Goal: Task Accomplishment & Management: Manage account settings

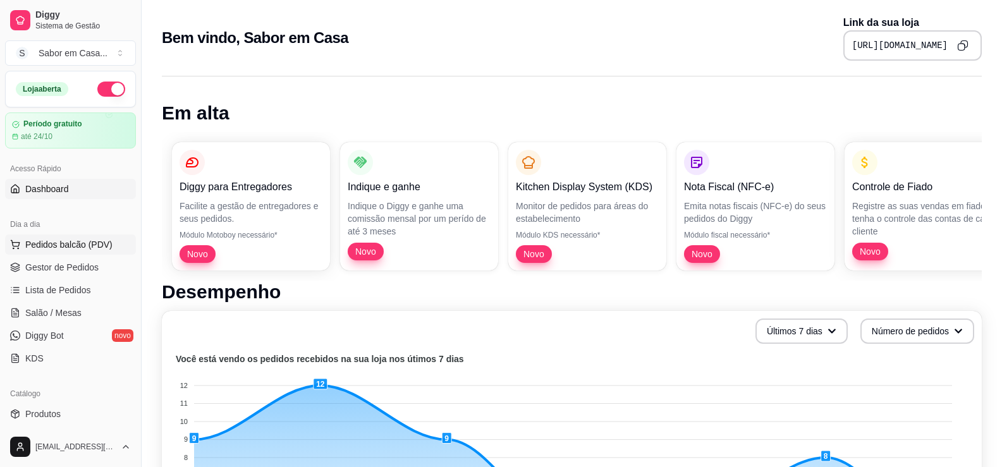
click at [46, 249] on span "Pedidos balcão (PDV)" at bounding box center [68, 244] width 87 height 13
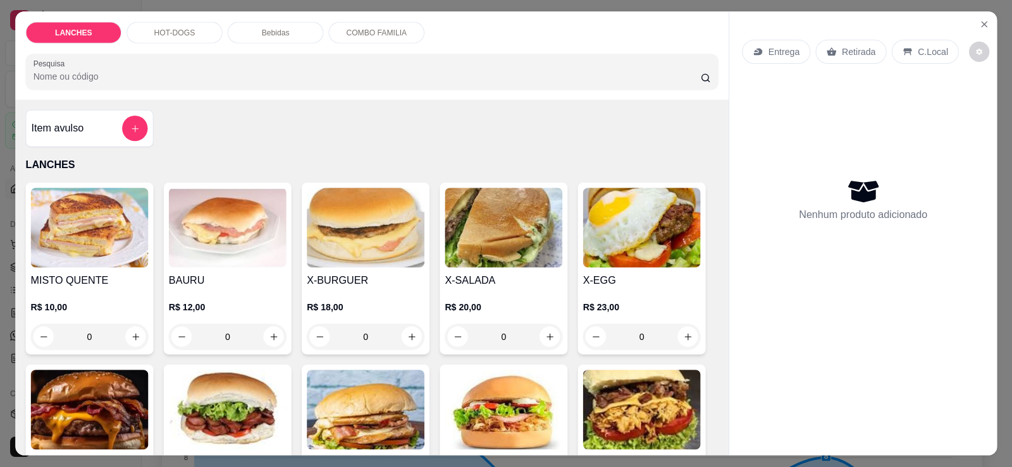
click at [47, 269] on div "MISTO QUENTE R$ 10,00 0" at bounding box center [89, 269] width 128 height 172
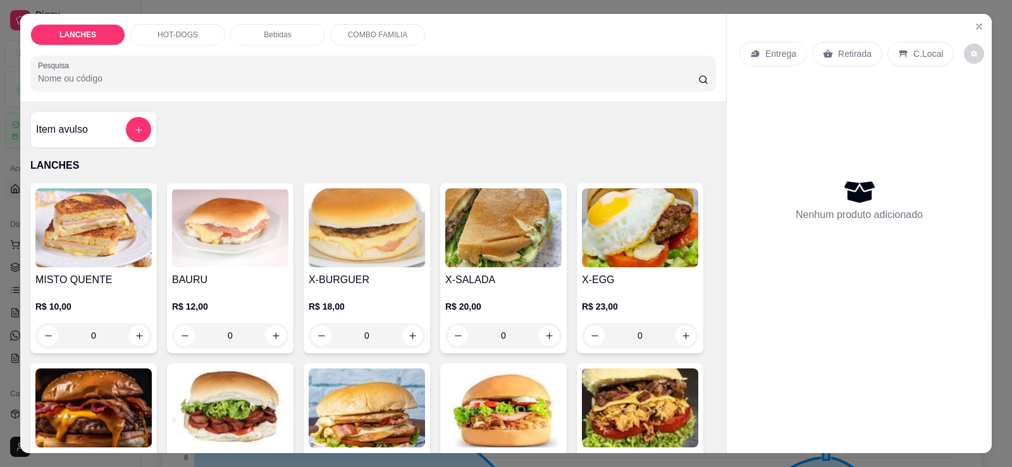
click at [514, 265] on img at bounding box center [503, 227] width 116 height 79
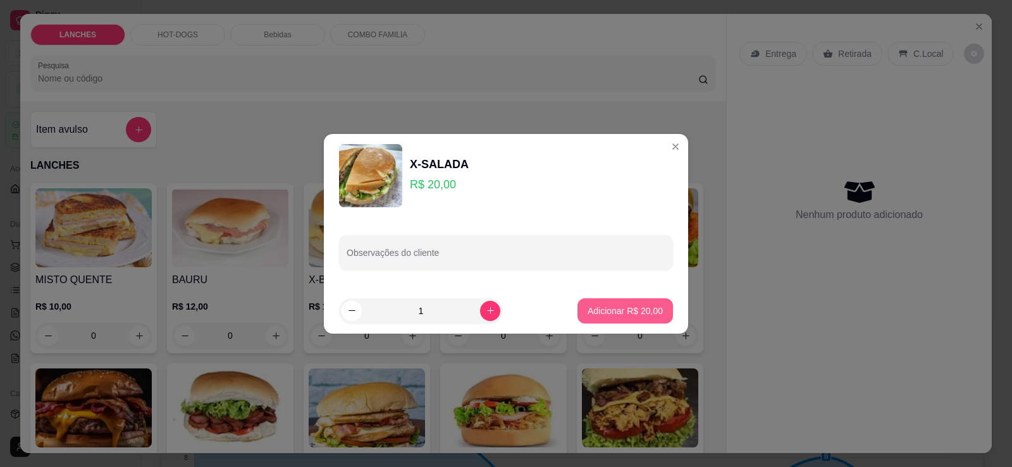
click at [618, 315] on p "Adicionar R$ 20,00" at bounding box center [625, 311] width 75 height 13
type input "1"
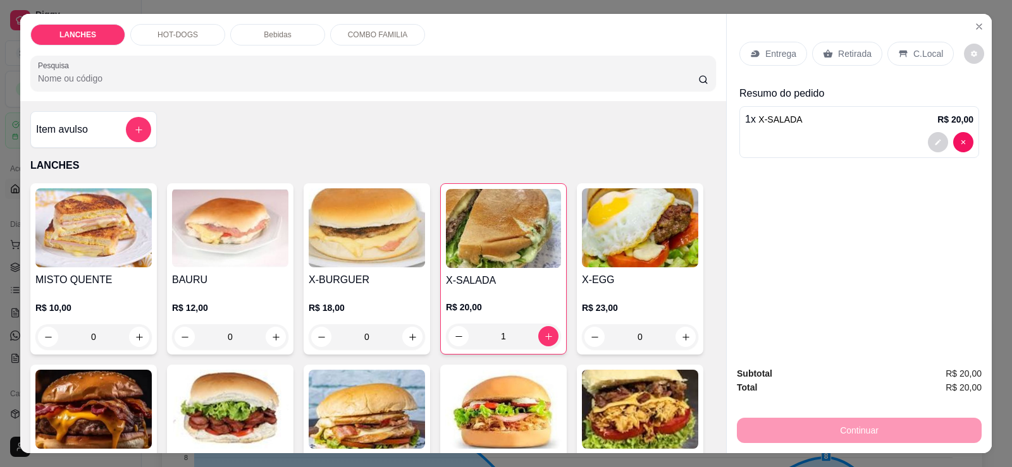
click at [293, 23] on div "LANCHES HOT-DOGS Bebidas COMBO FAMILIA Pesquisa" at bounding box center [373, 57] width 706 height 87
click at [281, 30] on p "Bebidas" at bounding box center [277, 35] width 27 height 10
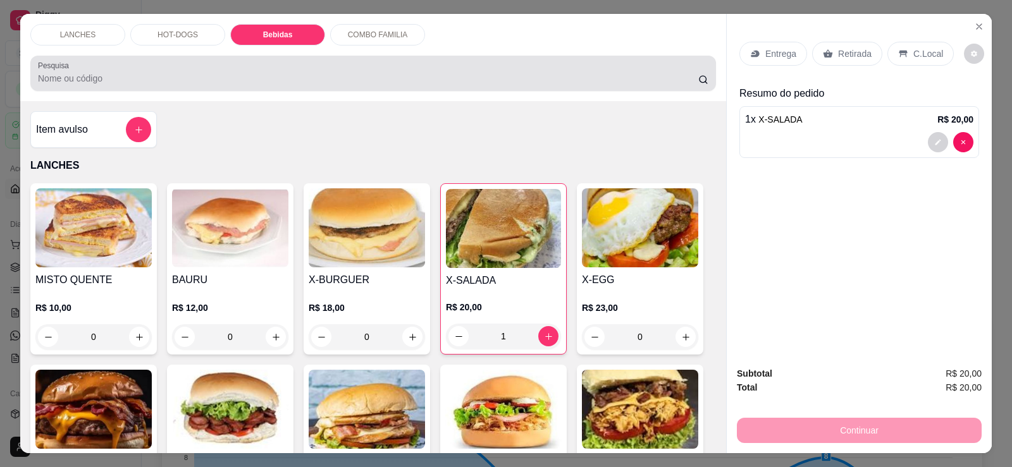
scroll to position [27, 0]
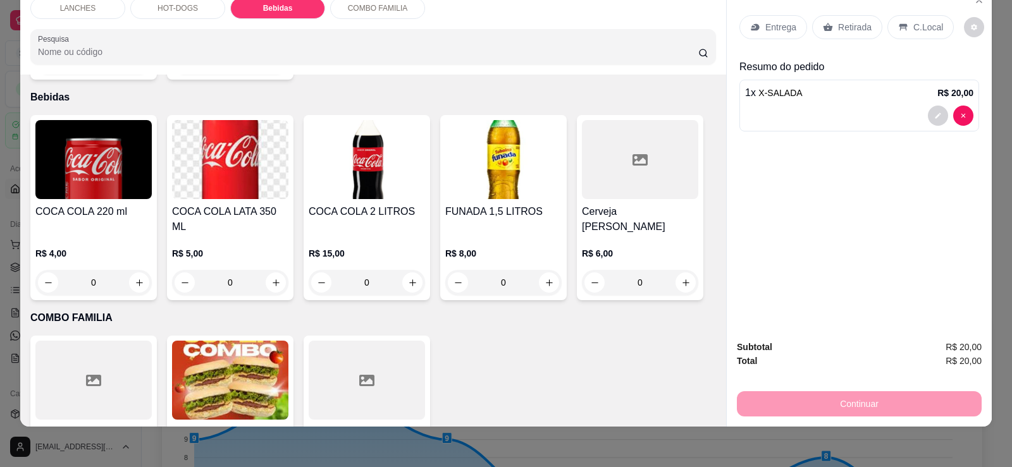
click at [200, 247] on p "R$ 5,00" at bounding box center [230, 253] width 116 height 13
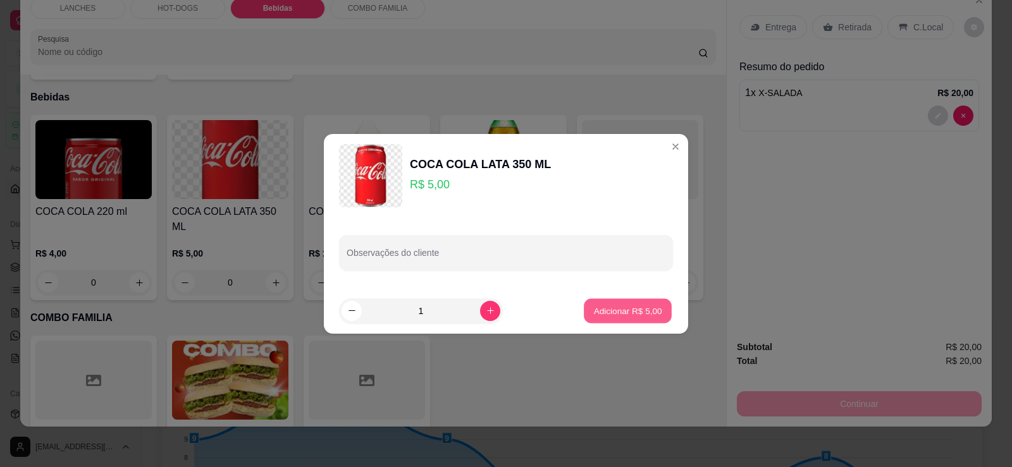
click at [604, 318] on button "Adicionar R$ 5,00" at bounding box center [628, 311] width 88 height 25
type input "1"
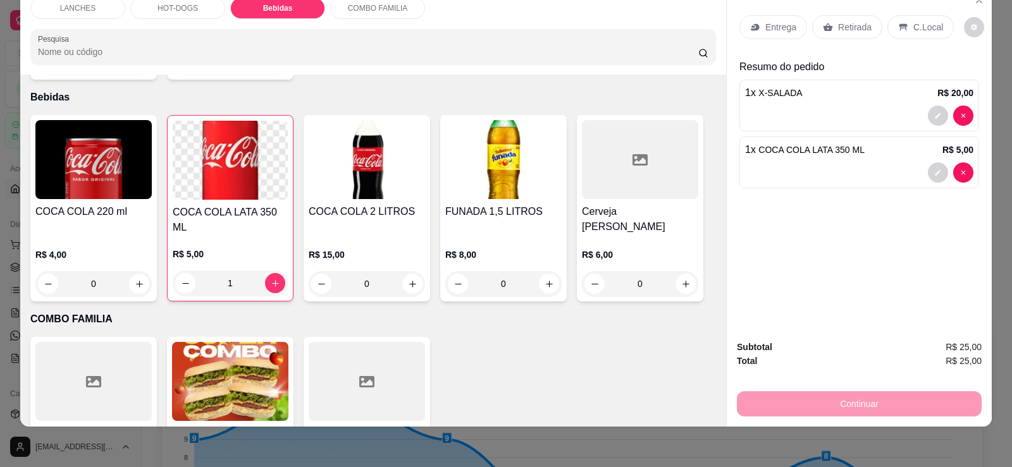
click at [839, 29] on p "Retirada" at bounding box center [855, 27] width 34 height 13
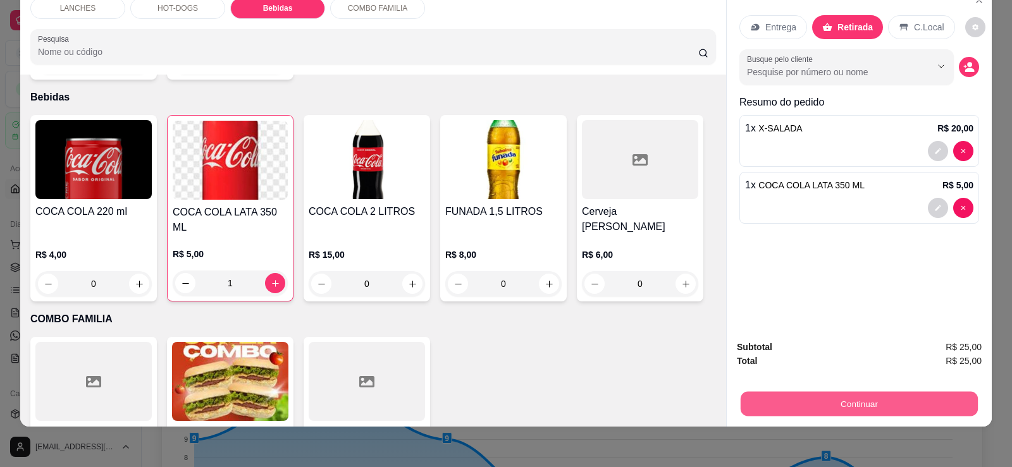
click at [832, 401] on button "Continuar" at bounding box center [859, 404] width 237 height 25
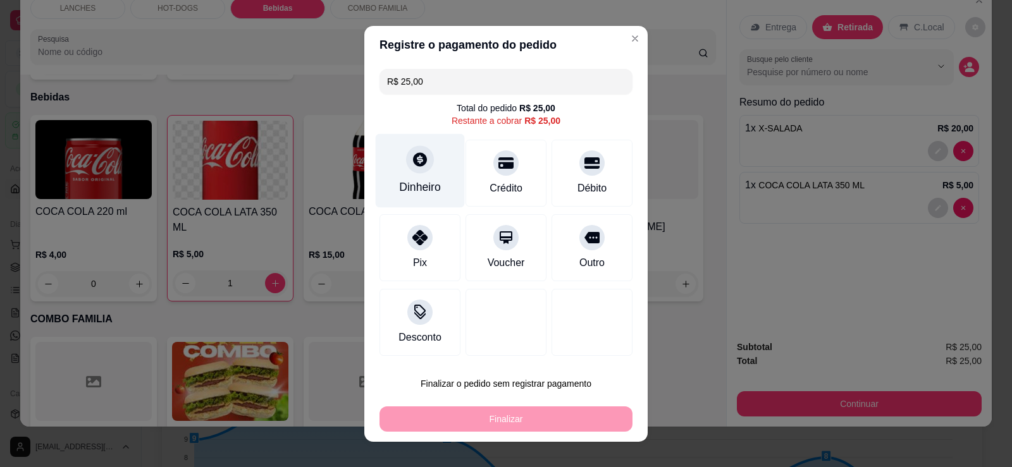
click at [423, 178] on div "Dinheiro" at bounding box center [420, 170] width 89 height 74
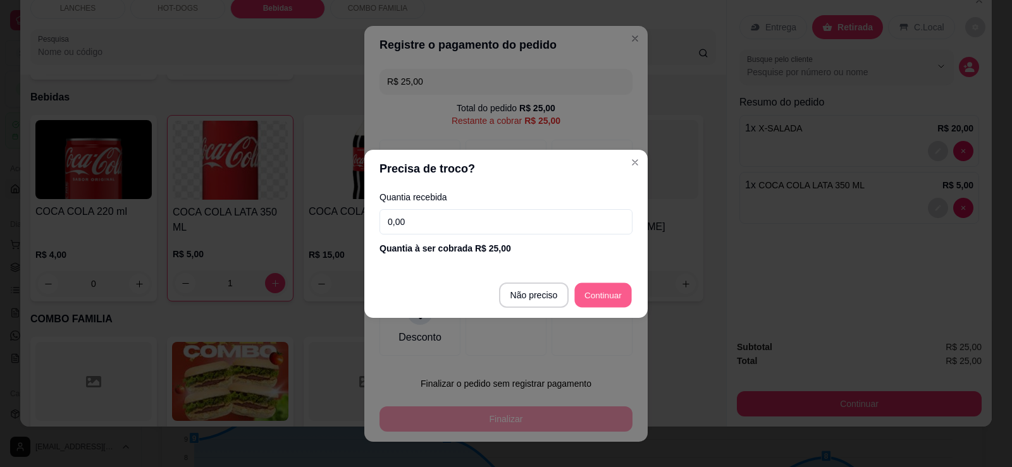
type input "R$ 0,00"
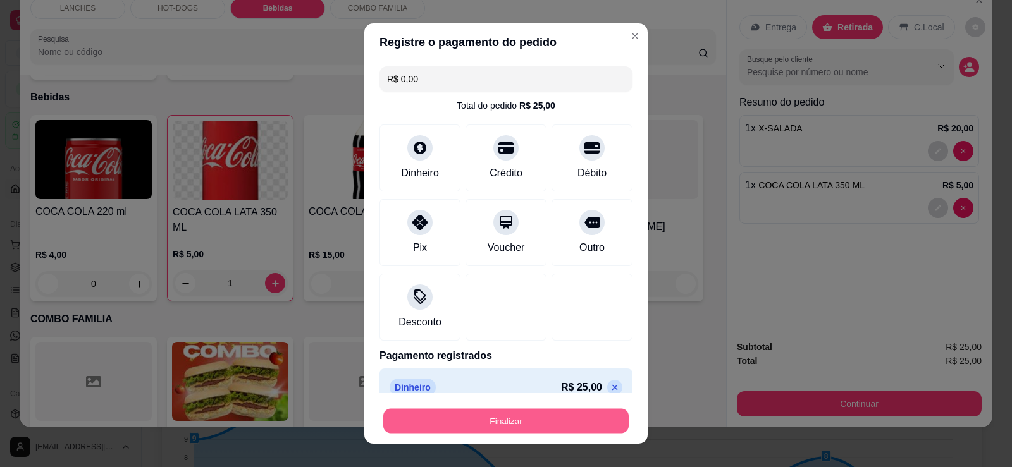
click at [549, 417] on button "Finalizar" at bounding box center [505, 421] width 245 height 25
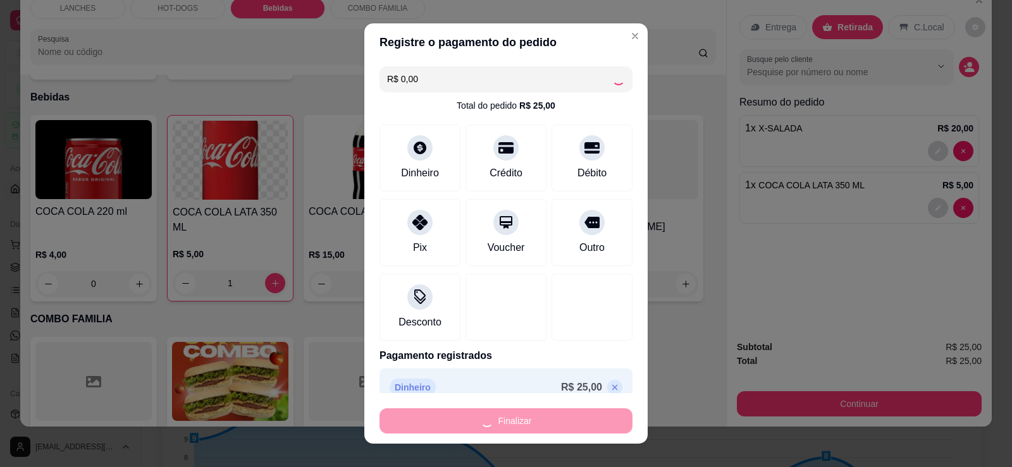
type input "0"
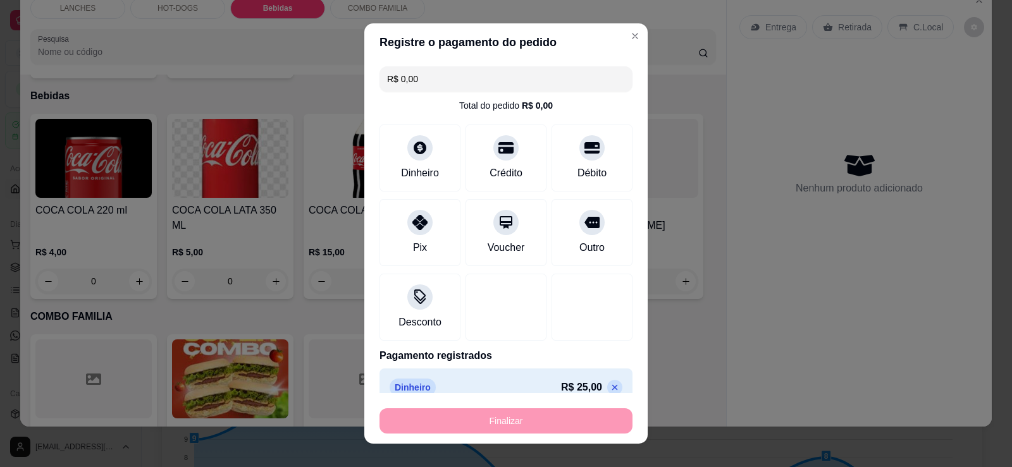
type input "-R$ 25,00"
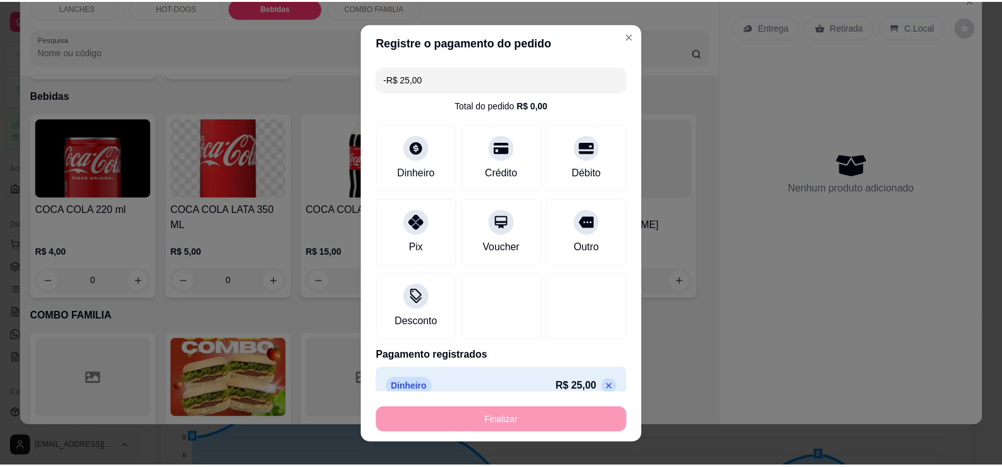
scroll to position [1039, 0]
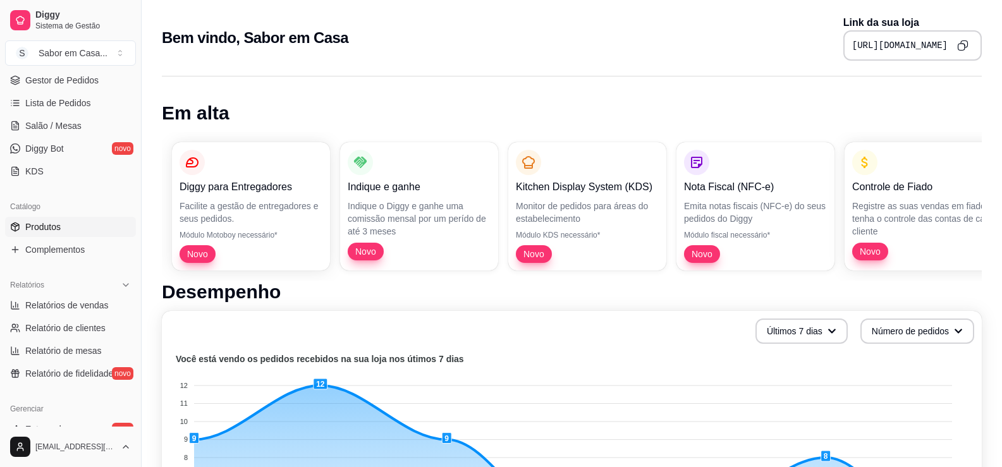
scroll to position [190, 0]
click at [46, 219] on span "Produtos" at bounding box center [42, 224] width 35 height 13
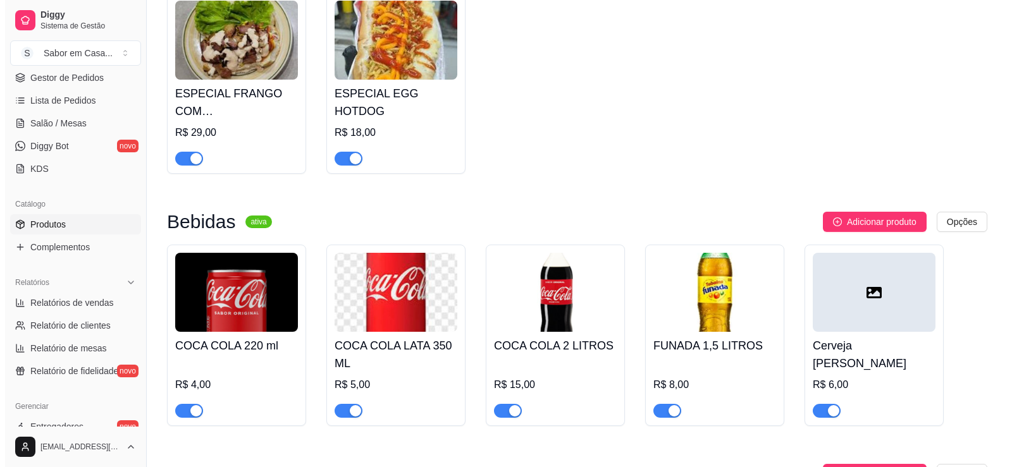
scroll to position [1075, 0]
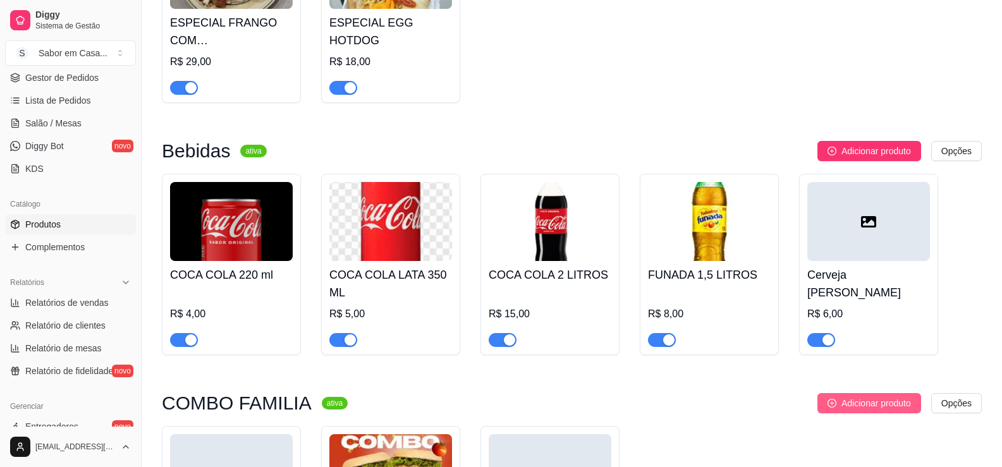
click at [865, 404] on span "Adicionar produto" at bounding box center [877, 404] width 70 height 14
click at [875, 403] on span "Adicionar produto" at bounding box center [877, 404] width 70 height 14
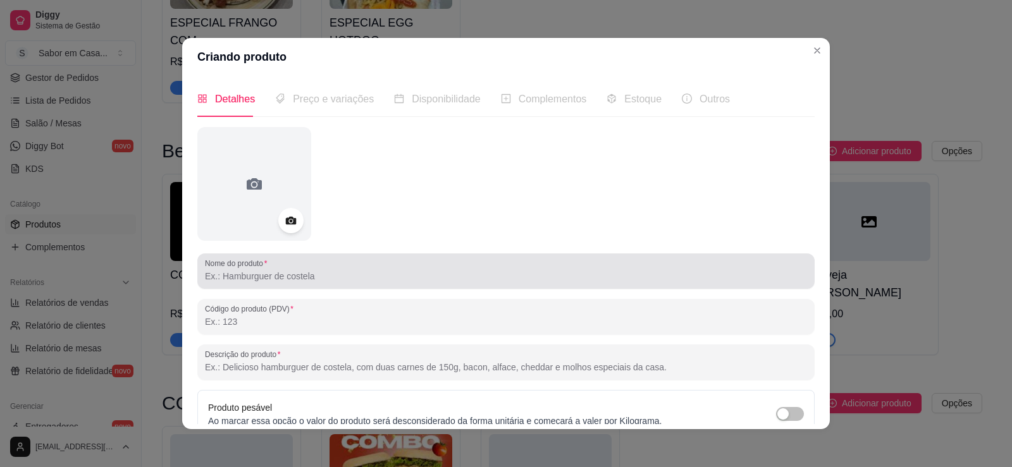
click at [259, 274] on input "Nome do produto" at bounding box center [506, 276] width 602 height 13
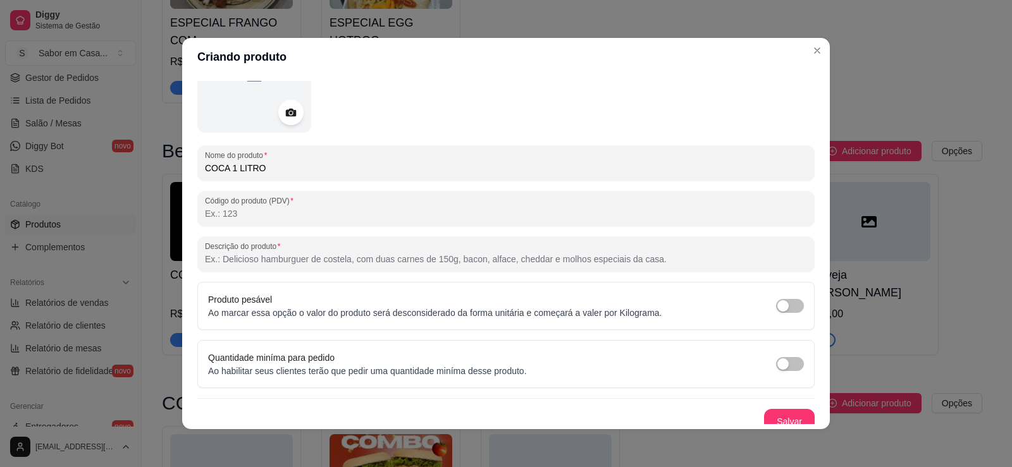
scroll to position [118, 0]
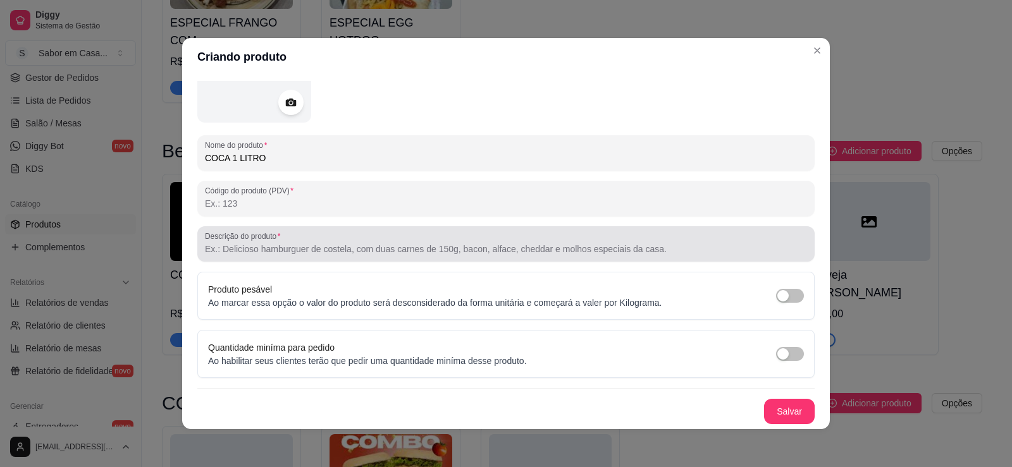
type input "COCA 1 LITRO"
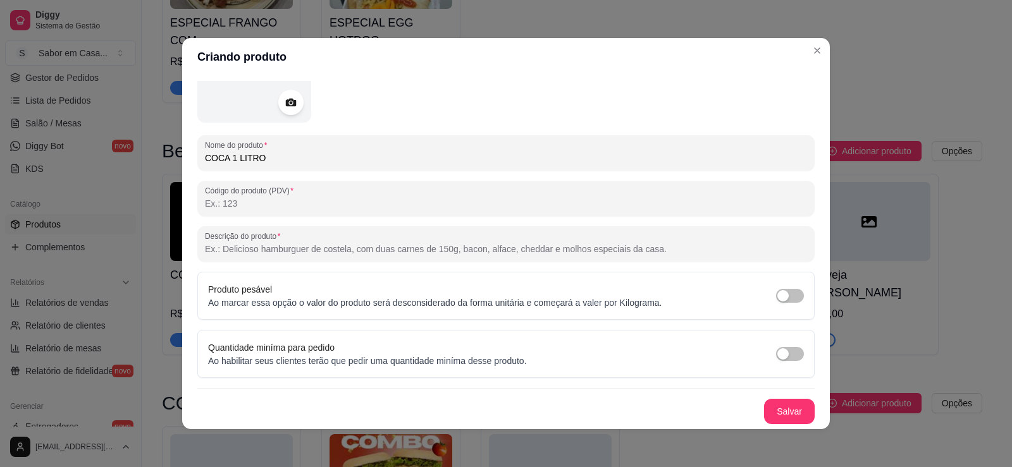
click at [347, 254] on input "Descrição do produto" at bounding box center [506, 249] width 602 height 13
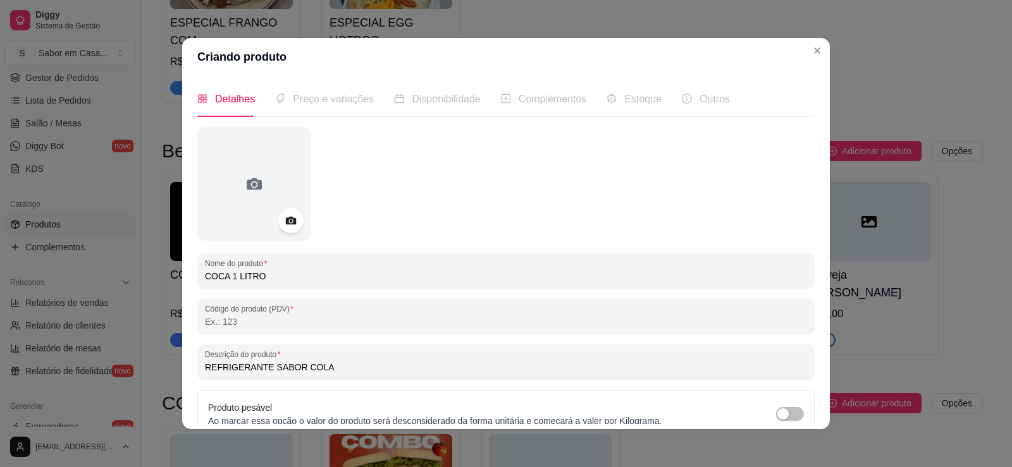
type input "REFRIGERANTE SABOR COLA"
click at [338, 103] on span "Preço e variações" at bounding box center [333, 99] width 81 height 11
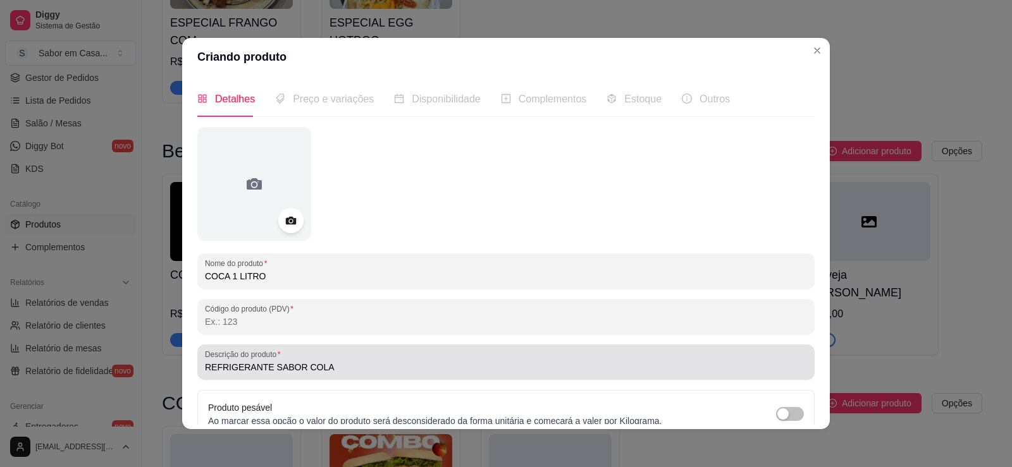
scroll to position [118, 0]
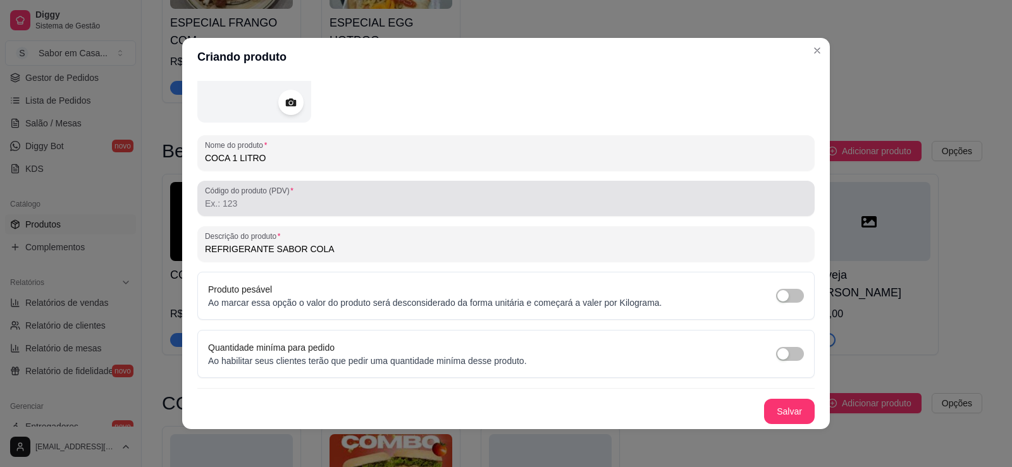
click at [304, 200] on input "Código do produto (PDV)" at bounding box center [506, 203] width 602 height 13
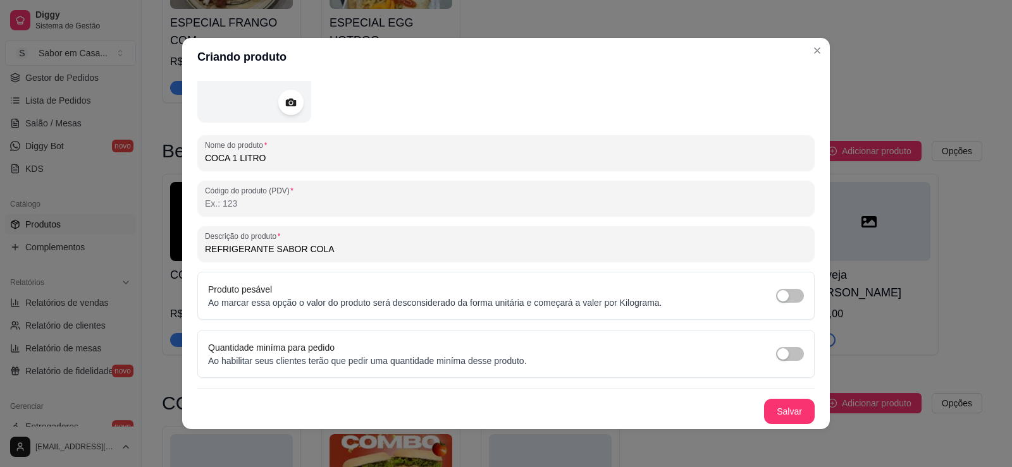
click at [278, 199] on input "Código do produto (PDV)" at bounding box center [506, 203] width 602 height 13
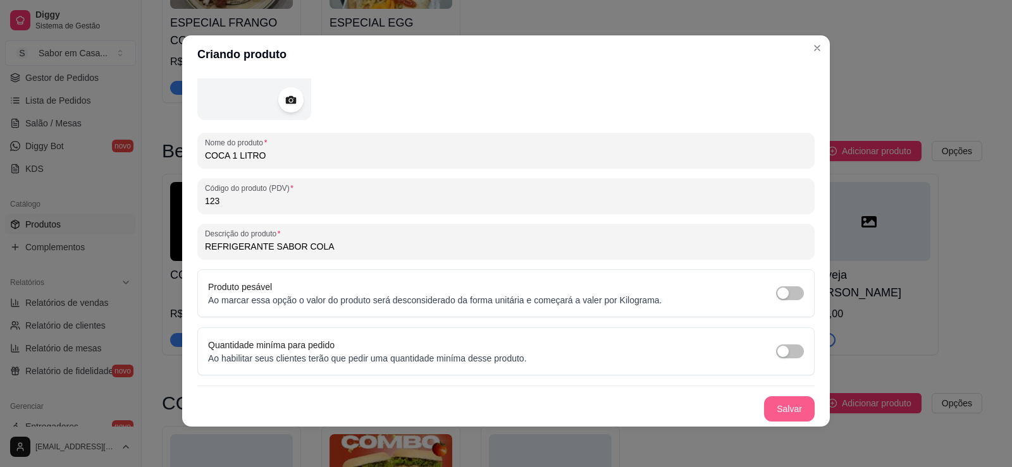
type input "123"
click at [537, 240] on div "Nome do produto COCA 1 LITRO Código do produto (PDV) 123 Descrição do produto R…" at bounding box center [505, 214] width 617 height 416
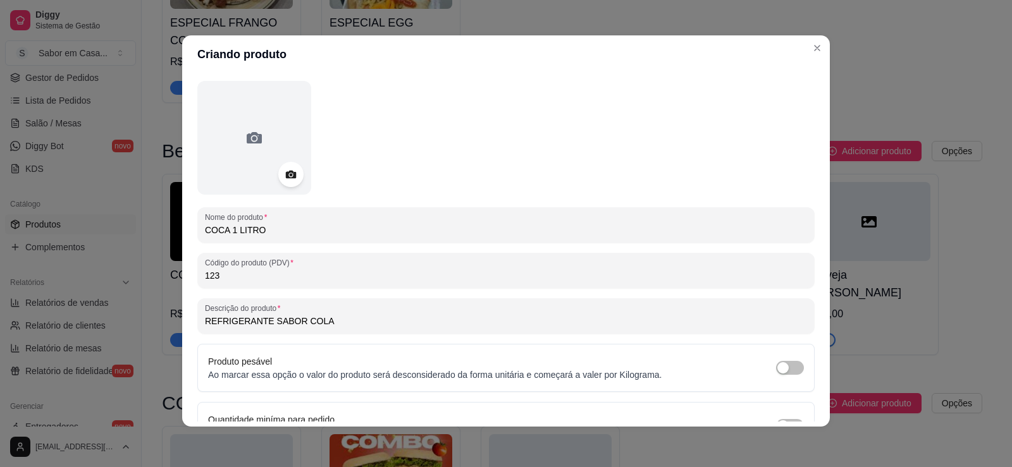
scroll to position [118, 0]
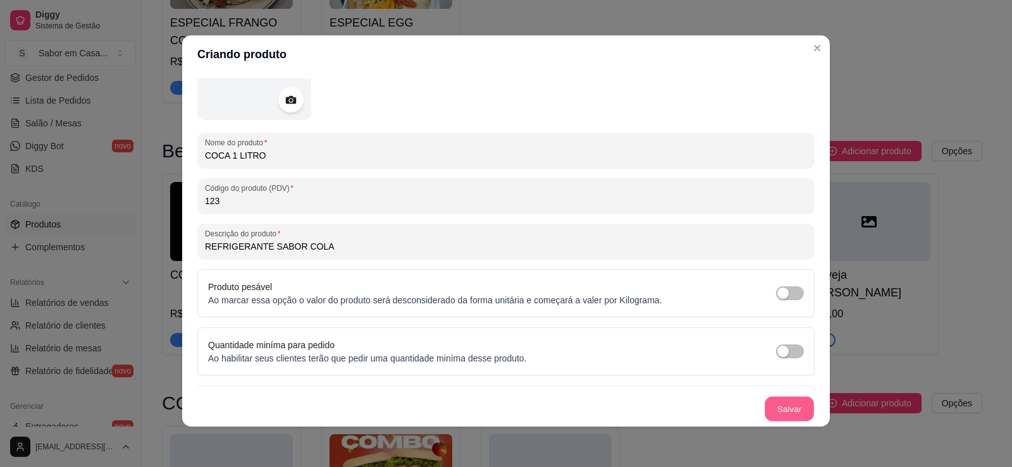
click at [775, 410] on button "Salvar" at bounding box center [789, 409] width 49 height 25
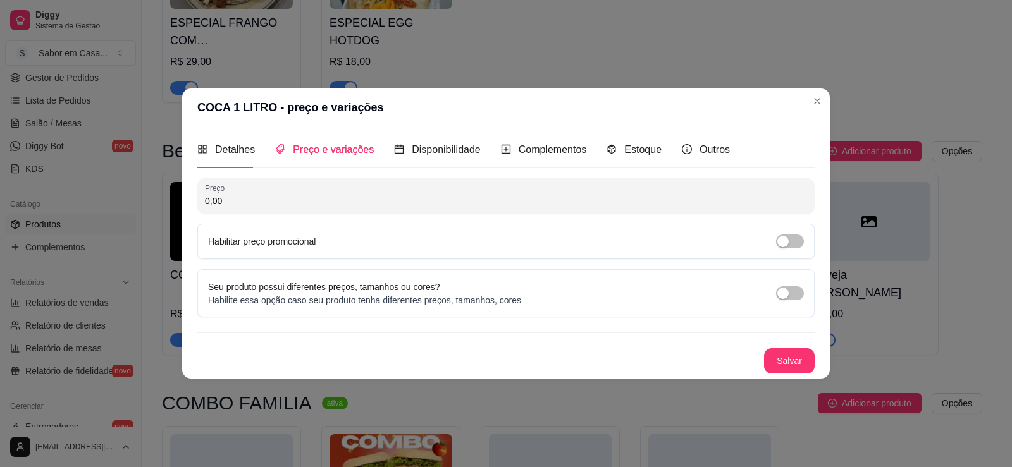
scroll to position [0, 0]
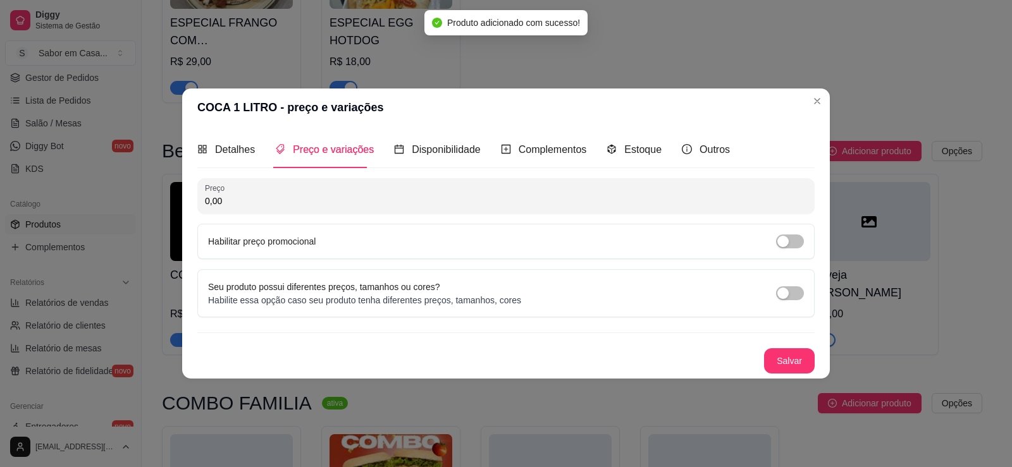
click at [255, 203] on input "0,00" at bounding box center [506, 201] width 602 height 13
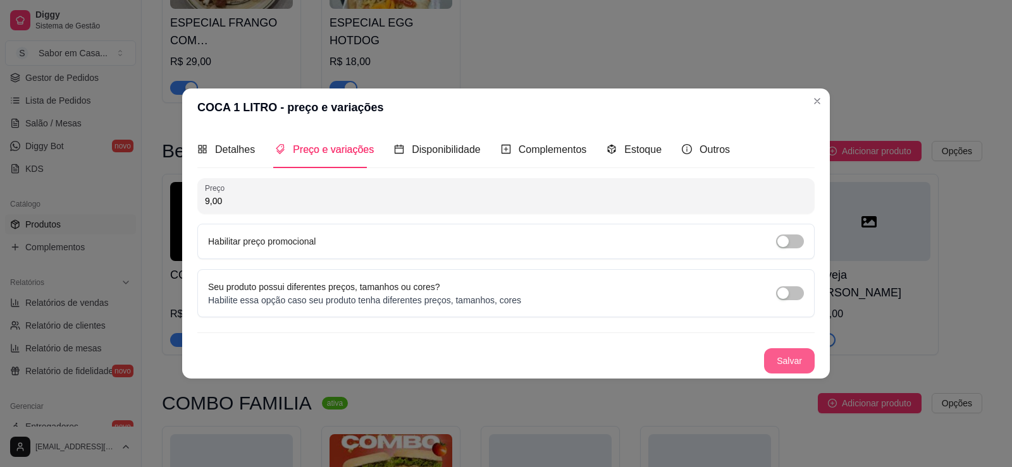
type input "9,00"
click at [782, 361] on button "Salvar" at bounding box center [789, 360] width 51 height 25
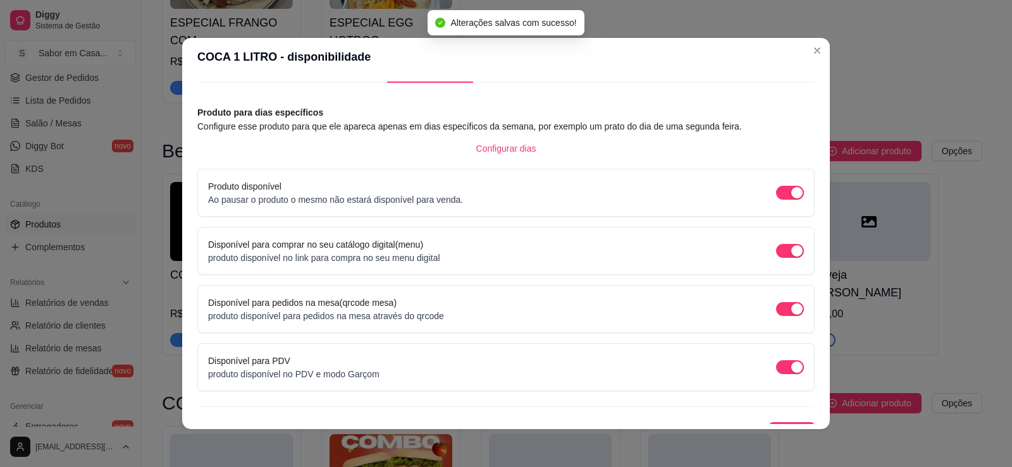
scroll to position [52, 0]
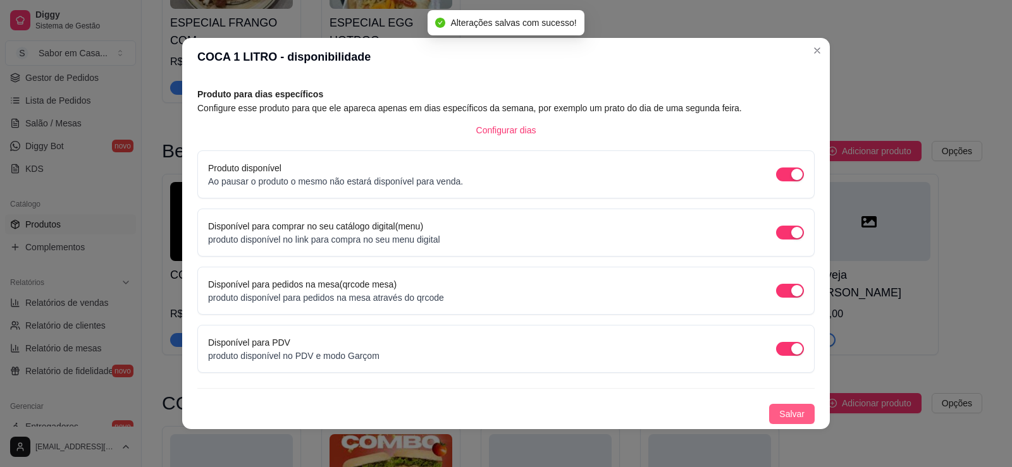
click at [779, 412] on span "Salvar" at bounding box center [791, 414] width 25 height 14
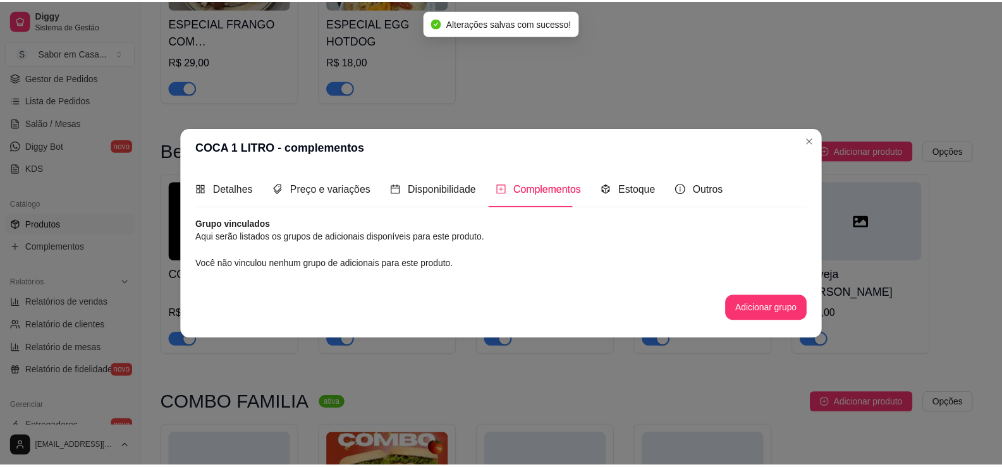
scroll to position [0, 0]
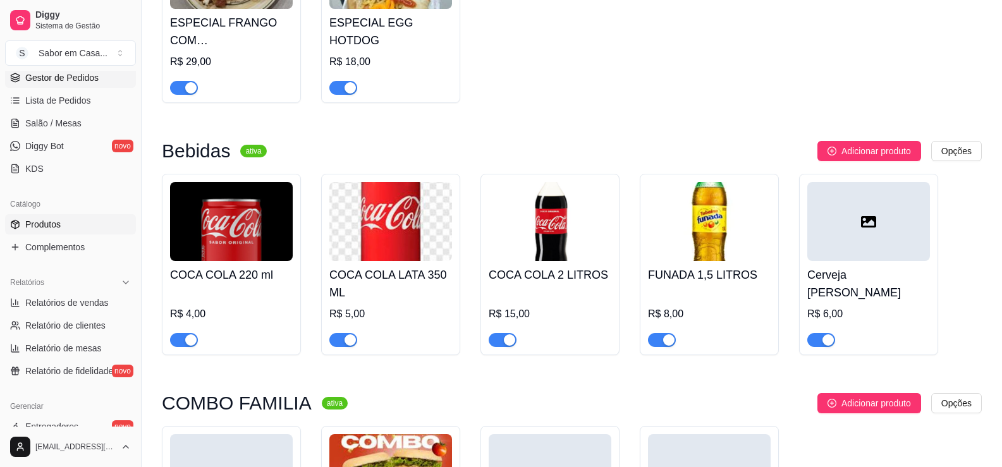
click at [81, 73] on span "Gestor de Pedidos" at bounding box center [61, 77] width 73 height 13
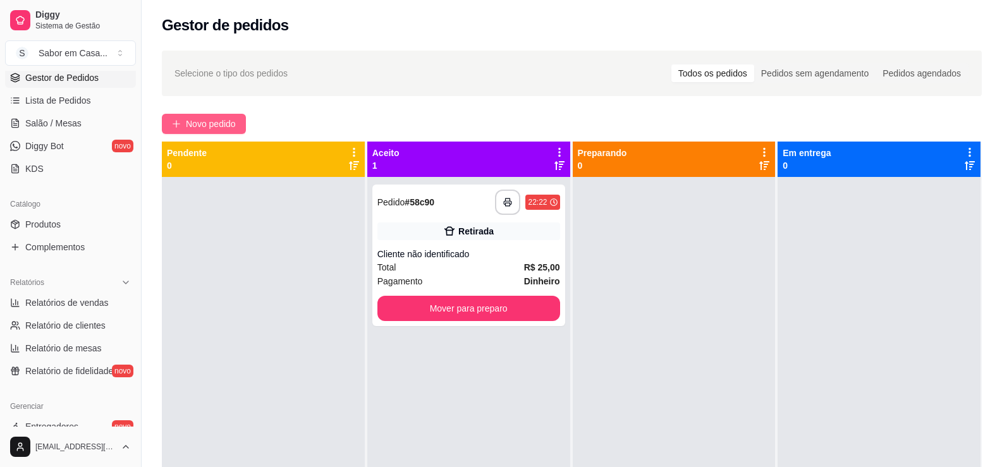
click at [210, 123] on span "Novo pedido" at bounding box center [211, 124] width 50 height 14
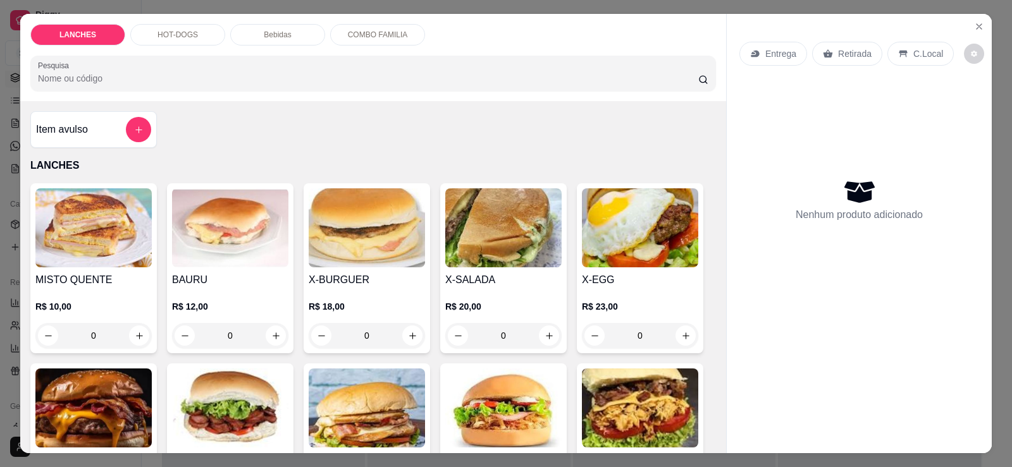
click at [189, 37] on p "HOT-DOGS" at bounding box center [177, 35] width 40 height 10
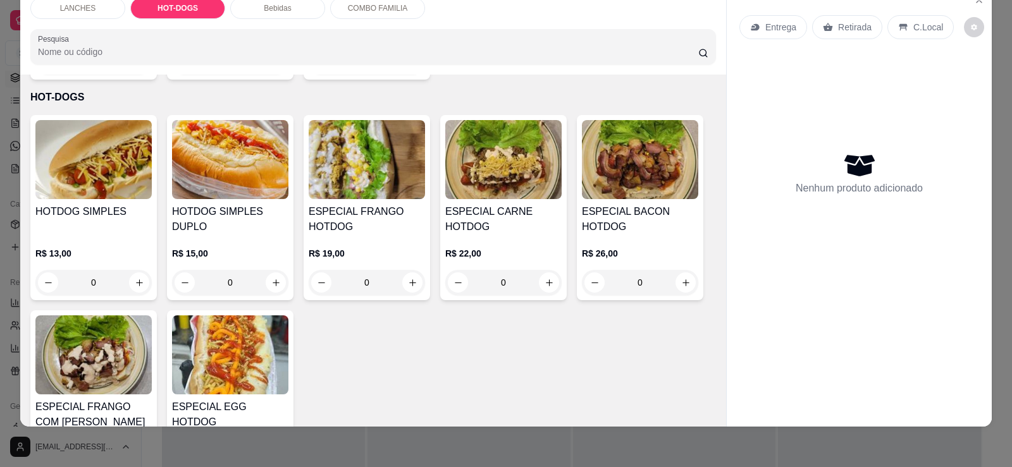
click at [107, 358] on img at bounding box center [93, 355] width 116 height 79
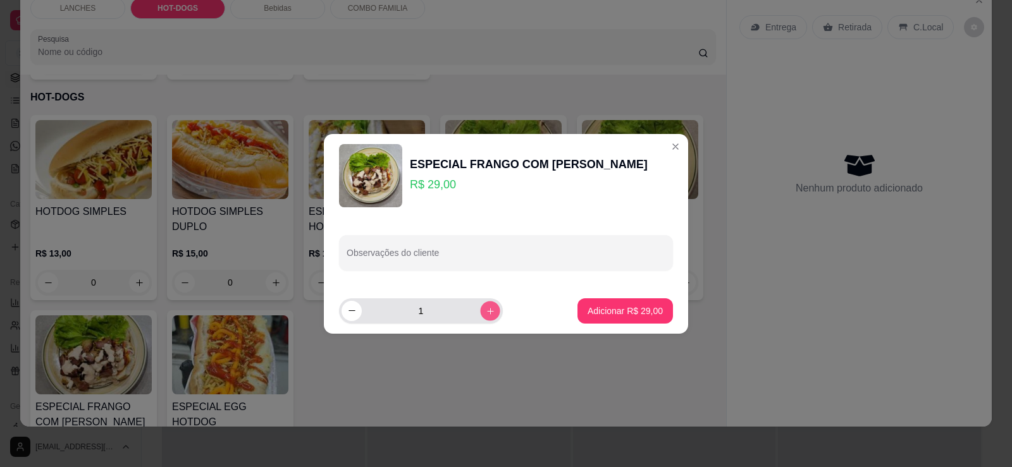
click at [480, 308] on button "increase-product-quantity" at bounding box center [490, 311] width 20 height 20
type input "2"
click at [588, 309] on p "Adicionar R$ 58,00" at bounding box center [625, 311] width 75 height 13
type input "2"
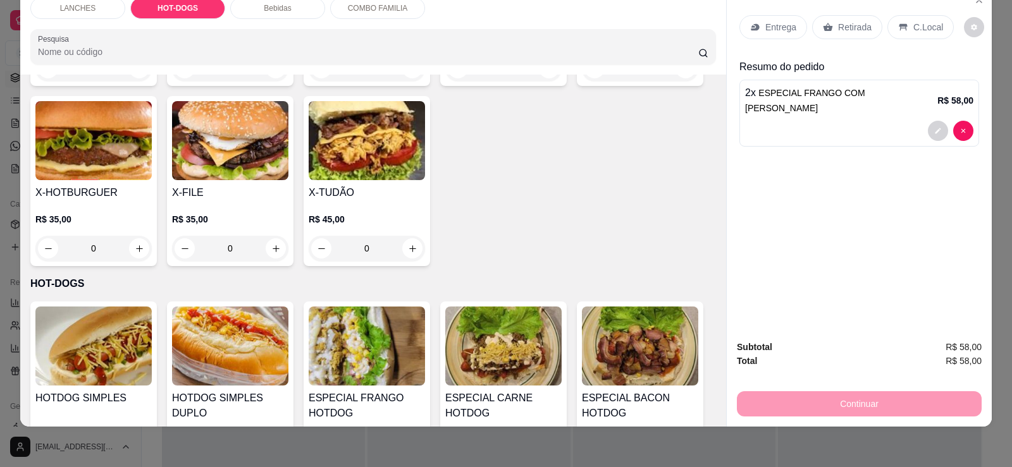
scroll to position [433, 0]
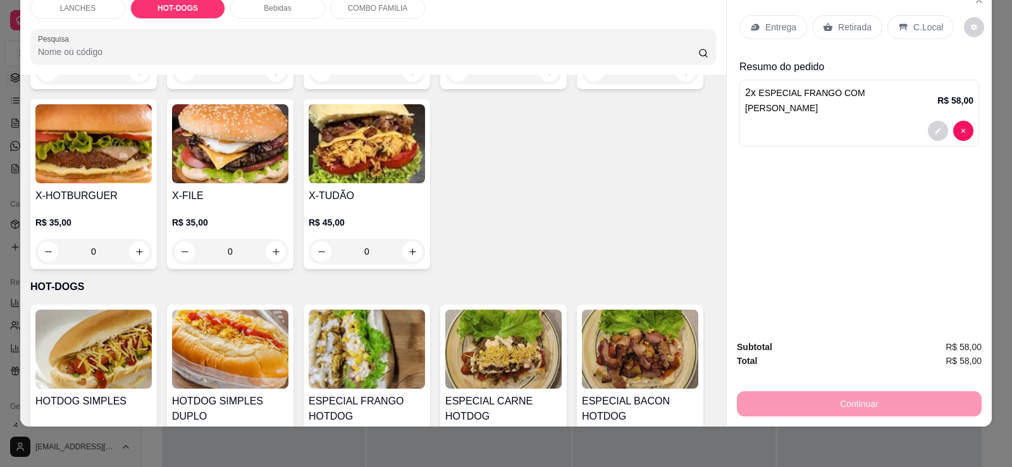
click at [479, 320] on img at bounding box center [503, 349] width 116 height 79
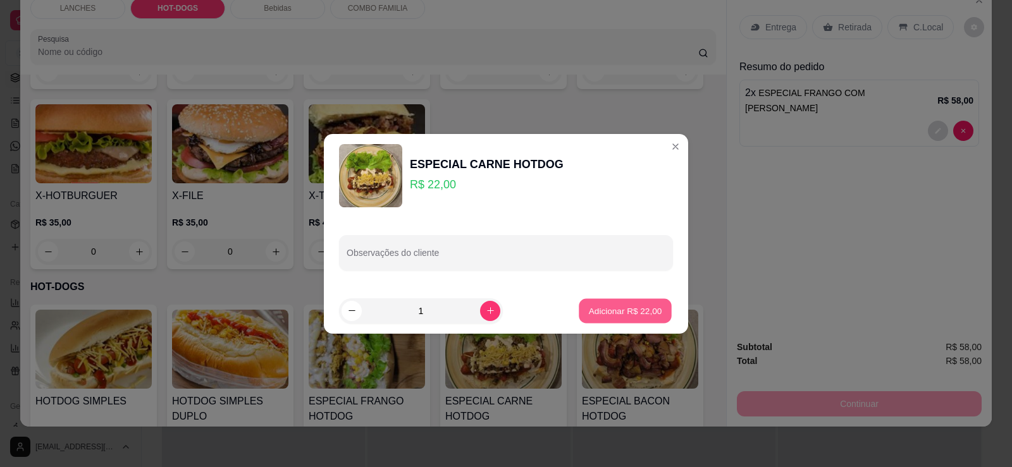
click at [604, 316] on p "Adicionar R$ 22,00" at bounding box center [625, 311] width 73 height 12
type input "1"
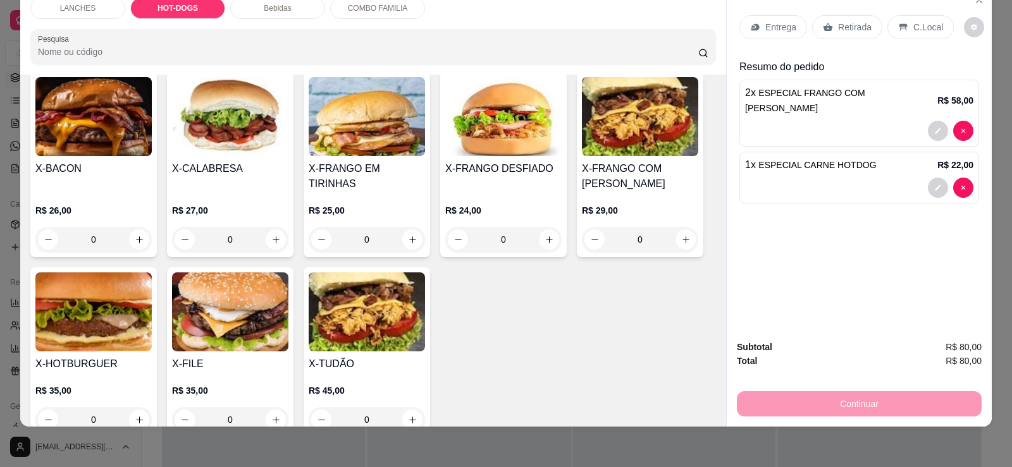
scroll to position [244, 0]
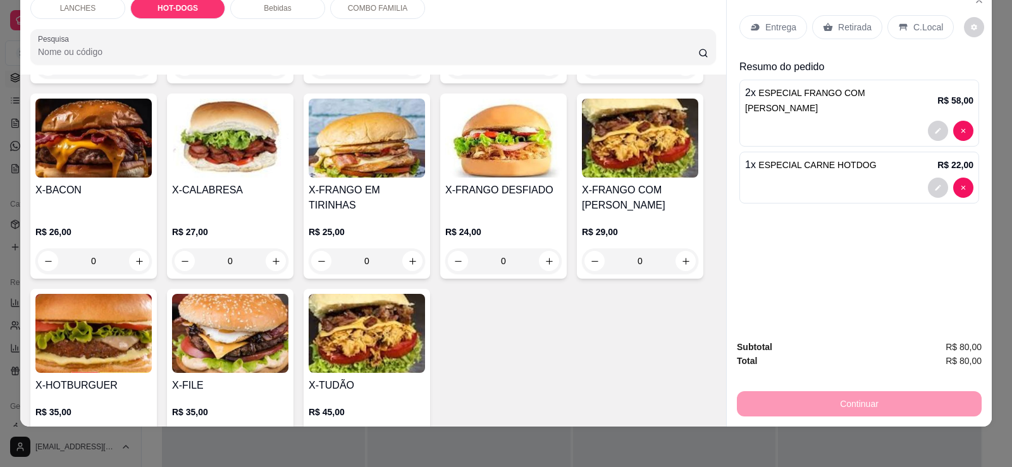
click at [82, 330] on img at bounding box center [93, 333] width 116 height 79
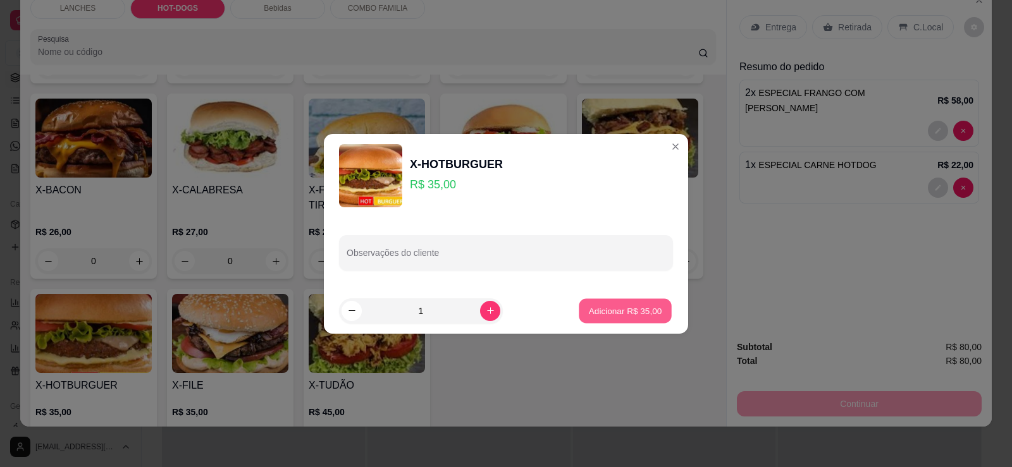
click at [589, 310] on p "Adicionar R$ 35,00" at bounding box center [625, 311] width 73 height 12
type input "1"
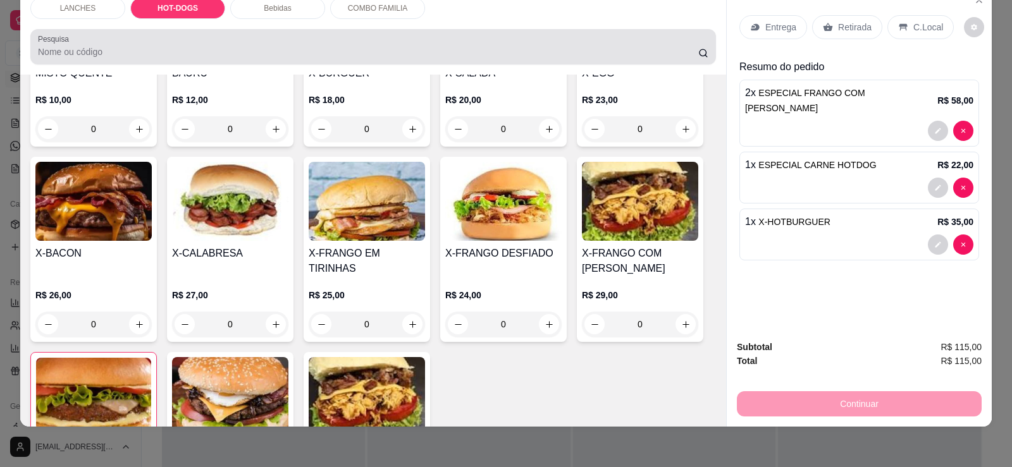
scroll to position [0, 0]
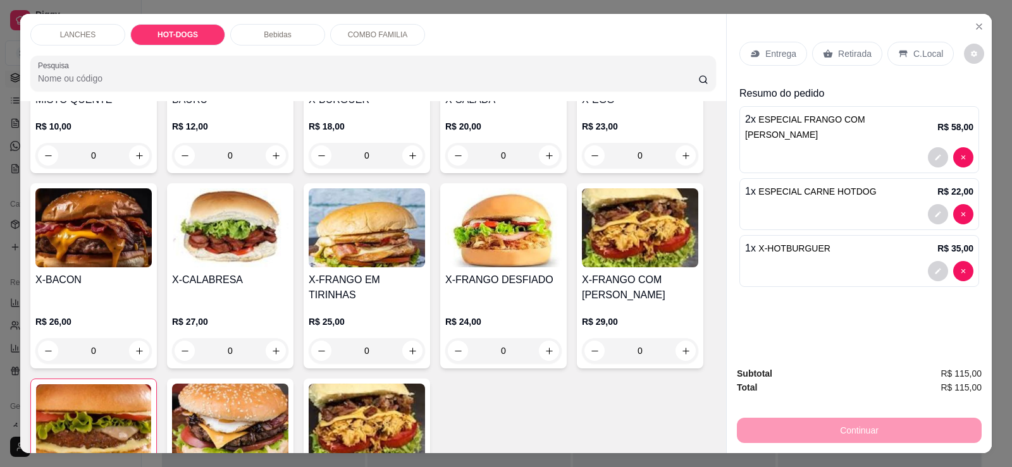
click at [280, 44] on div "Bebidas" at bounding box center [277, 35] width 95 height 22
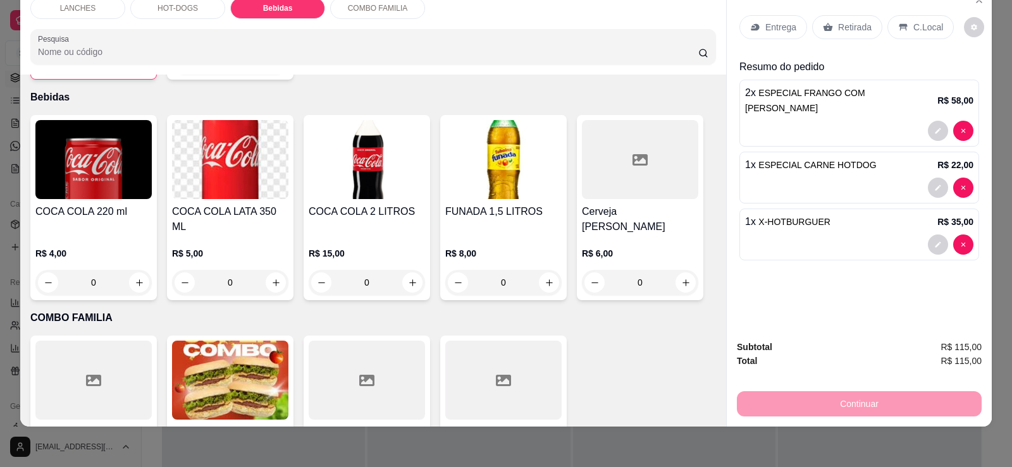
click at [360, 167] on img at bounding box center [367, 159] width 116 height 79
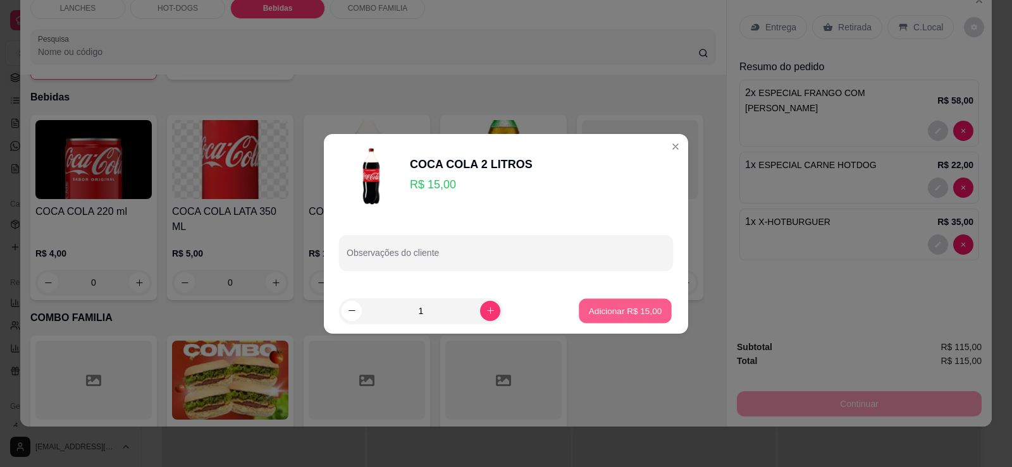
click at [616, 323] on button "Adicionar R$ 15,00" at bounding box center [625, 311] width 93 height 25
type input "1"
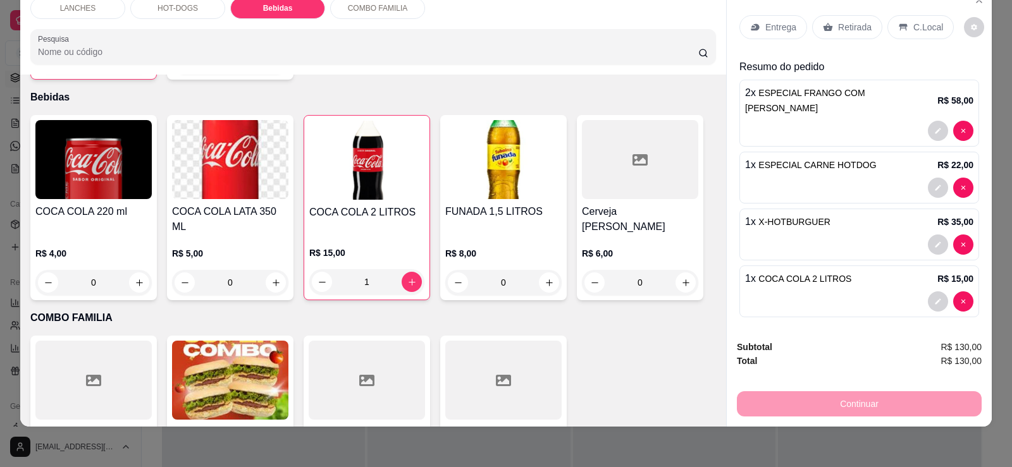
click at [778, 28] on p "Entrega" at bounding box center [780, 27] width 31 height 13
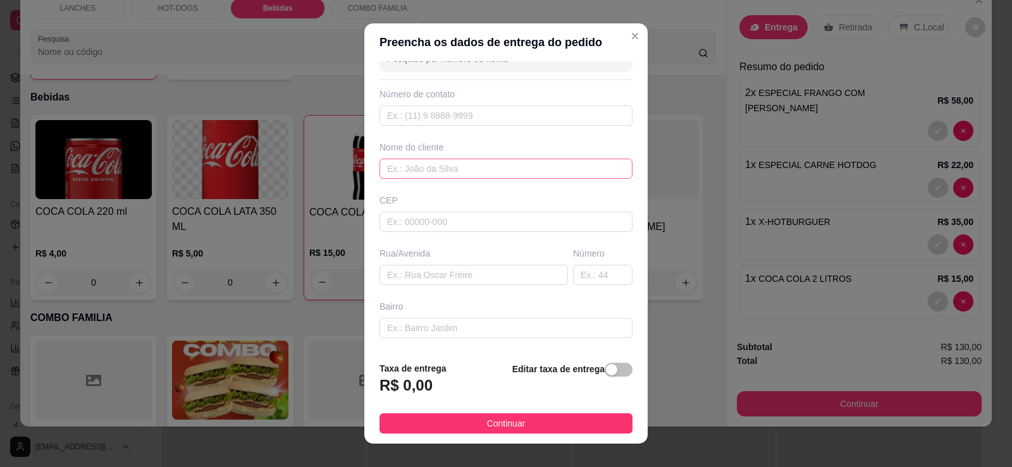
scroll to position [0, 0]
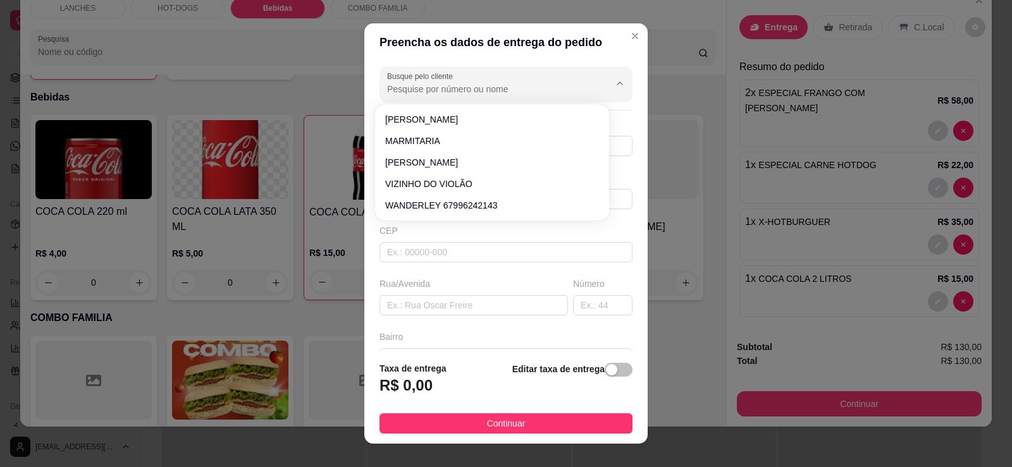
click at [483, 88] on input "Busque pelo cliente" at bounding box center [488, 89] width 202 height 13
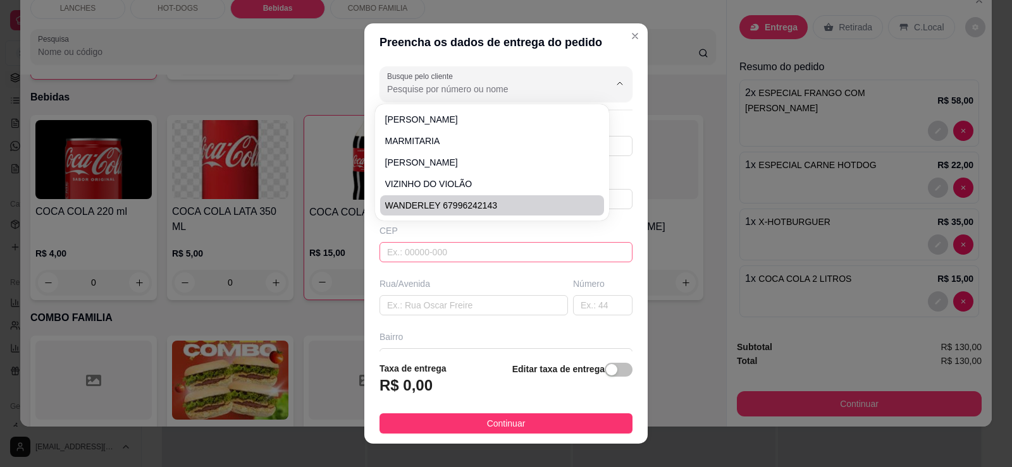
click at [453, 257] on input "text" at bounding box center [505, 252] width 253 height 20
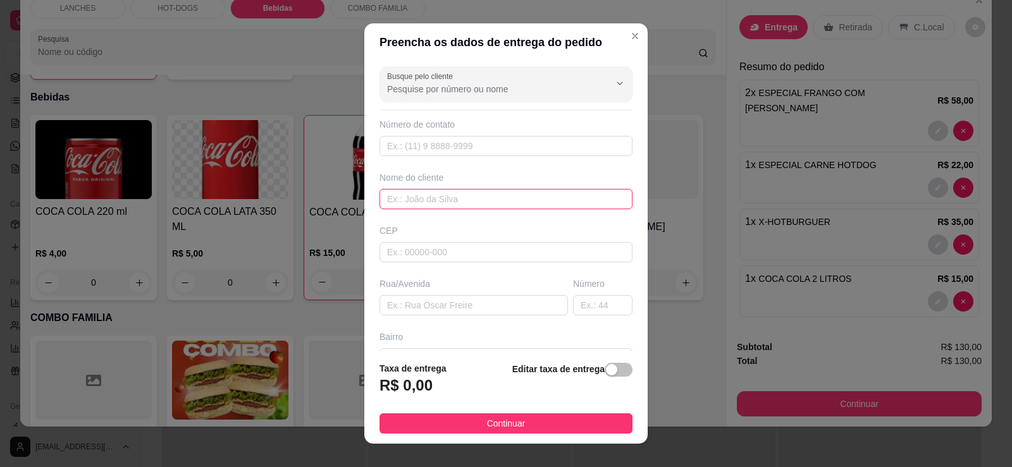
click at [419, 197] on input "text" at bounding box center [505, 199] width 253 height 20
type input "[PERSON_NAME]"
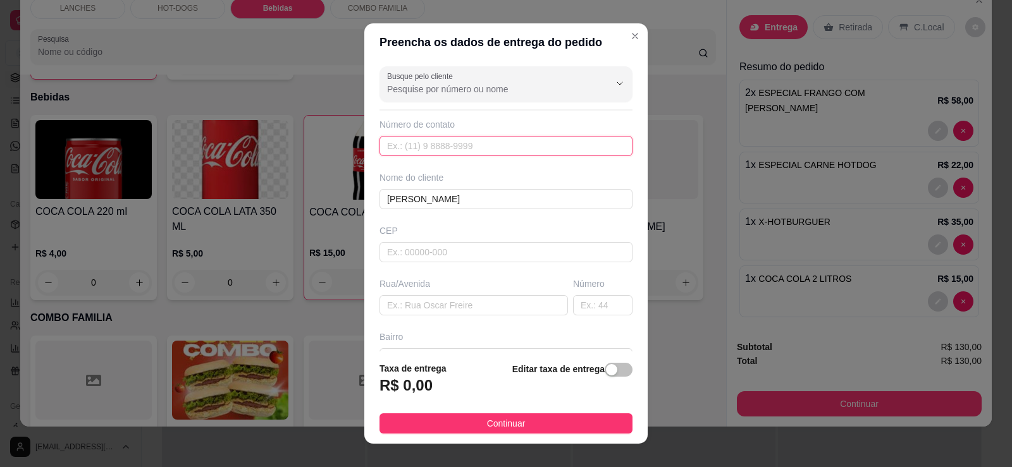
click at [429, 145] on input "text" at bounding box center [505, 146] width 253 height 20
type input "[PHONE_NUMBER]"
click at [448, 305] on input "text" at bounding box center [473, 305] width 188 height 20
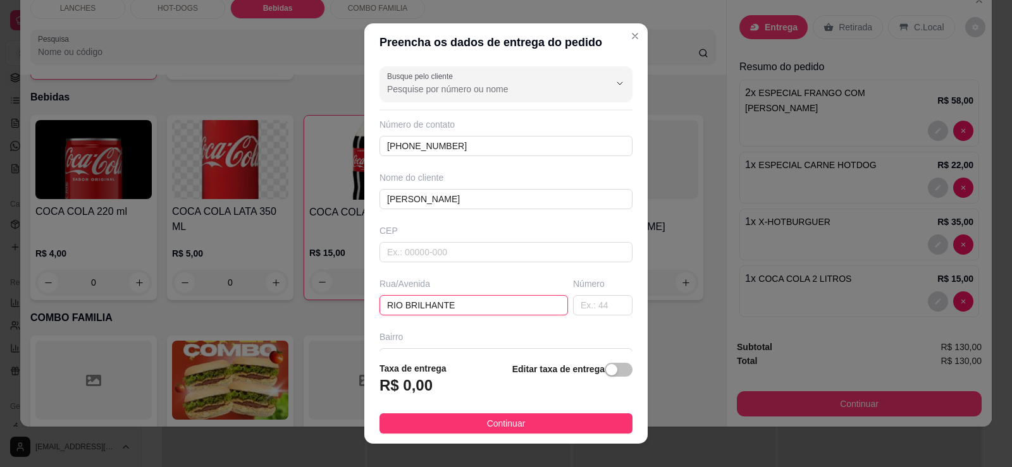
drag, startPoint x: 448, startPoint y: 309, endPoint x: 397, endPoint y: 304, distance: 51.5
click at [397, 304] on input "RIO BRILHANTE" at bounding box center [473, 305] width 188 height 20
type input "RIOIVINHEMA"
click at [414, 387] on h3 "R$ 0,00" at bounding box center [405, 386] width 53 height 20
click at [618, 368] on span "button" at bounding box center [619, 370] width 28 height 14
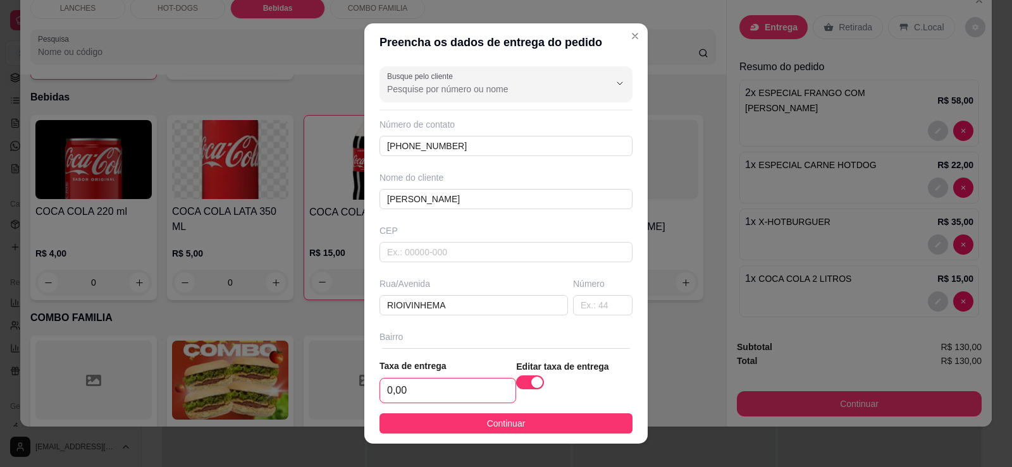
drag, startPoint x: 407, startPoint y: 388, endPoint x: 225, endPoint y: 386, distance: 182.2
click at [224, 386] on div "Preencha os dados de entrega do pedido Busque pelo cliente Número de contato [P…" at bounding box center [506, 233] width 1012 height 467
type input "8,00"
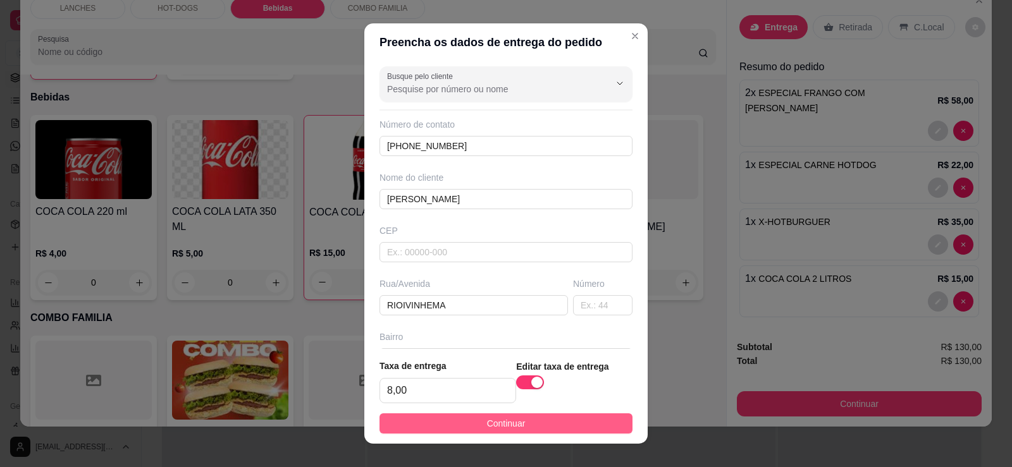
click at [432, 420] on button "Continuar" at bounding box center [505, 424] width 253 height 20
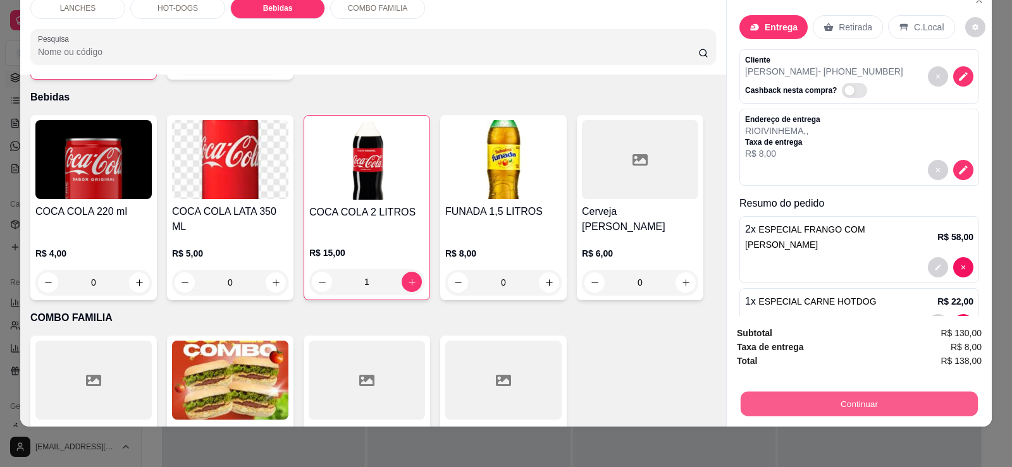
click at [809, 407] on button "Continuar" at bounding box center [859, 404] width 237 height 25
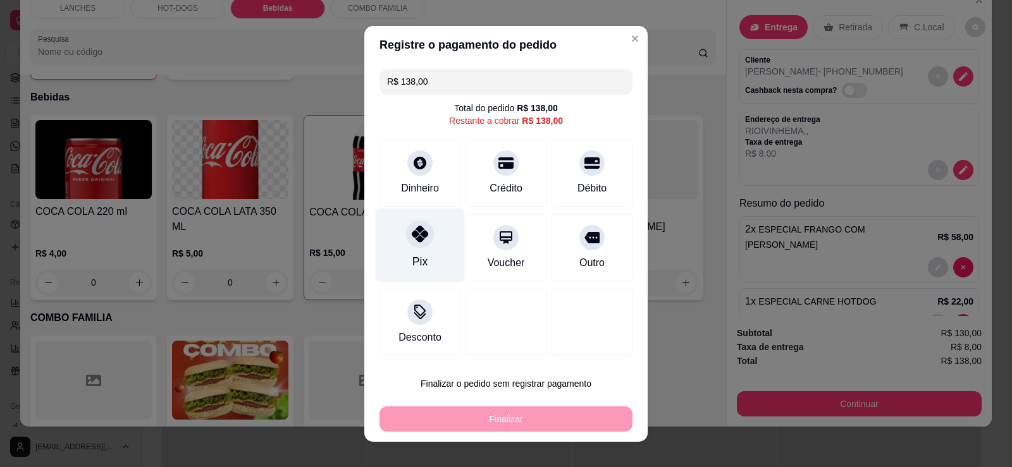
click at [424, 246] on div "Pix" at bounding box center [420, 245] width 89 height 74
type input "R$ 0,00"
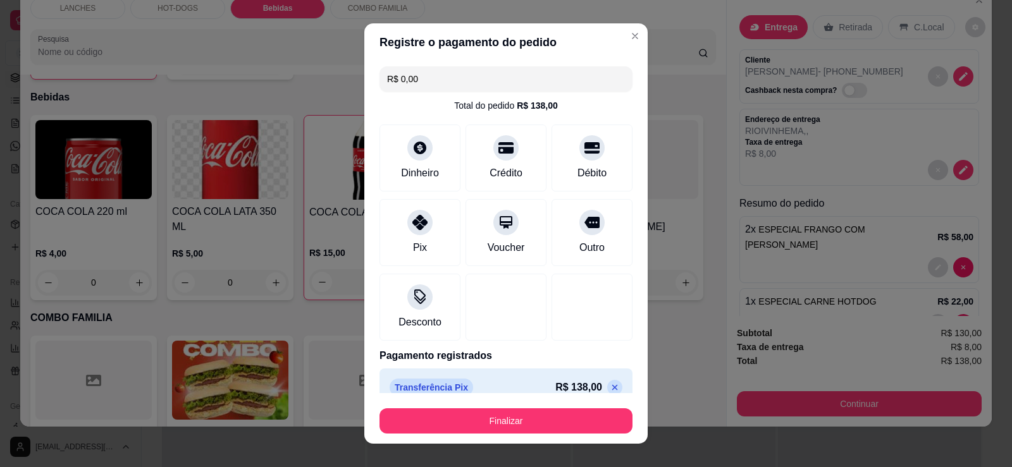
drag, startPoint x: 508, startPoint y: 406, endPoint x: 507, endPoint y: 414, distance: 8.2
click at [508, 407] on div "Finalizar" at bounding box center [505, 419] width 253 height 30
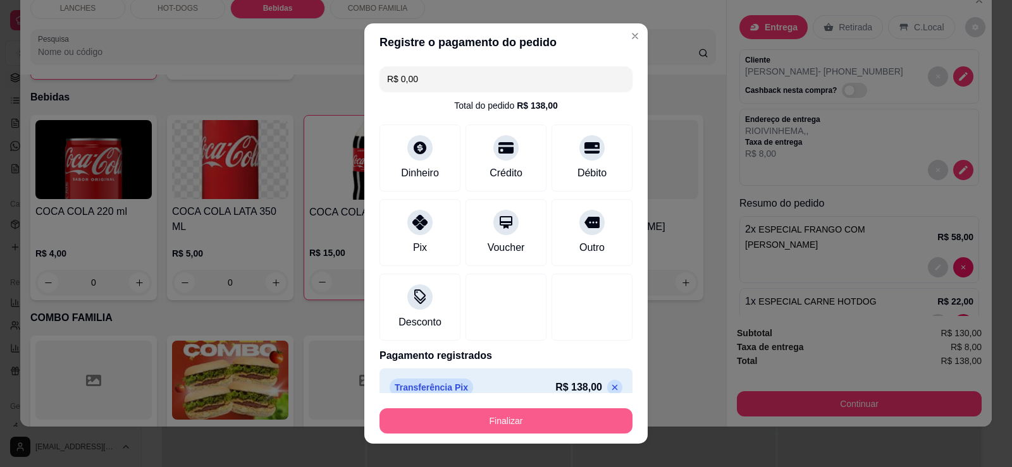
click at [507, 415] on button "Finalizar" at bounding box center [505, 421] width 253 height 25
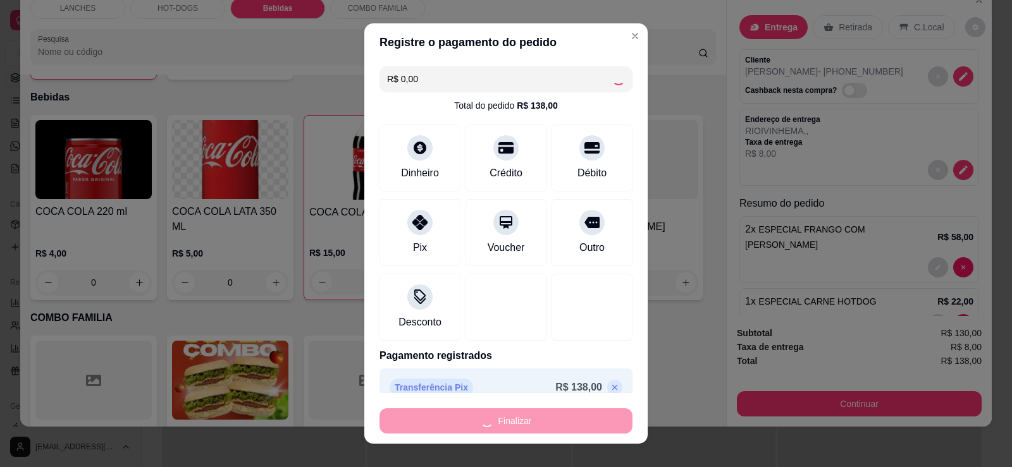
type input "0"
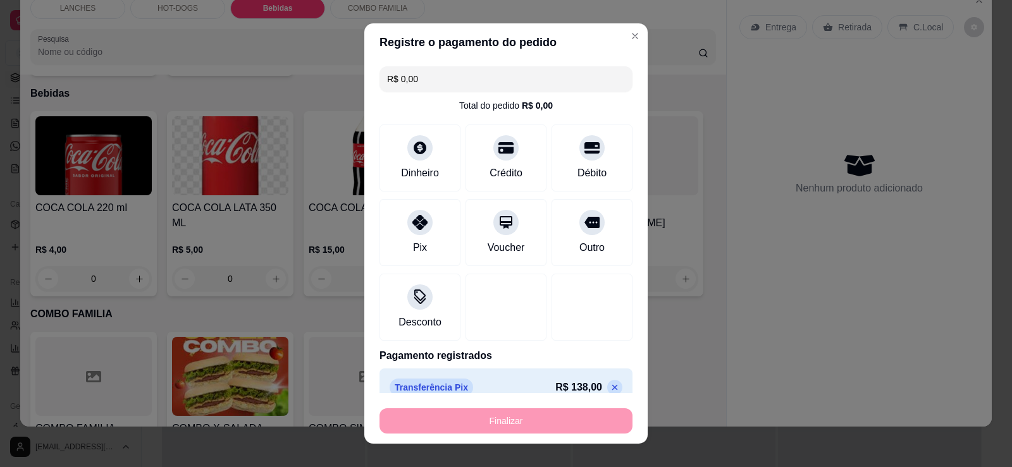
type input "-R$ 138,00"
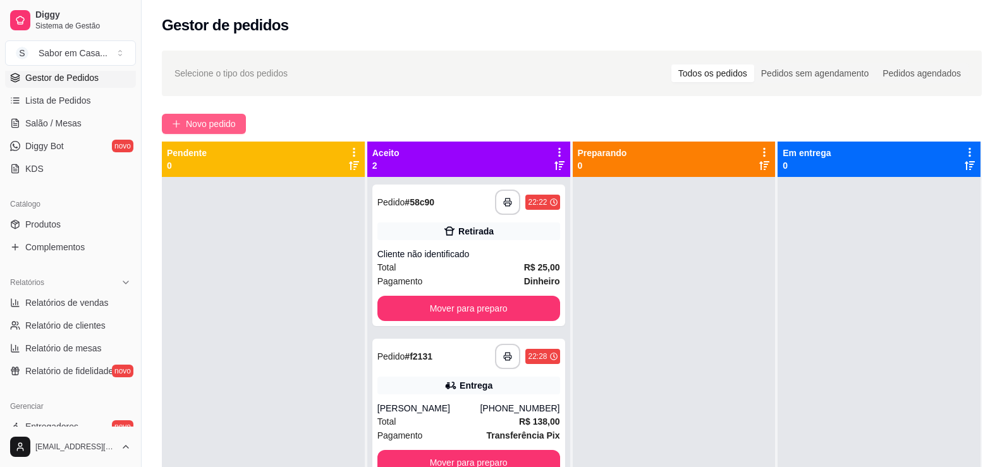
click at [240, 118] on button "Novo pedido" at bounding box center [204, 124] width 84 height 20
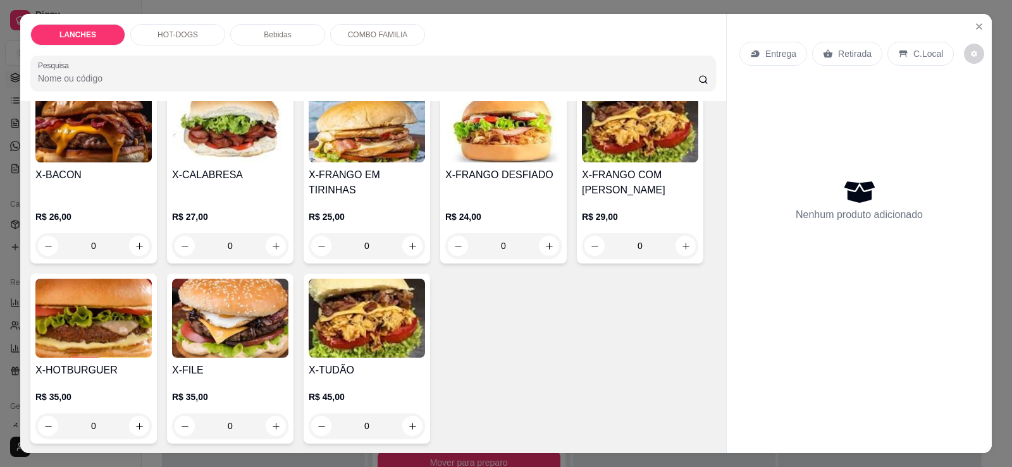
scroll to position [443, 0]
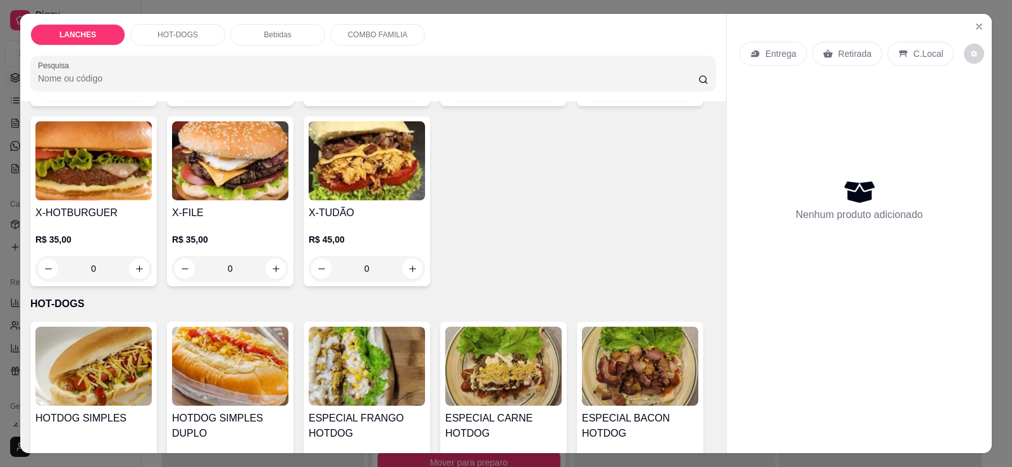
click at [362, 181] on img at bounding box center [367, 160] width 116 height 79
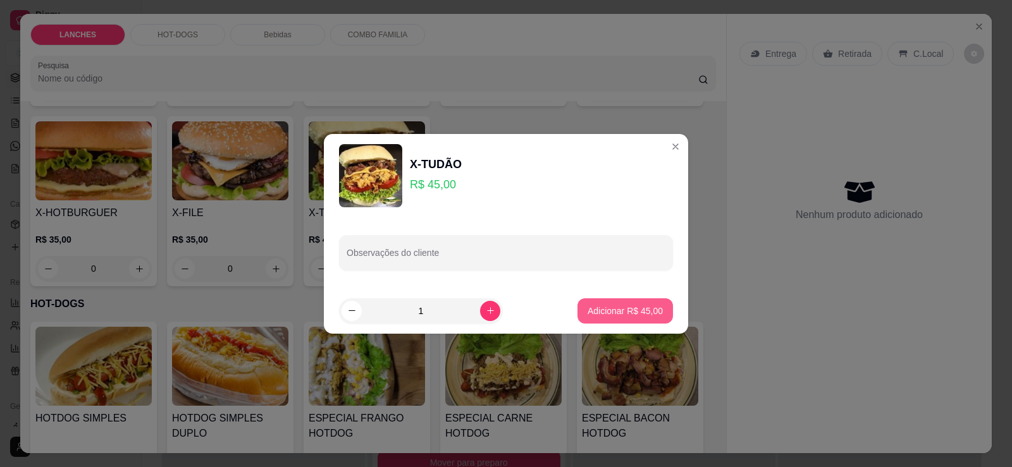
click at [590, 306] on p "Adicionar R$ 45,00" at bounding box center [625, 311] width 75 height 13
type input "1"
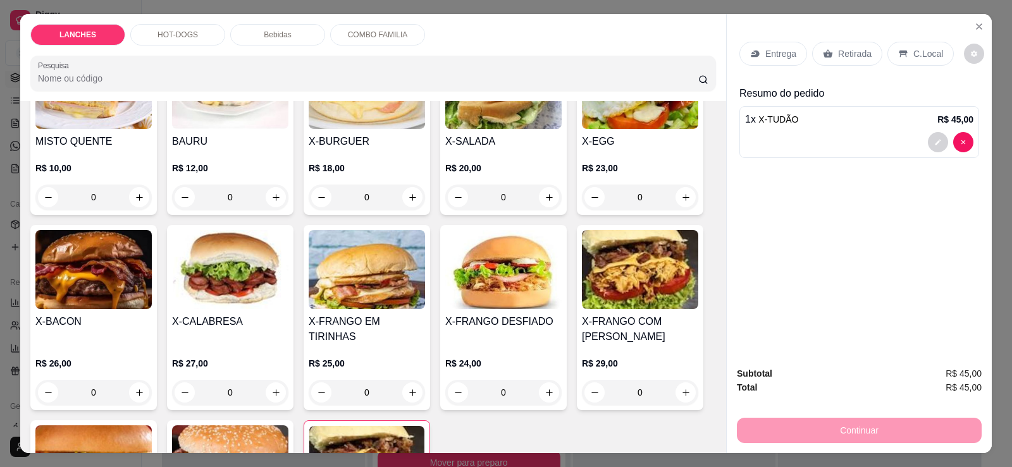
scroll to position [126, 0]
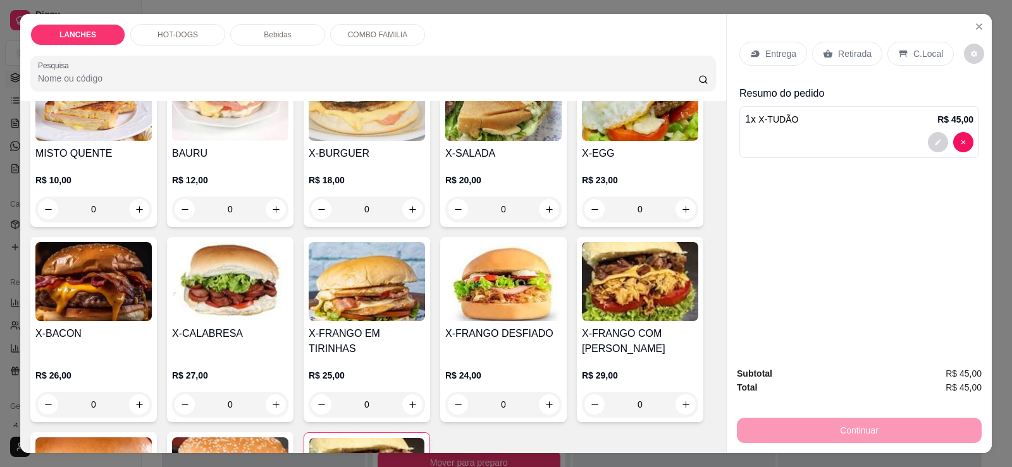
click at [166, 28] on div "HOT-DOGS" at bounding box center [177, 35] width 95 height 22
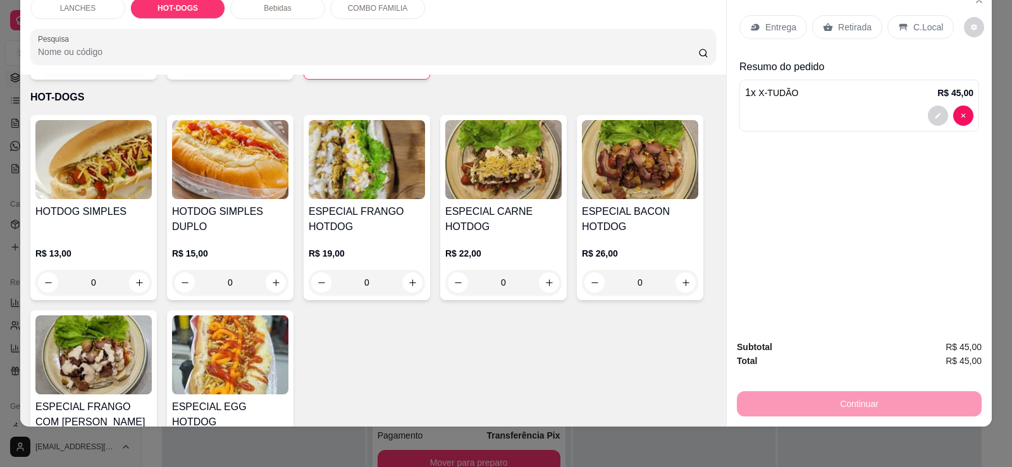
click at [601, 247] on p "R$ 26,00" at bounding box center [640, 253] width 116 height 13
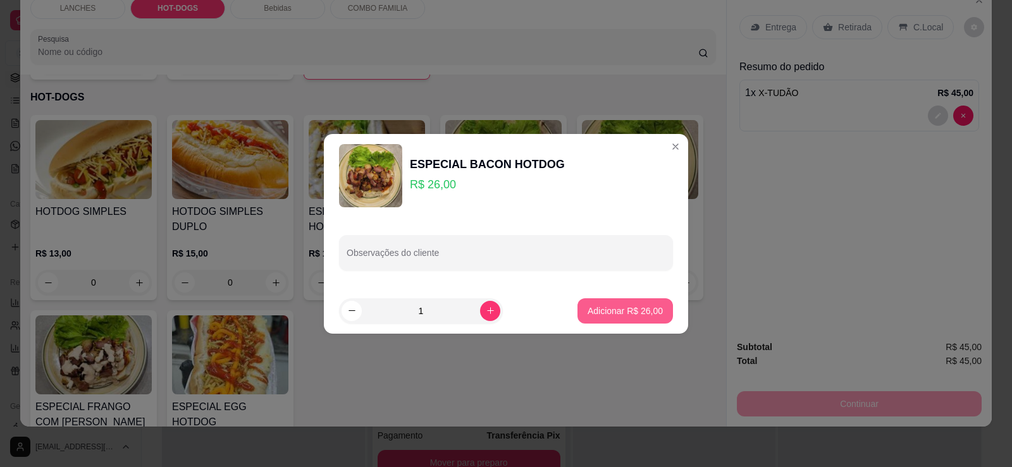
click at [588, 316] on p "Adicionar R$ 26,00" at bounding box center [625, 311] width 75 height 13
type input "1"
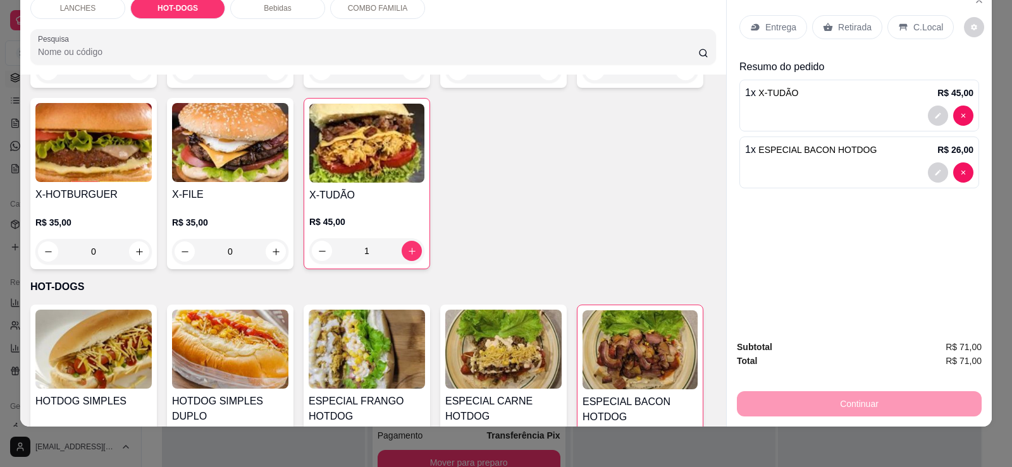
click at [269, 6] on p "Bebidas" at bounding box center [277, 8] width 27 height 10
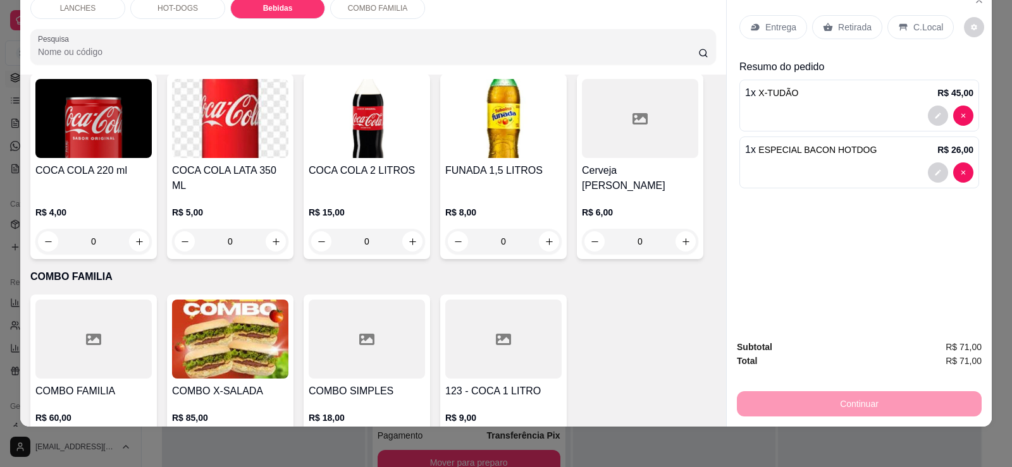
scroll to position [1101, 0]
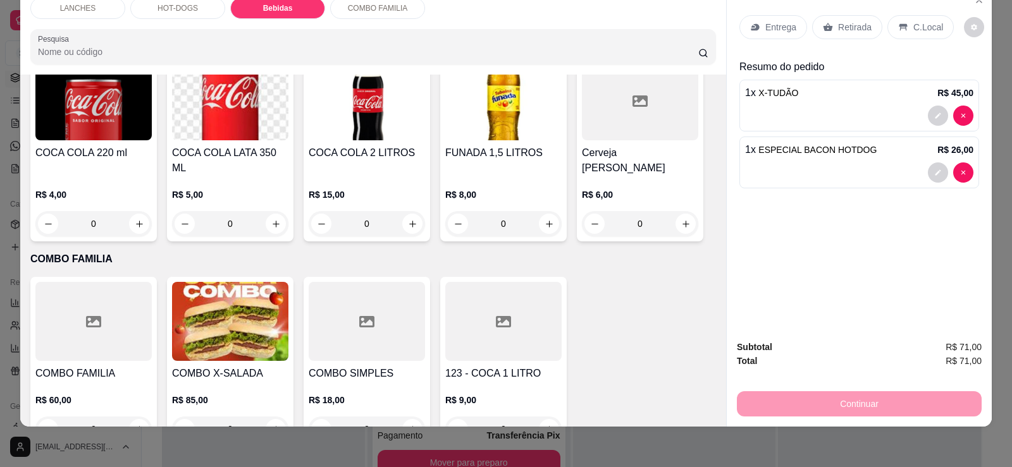
click at [493, 301] on div at bounding box center [503, 321] width 116 height 79
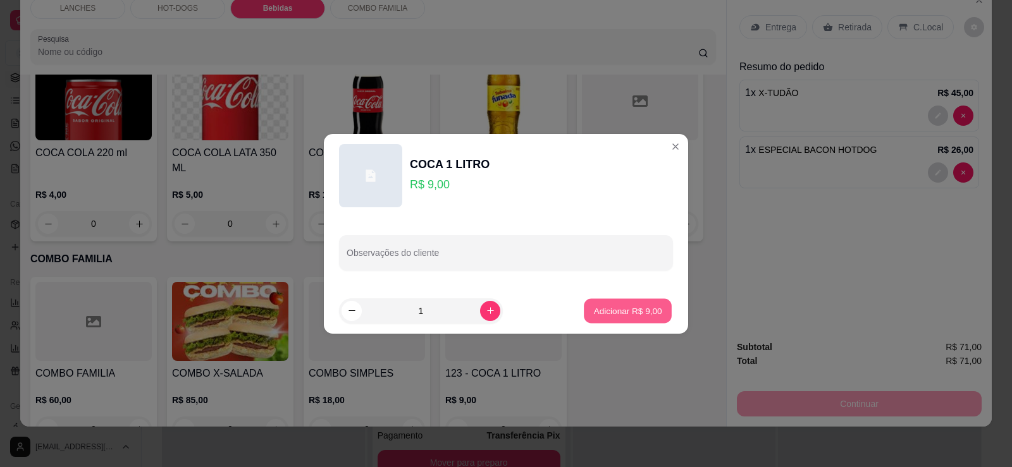
click at [608, 316] on p "Adicionar R$ 9,00" at bounding box center [627, 311] width 68 height 12
type input "1"
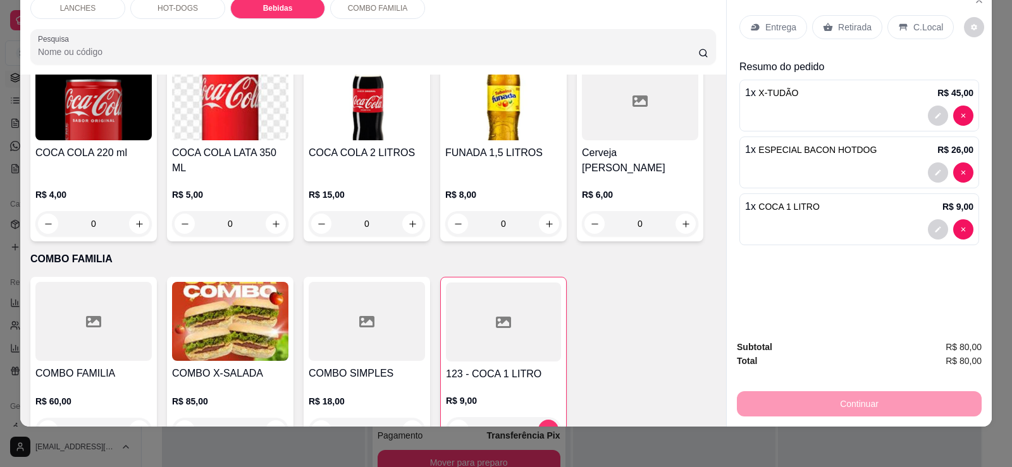
scroll to position [1102, 0]
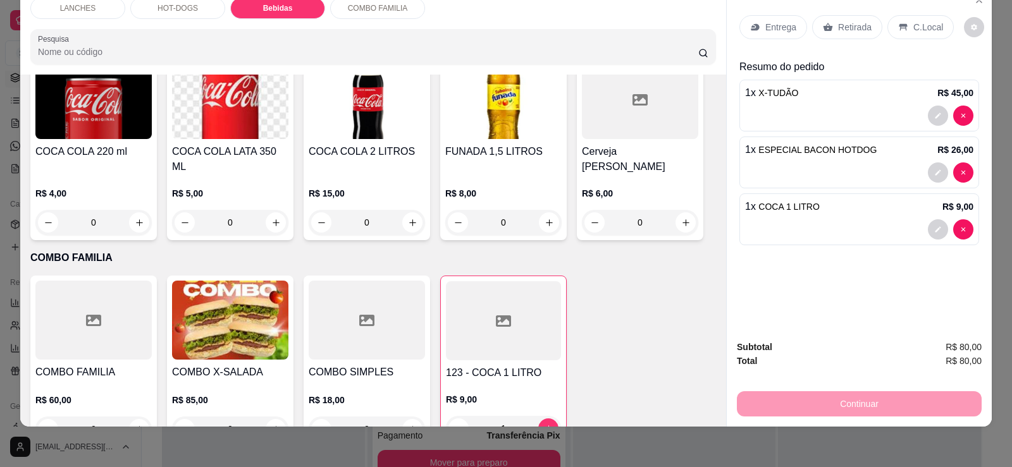
click at [838, 23] on p "Retirada" at bounding box center [855, 27] width 34 height 13
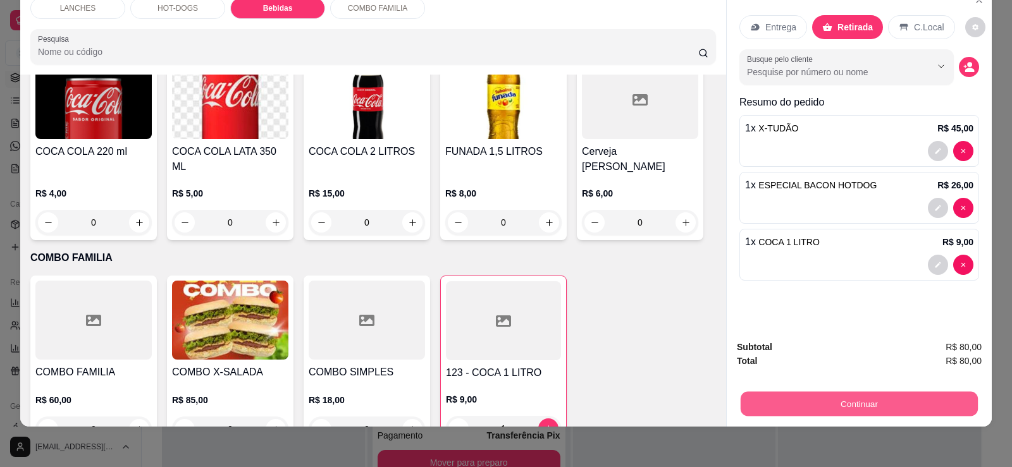
click at [830, 397] on button "Continuar" at bounding box center [859, 404] width 237 height 25
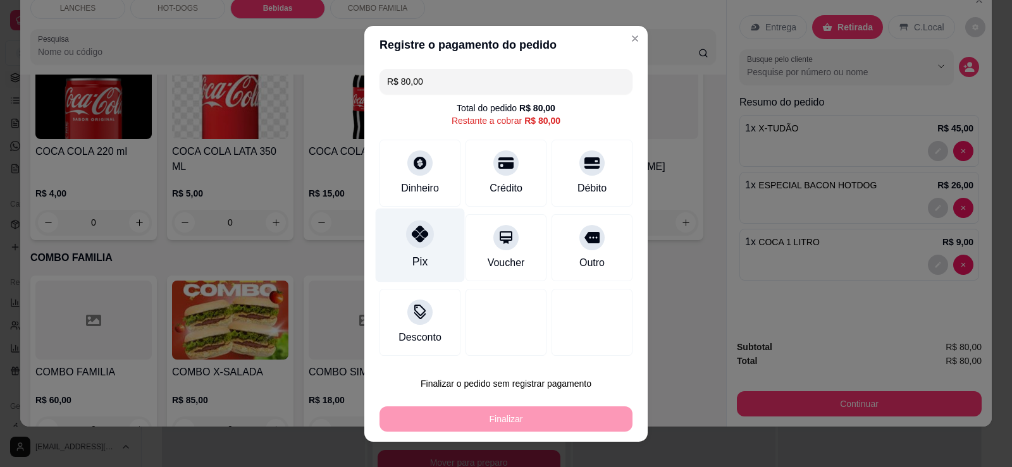
click at [412, 259] on div "Pix" at bounding box center [419, 262] width 15 height 16
type input "R$ 0,00"
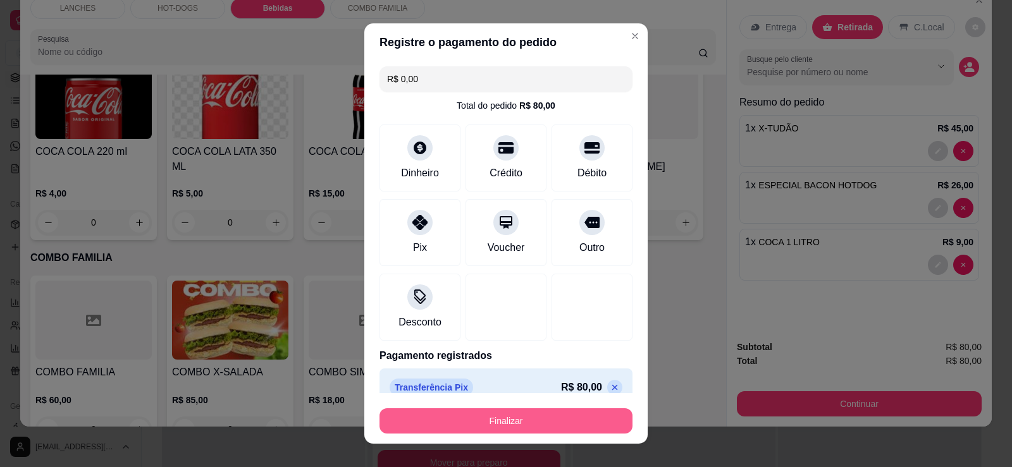
click at [476, 428] on button "Finalizar" at bounding box center [505, 421] width 253 height 25
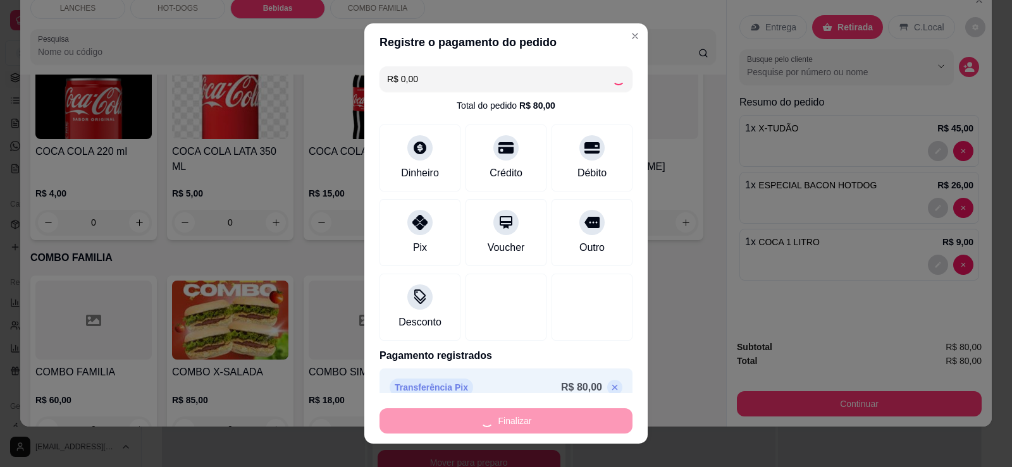
type input "0"
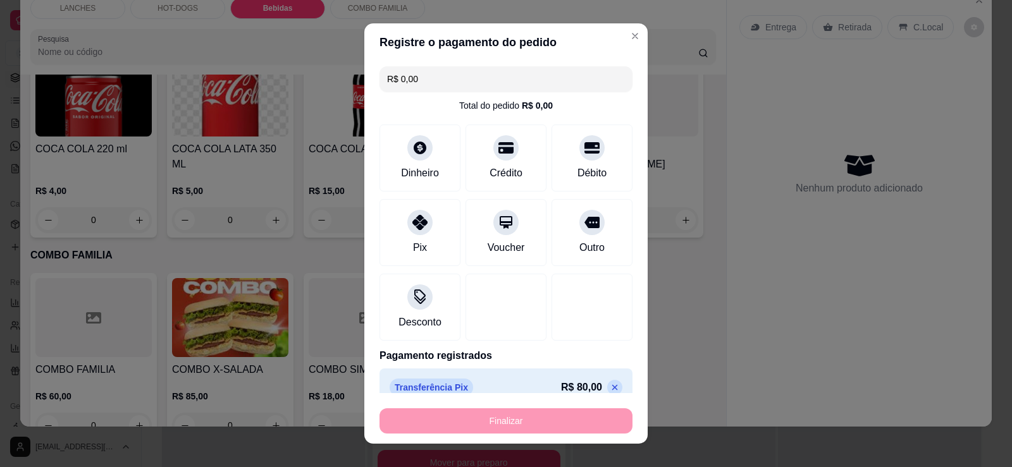
type input "-R$ 80,00"
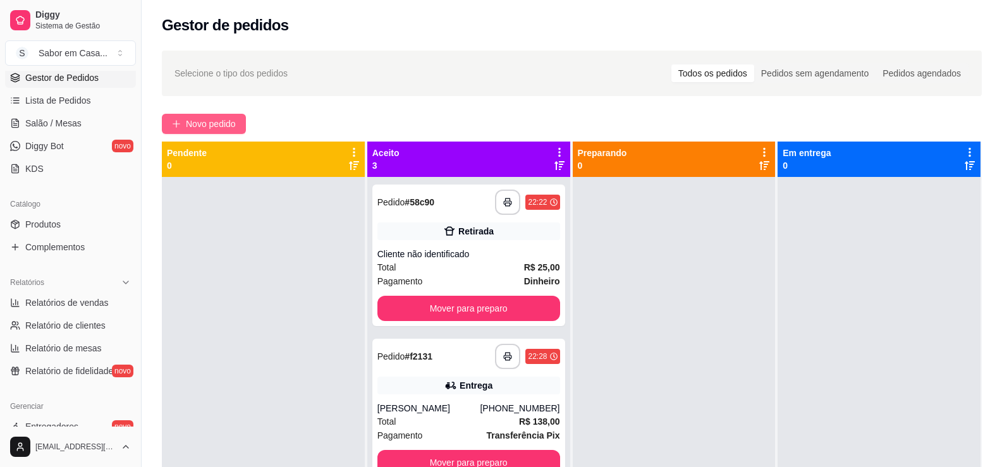
click at [214, 129] on span "Novo pedido" at bounding box center [211, 124] width 50 height 14
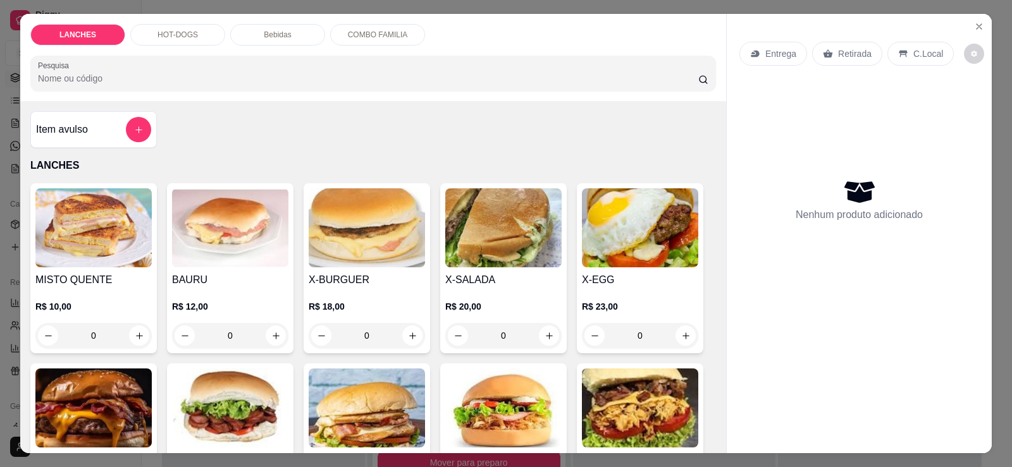
click at [176, 43] on div "HOT-DOGS" at bounding box center [177, 35] width 95 height 22
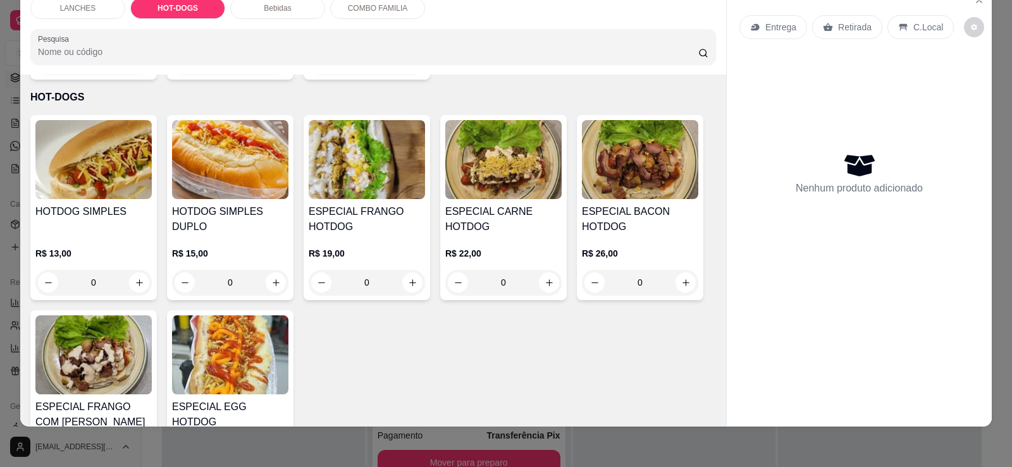
scroll to position [496, 0]
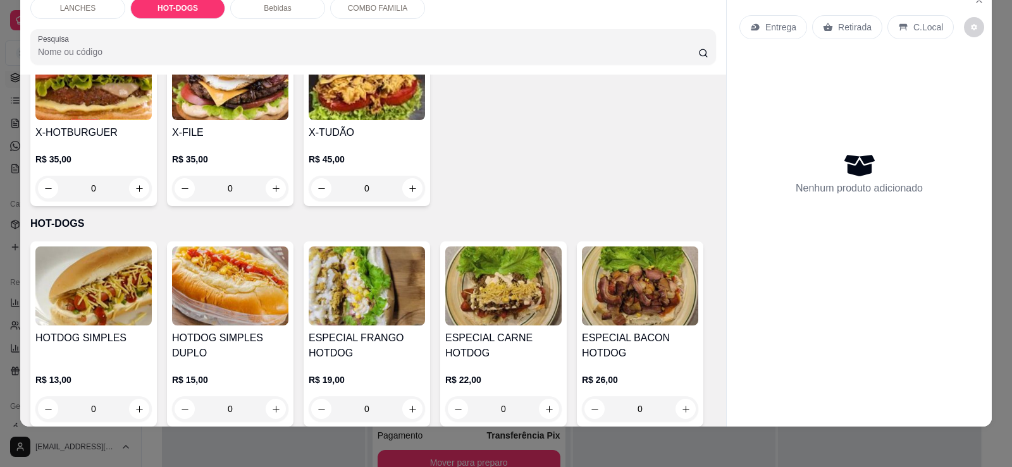
click at [92, 13] on div "LANCHES" at bounding box center [77, 8] width 95 height 22
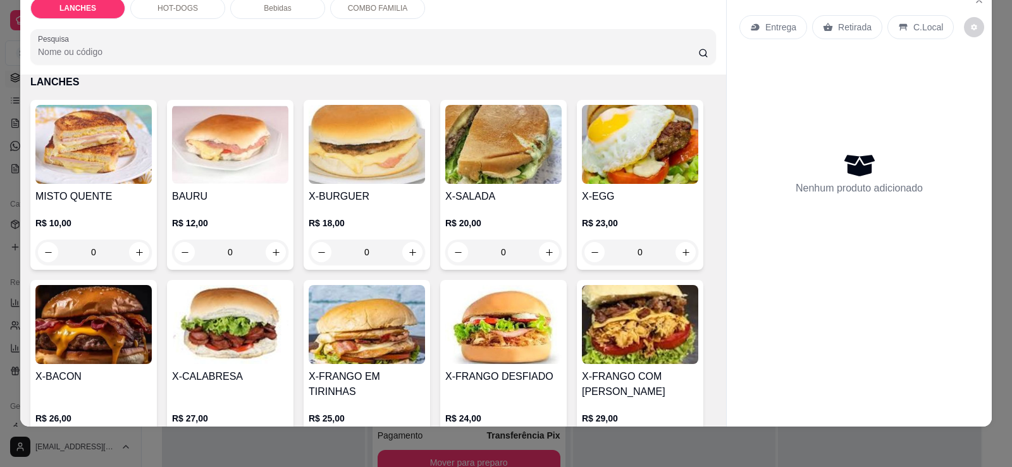
click at [118, 338] on img at bounding box center [93, 324] width 116 height 79
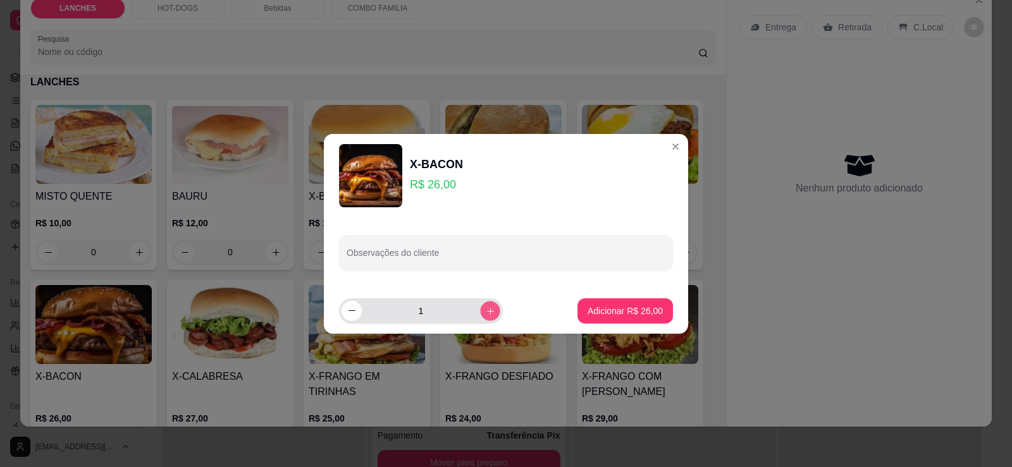
click at [486, 307] on icon "increase-product-quantity" at bounding box center [490, 310] width 9 height 9
type input "2"
click at [588, 309] on p "Adicionar R$ 52,00" at bounding box center [625, 311] width 75 height 13
type input "2"
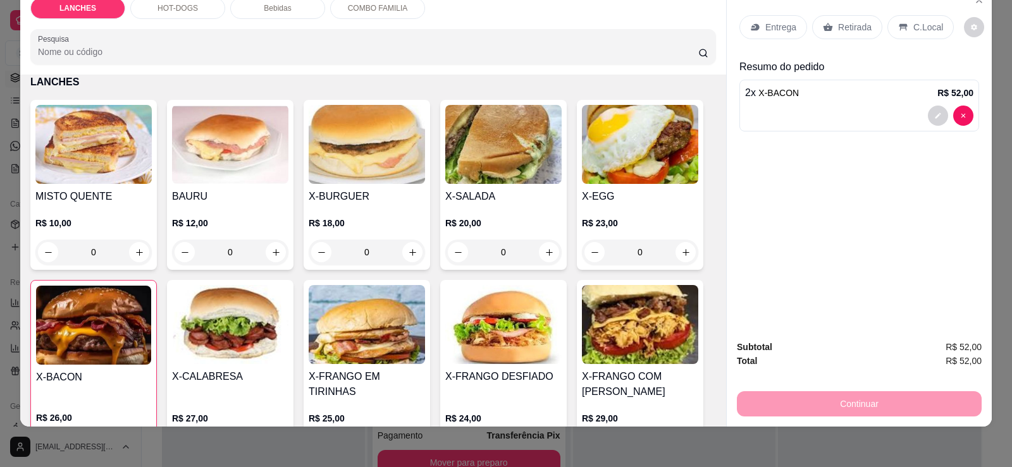
scroll to position [0, 0]
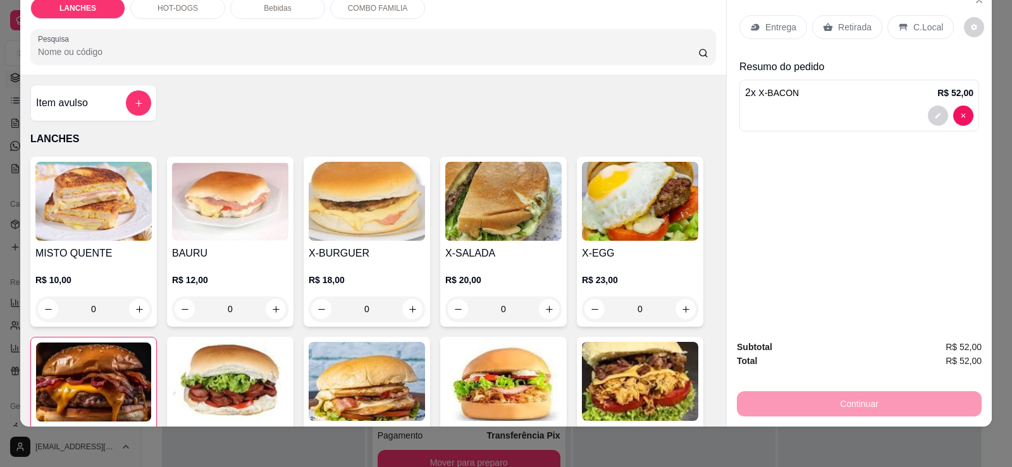
click at [170, 6] on p "HOT-DOGS" at bounding box center [177, 8] width 40 height 10
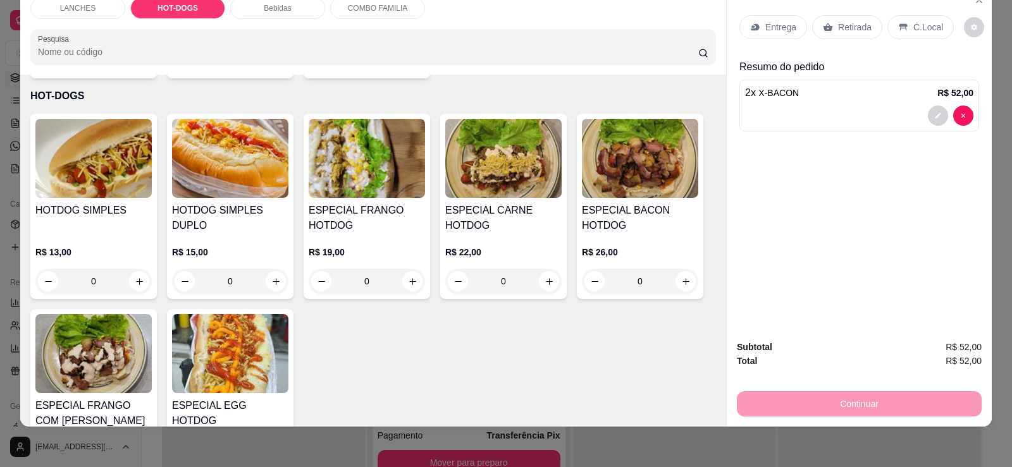
click at [213, 338] on img at bounding box center [230, 353] width 116 height 79
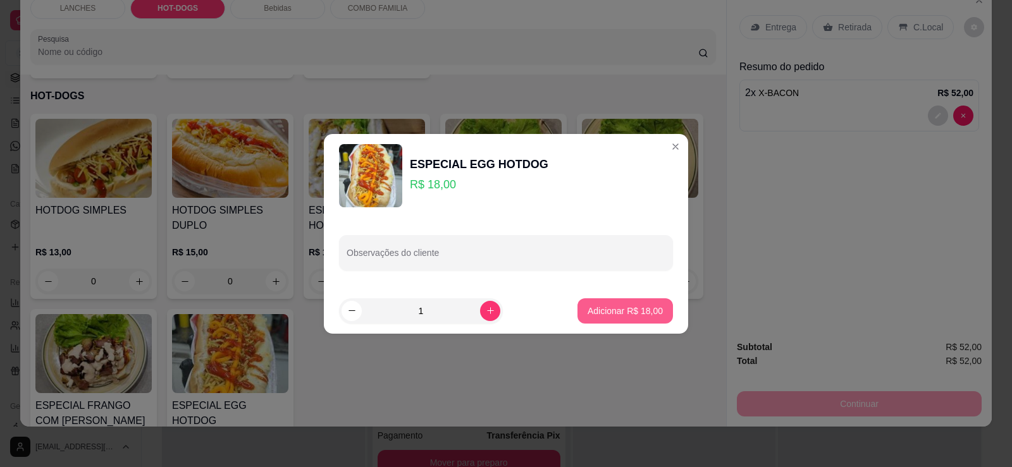
click at [612, 312] on p "Adicionar R$ 18,00" at bounding box center [625, 311] width 75 height 13
type input "1"
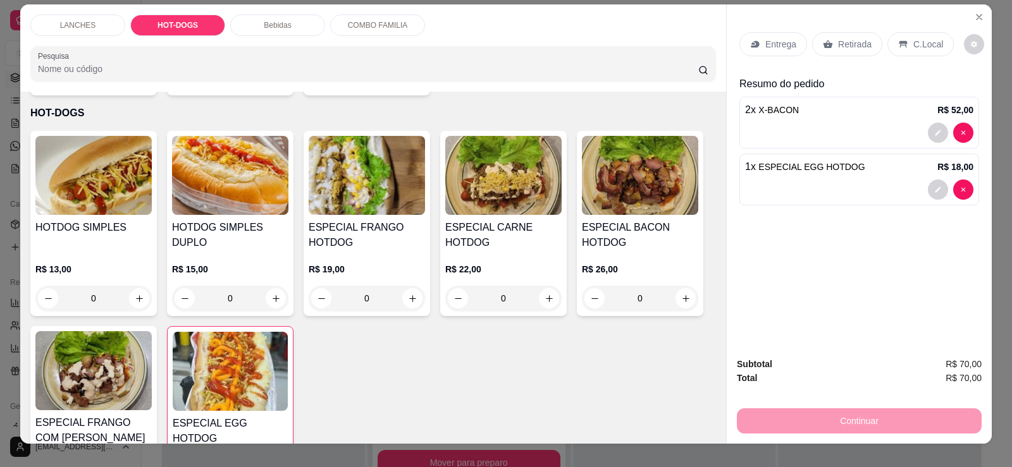
scroll to position [0, 0]
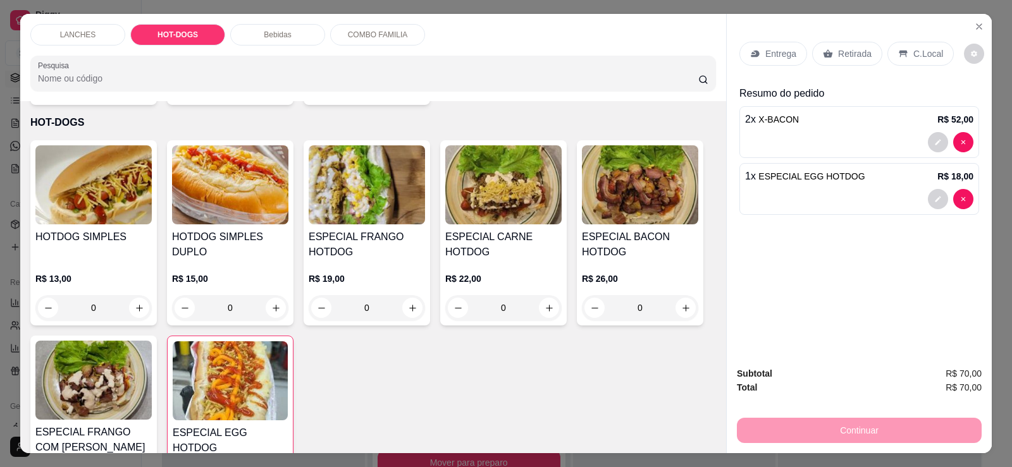
click at [838, 58] on p "Retirada" at bounding box center [855, 53] width 34 height 13
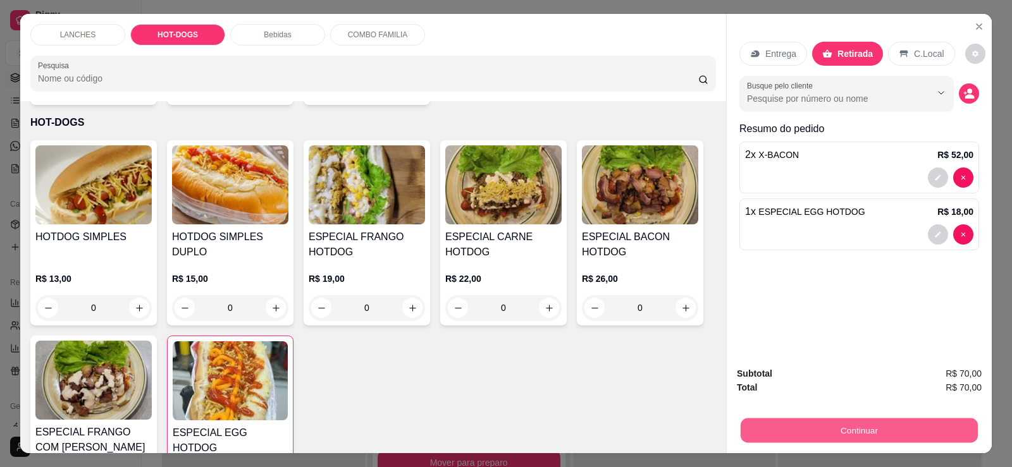
click at [827, 429] on button "Continuar" at bounding box center [859, 430] width 237 height 25
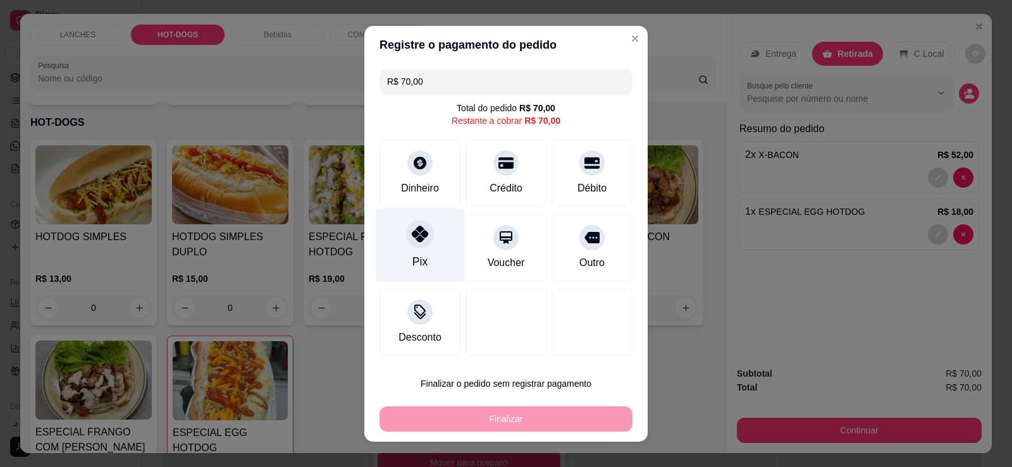
click at [415, 238] on icon at bounding box center [420, 234] width 16 height 16
type input "R$ 0,00"
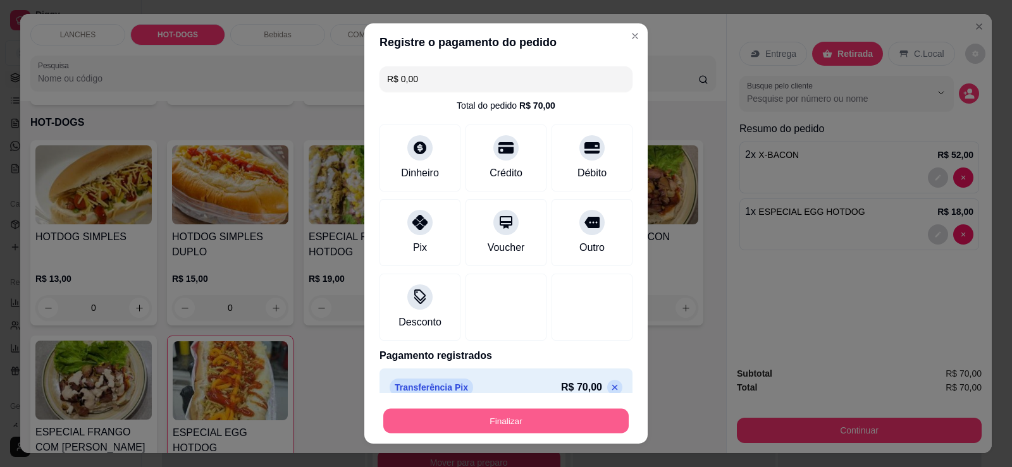
click at [460, 421] on button "Finalizar" at bounding box center [505, 421] width 245 height 25
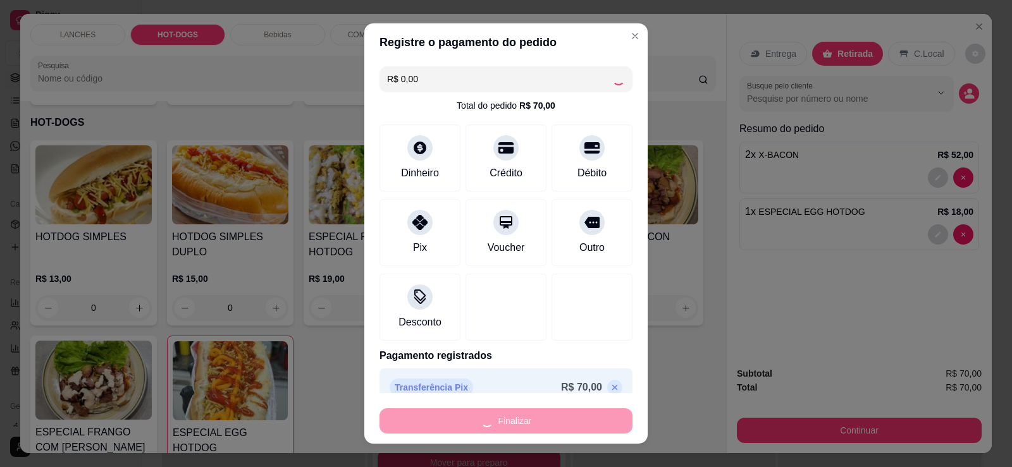
type input "0"
type input "-R$ 70,00"
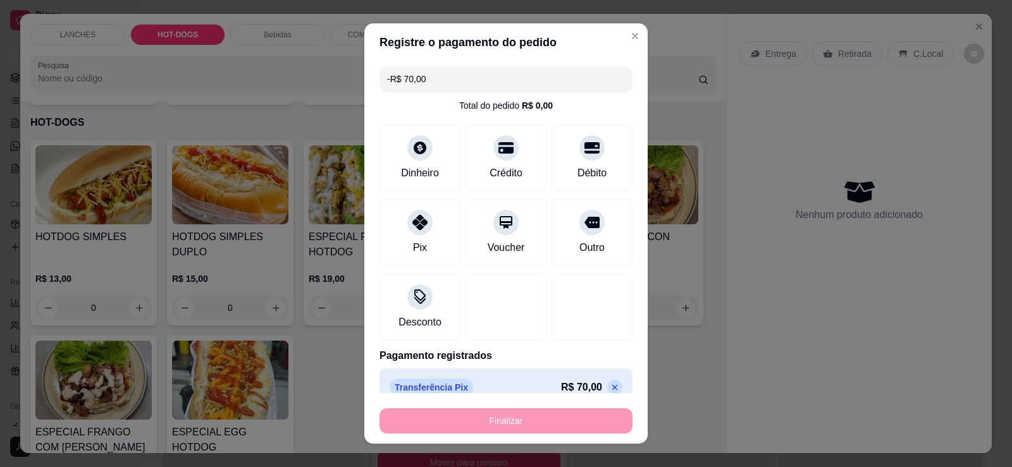
scroll to position [623, 0]
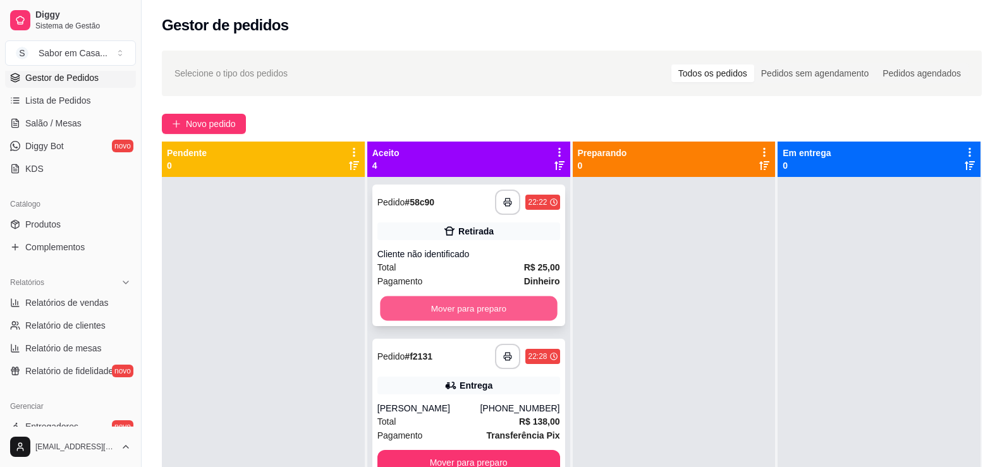
click at [410, 305] on button "Mover para preparo" at bounding box center [468, 309] width 177 height 25
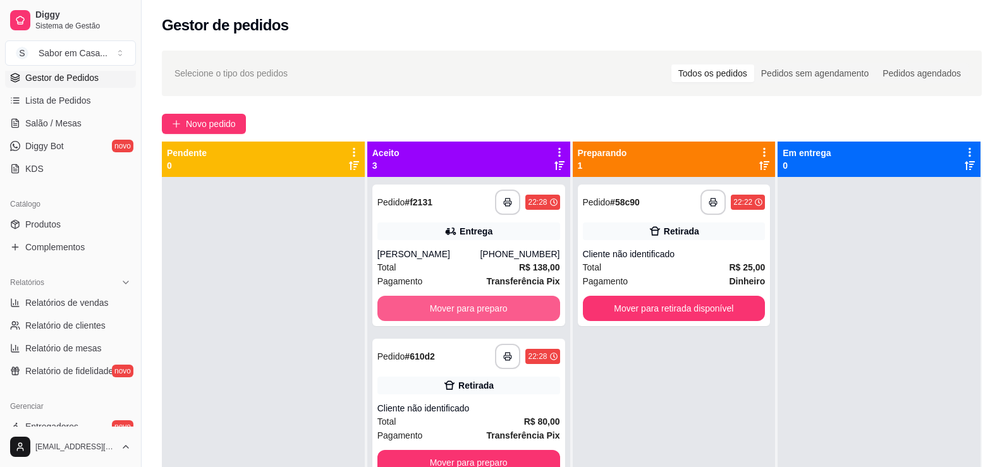
click at [410, 305] on button "Mover para preparo" at bounding box center [469, 308] width 183 height 25
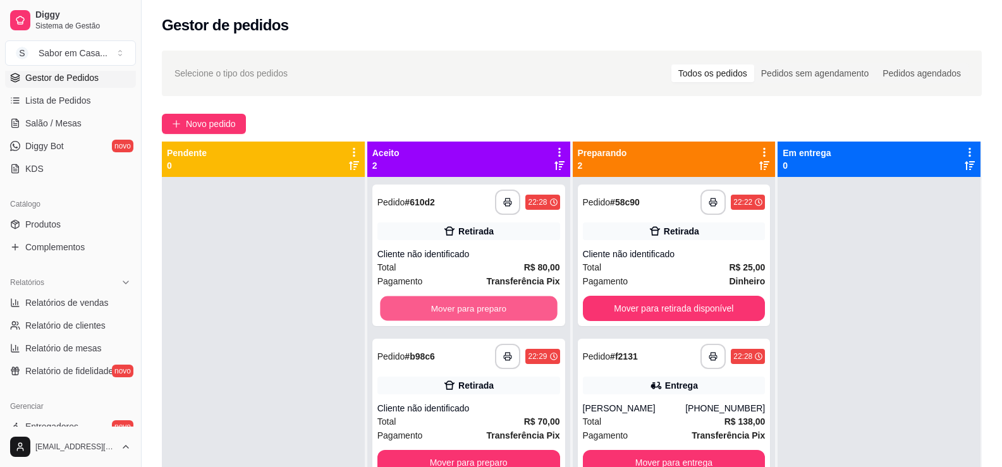
click at [410, 305] on button "Mover para preparo" at bounding box center [468, 309] width 177 height 25
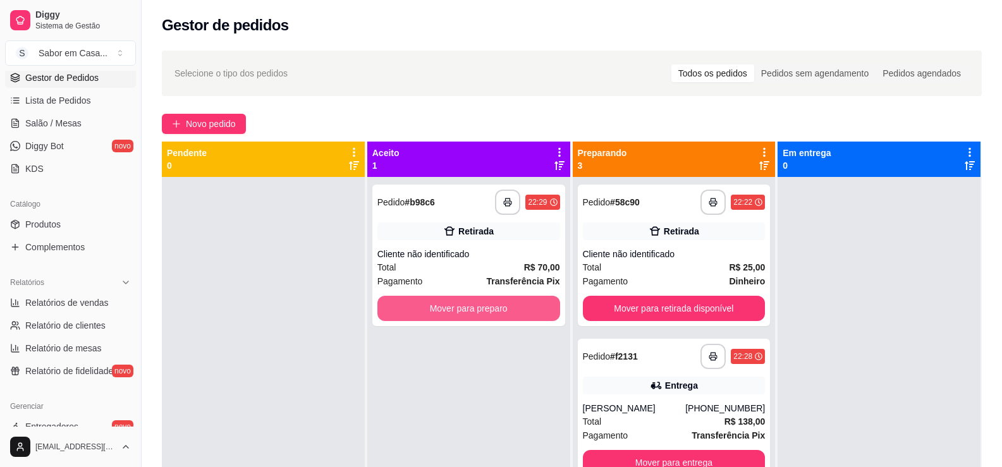
click at [410, 305] on button "Mover para preparo" at bounding box center [469, 308] width 183 height 25
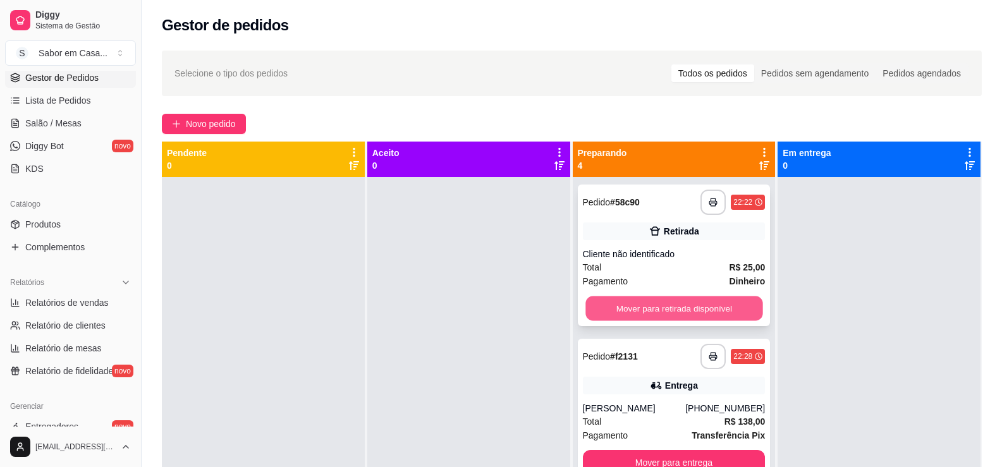
click at [626, 312] on button "Mover para retirada disponível" at bounding box center [674, 309] width 177 height 25
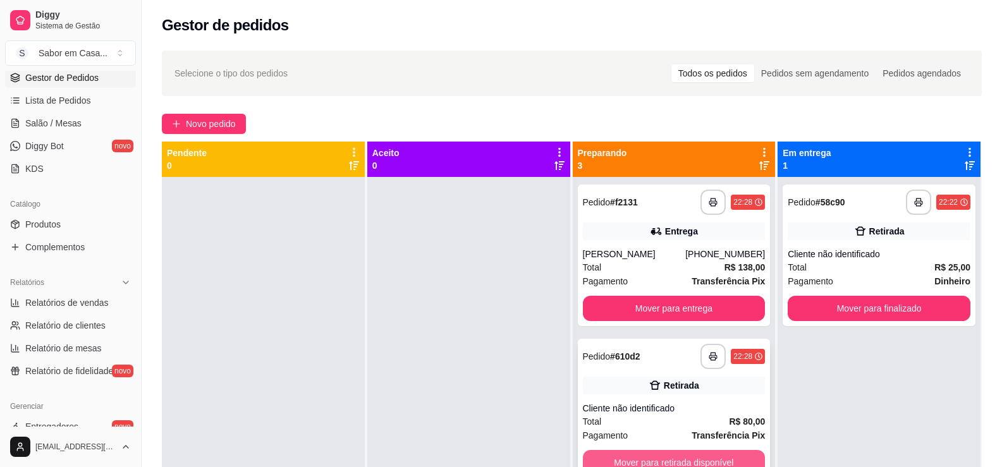
click at [639, 458] on button "Mover para retirada disponível" at bounding box center [674, 462] width 183 height 25
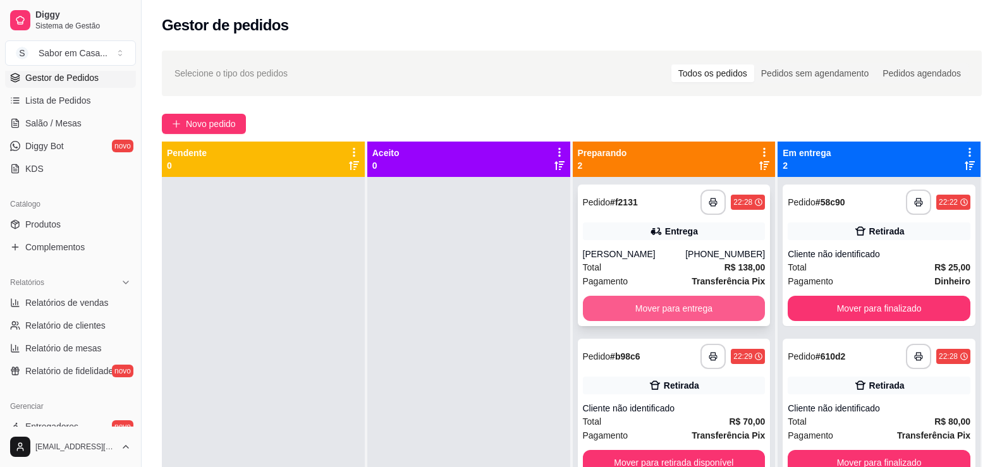
click at [684, 313] on button "Mover para entrega" at bounding box center [674, 308] width 183 height 25
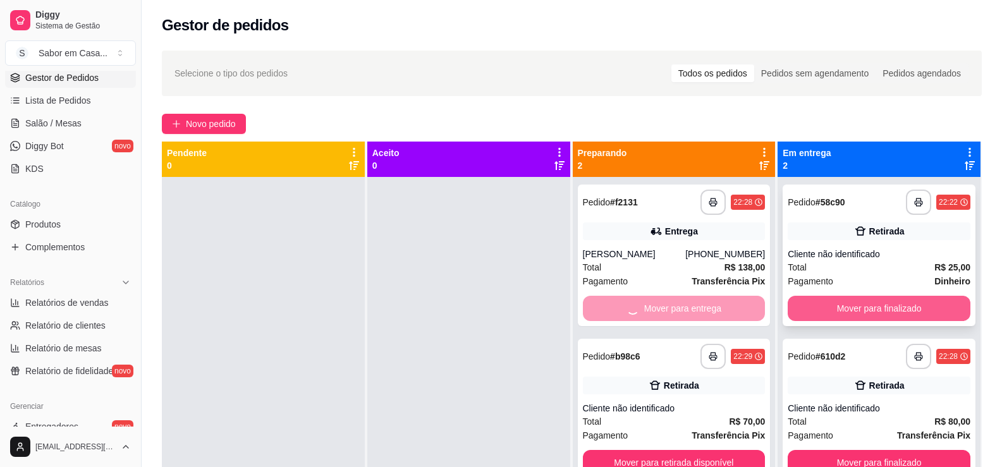
click at [832, 318] on button "Mover para finalizado" at bounding box center [879, 308] width 183 height 25
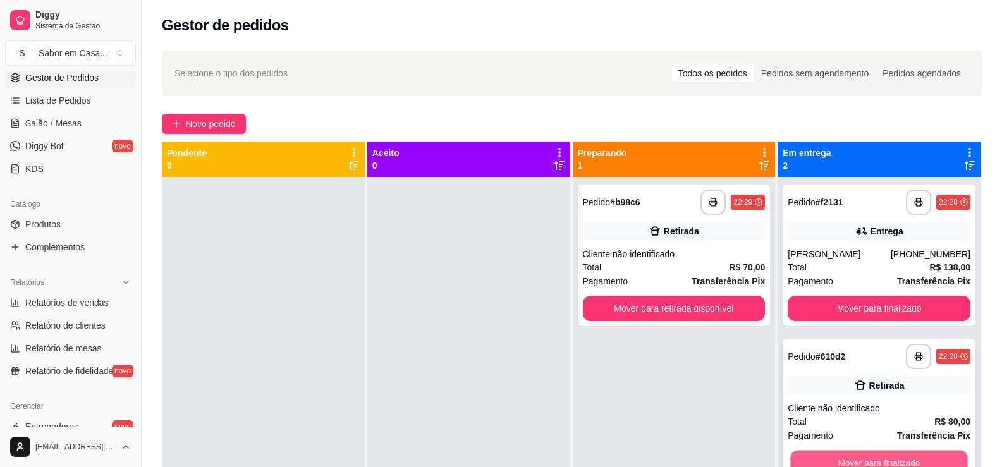
click at [825, 454] on button "Mover para finalizado" at bounding box center [879, 463] width 177 height 25
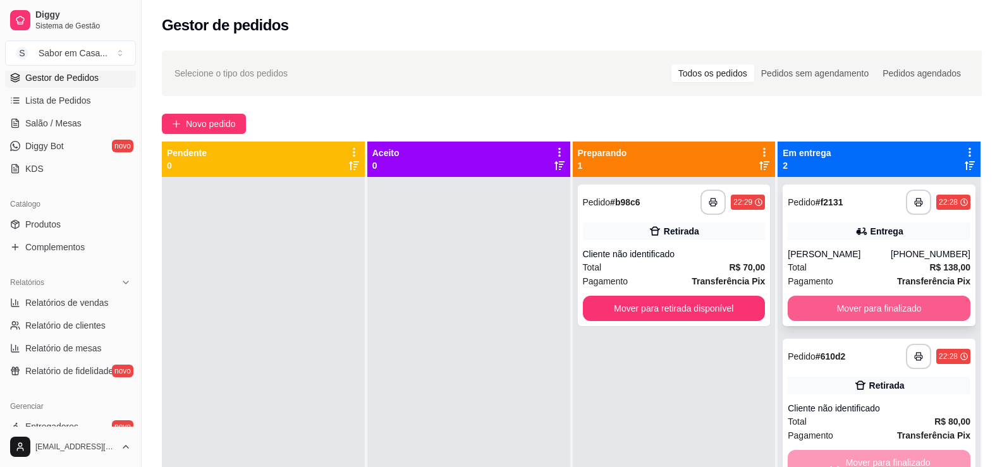
click at [813, 306] on button "Mover para finalizado" at bounding box center [879, 308] width 183 height 25
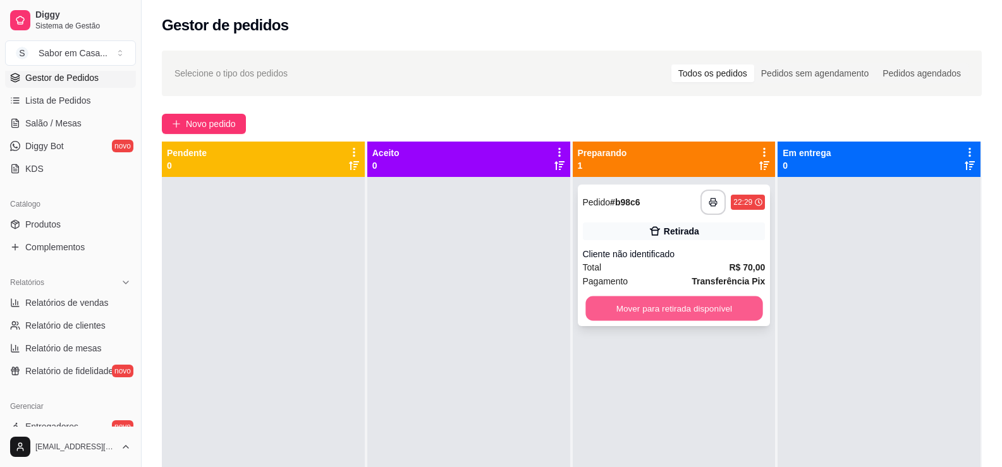
click at [688, 316] on button "Mover para retirada disponível" at bounding box center [674, 309] width 177 height 25
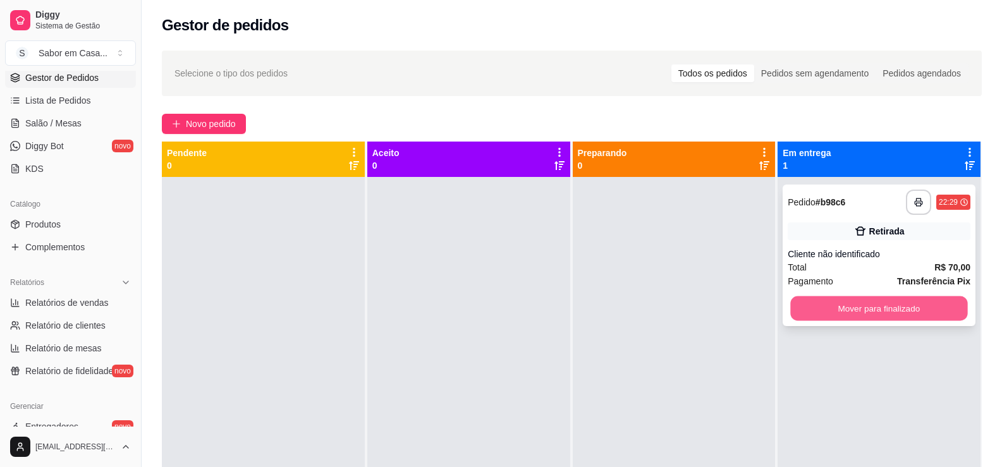
click at [834, 299] on button "Mover para finalizado" at bounding box center [879, 309] width 177 height 25
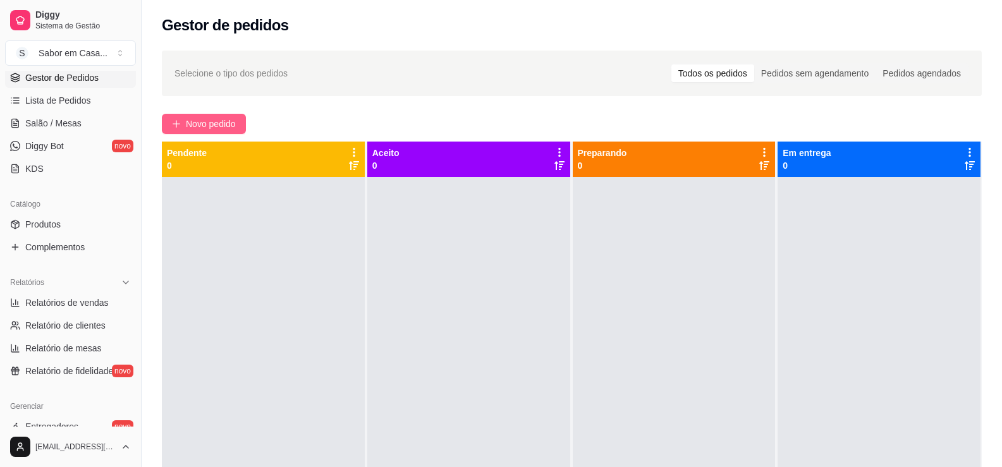
click at [179, 121] on icon "plus" at bounding box center [176, 124] width 9 height 9
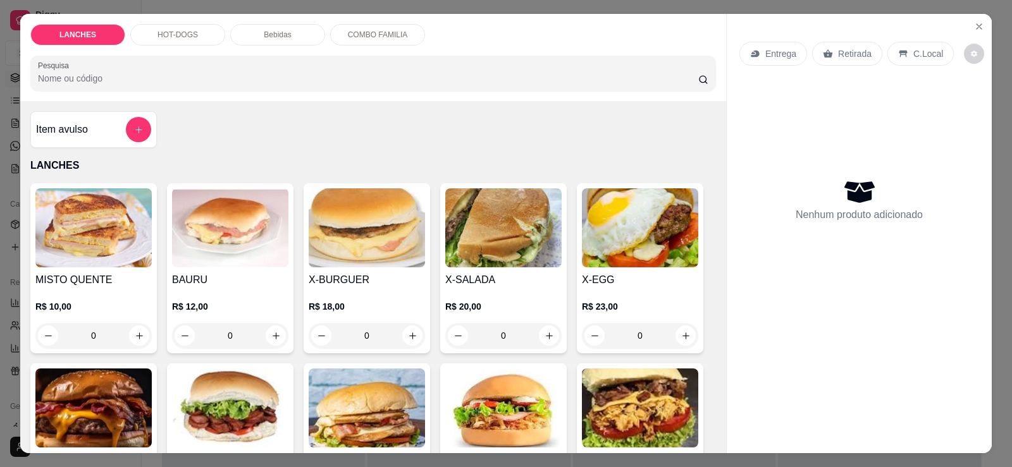
click at [89, 372] on img at bounding box center [93, 408] width 116 height 79
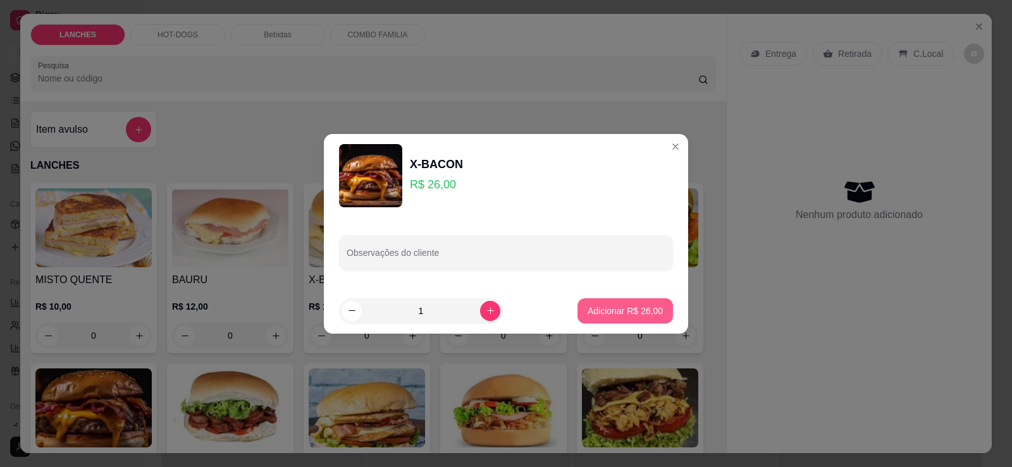
click at [577, 305] on button "Adicionar R$ 26,00" at bounding box center [625, 311] width 96 height 25
type input "1"
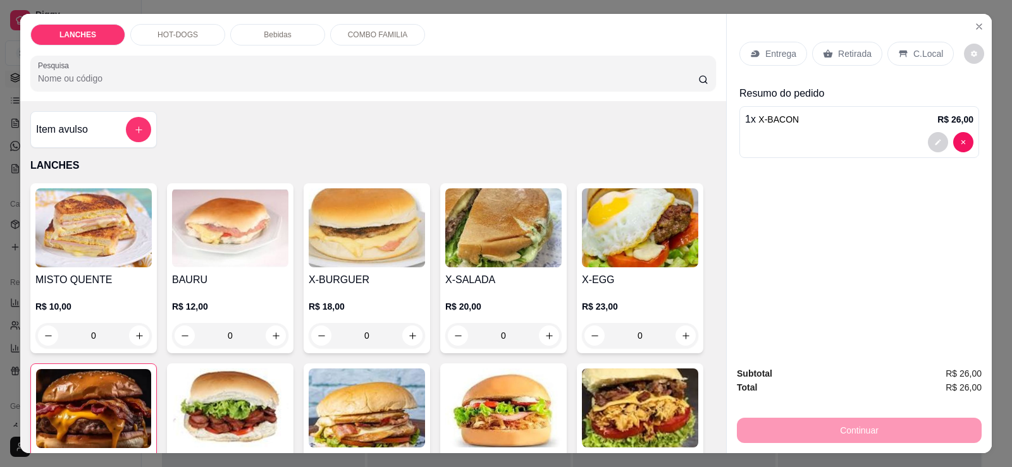
click at [163, 30] on p "HOT-DOGS" at bounding box center [177, 35] width 40 height 10
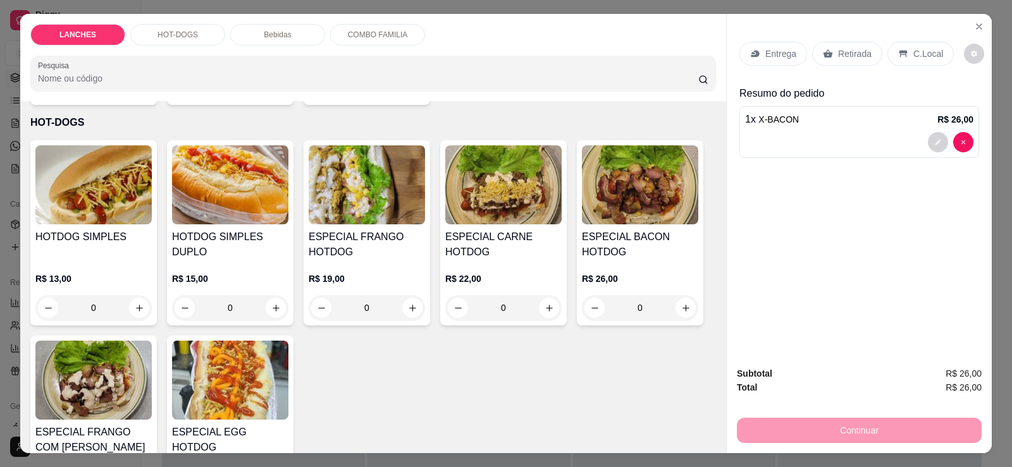
scroll to position [27, 0]
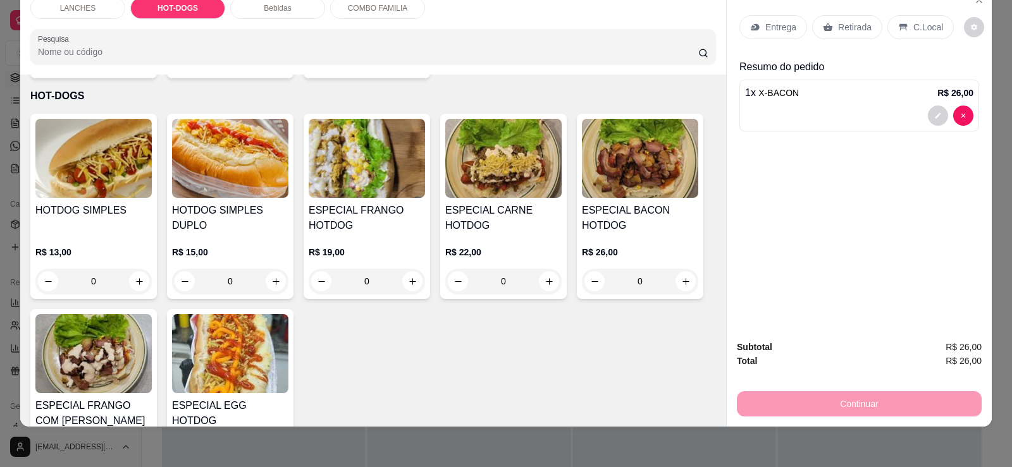
click at [357, 203] on h4 "ESPECIAL FRANGO HOTDOG" at bounding box center [367, 218] width 116 height 30
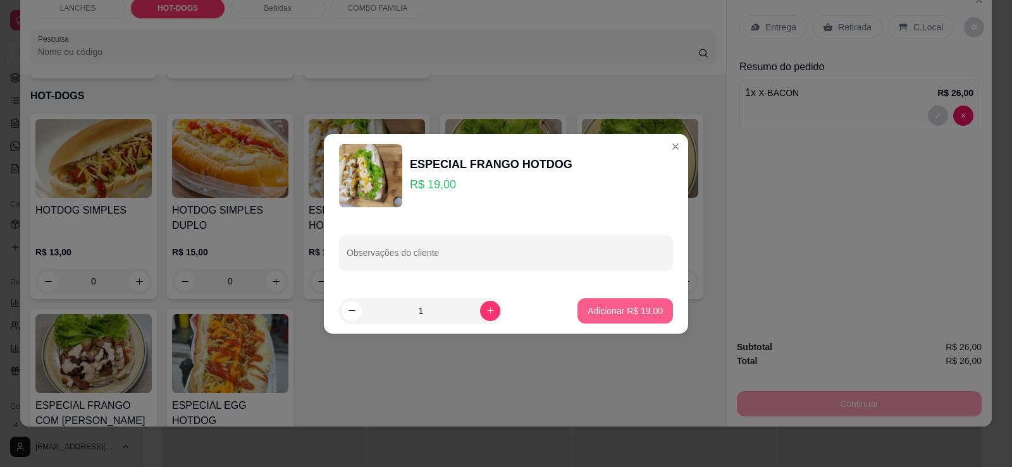
click at [590, 309] on p "Adicionar R$ 19,00" at bounding box center [625, 311] width 75 height 13
type input "1"
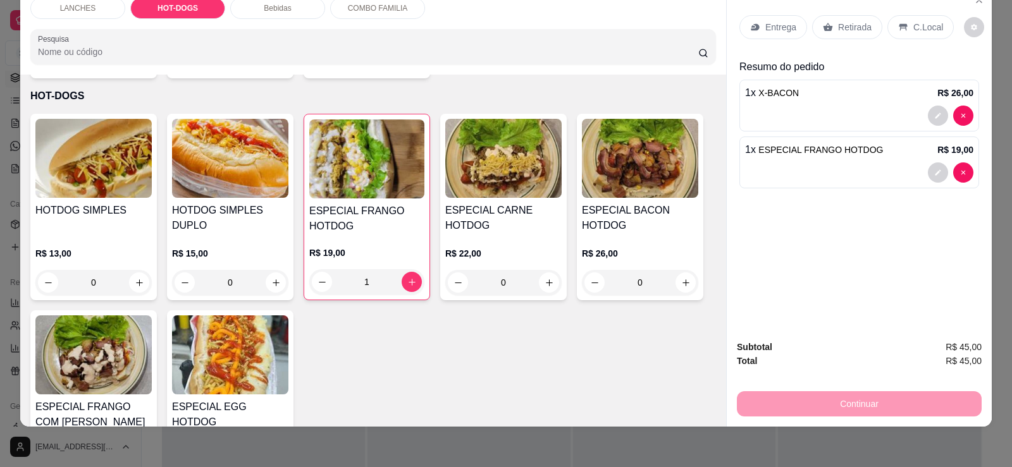
click at [770, 33] on p "Entrega" at bounding box center [780, 27] width 31 height 13
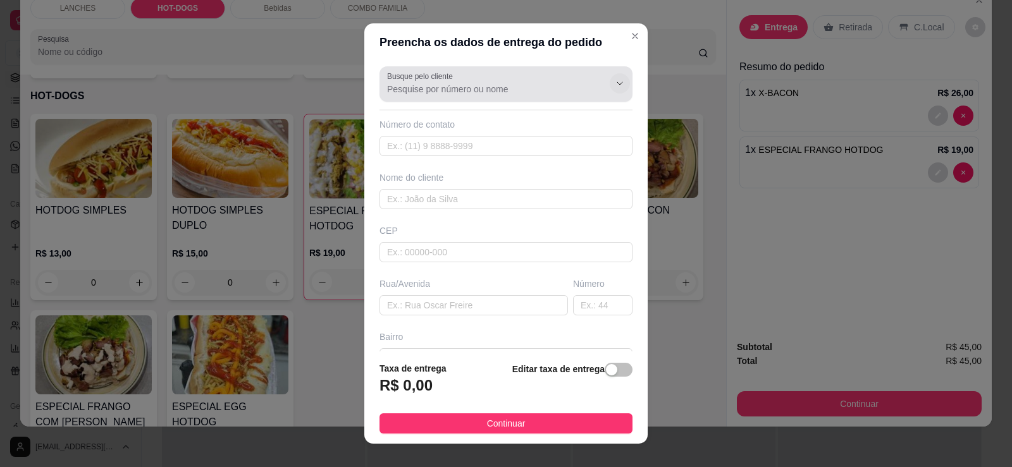
click at [615, 79] on icon "Show suggestions" at bounding box center [620, 83] width 10 height 10
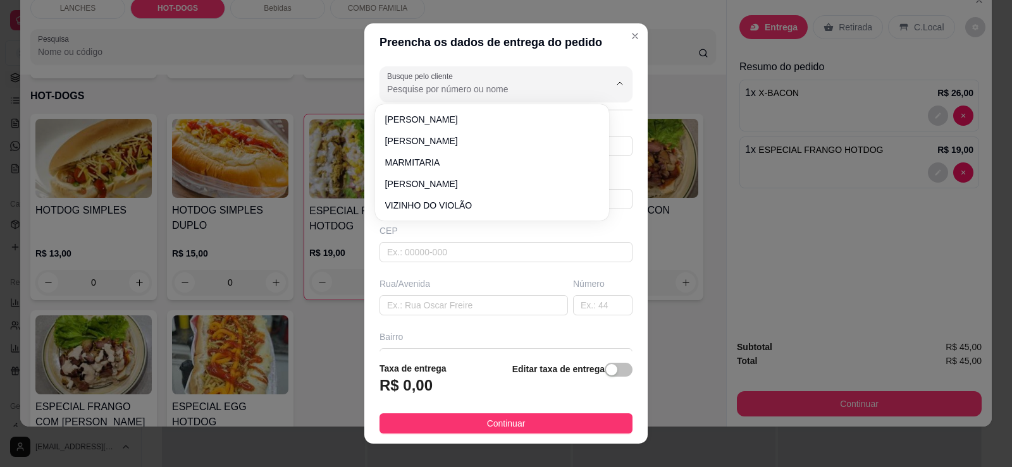
click at [322, 59] on div "Preencha os dados de entrega do pedido Busque pelo cliente Número de contato No…" at bounding box center [506, 233] width 1012 height 467
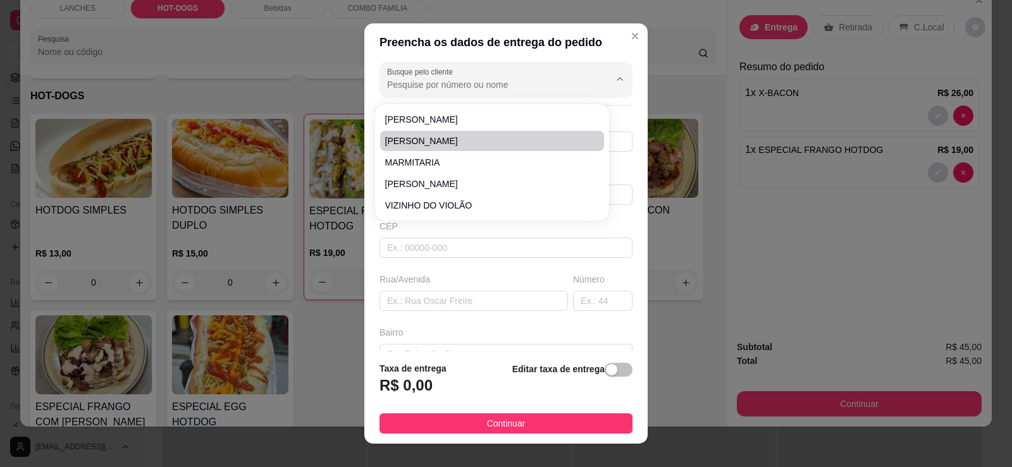
scroll to position [3, 0]
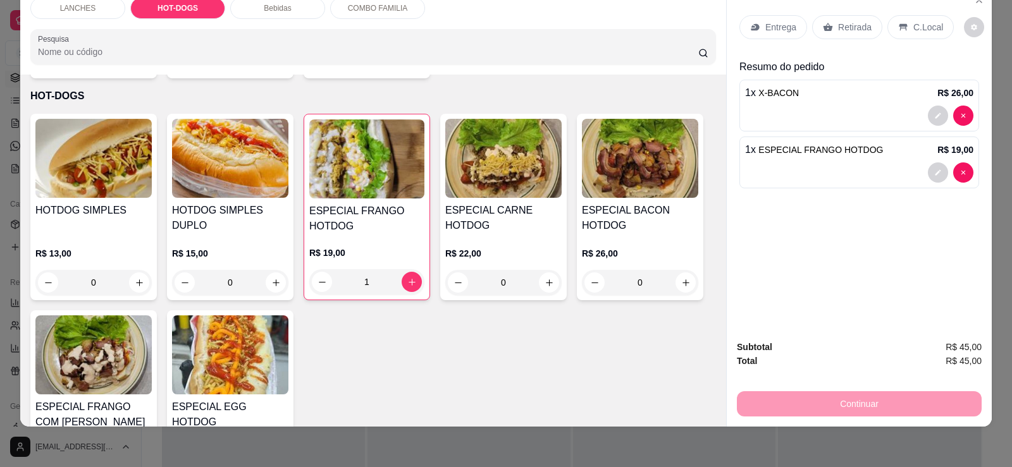
click at [838, 32] on p "Retirada" at bounding box center [855, 27] width 34 height 13
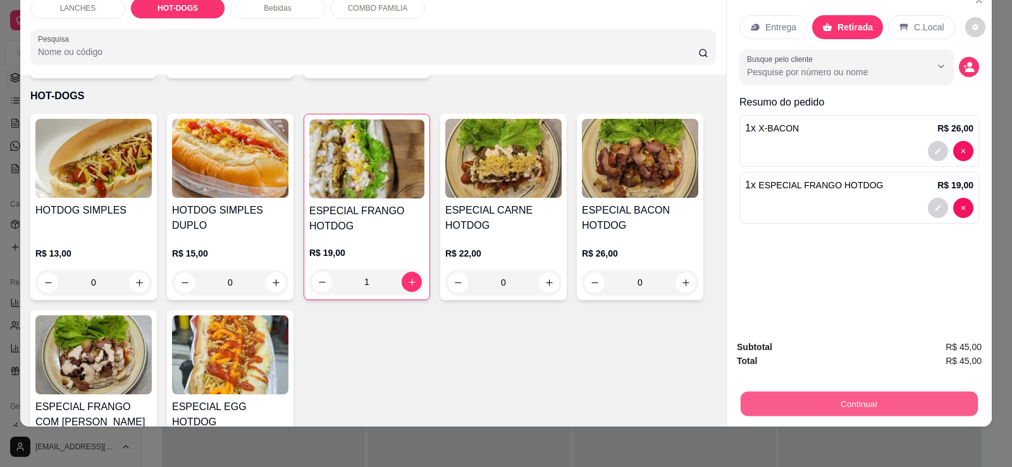
click at [864, 415] on button "Continuar" at bounding box center [859, 404] width 237 height 25
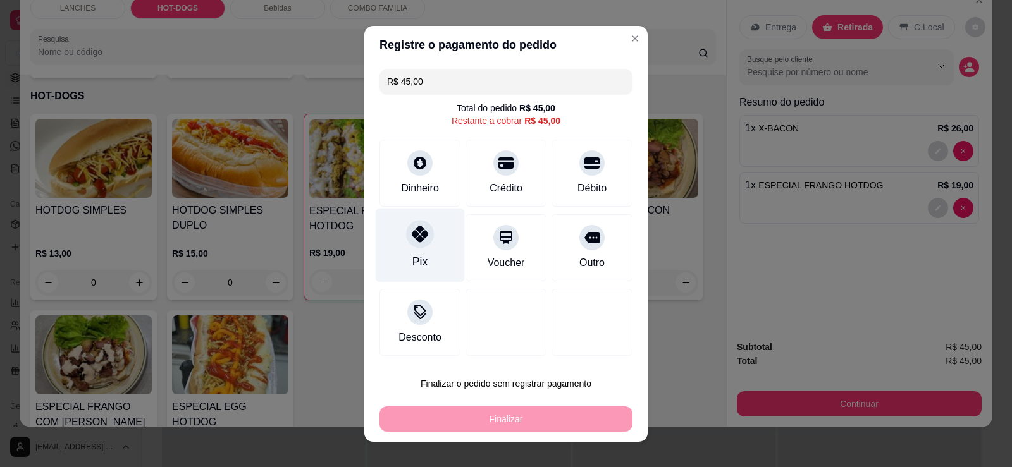
click at [426, 254] on div "Pix" at bounding box center [420, 245] width 89 height 74
type input "R$ 0,00"
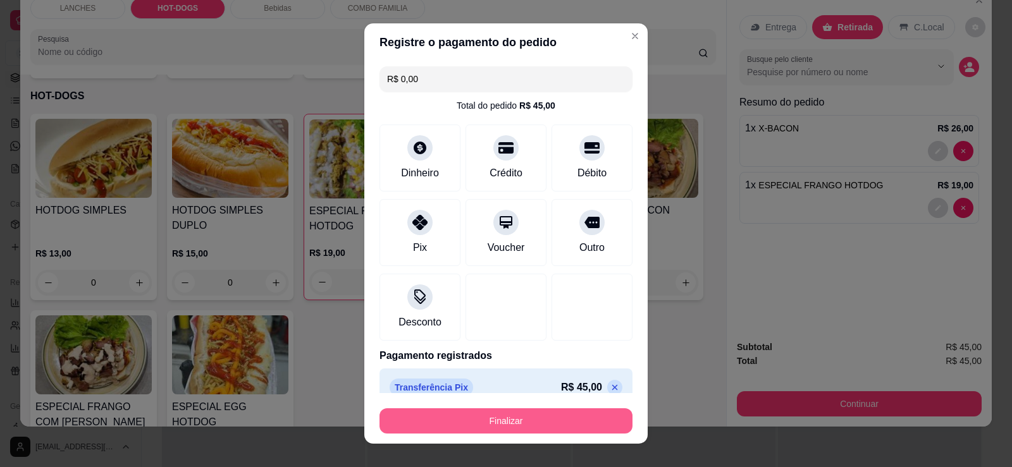
click at [494, 424] on button "Finalizar" at bounding box center [505, 421] width 253 height 25
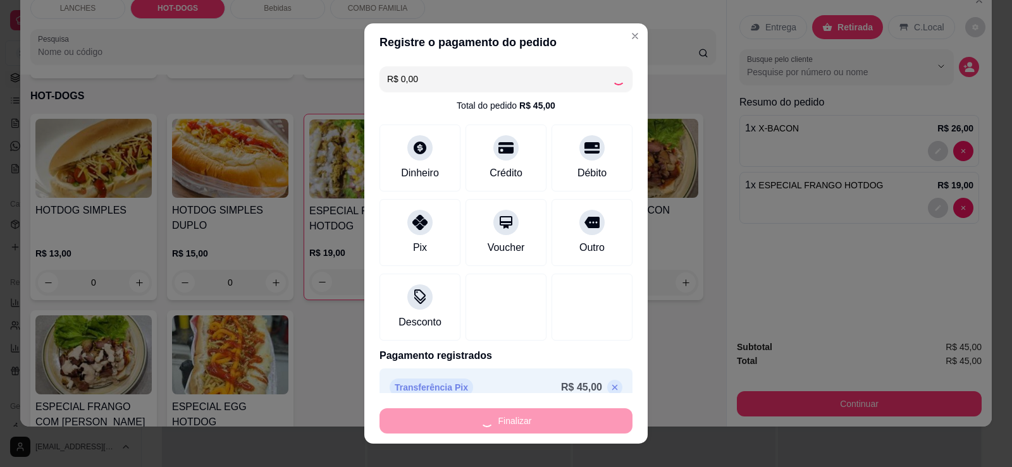
type input "0"
type input "-R$ 45,00"
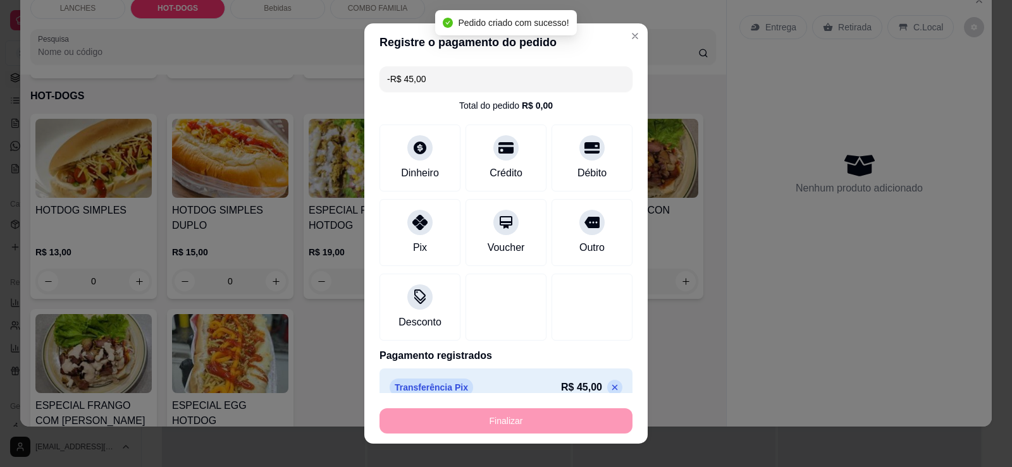
scroll to position [623, 0]
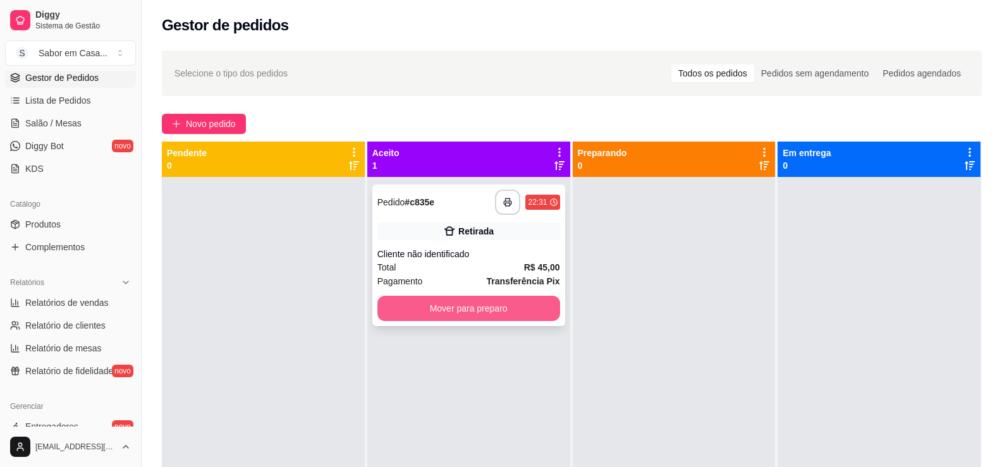
click at [445, 316] on button "Mover para preparo" at bounding box center [469, 308] width 183 height 25
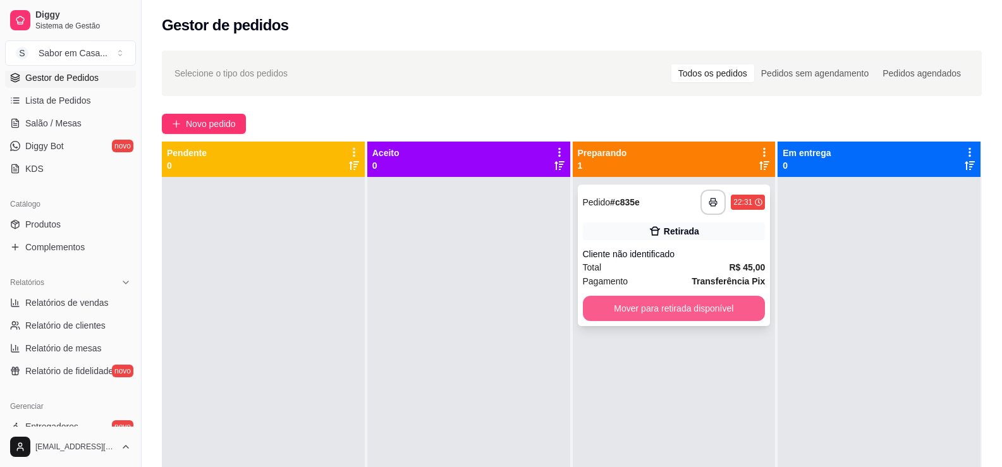
click at [632, 299] on button "Mover para retirada disponível" at bounding box center [674, 308] width 183 height 25
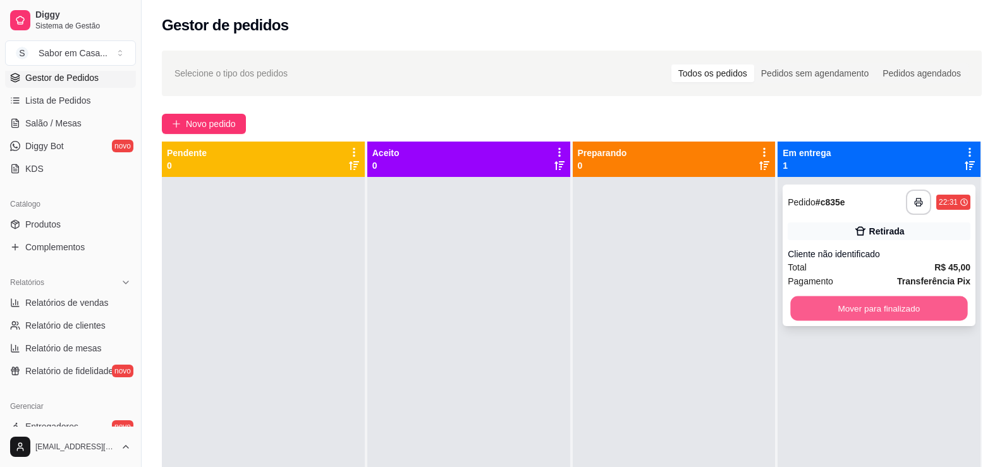
click at [837, 317] on button "Mover para finalizado" at bounding box center [879, 309] width 177 height 25
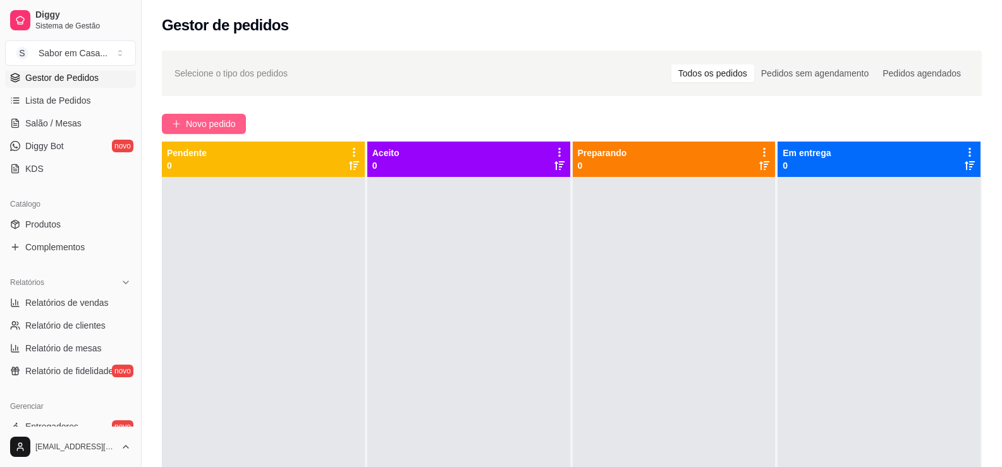
click at [192, 127] on span "Novo pedido" at bounding box center [211, 124] width 50 height 14
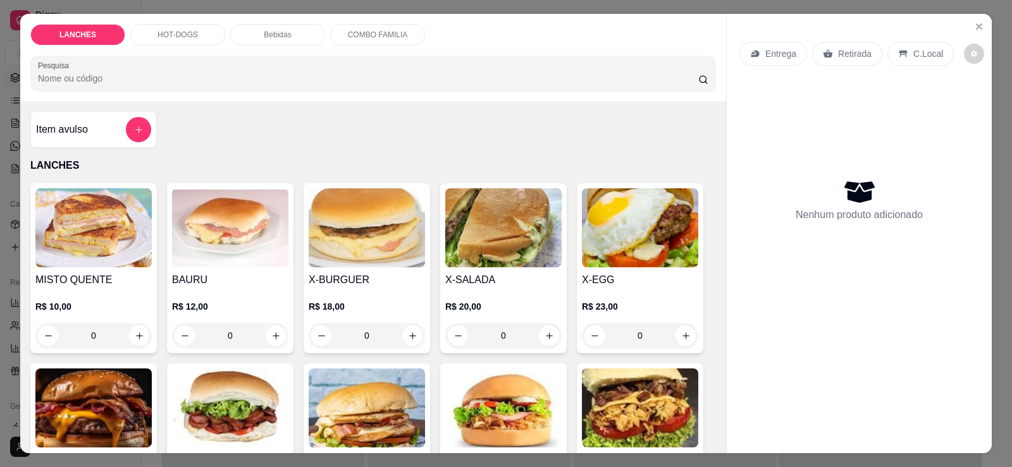
click at [107, 237] on img at bounding box center [93, 227] width 116 height 79
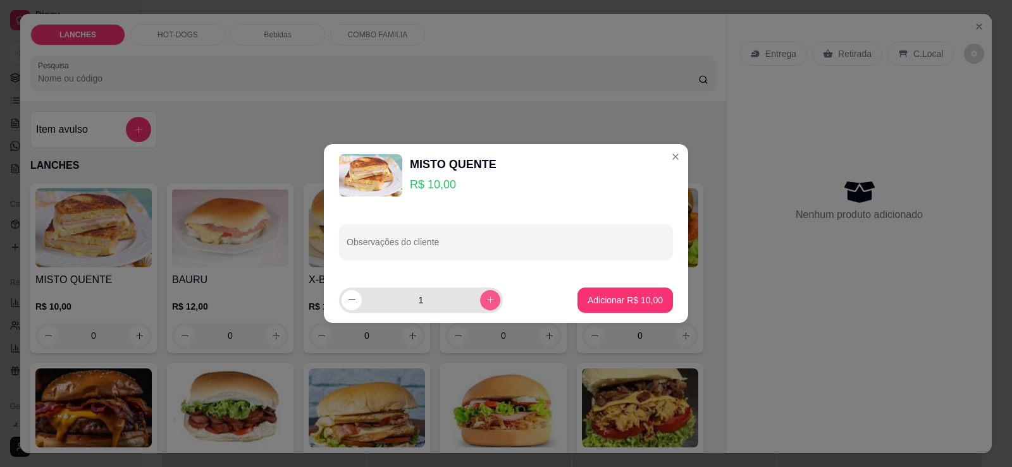
click at [483, 299] on button "increase-product-quantity" at bounding box center [490, 300] width 20 height 20
type input "2"
click at [615, 308] on button "Adicionar R$ 20,00" at bounding box center [625, 300] width 93 height 25
type input "2"
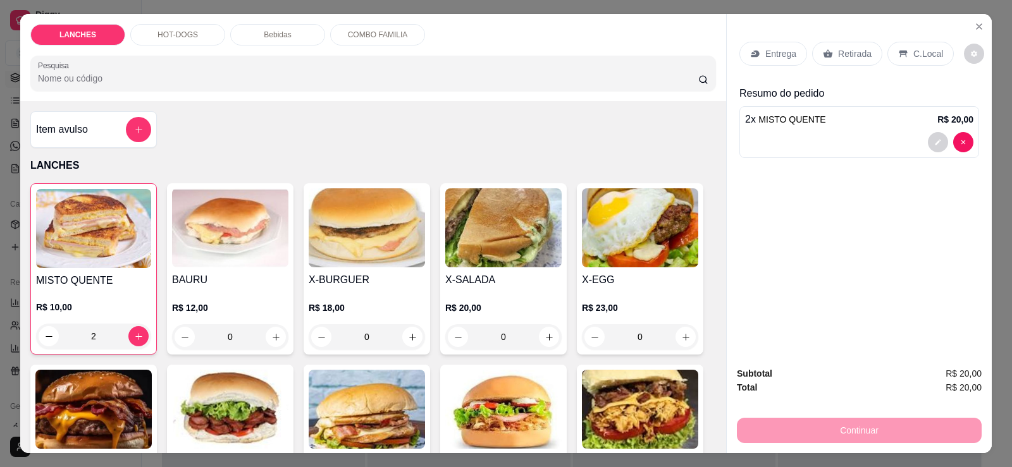
click at [180, 40] on div "HOT-DOGS" at bounding box center [177, 35] width 95 height 22
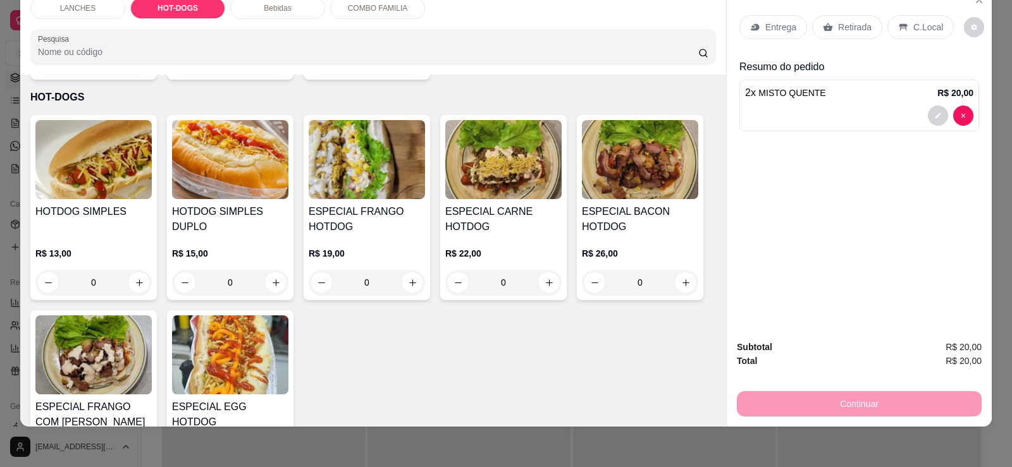
click at [107, 154] on img at bounding box center [93, 159] width 116 height 79
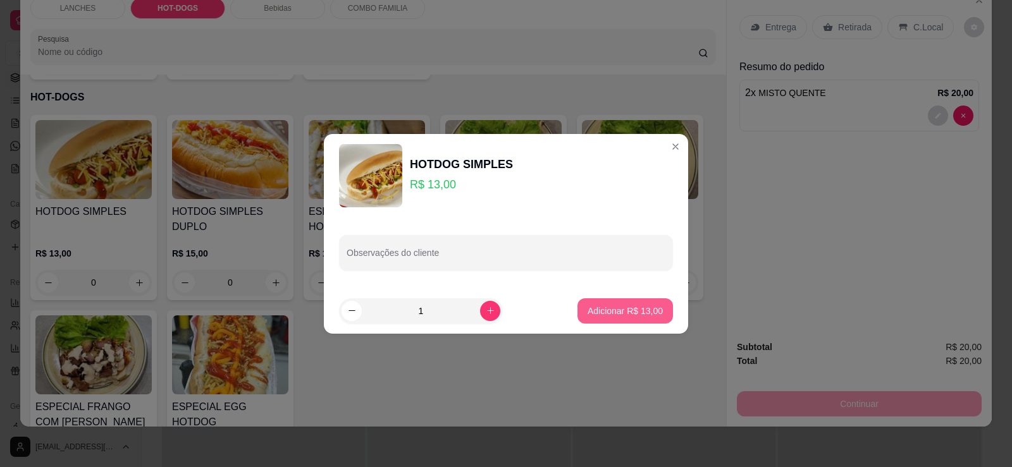
click at [580, 304] on button "Adicionar R$ 13,00" at bounding box center [625, 311] width 96 height 25
type input "1"
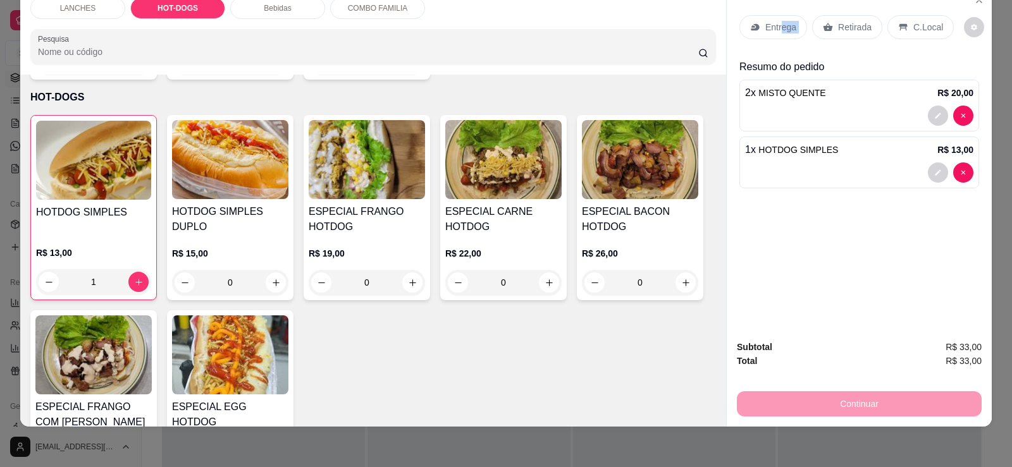
drag, startPoint x: 777, startPoint y: 31, endPoint x: 831, endPoint y: 30, distance: 53.8
click at [831, 30] on div "Entrega Retirada C.Local" at bounding box center [846, 27] width 214 height 24
click at [831, 30] on div "Retirada" at bounding box center [847, 27] width 70 height 24
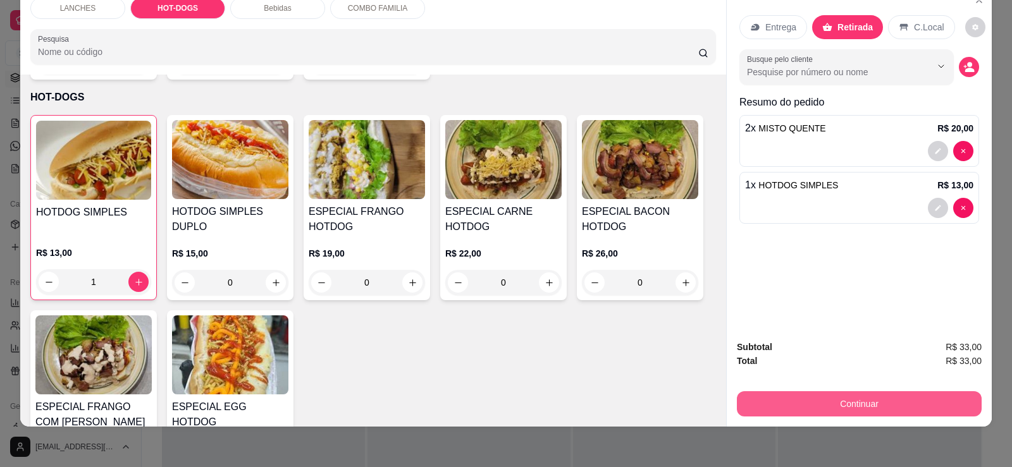
click at [850, 397] on button "Continuar" at bounding box center [859, 404] width 245 height 25
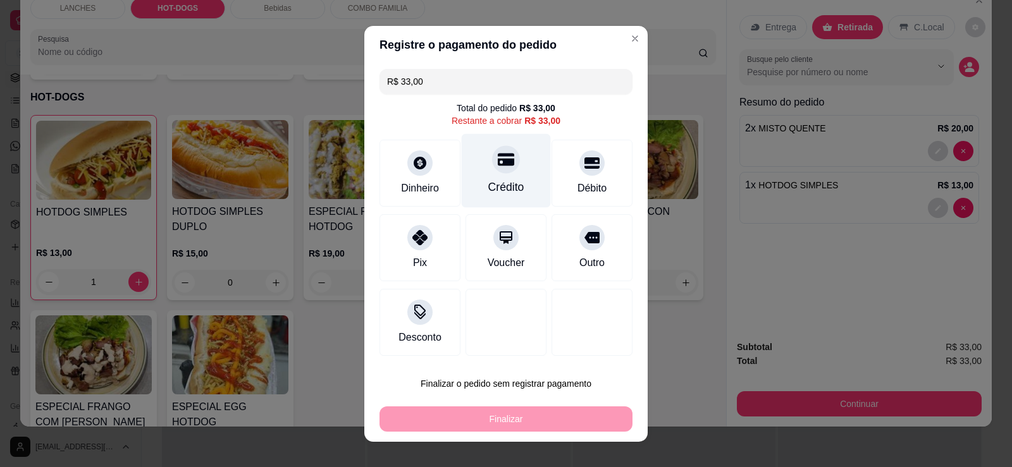
click at [508, 168] on div at bounding box center [506, 159] width 28 height 28
type input "R$ 0,00"
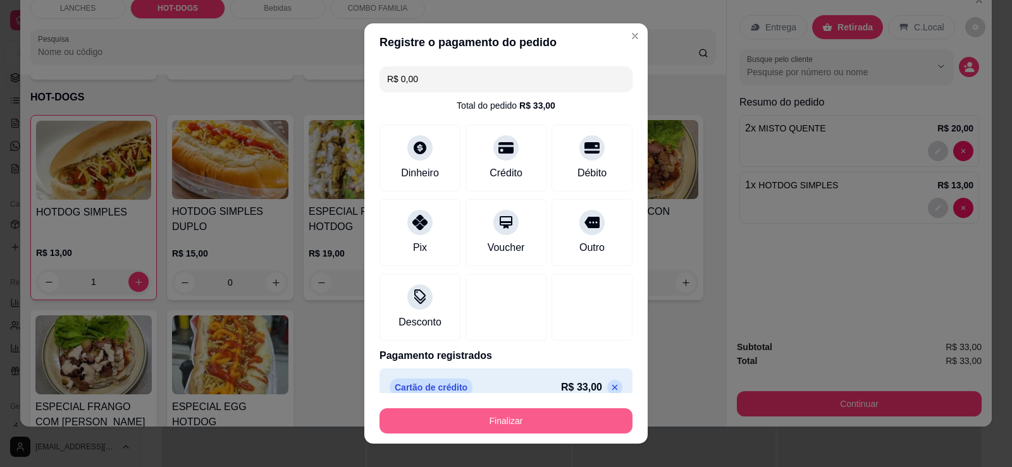
click at [473, 420] on button "Finalizar" at bounding box center [505, 421] width 253 height 25
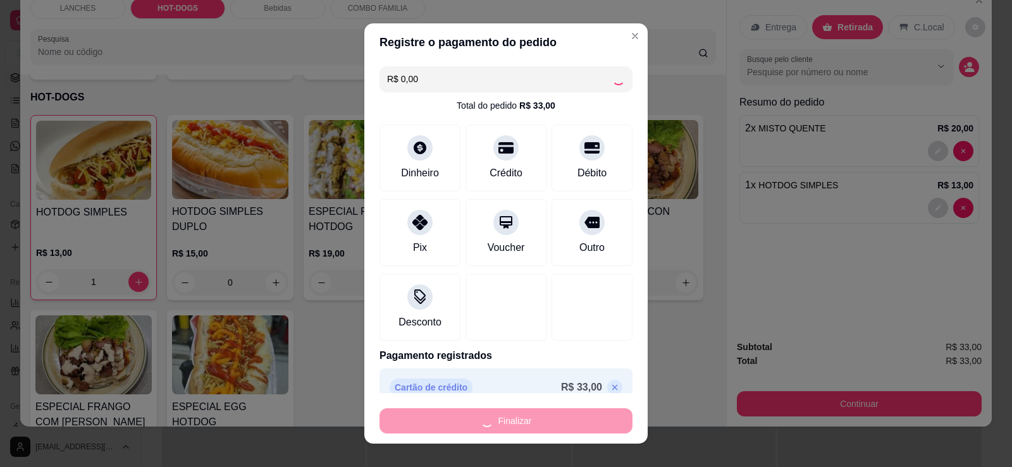
type input "0"
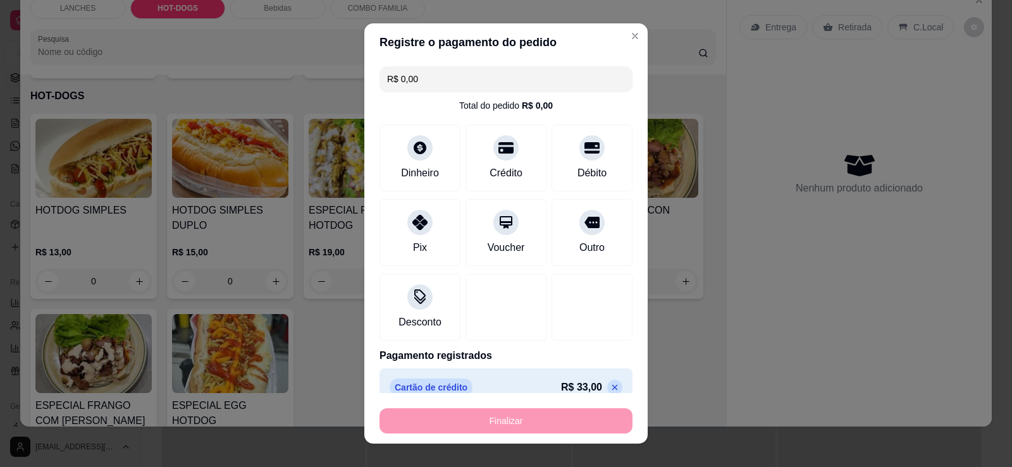
type input "-R$ 33,00"
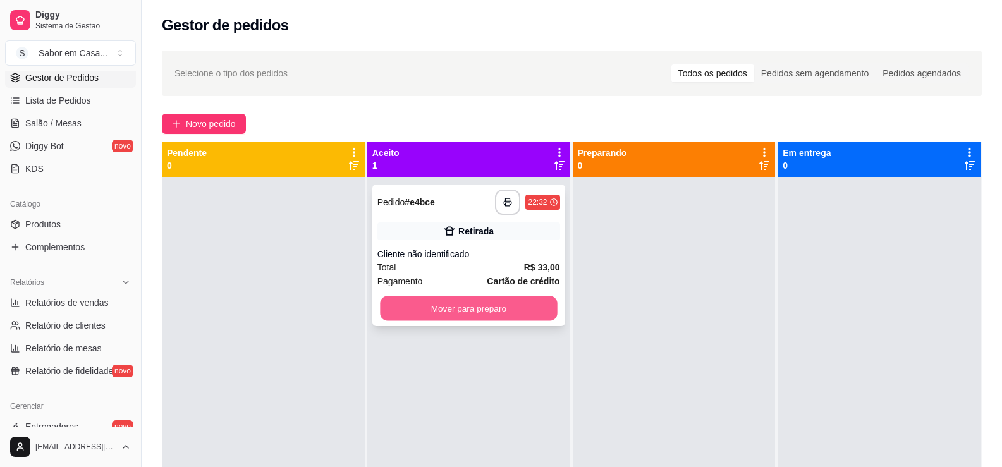
click at [441, 305] on button "Mover para preparo" at bounding box center [468, 309] width 177 height 25
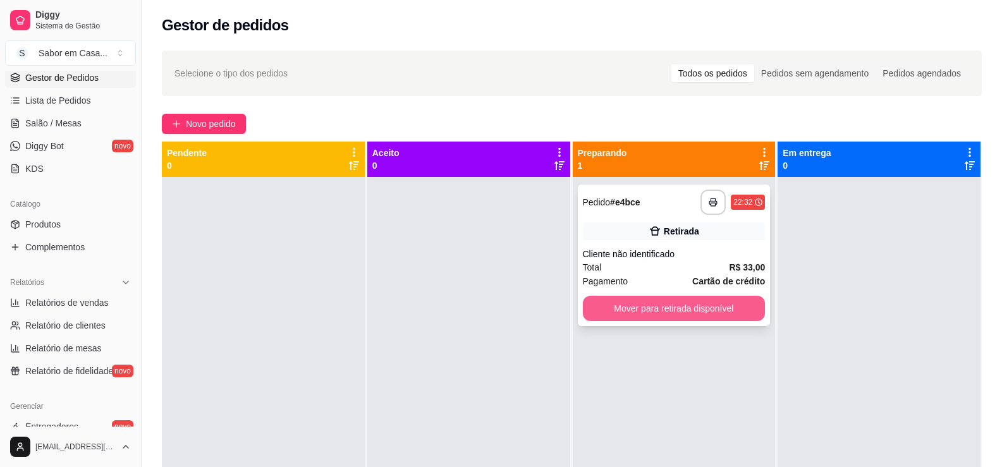
click at [637, 307] on button "Mover para retirada disponível" at bounding box center [674, 308] width 183 height 25
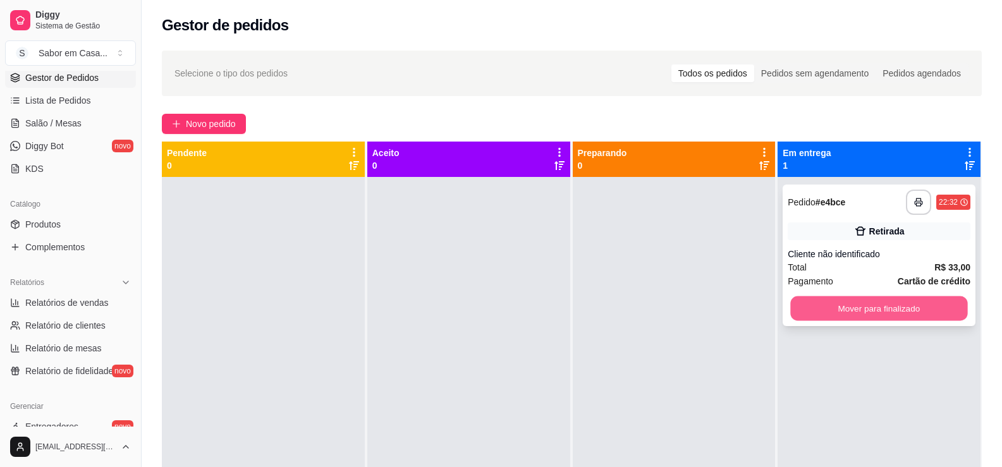
click at [860, 300] on button "Mover para finalizado" at bounding box center [879, 309] width 177 height 25
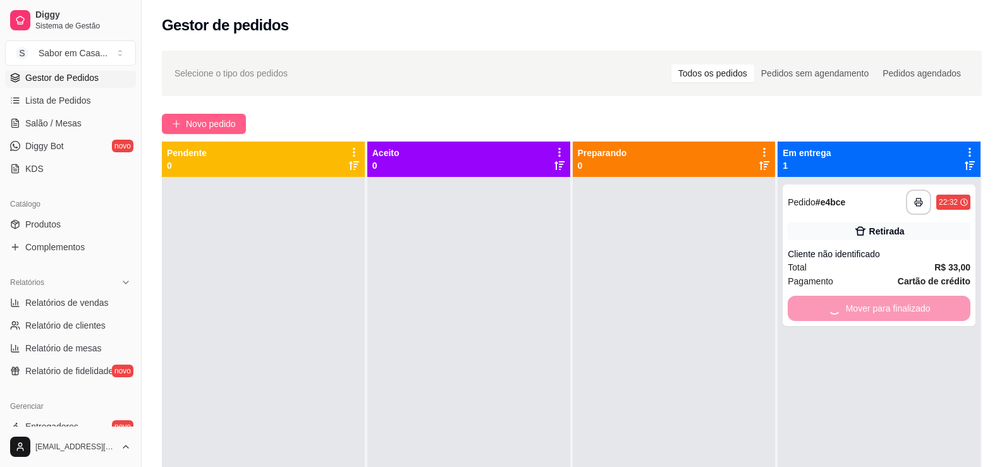
click at [213, 118] on span "Novo pedido" at bounding box center [211, 124] width 50 height 14
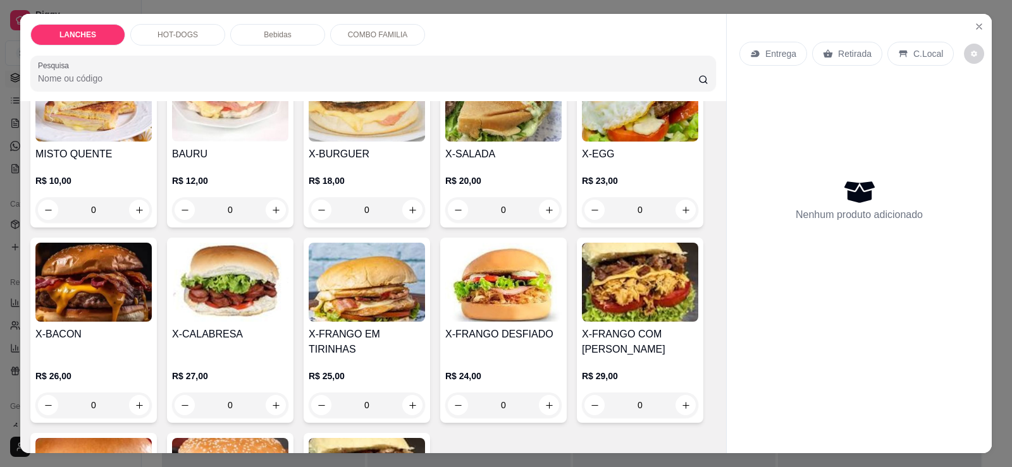
scroll to position [126, 0]
click at [626, 308] on img at bounding box center [640, 281] width 116 height 79
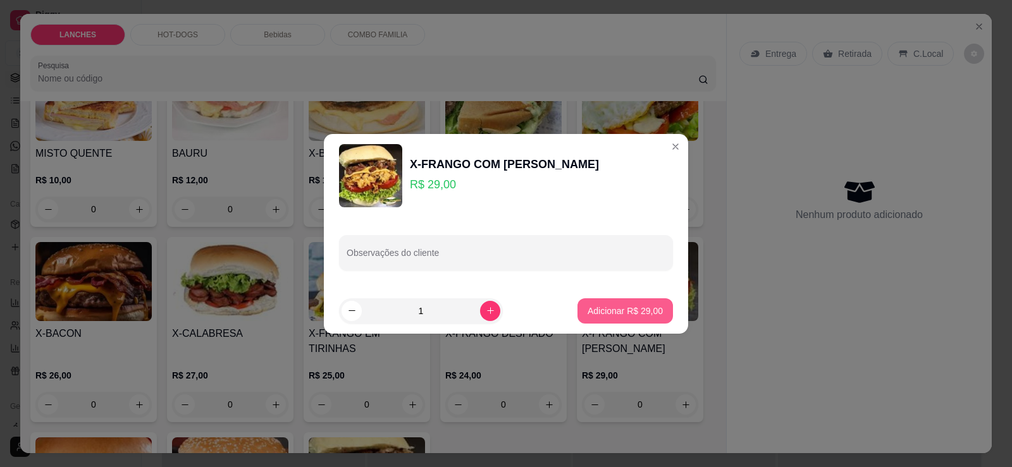
click at [588, 308] on p "Adicionar R$ 29,00" at bounding box center [625, 311] width 75 height 13
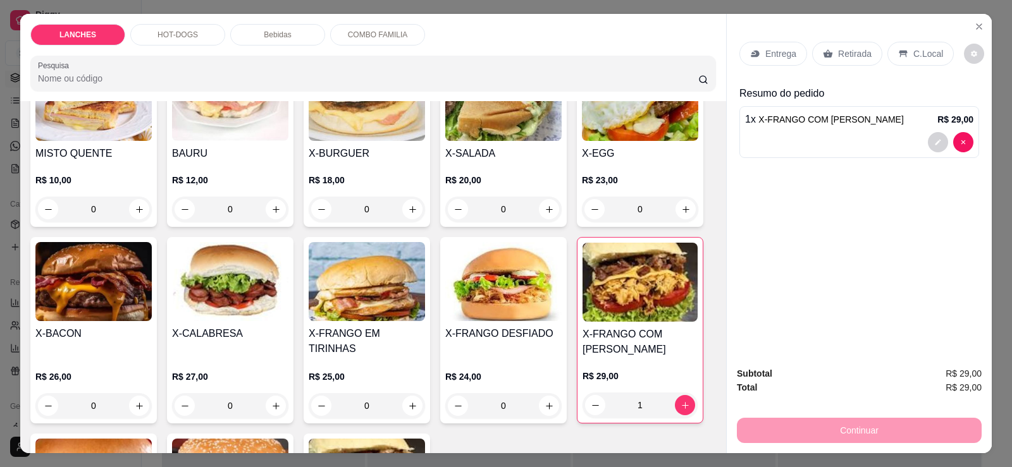
type input "1"
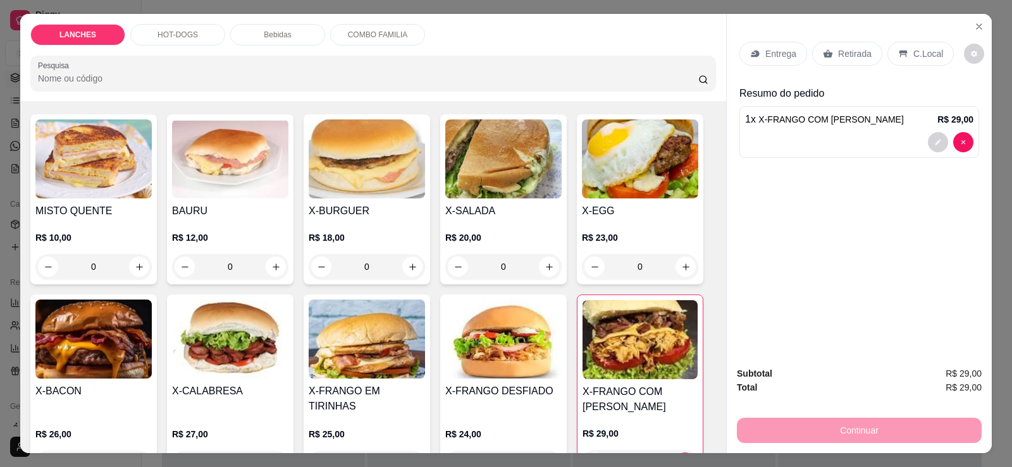
scroll to position [63, 0]
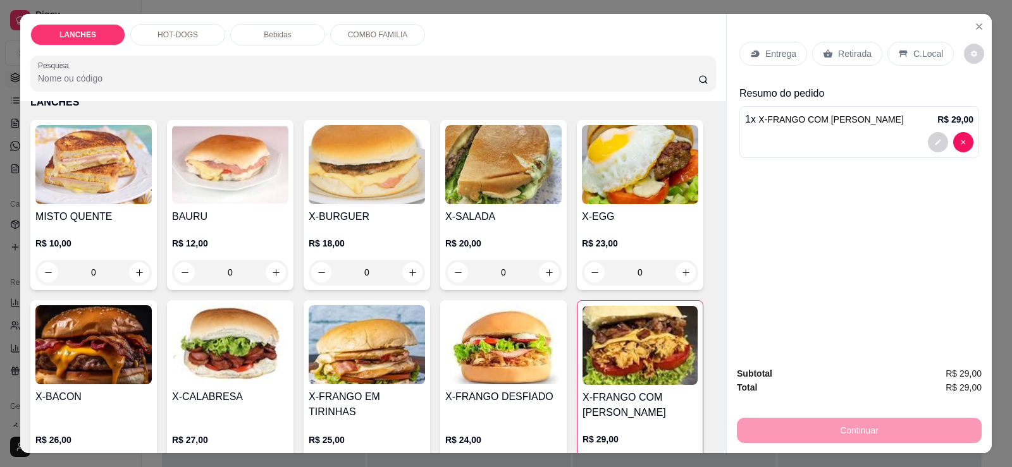
click at [124, 170] on img at bounding box center [93, 164] width 116 height 79
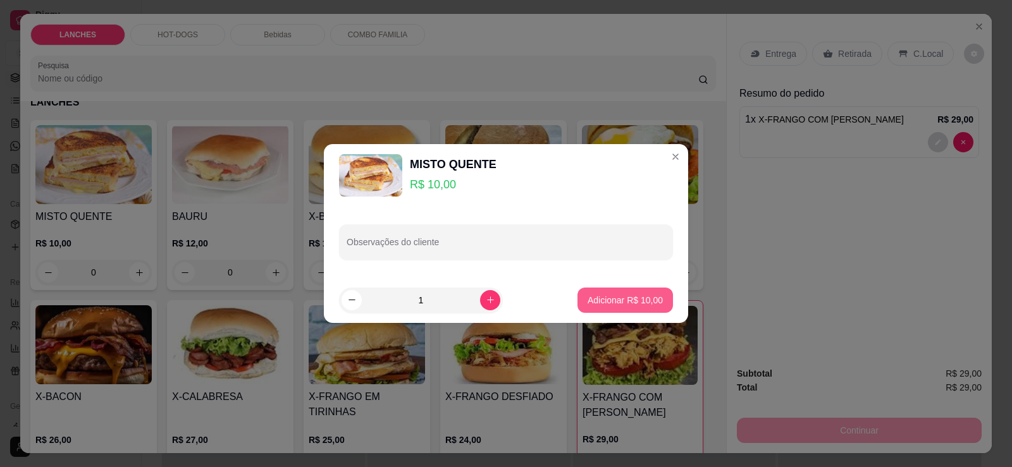
click at [596, 302] on p "Adicionar R$ 10,00" at bounding box center [625, 300] width 75 height 13
type input "1"
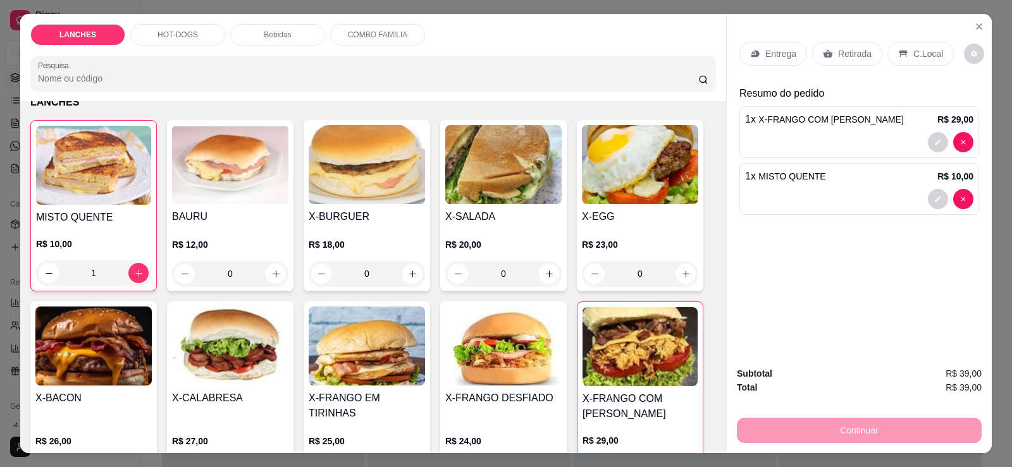
scroll to position [0, 0]
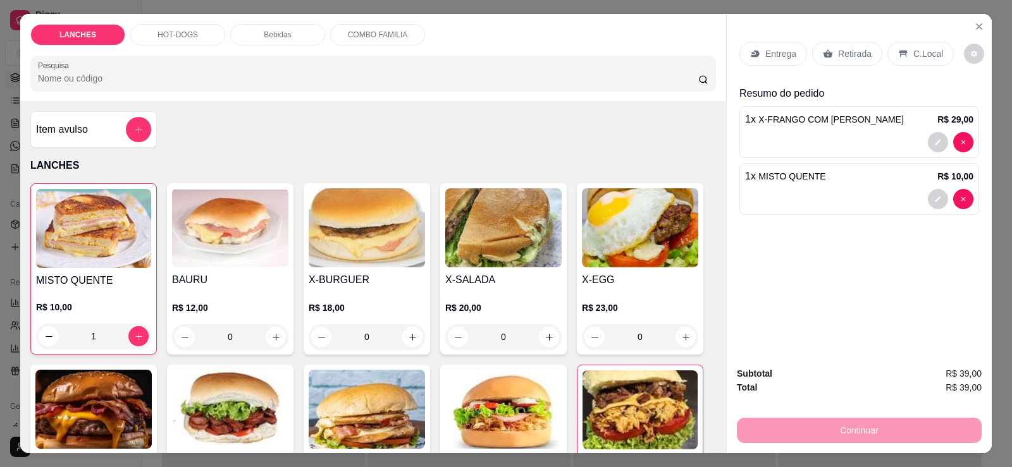
click at [268, 39] on p "Bebidas" at bounding box center [277, 35] width 27 height 10
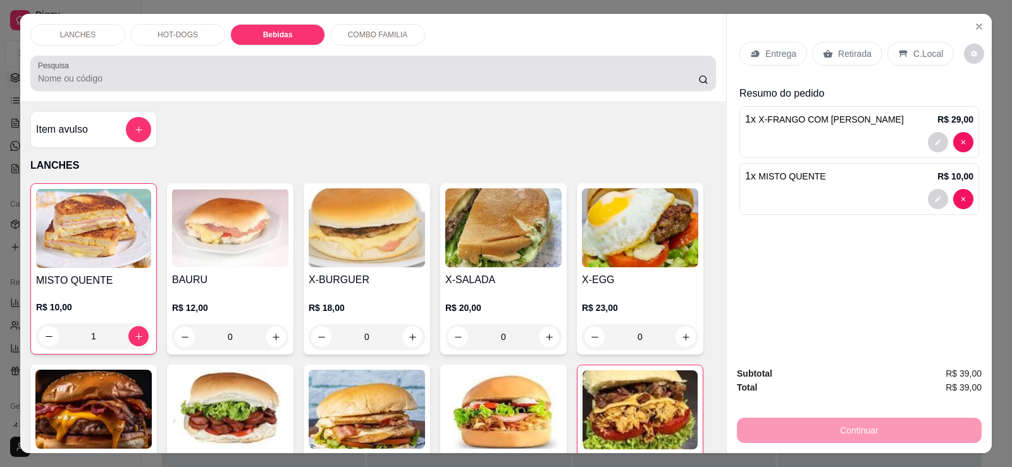
scroll to position [27, 0]
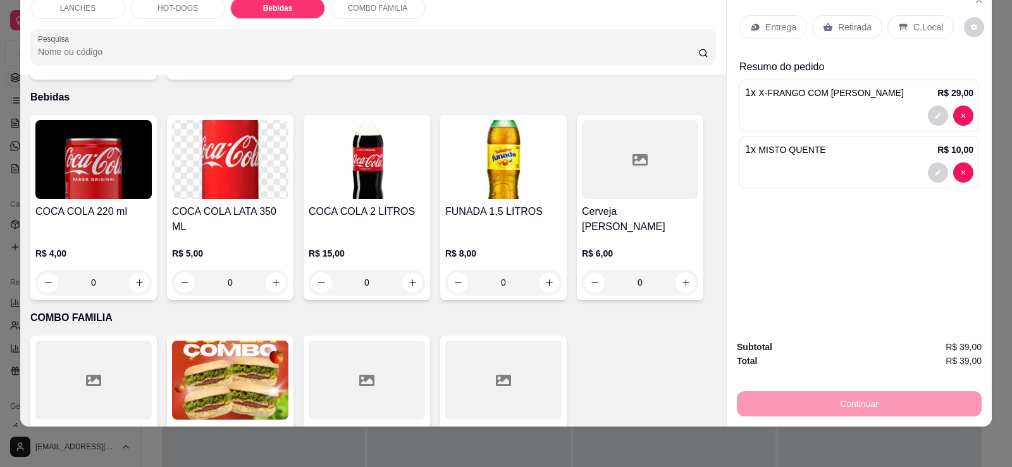
click at [481, 353] on div at bounding box center [503, 380] width 116 height 79
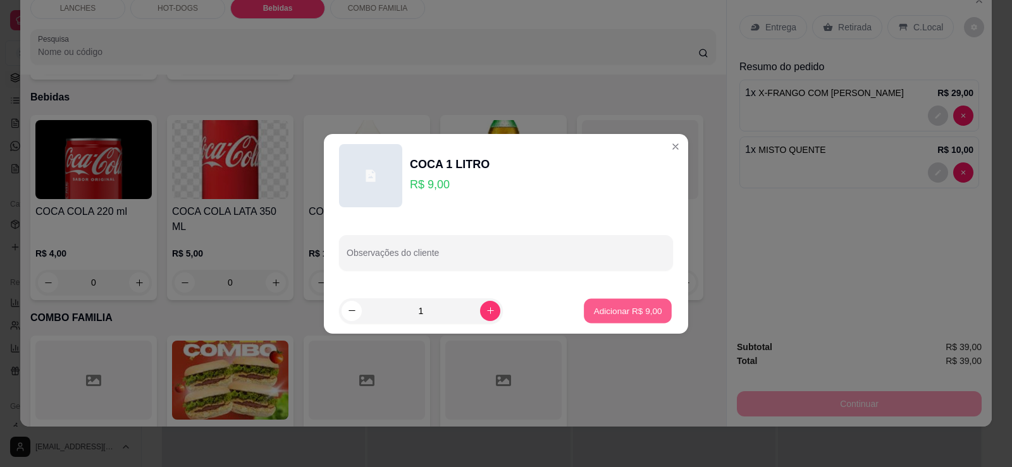
click at [593, 312] on p "Adicionar R$ 9,00" at bounding box center [627, 311] width 68 height 12
type input "1"
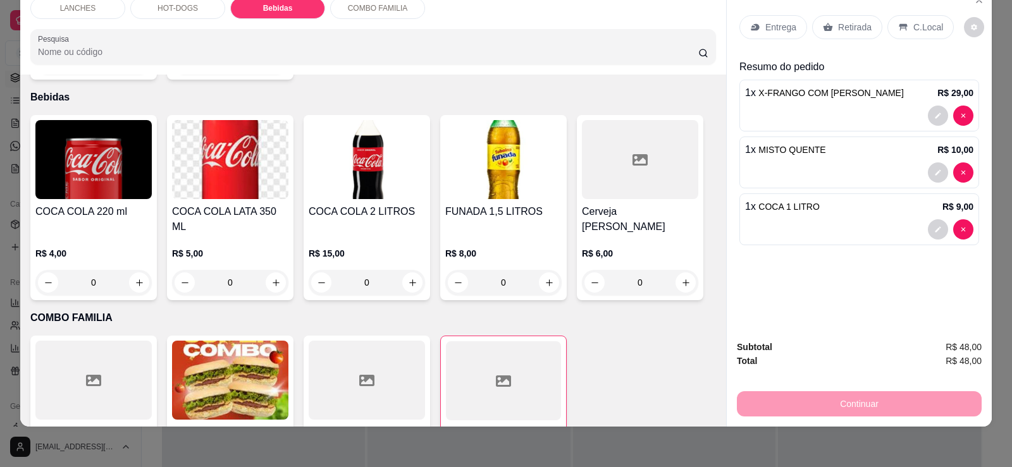
click at [933, 23] on div "C.Local" at bounding box center [920, 27] width 66 height 24
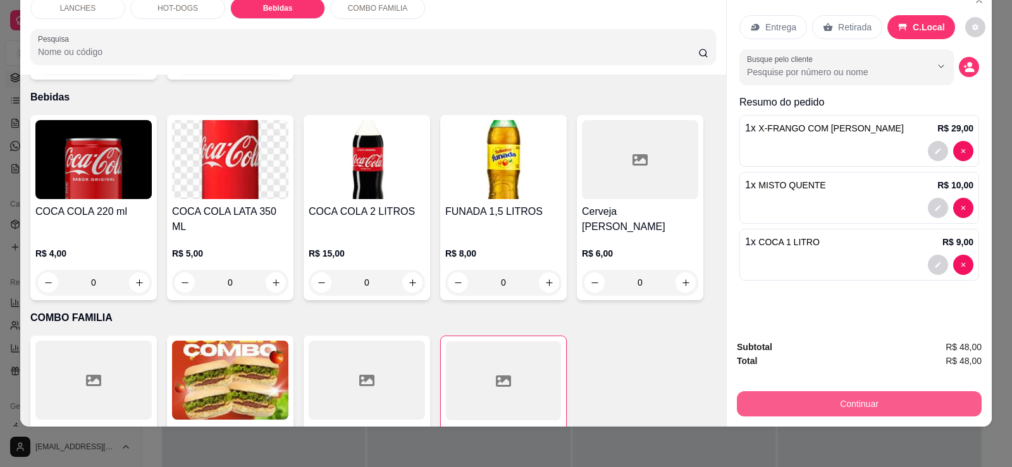
click at [861, 401] on button "Continuar" at bounding box center [859, 404] width 245 height 25
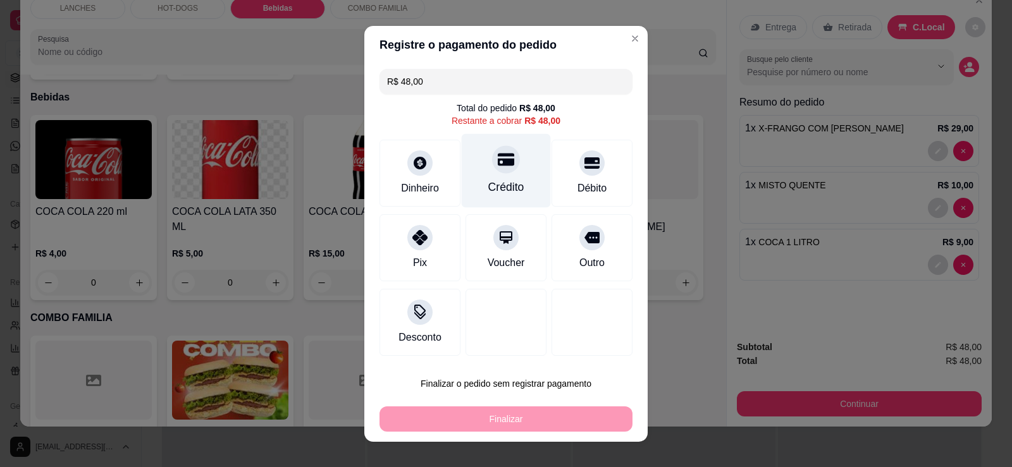
click at [501, 190] on div "Crédito" at bounding box center [506, 187] width 36 height 16
type input "R$ 0,00"
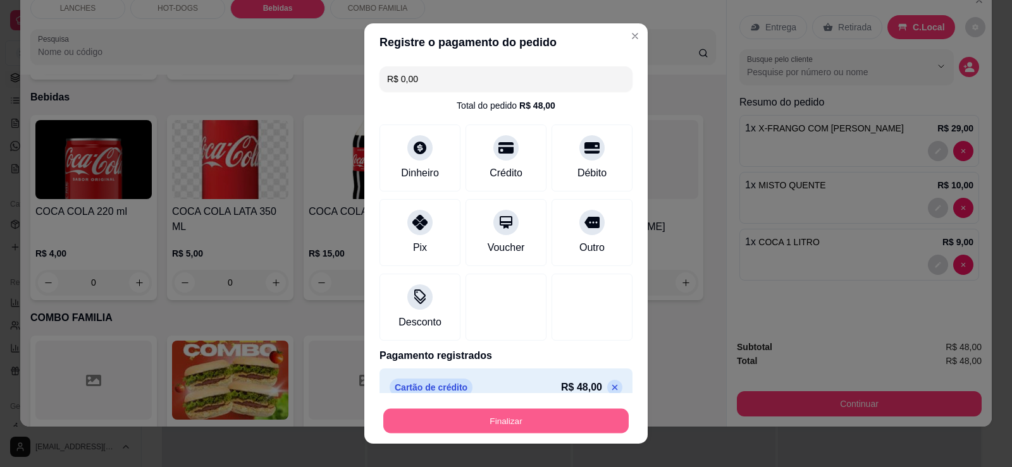
click at [510, 422] on button "Finalizar" at bounding box center [505, 421] width 245 height 25
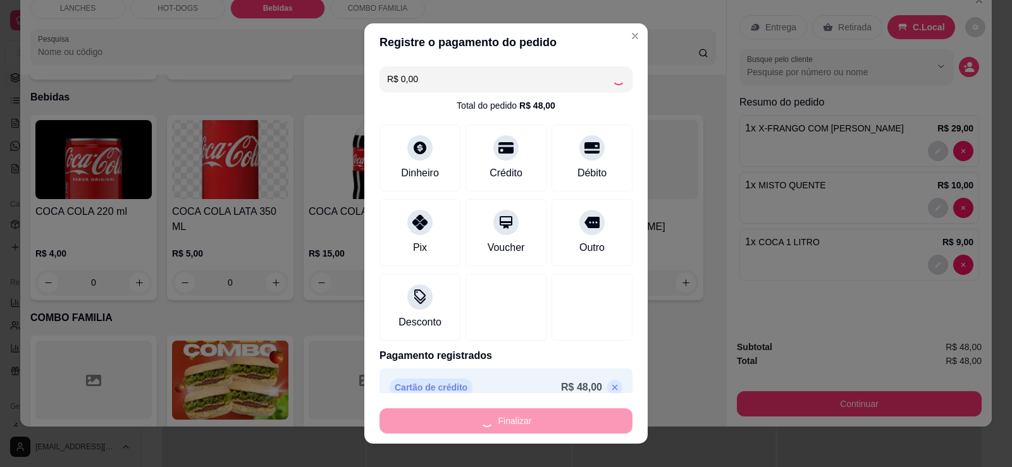
type input "0"
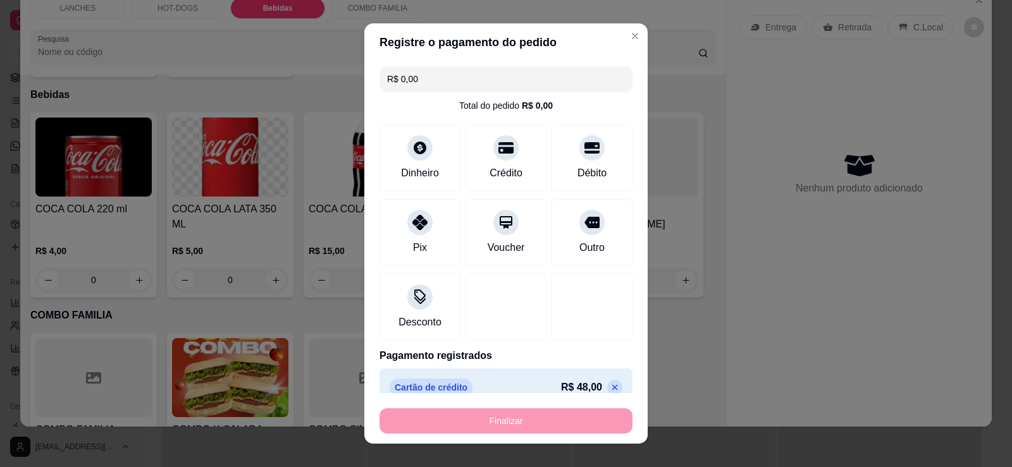
type input "-R$ 48,00"
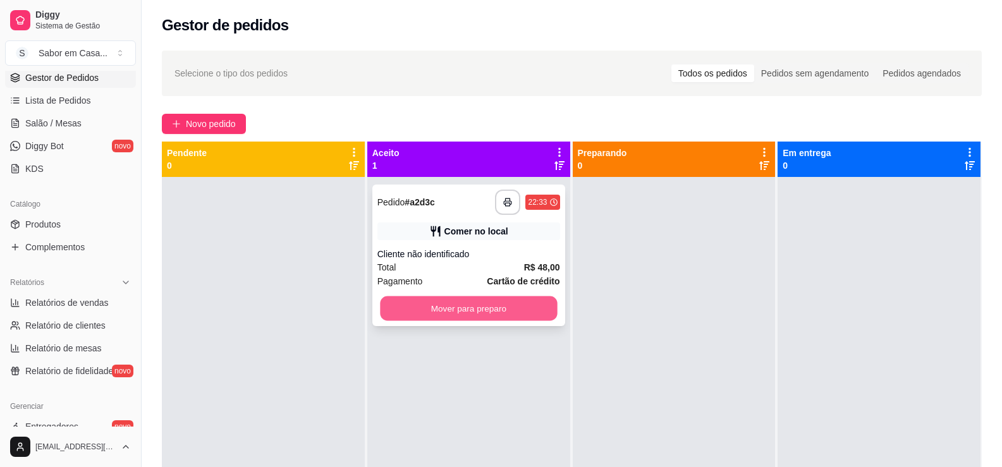
click at [507, 318] on button "Mover para preparo" at bounding box center [468, 309] width 177 height 25
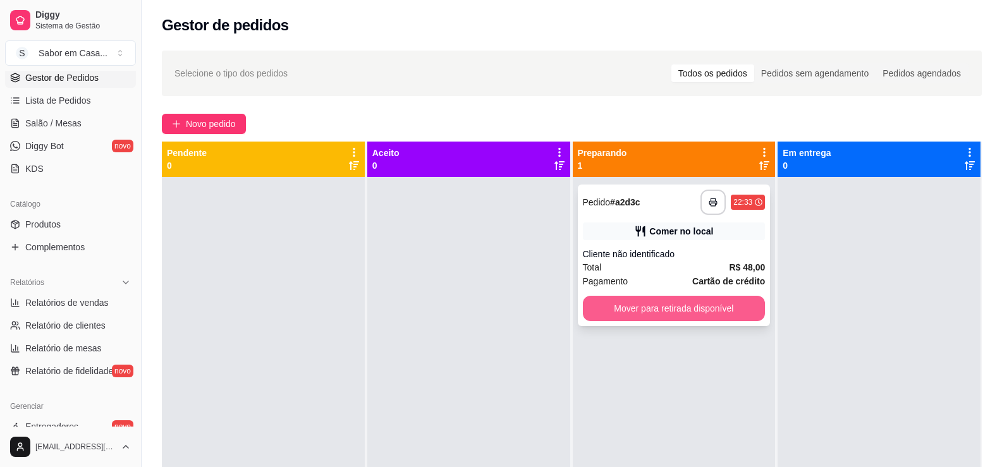
click at [697, 305] on button "Mover para retirada disponível" at bounding box center [674, 308] width 183 height 25
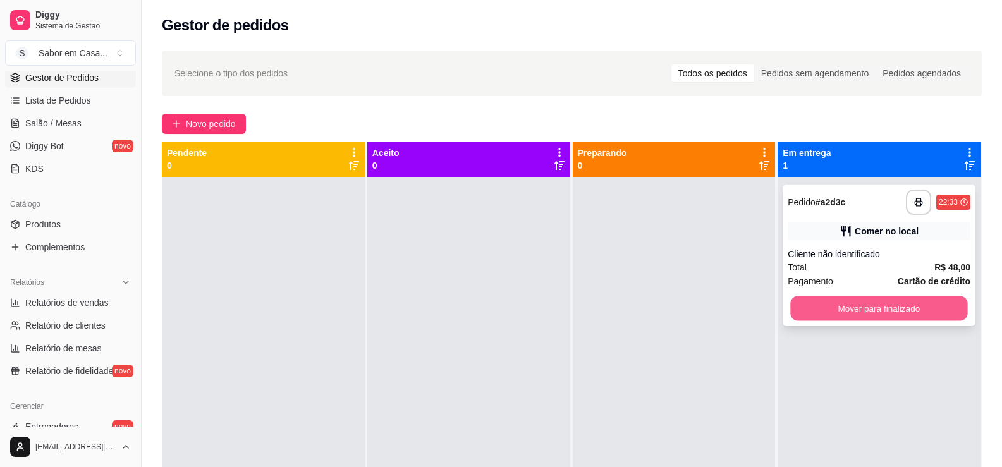
click at [811, 300] on button "Mover para finalizado" at bounding box center [879, 309] width 177 height 25
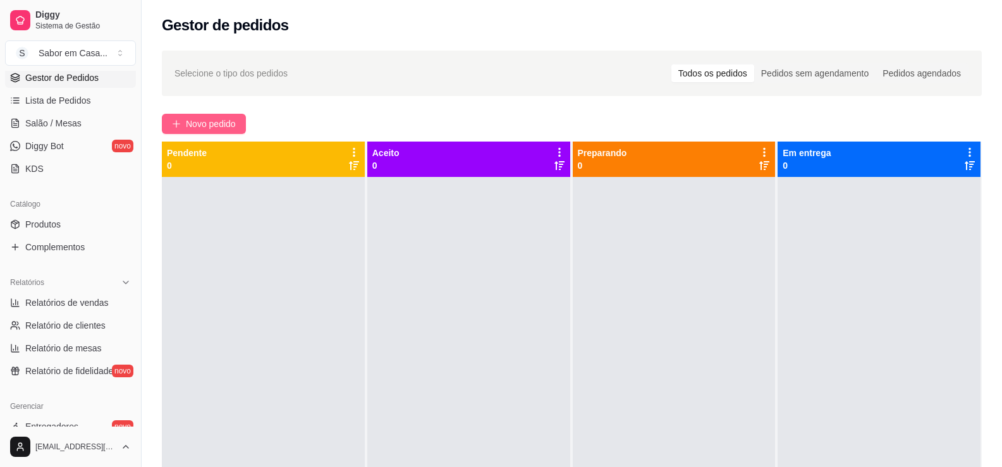
click at [173, 118] on button "Novo pedido" at bounding box center [204, 124] width 84 height 20
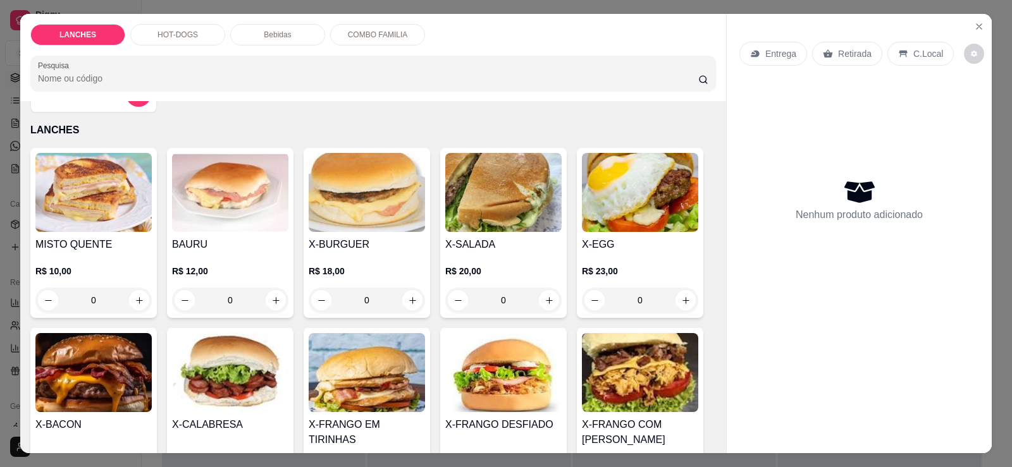
scroll to position [63, 0]
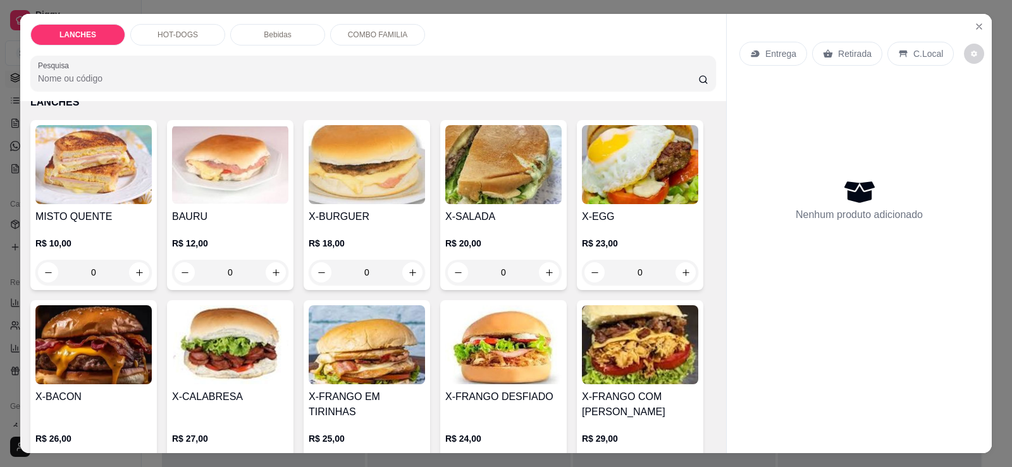
click at [474, 168] on img at bounding box center [503, 164] width 116 height 79
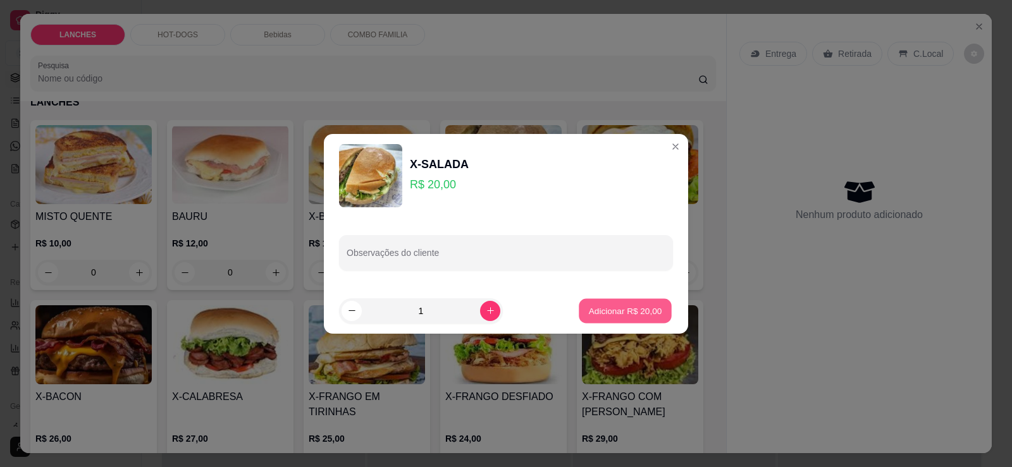
click at [615, 305] on p "Adicionar R$ 20,00" at bounding box center [625, 311] width 73 height 12
type input "1"
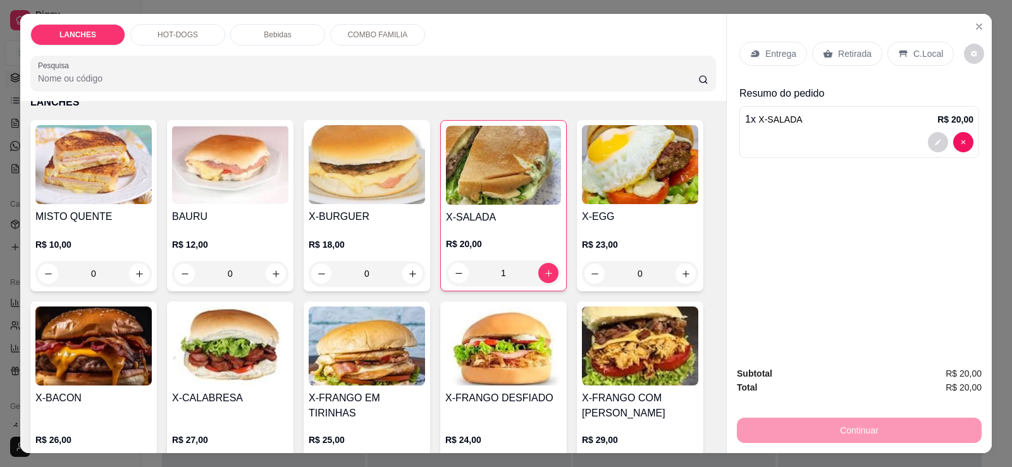
click at [861, 49] on p "Retirada" at bounding box center [855, 53] width 34 height 13
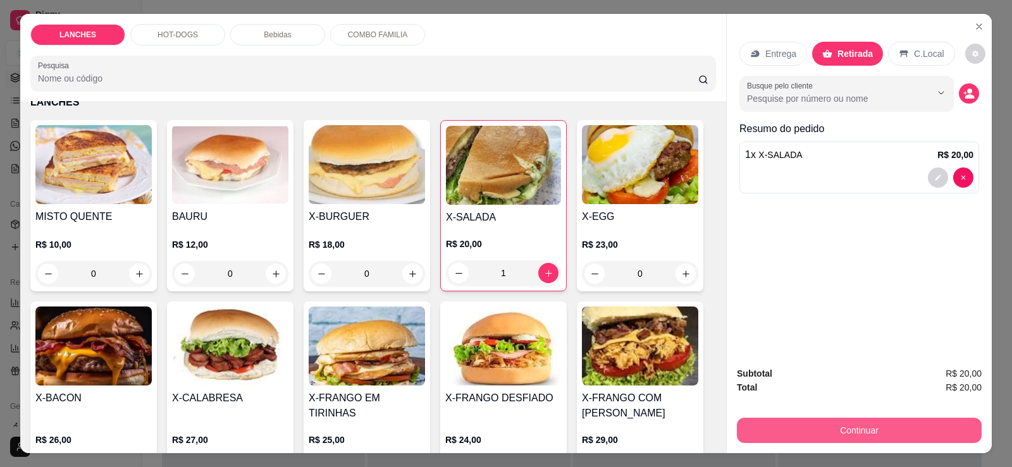
click at [855, 435] on button "Continuar" at bounding box center [859, 430] width 245 height 25
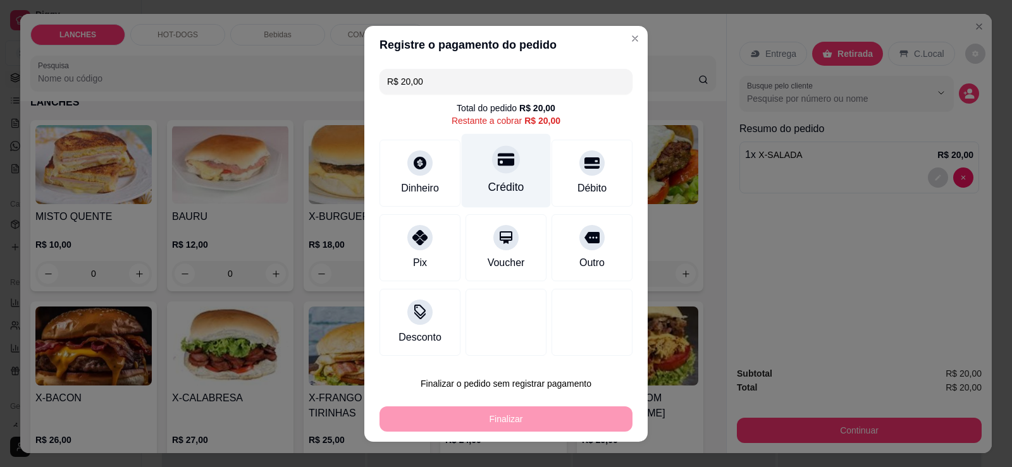
click at [488, 177] on div "Crédito" at bounding box center [506, 170] width 89 height 74
type input "R$ 0,00"
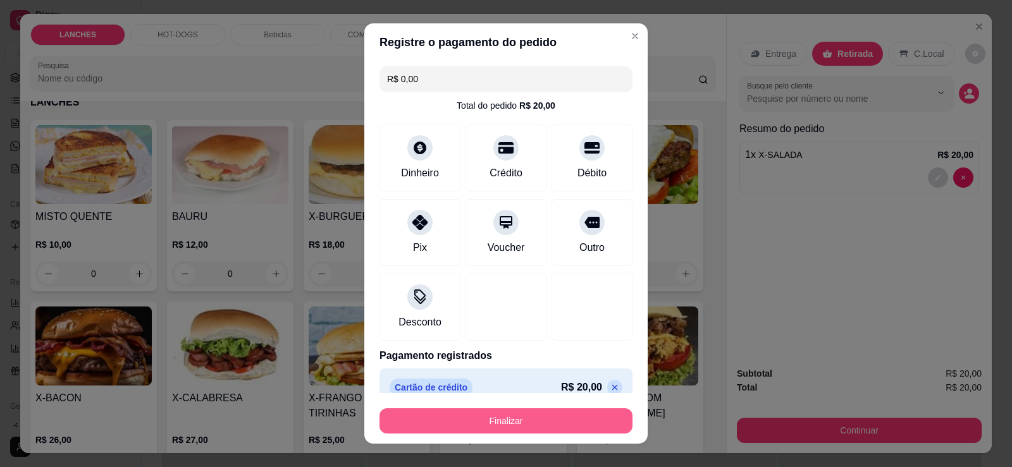
click at [549, 424] on button "Finalizar" at bounding box center [505, 421] width 253 height 25
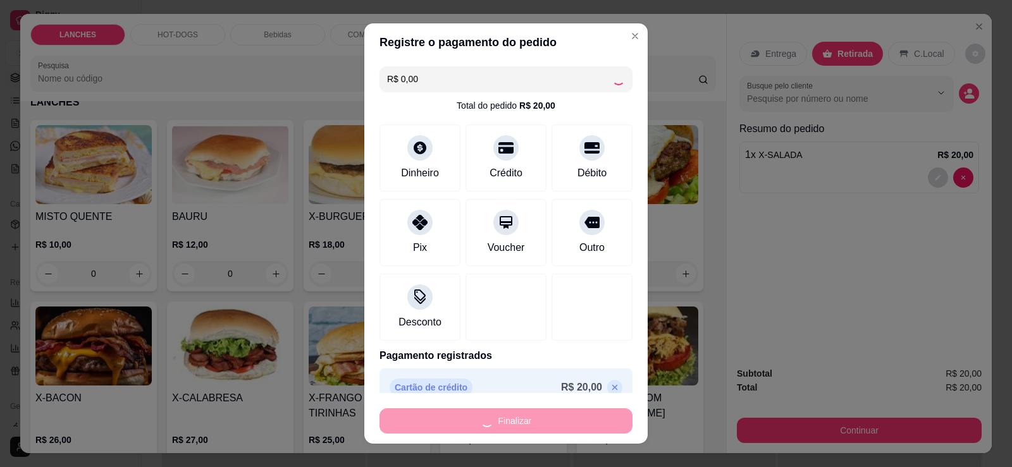
type input "0"
type input "-R$ 20,00"
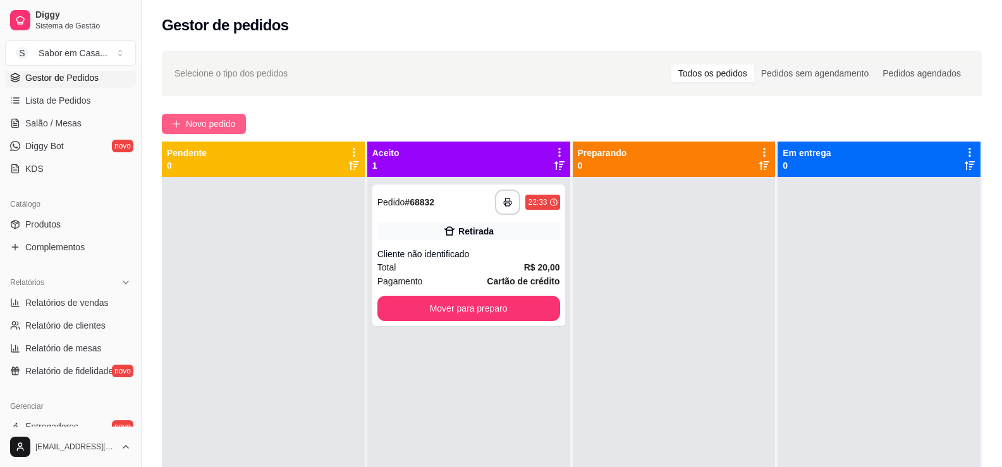
click at [205, 121] on span "Novo pedido" at bounding box center [211, 124] width 50 height 14
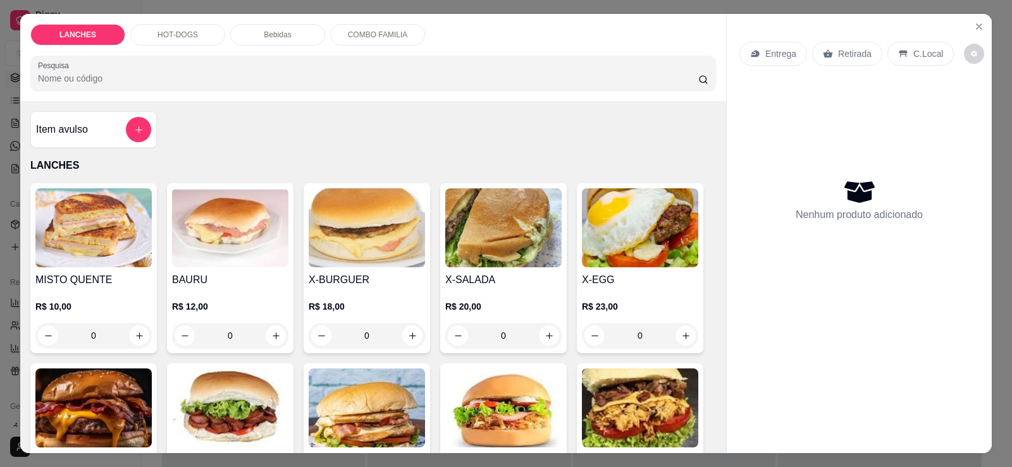
click at [331, 232] on img at bounding box center [367, 227] width 116 height 79
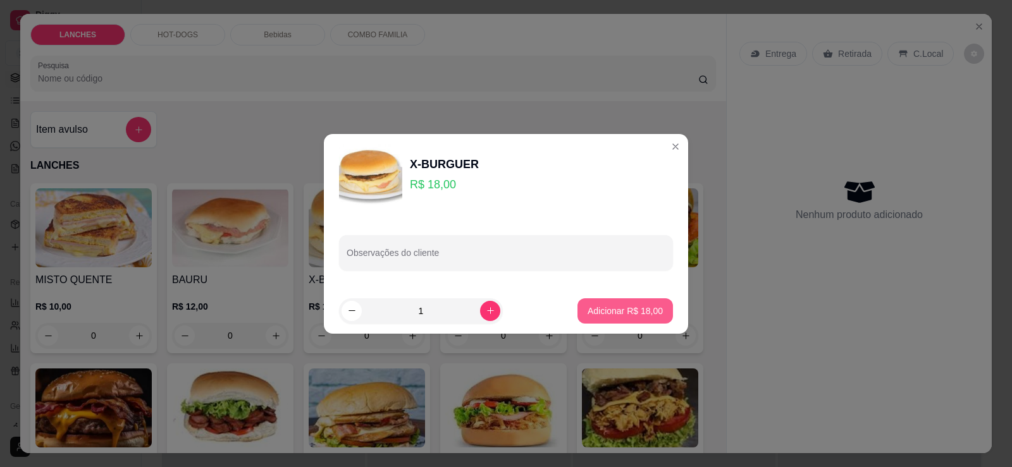
click at [592, 312] on p "Adicionar R$ 18,00" at bounding box center [625, 311] width 75 height 13
type input "1"
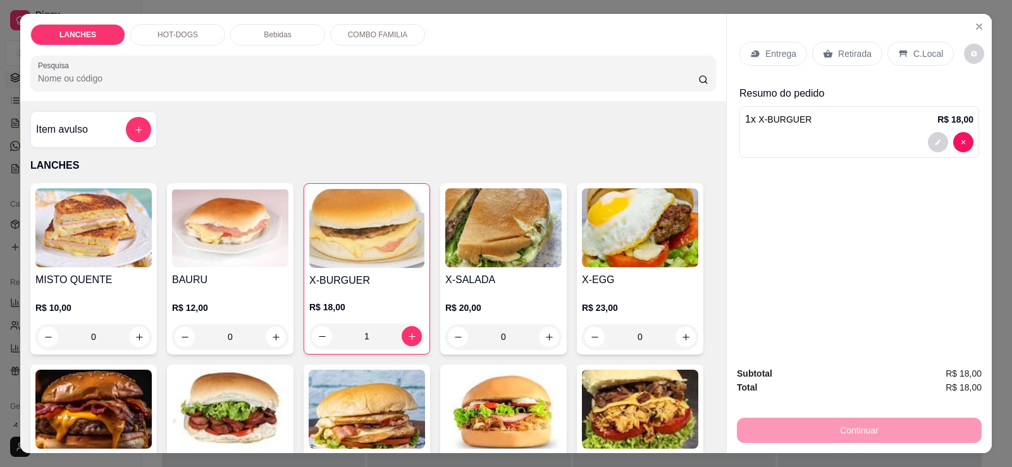
click at [916, 51] on p "C.Local" at bounding box center [928, 53] width 30 height 13
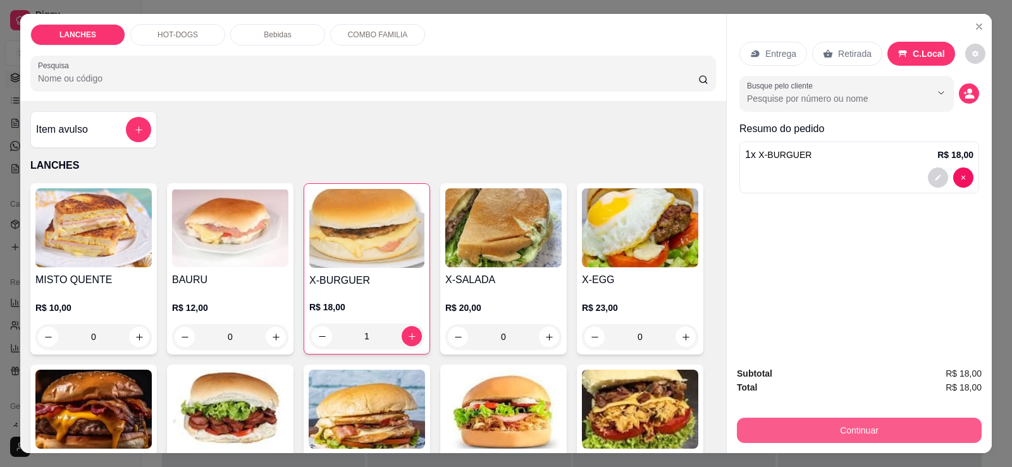
click at [829, 429] on button "Continuar" at bounding box center [859, 430] width 245 height 25
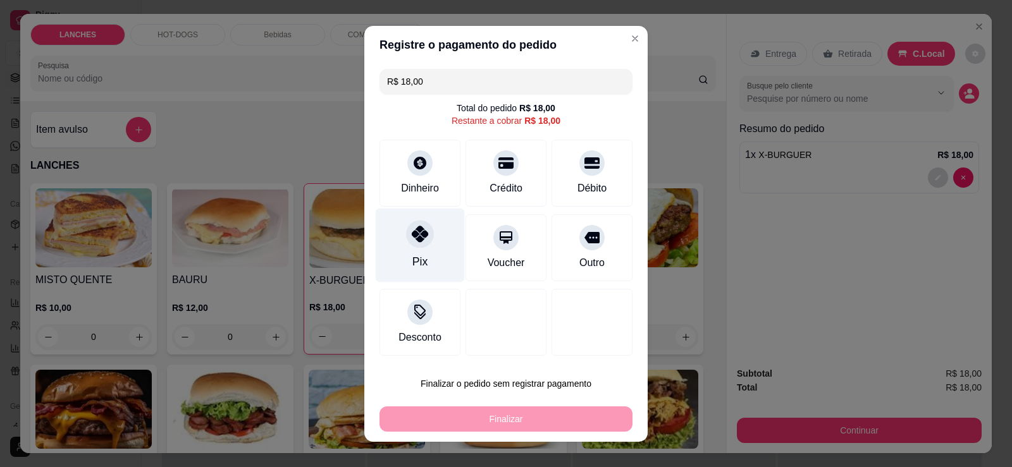
click at [423, 242] on div at bounding box center [420, 234] width 28 height 28
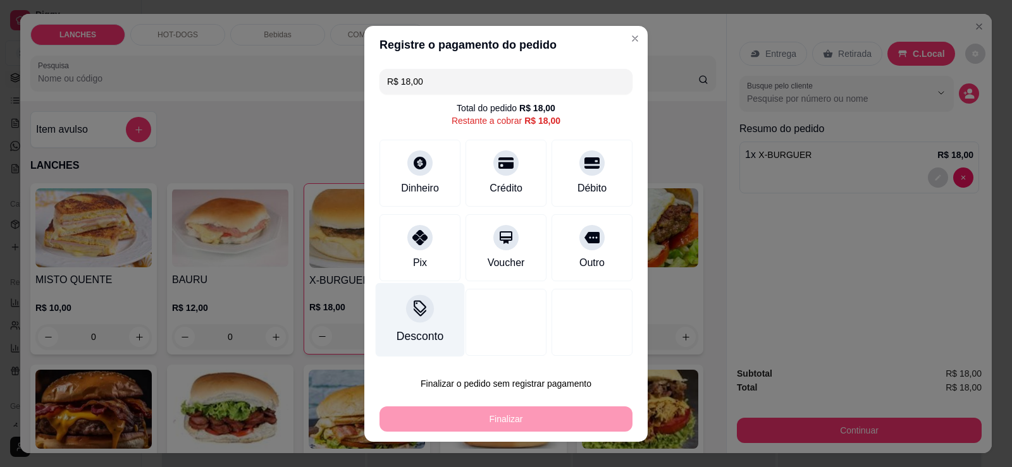
type input "R$ 0,00"
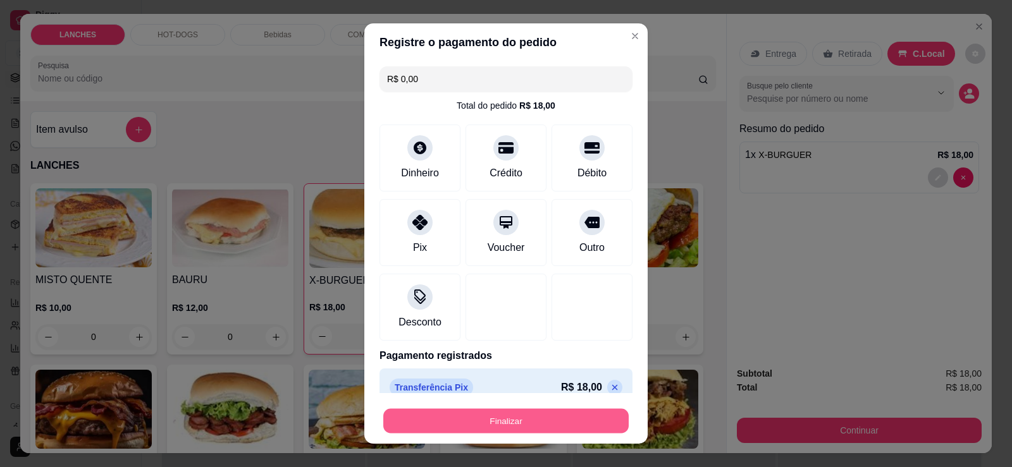
click at [473, 422] on button "Finalizar" at bounding box center [505, 421] width 245 height 25
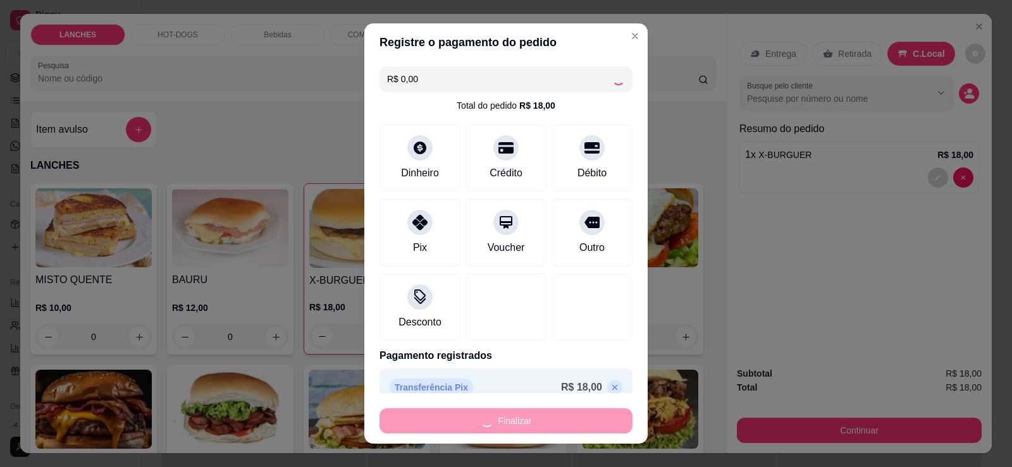
type input "0"
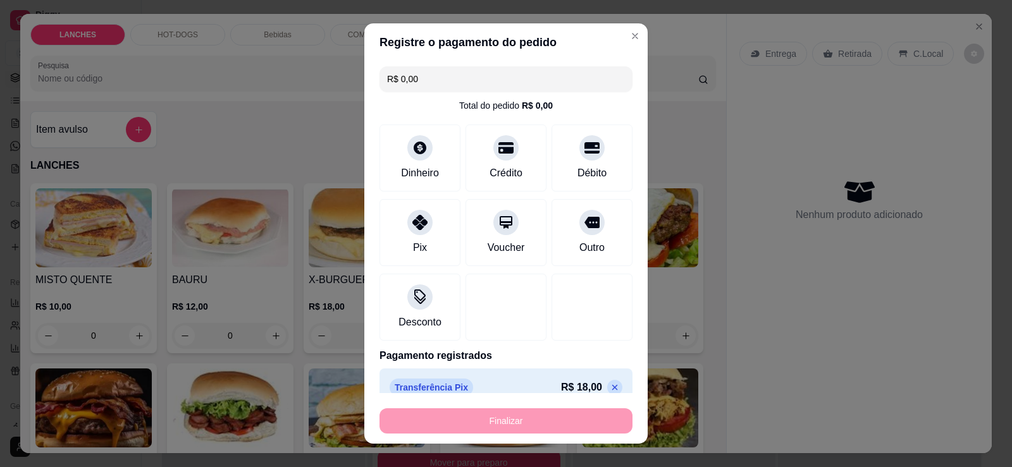
type input "-R$ 18,00"
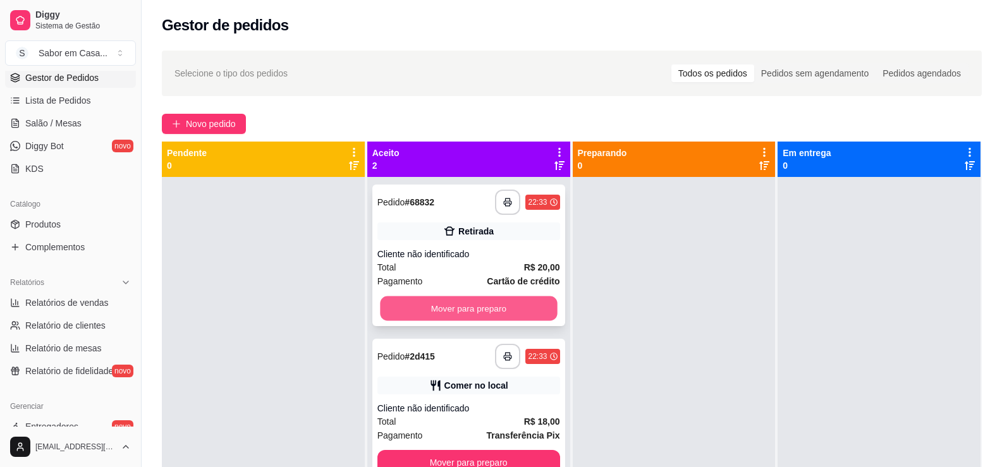
click at [487, 314] on button "Mover para preparo" at bounding box center [468, 309] width 177 height 25
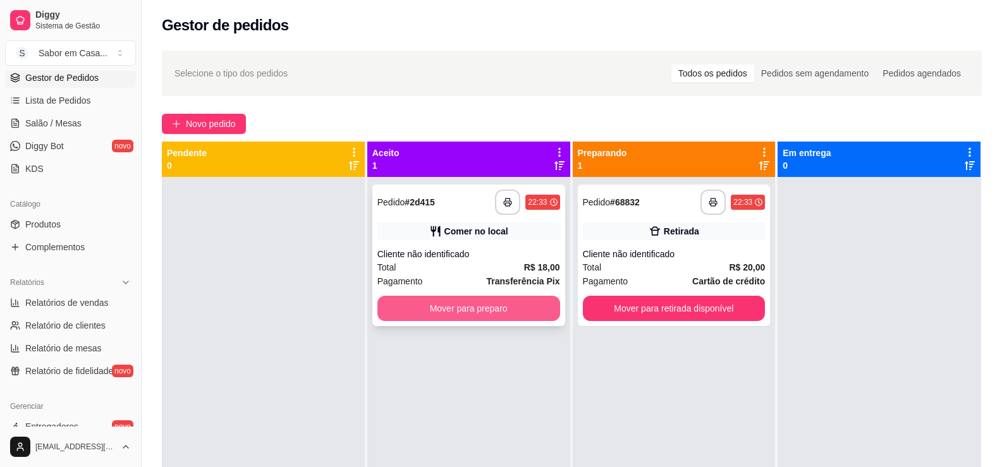
click at [506, 307] on button "Mover para preparo" at bounding box center [469, 308] width 183 height 25
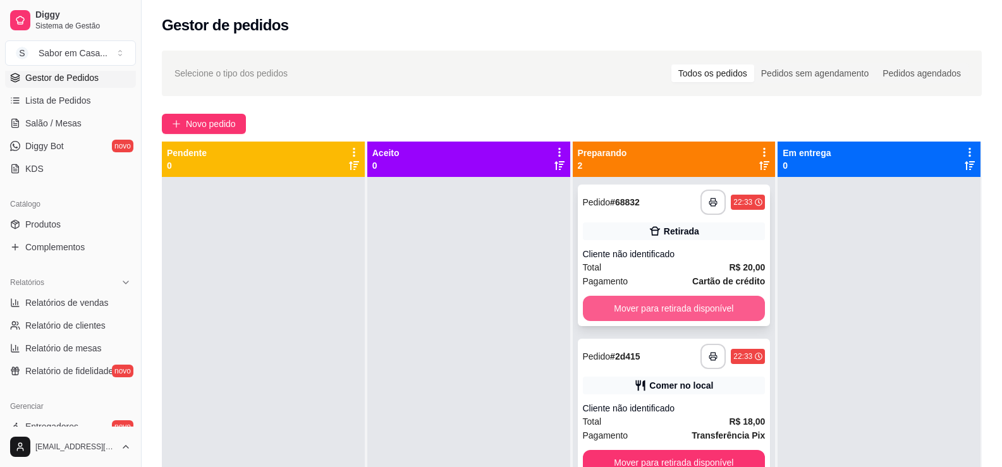
click at [619, 308] on button "Mover para retirada disponível" at bounding box center [674, 308] width 183 height 25
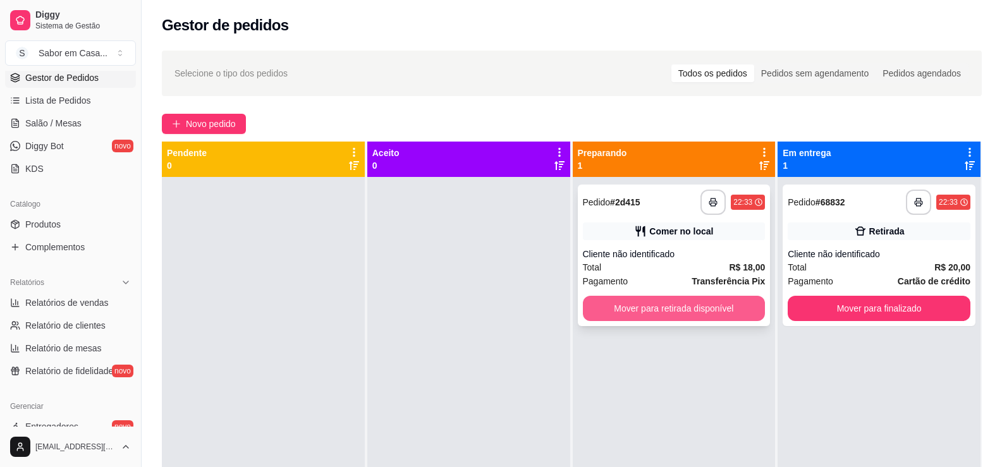
click at [684, 317] on button "Mover para retirada disponível" at bounding box center [674, 308] width 183 height 25
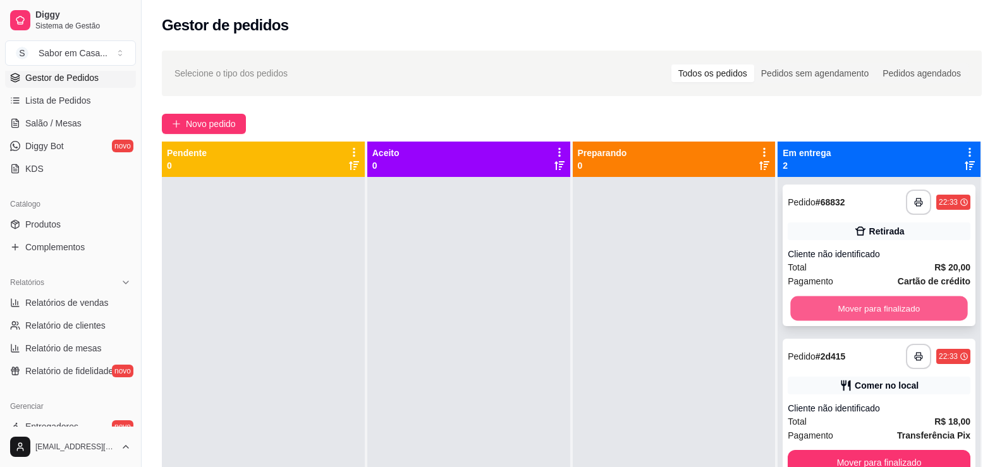
click at [812, 309] on button "Mover para finalizado" at bounding box center [879, 309] width 177 height 25
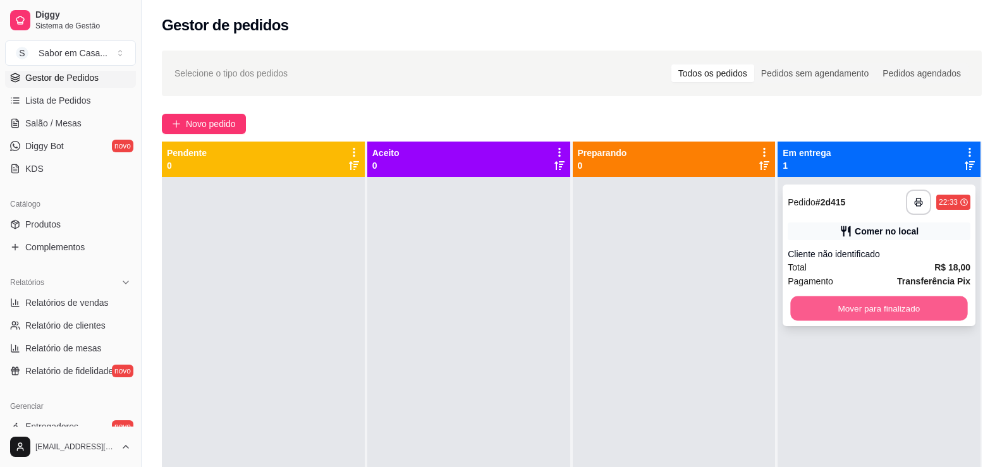
click at [848, 312] on button "Mover para finalizado" at bounding box center [879, 309] width 177 height 25
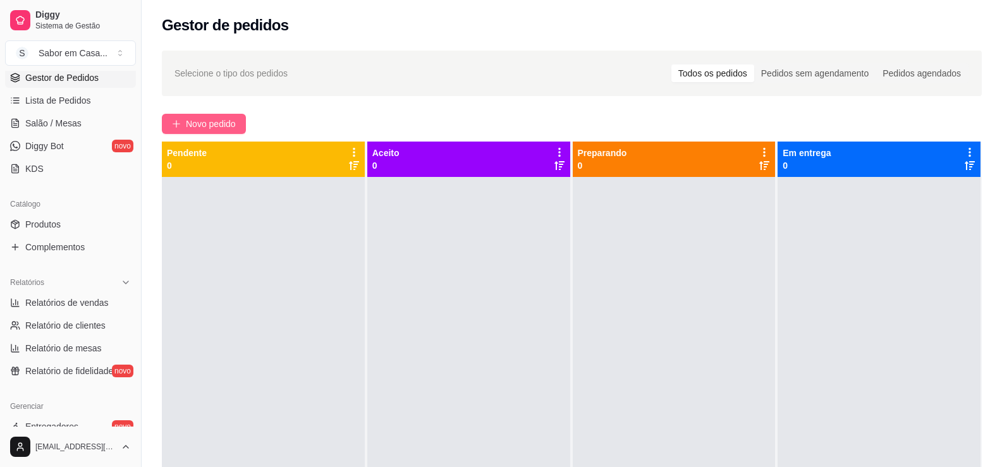
click at [189, 126] on span "Novo pedido" at bounding box center [211, 124] width 50 height 14
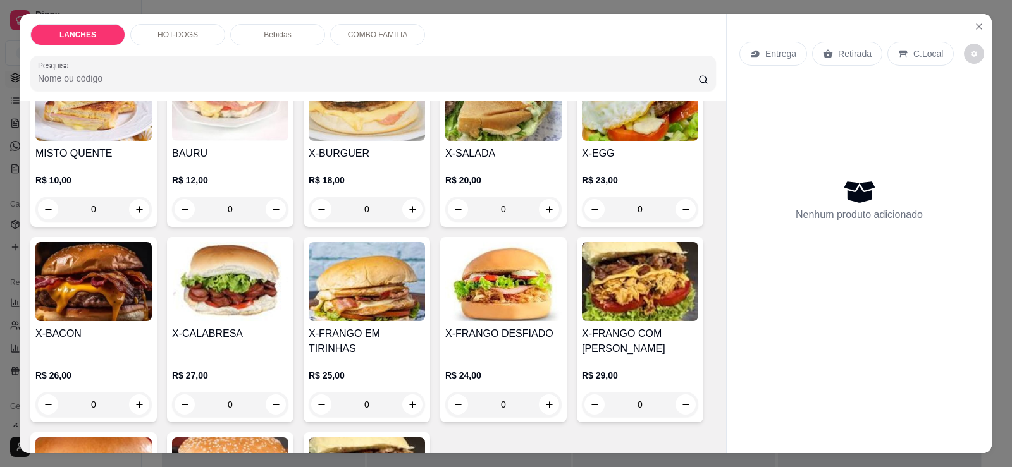
scroll to position [63, 0]
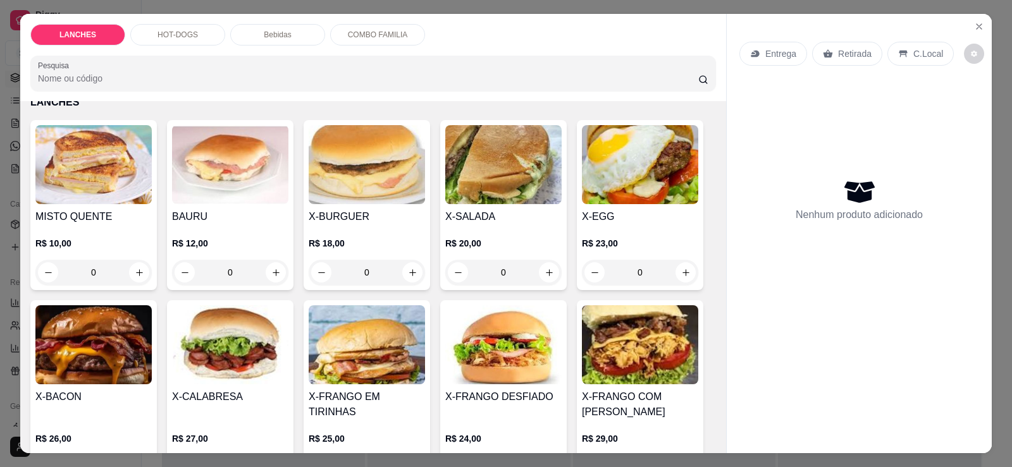
click at [170, 31] on p "HOT-DOGS" at bounding box center [177, 35] width 40 height 10
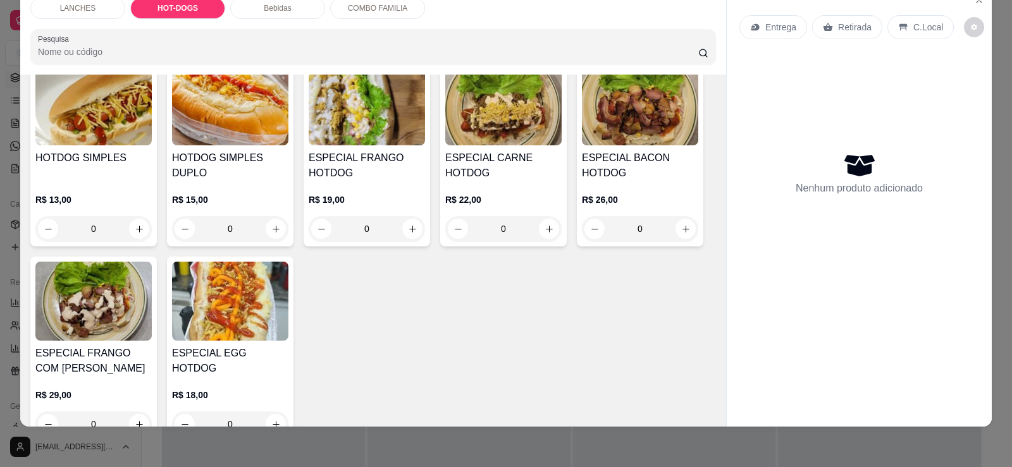
scroll to position [749, 0]
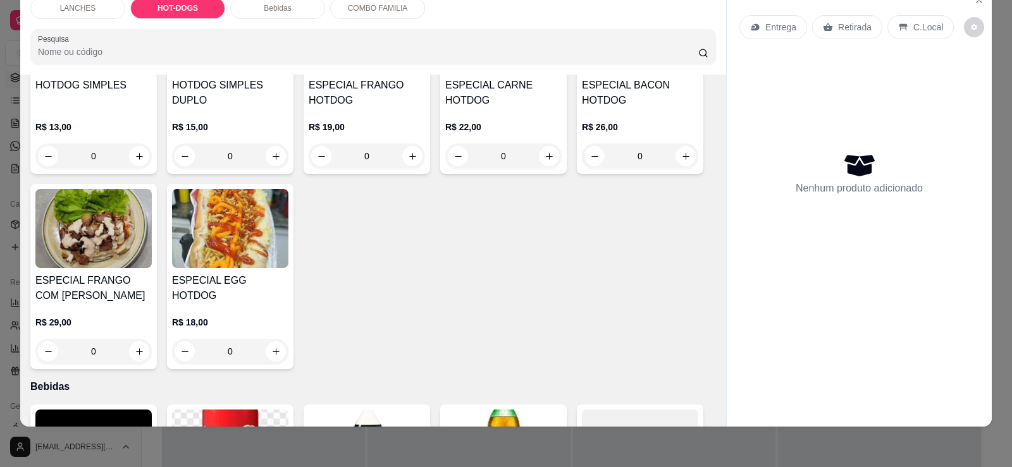
click at [230, 211] on img at bounding box center [230, 228] width 116 height 79
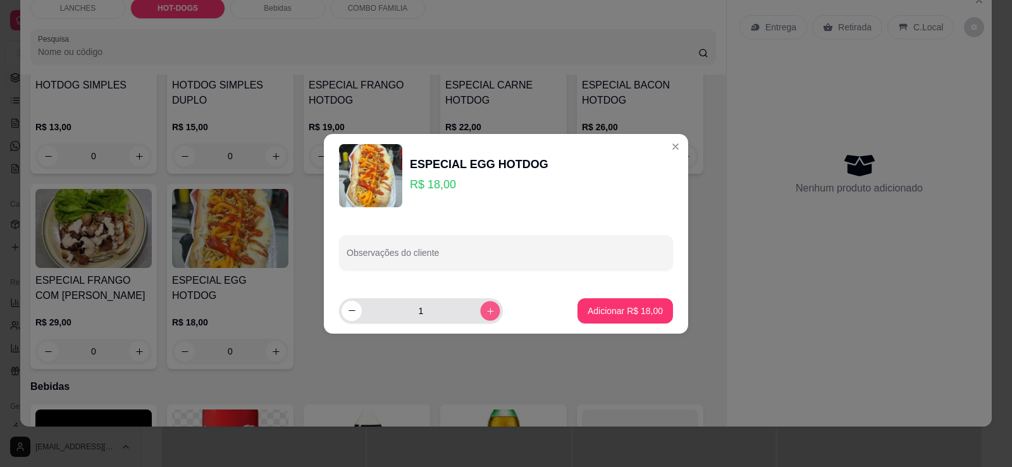
click at [486, 314] on icon "increase-product-quantity" at bounding box center [490, 310] width 9 height 9
type input "2"
click at [596, 319] on button "Adicionar R$ 36,00" at bounding box center [625, 311] width 93 height 25
type input "2"
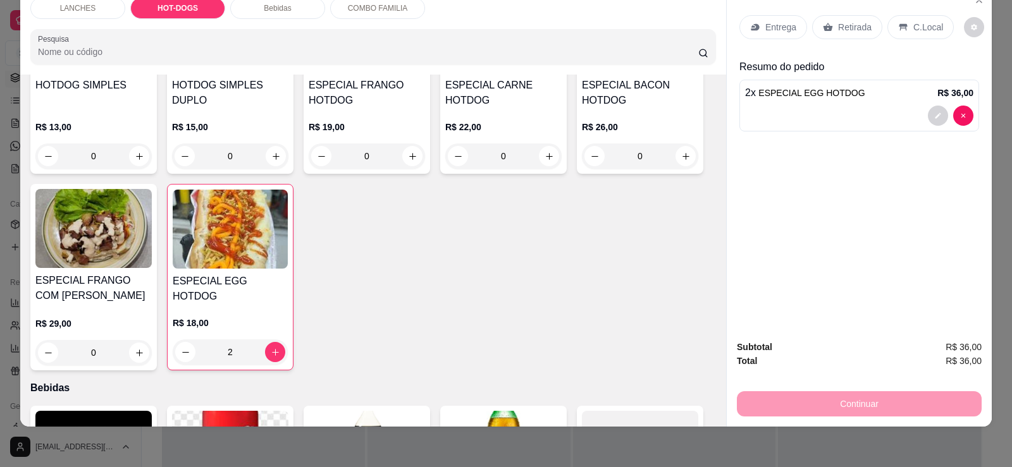
click at [839, 23] on p "Retirada" at bounding box center [855, 27] width 34 height 13
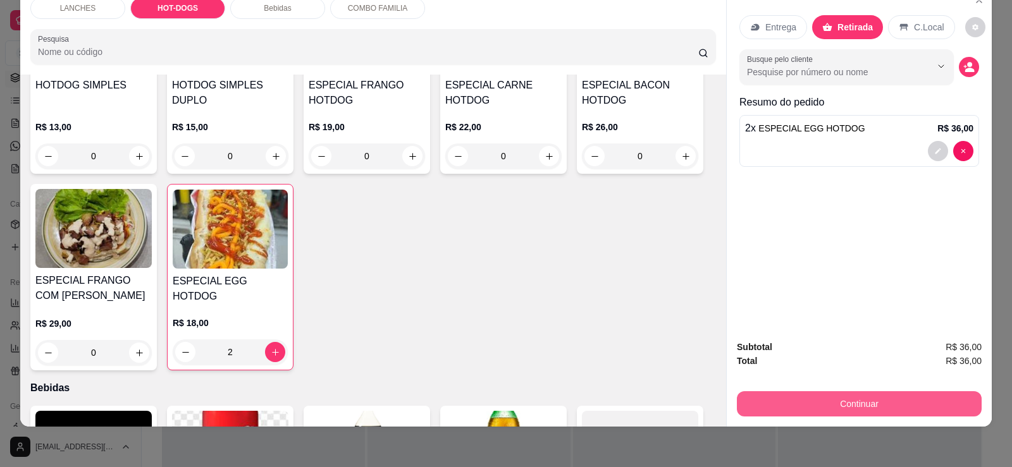
click at [843, 396] on button "Continuar" at bounding box center [859, 404] width 245 height 25
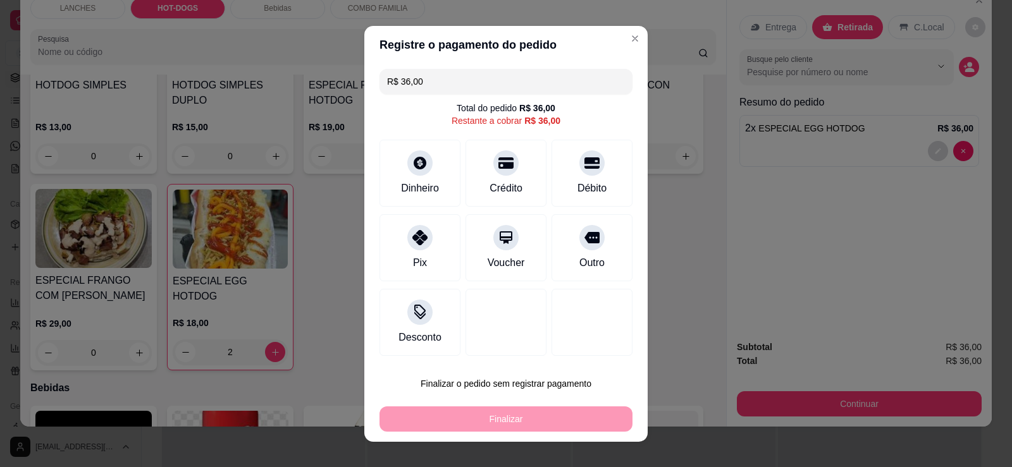
click at [498, 412] on div "Finalizar" at bounding box center [505, 419] width 253 height 25
click at [409, 190] on div "Dinheiro" at bounding box center [420, 187] width 42 height 16
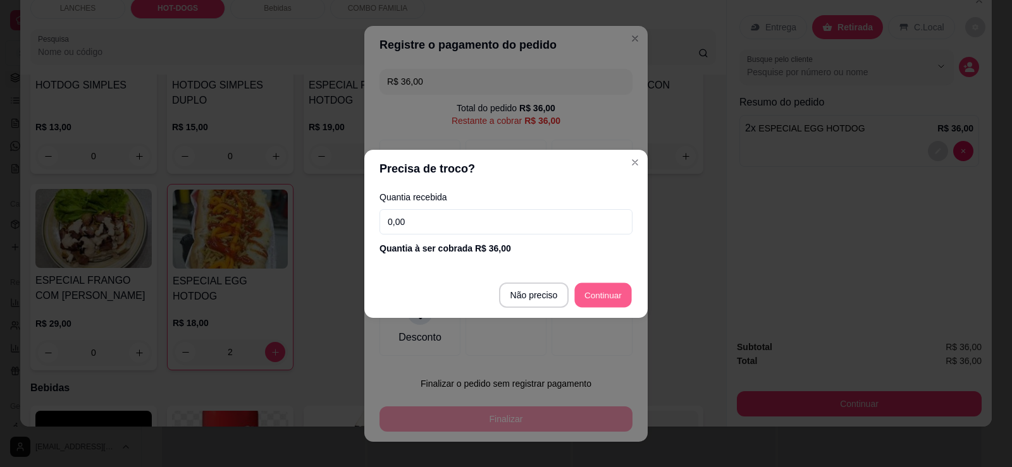
type input "R$ 0,00"
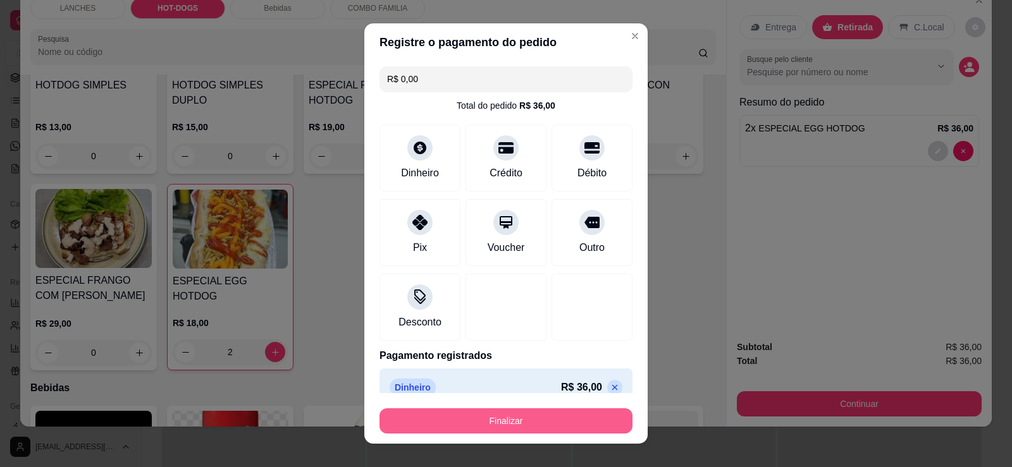
click at [512, 416] on button "Finalizar" at bounding box center [505, 421] width 253 height 25
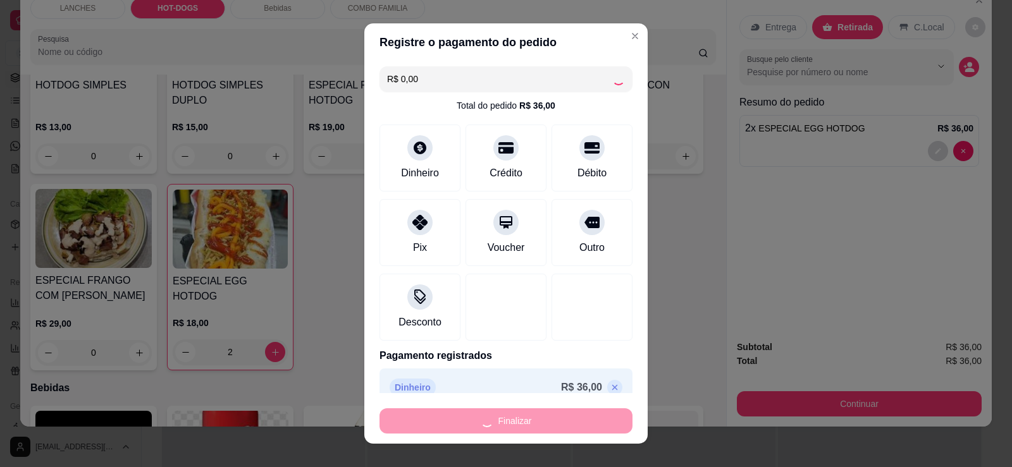
type input "0"
type input "-R$ 36,00"
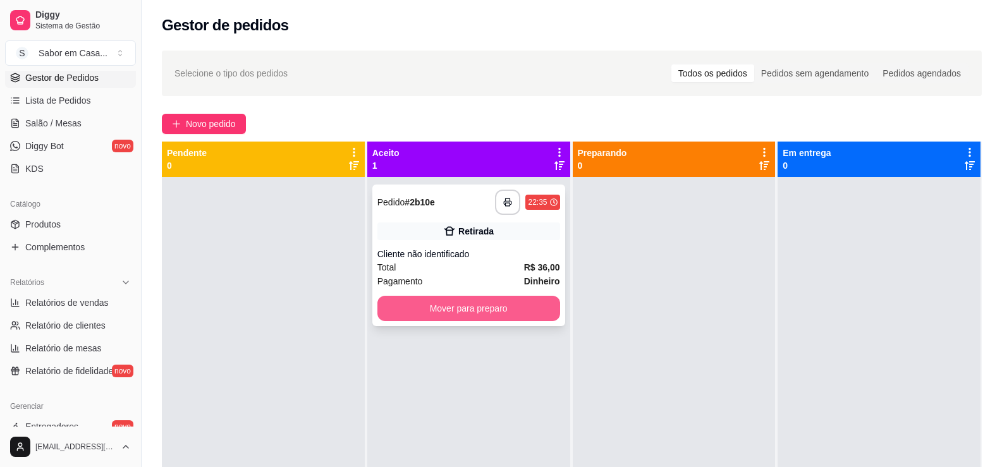
click at [449, 311] on button "Mover para preparo" at bounding box center [469, 308] width 183 height 25
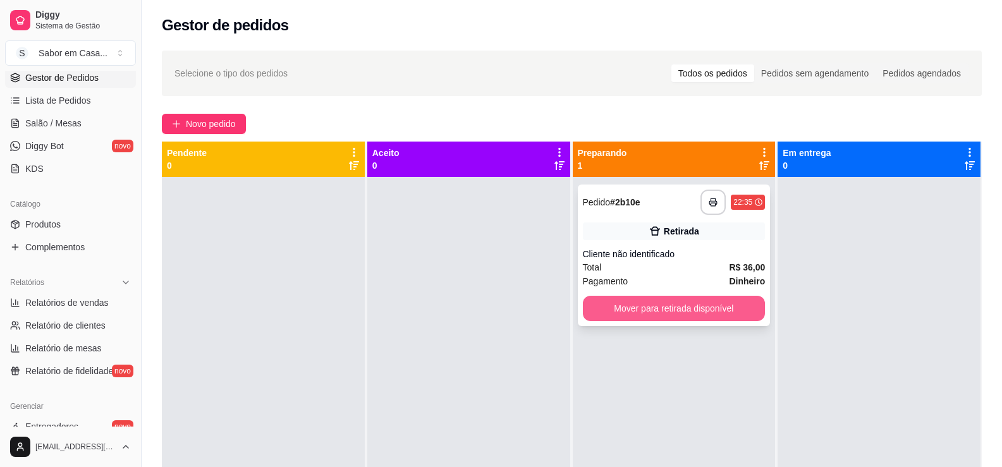
click at [651, 314] on button "Mover para retirada disponível" at bounding box center [674, 308] width 183 height 25
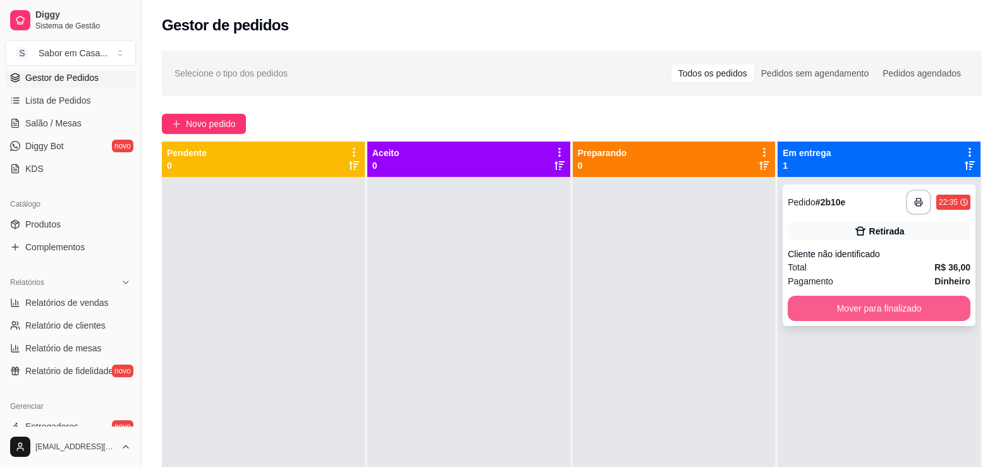
click at [838, 310] on button "Mover para finalizado" at bounding box center [879, 308] width 183 height 25
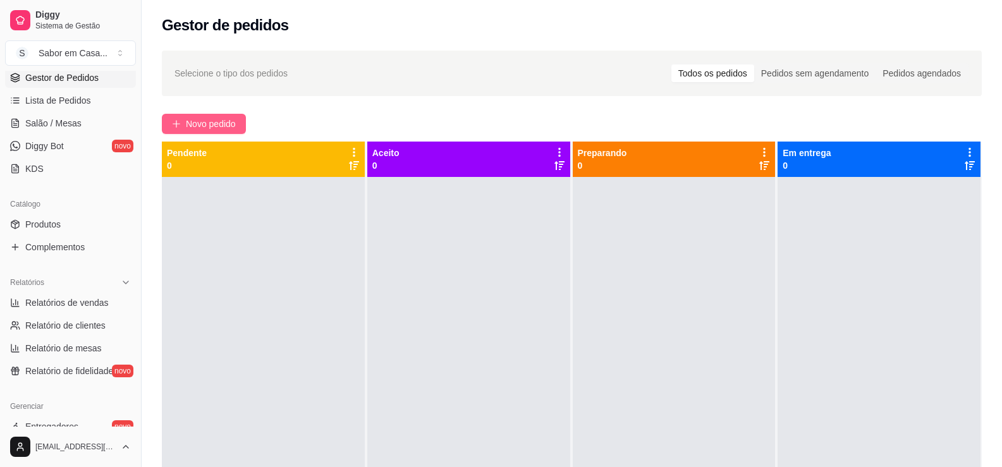
click at [213, 123] on span "Novo pedido" at bounding box center [211, 124] width 50 height 14
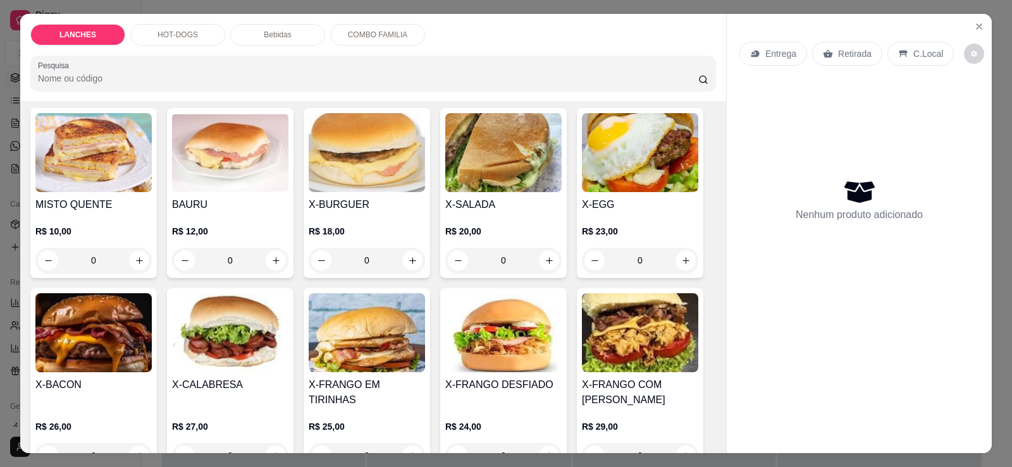
scroll to position [63, 0]
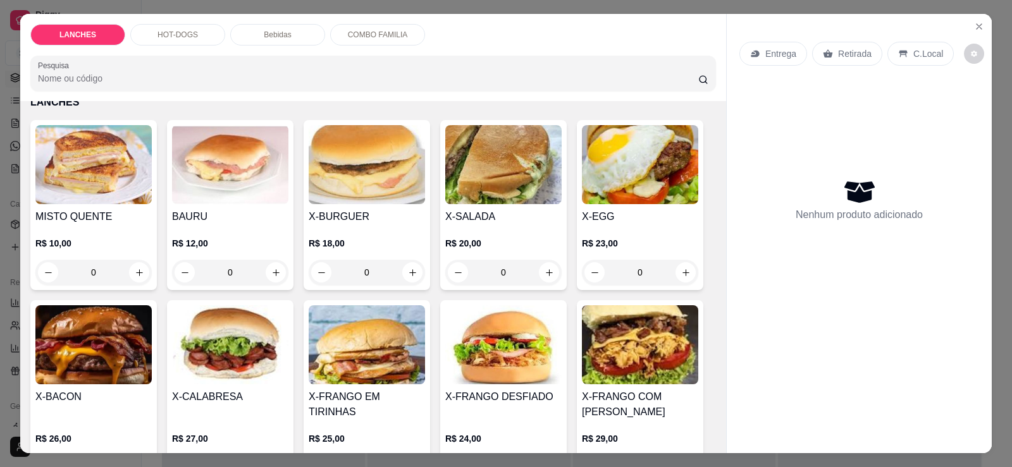
click at [471, 198] on img at bounding box center [503, 164] width 116 height 79
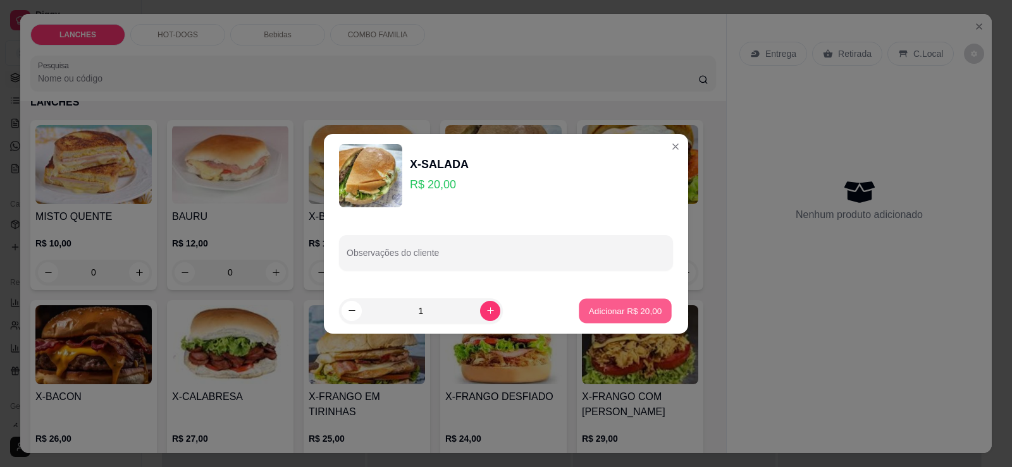
click at [610, 314] on p "Adicionar R$ 20,00" at bounding box center [625, 311] width 73 height 12
type input "1"
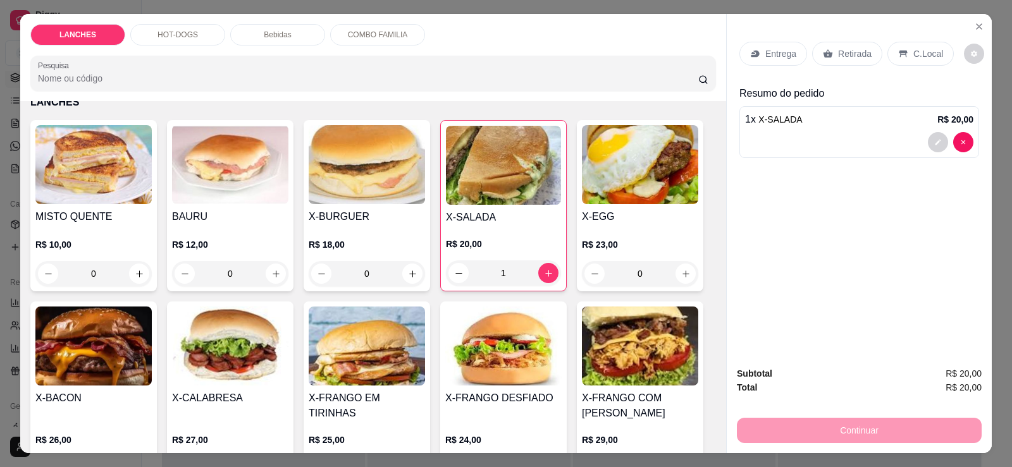
click at [176, 40] on p "HOT-DOGS" at bounding box center [177, 35] width 40 height 10
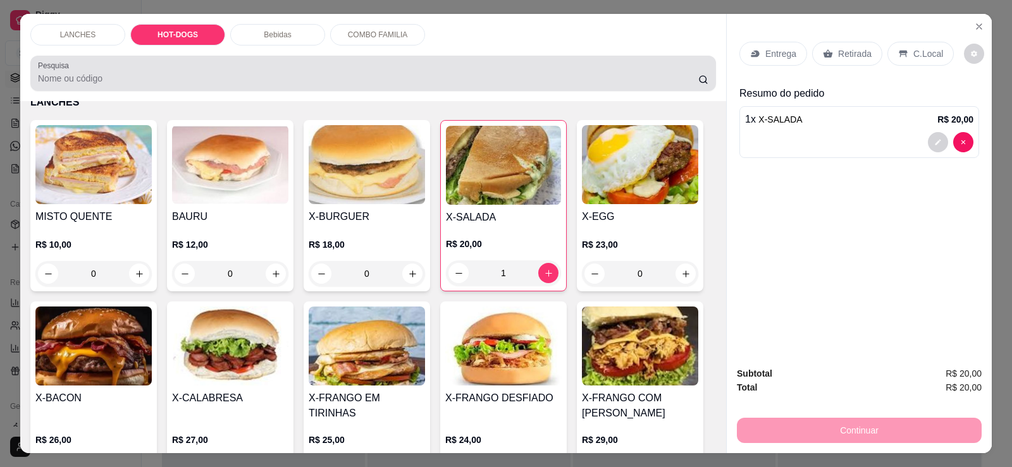
scroll to position [27, 0]
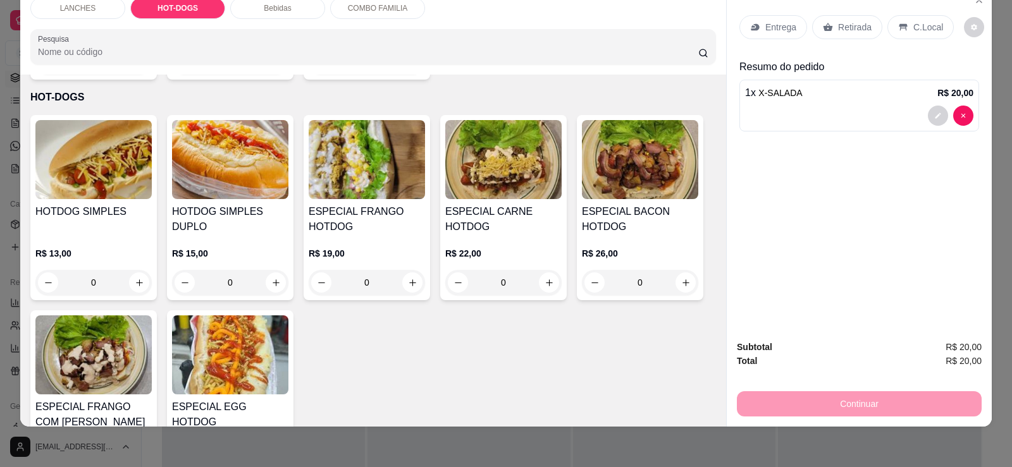
click at [395, 209] on h4 "ESPECIAL FRANGO HOTDOG" at bounding box center [367, 219] width 116 height 30
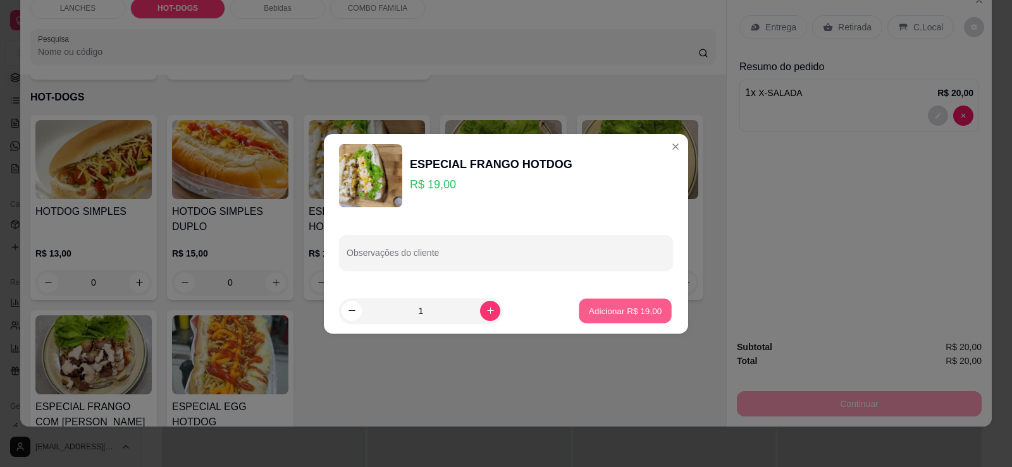
click at [606, 314] on p "Adicionar R$ 19,00" at bounding box center [625, 311] width 73 height 12
type input "1"
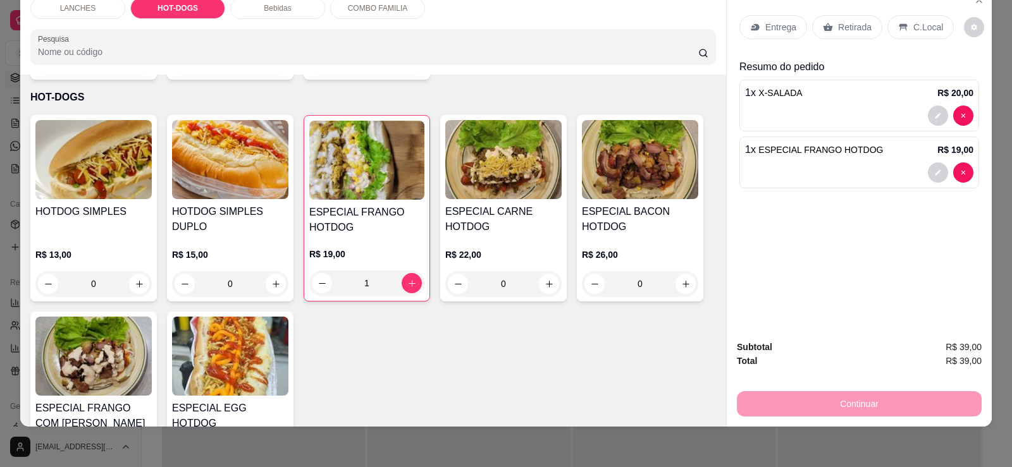
click at [838, 33] on p "Retirada" at bounding box center [855, 27] width 34 height 13
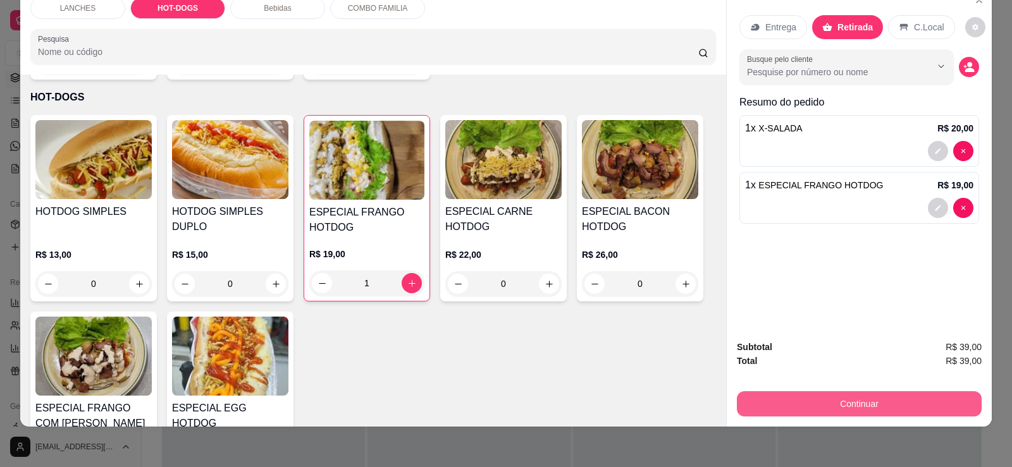
click at [856, 397] on button "Continuar" at bounding box center [859, 404] width 245 height 25
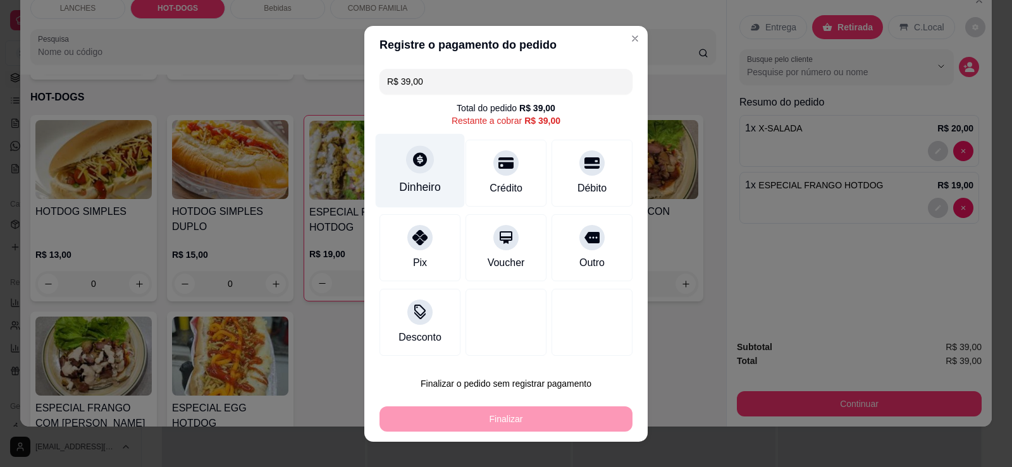
click at [409, 168] on div at bounding box center [420, 159] width 28 height 28
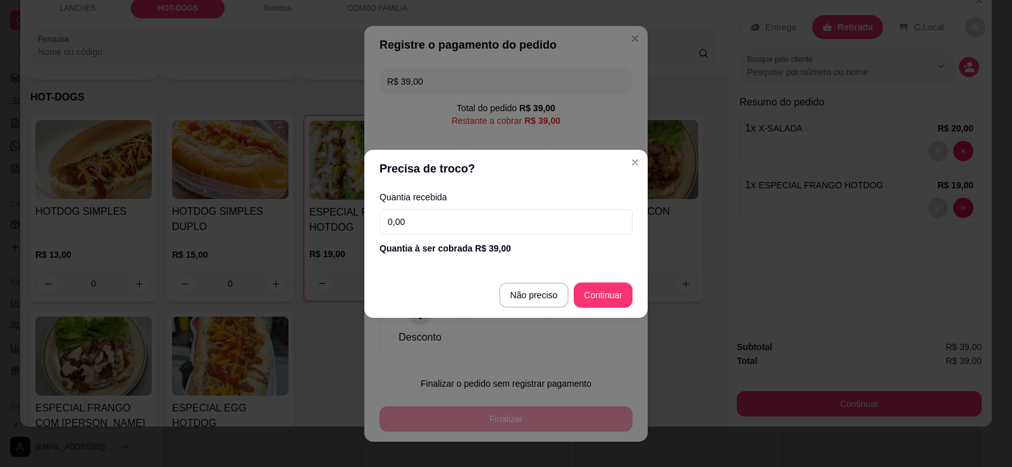
click at [605, 281] on footer "Não preciso Continuar" at bounding box center [505, 296] width 283 height 46
type input "R$ 0,00"
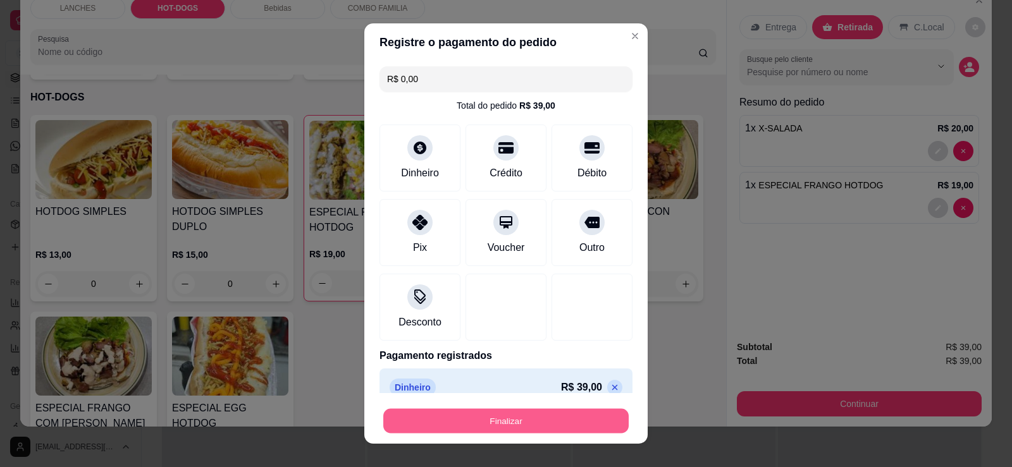
click at [498, 421] on button "Finalizar" at bounding box center [505, 421] width 245 height 25
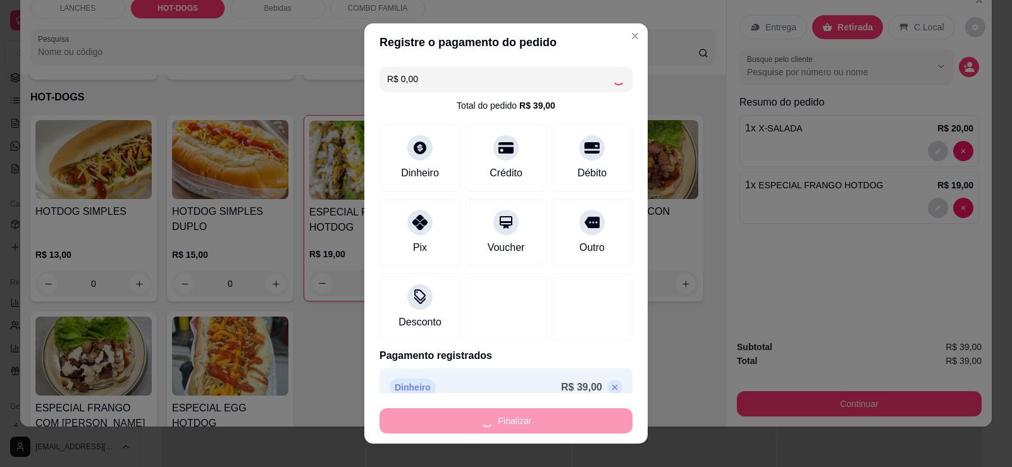
type input "0"
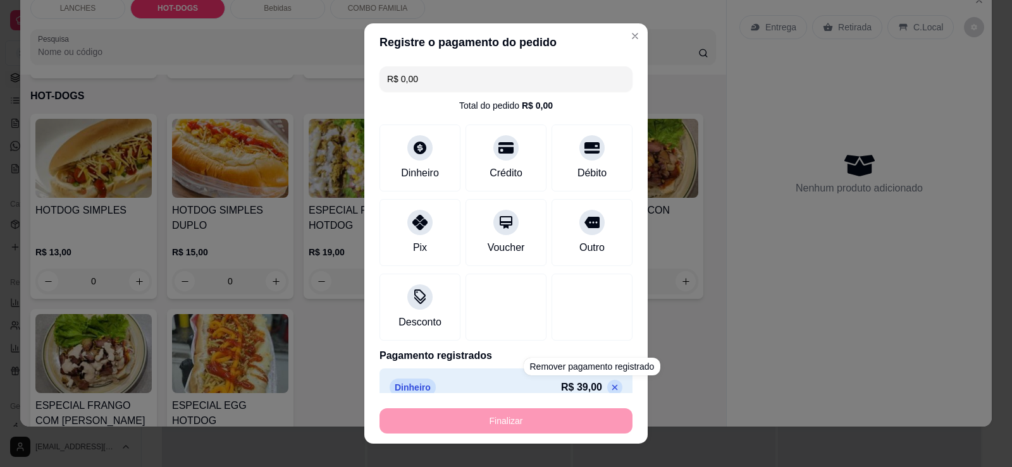
type input "-R$ 39,00"
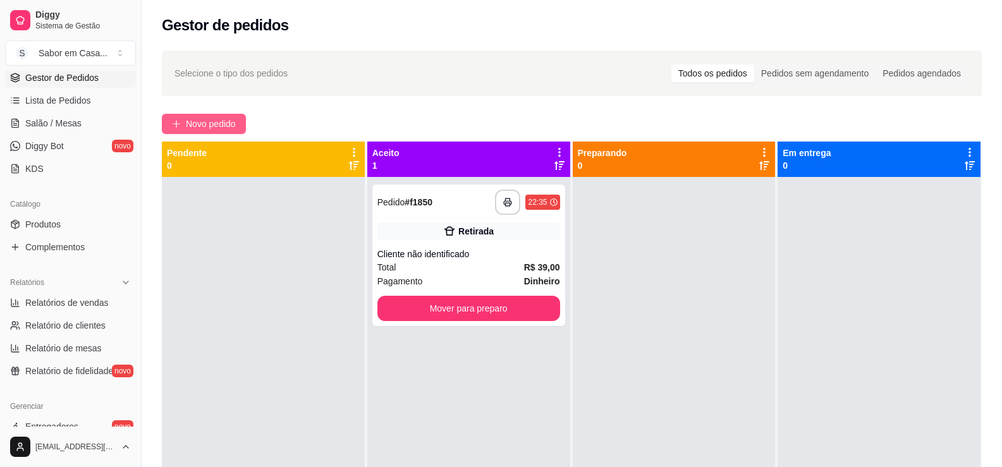
click at [221, 125] on span "Novo pedido" at bounding box center [211, 124] width 50 height 14
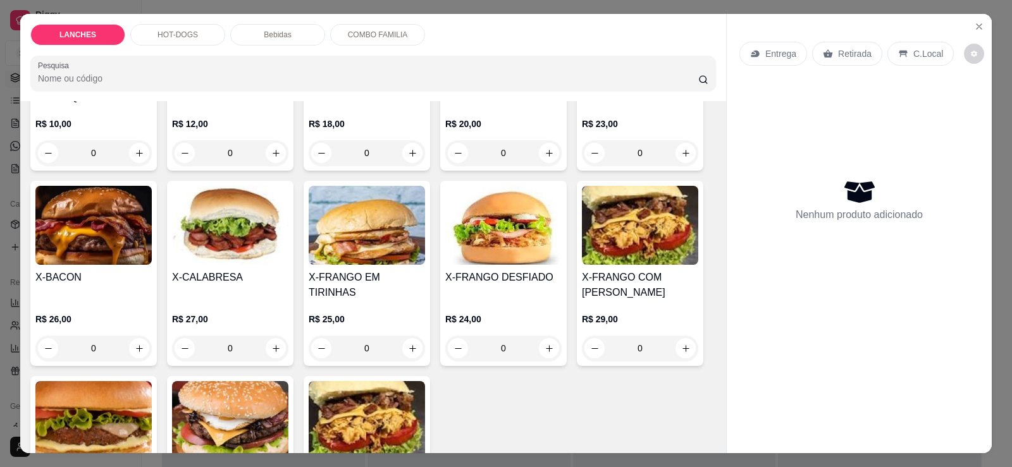
scroll to position [190, 0]
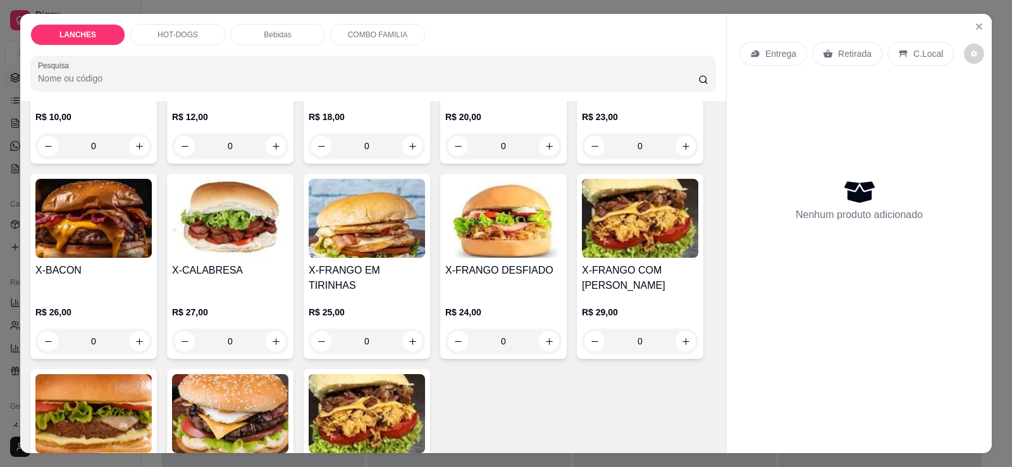
click at [103, 230] on img at bounding box center [93, 218] width 116 height 79
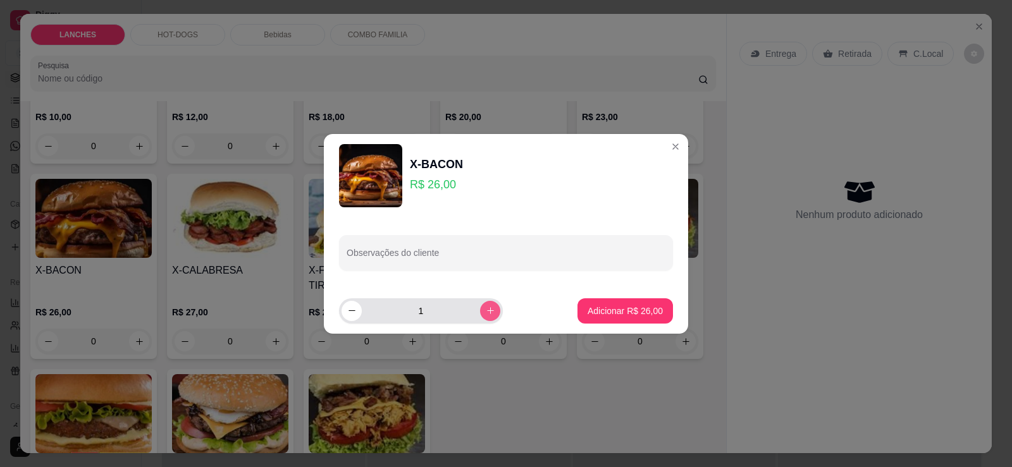
click at [480, 315] on button "increase-product-quantity" at bounding box center [490, 311] width 20 height 20
type input "2"
click at [602, 299] on button "Adicionar R$ 52,00" at bounding box center [625, 311] width 93 height 25
type input "2"
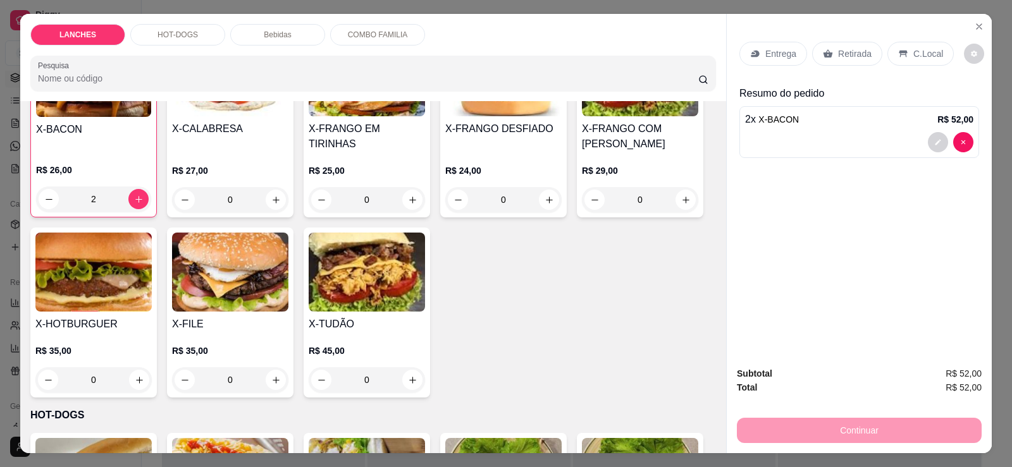
scroll to position [253, 0]
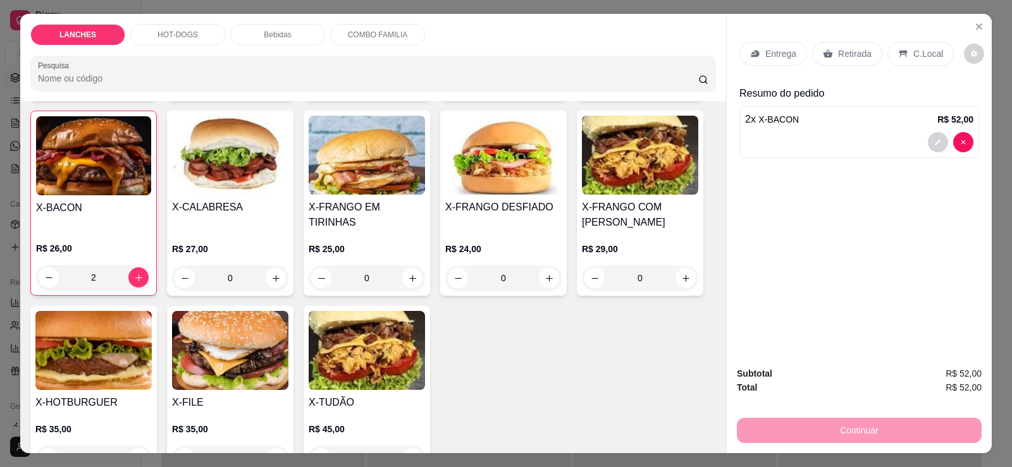
click at [854, 56] on p "Retirada" at bounding box center [855, 53] width 34 height 13
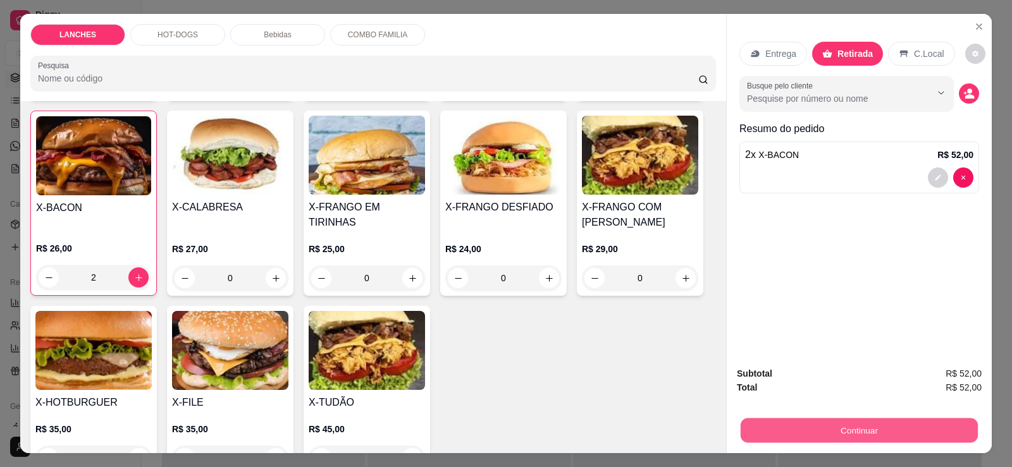
click at [832, 430] on button "Continuar" at bounding box center [859, 430] width 237 height 25
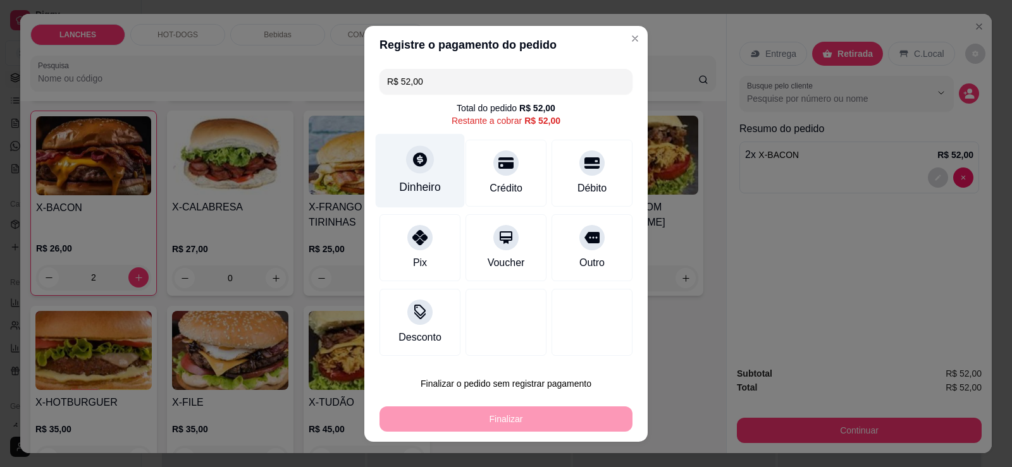
click at [412, 186] on div "Dinheiro" at bounding box center [420, 187] width 42 height 16
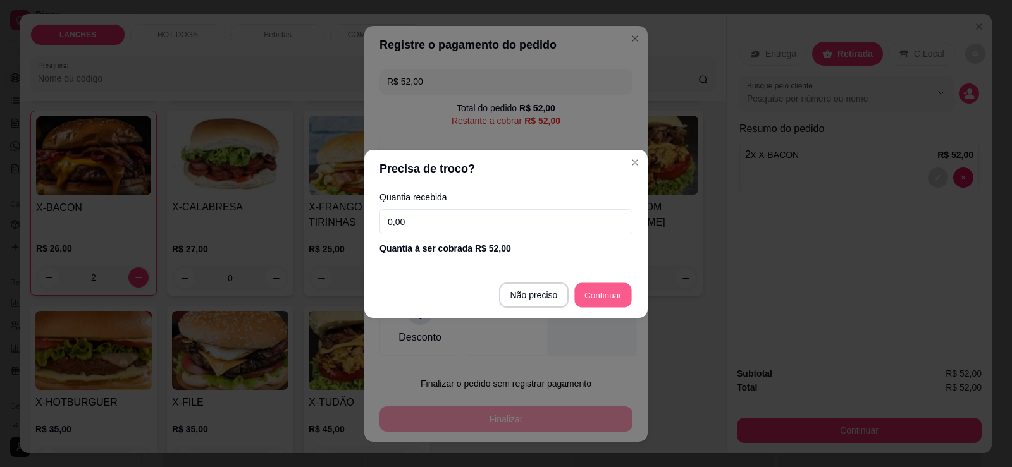
type input "R$ 0,00"
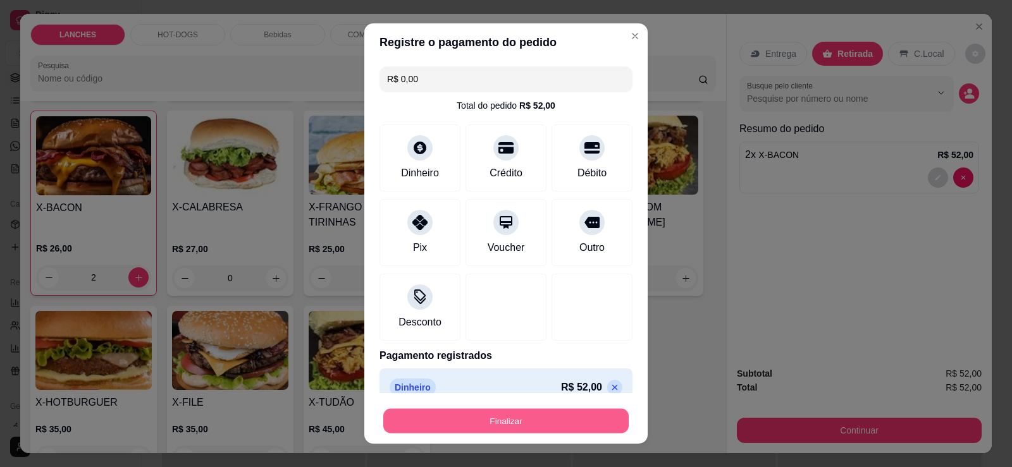
click at [512, 421] on button "Finalizar" at bounding box center [505, 421] width 245 height 25
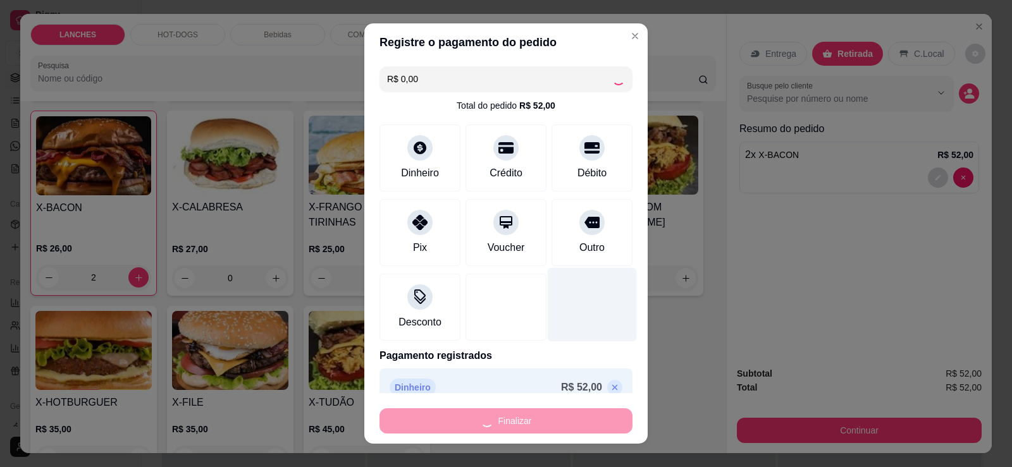
type input "0"
type input "-R$ 52,00"
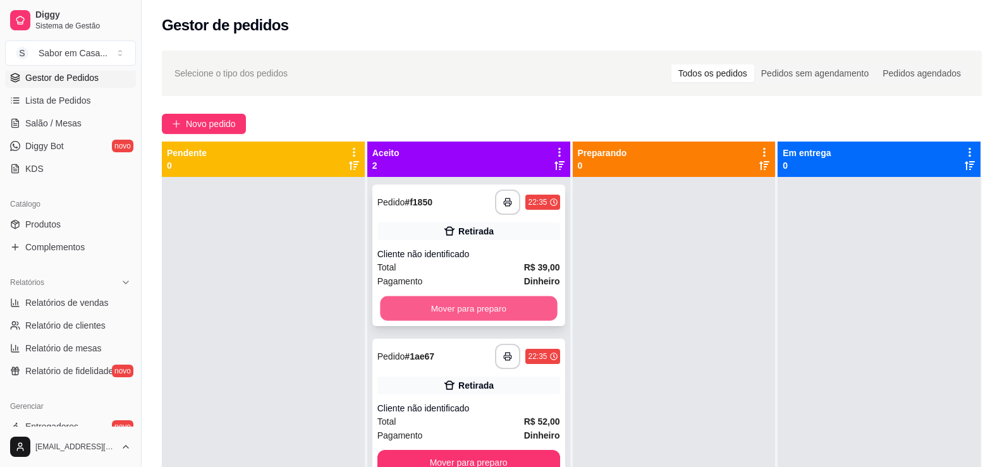
click at [519, 306] on button "Mover para preparo" at bounding box center [468, 309] width 177 height 25
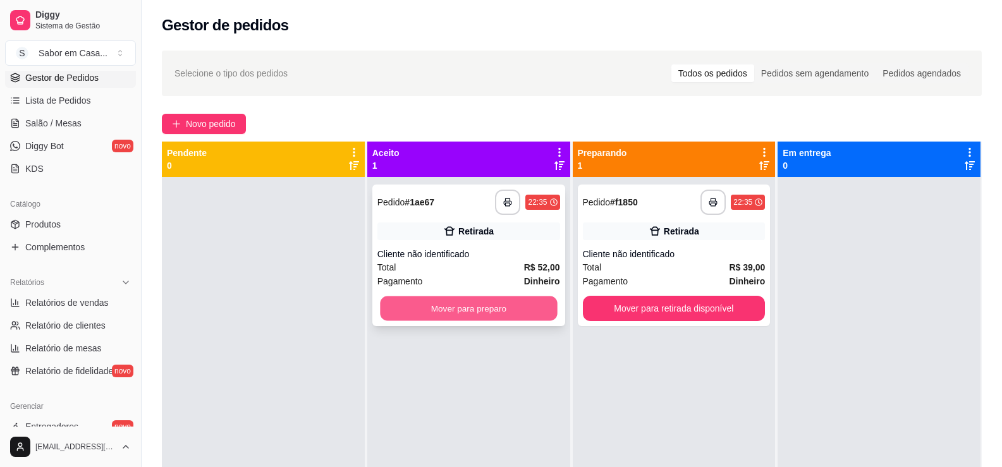
click at [518, 317] on button "Mover para preparo" at bounding box center [468, 309] width 177 height 25
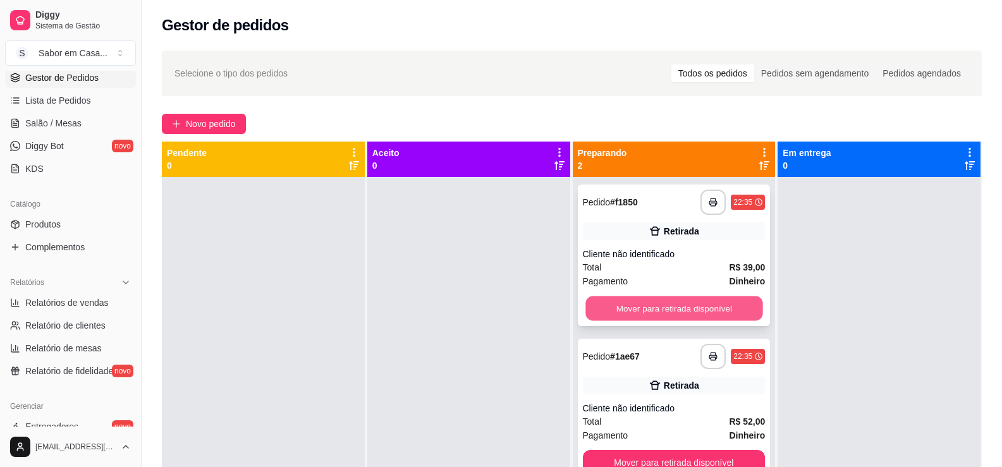
click at [666, 307] on button "Mover para retirada disponível" at bounding box center [674, 309] width 177 height 25
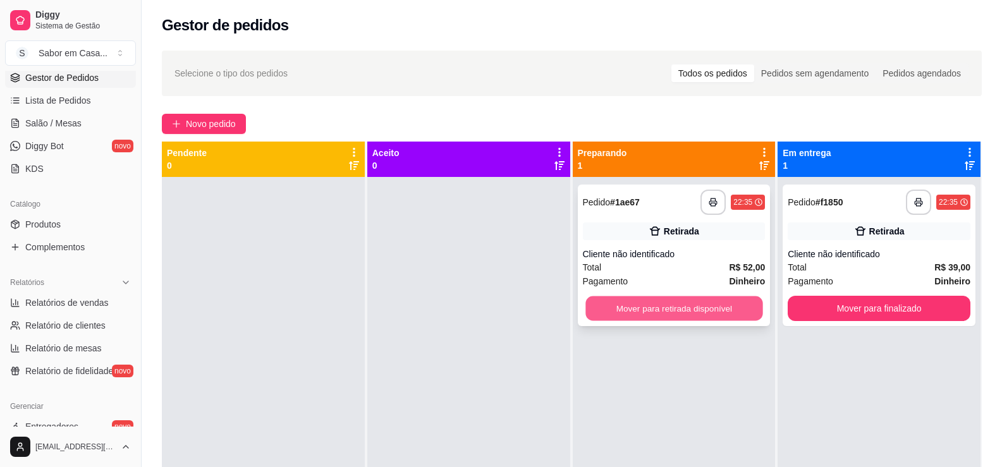
click at [678, 313] on button "Mover para retirada disponível" at bounding box center [674, 309] width 177 height 25
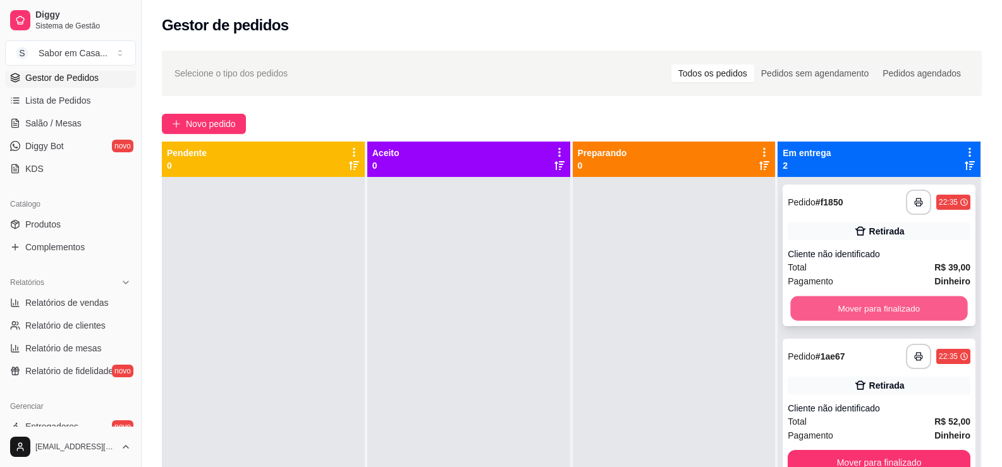
click at [829, 312] on button "Mover para finalizado" at bounding box center [879, 309] width 177 height 25
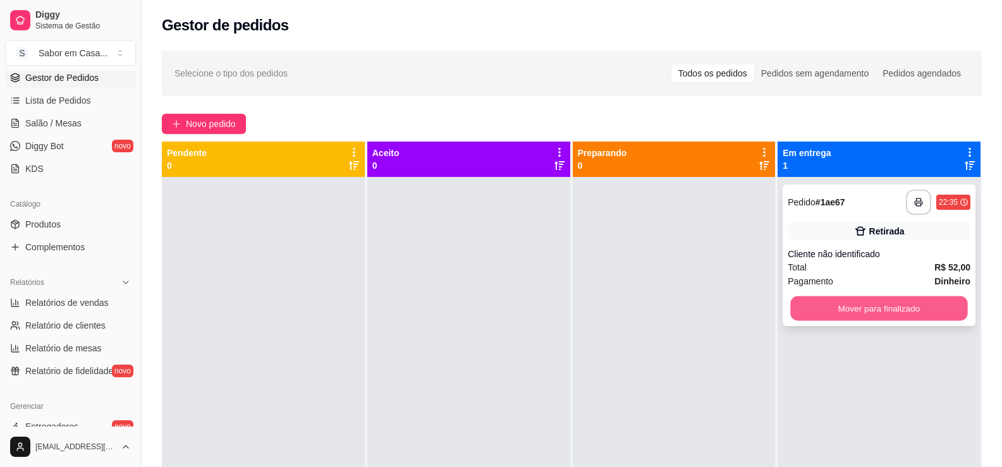
click at [853, 316] on button "Mover para finalizado" at bounding box center [879, 309] width 177 height 25
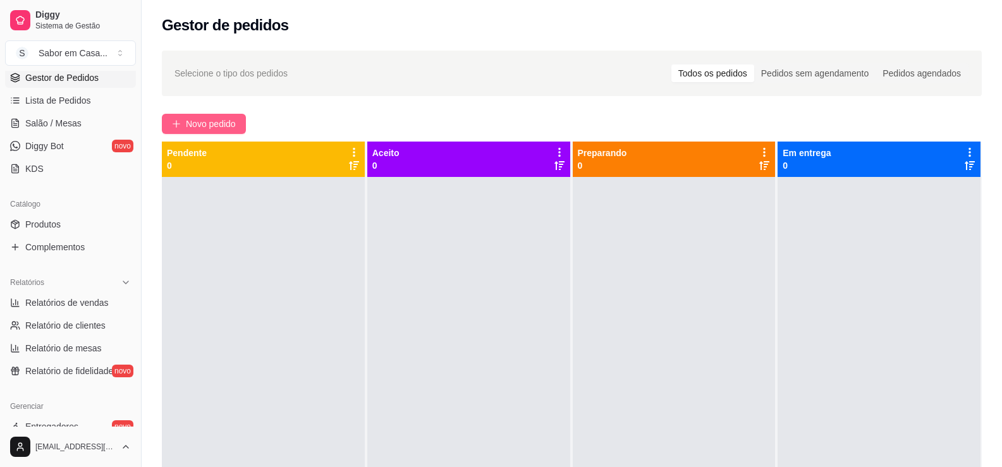
click at [199, 123] on span "Novo pedido" at bounding box center [211, 124] width 50 height 14
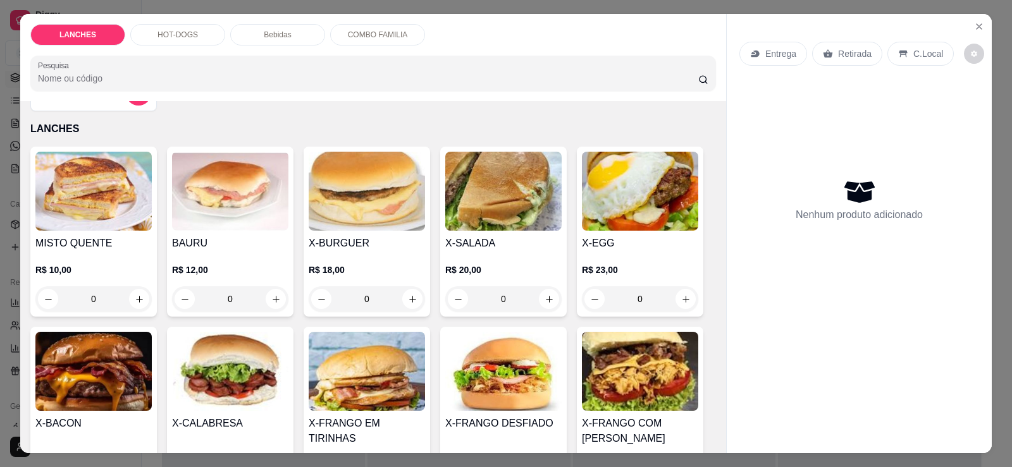
scroll to position [126, 0]
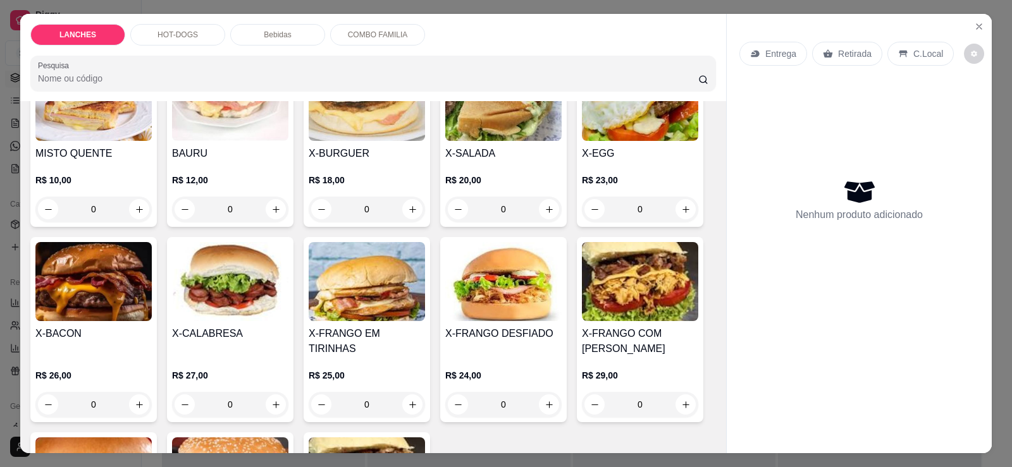
click at [102, 326] on div "X-BACON R$ 26,00 0" at bounding box center [93, 329] width 126 height 185
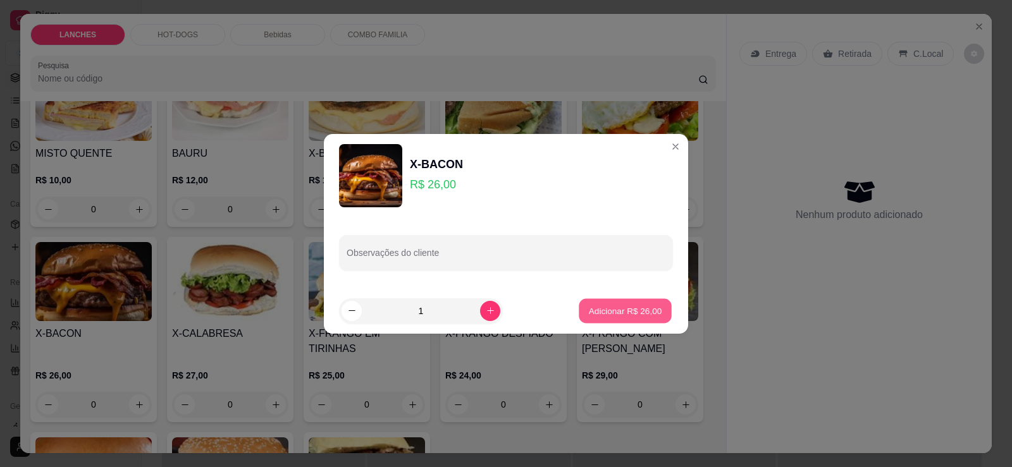
click at [602, 311] on p "Adicionar R$ 26,00" at bounding box center [625, 311] width 73 height 12
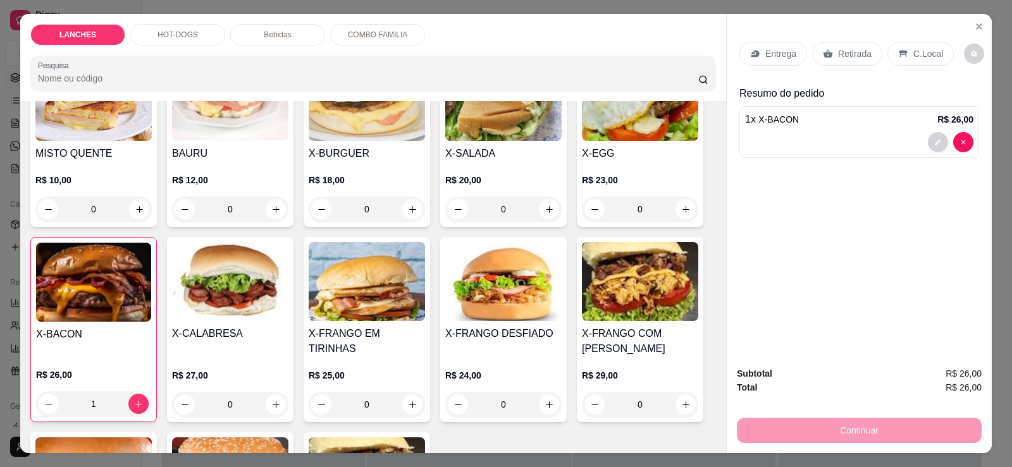
click at [90, 295] on img at bounding box center [93, 282] width 115 height 79
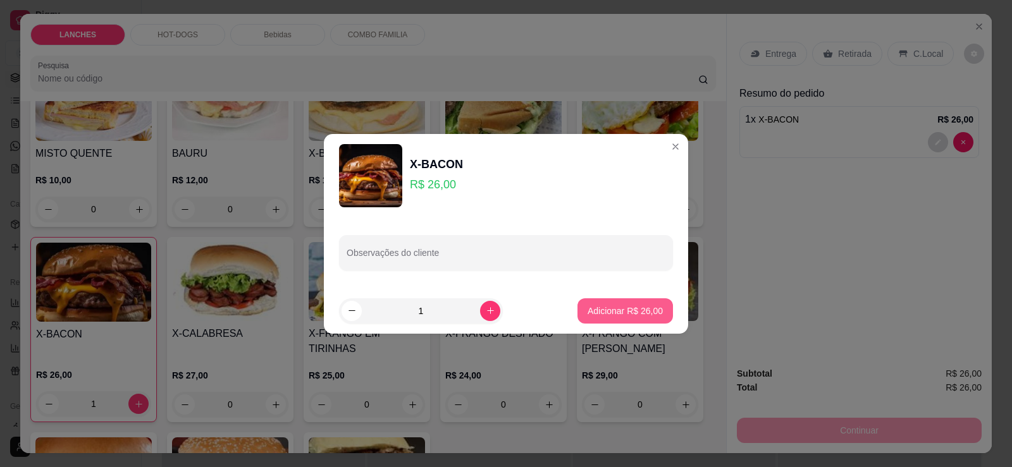
click at [588, 313] on p "Adicionar R$ 26,00" at bounding box center [625, 311] width 75 height 13
type input "2"
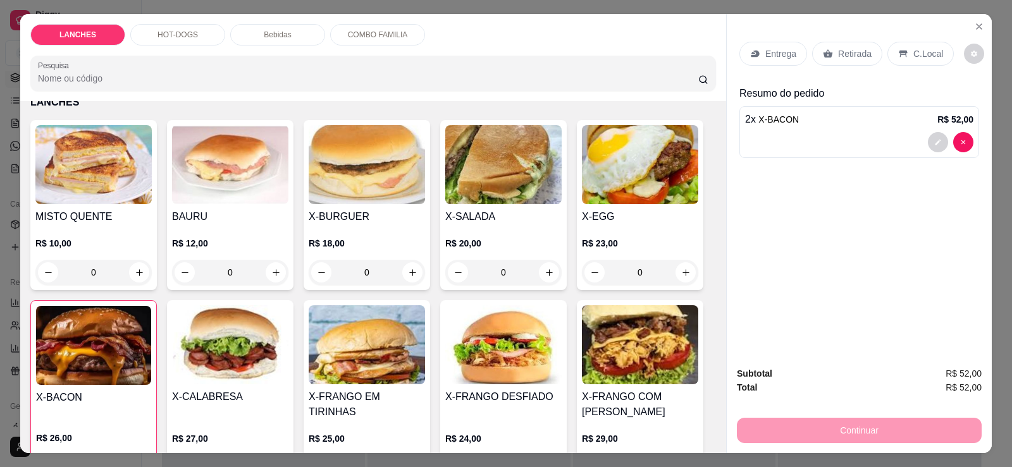
scroll to position [0, 0]
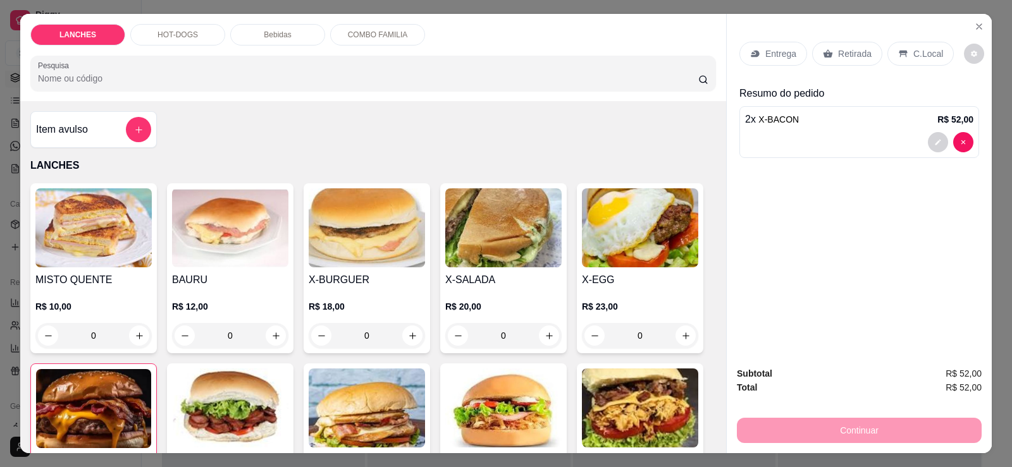
click at [268, 27] on div "Bebidas" at bounding box center [277, 35] width 95 height 22
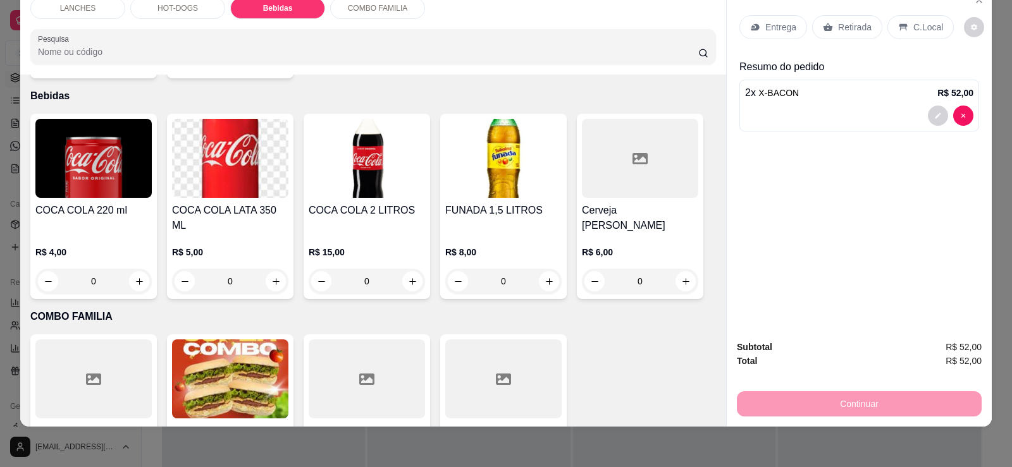
click at [237, 155] on img at bounding box center [230, 158] width 116 height 79
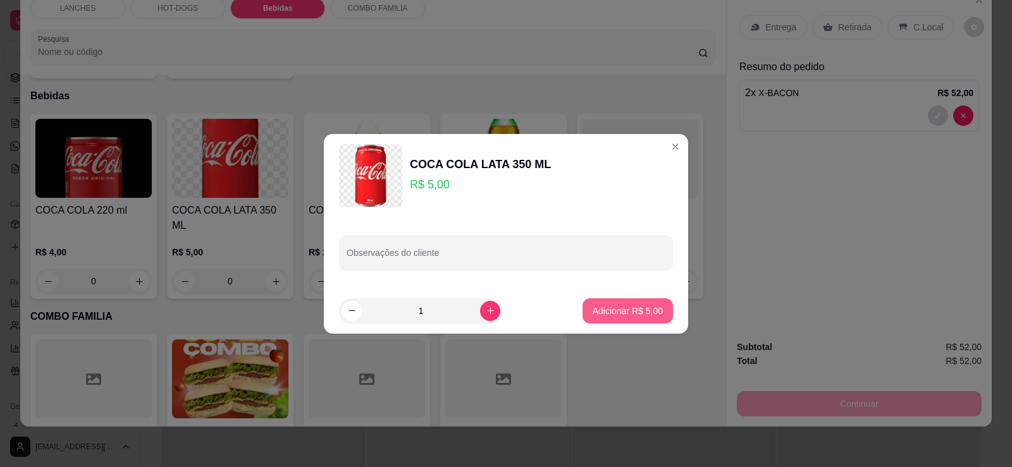
click at [612, 307] on p "Adicionar R$ 5,00" at bounding box center [628, 311] width 70 height 13
type input "1"
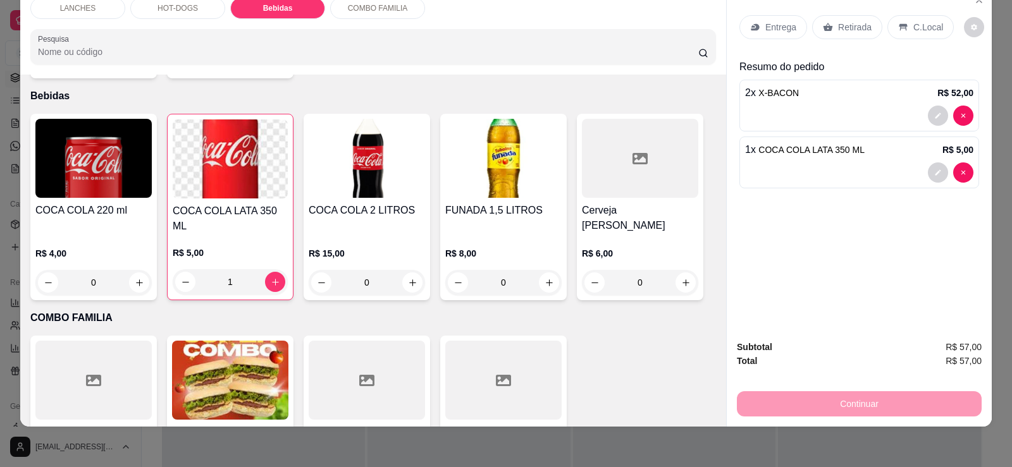
click at [604, 185] on div "Cerveja Lata Amistel R$ 6,00 0" at bounding box center [640, 207] width 126 height 187
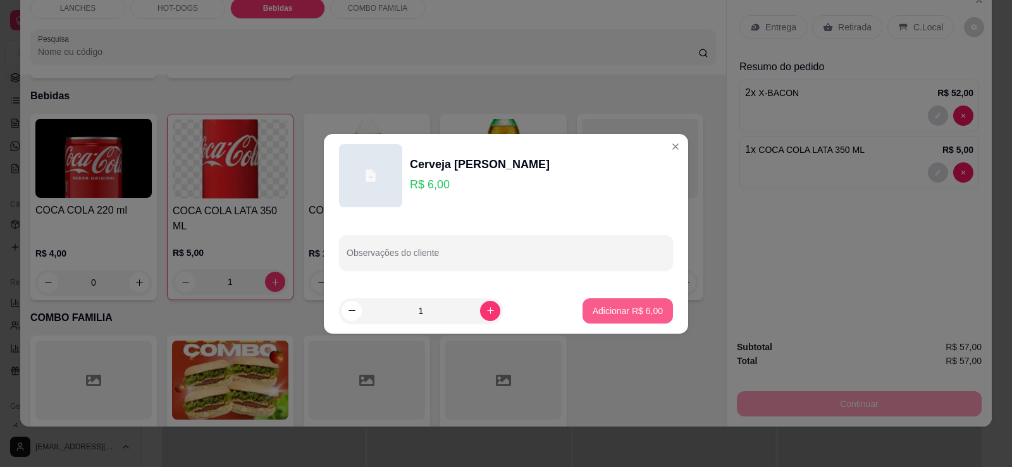
click at [626, 314] on p "Adicionar R$ 6,00" at bounding box center [628, 311] width 70 height 13
type input "1"
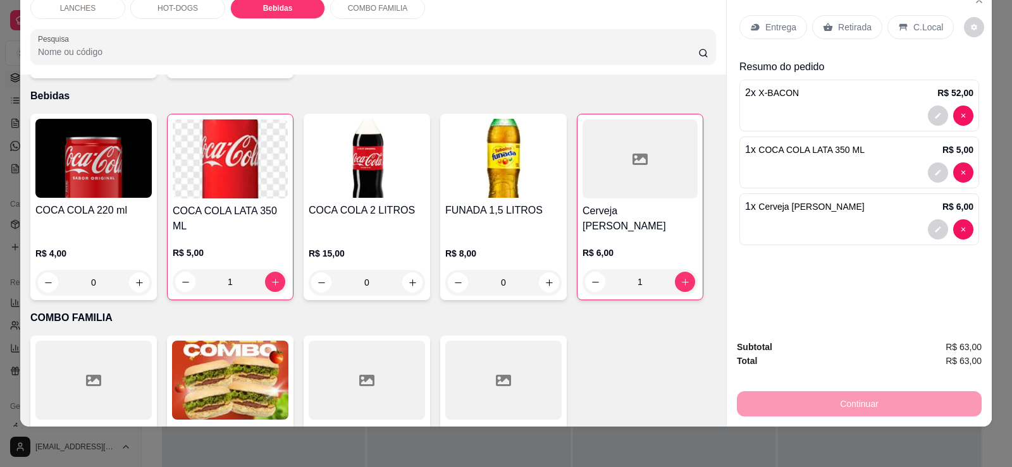
click at [839, 28] on p "Retirada" at bounding box center [855, 27] width 34 height 13
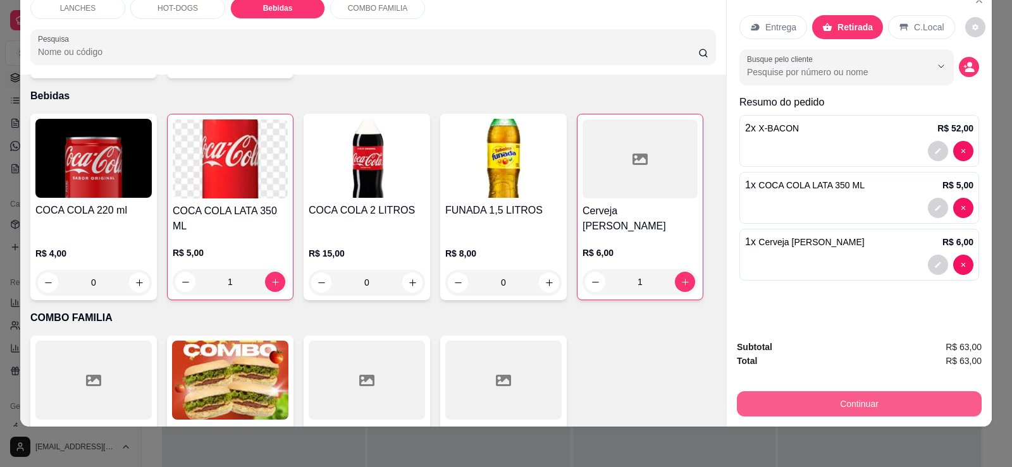
click at [844, 400] on button "Continuar" at bounding box center [859, 404] width 245 height 25
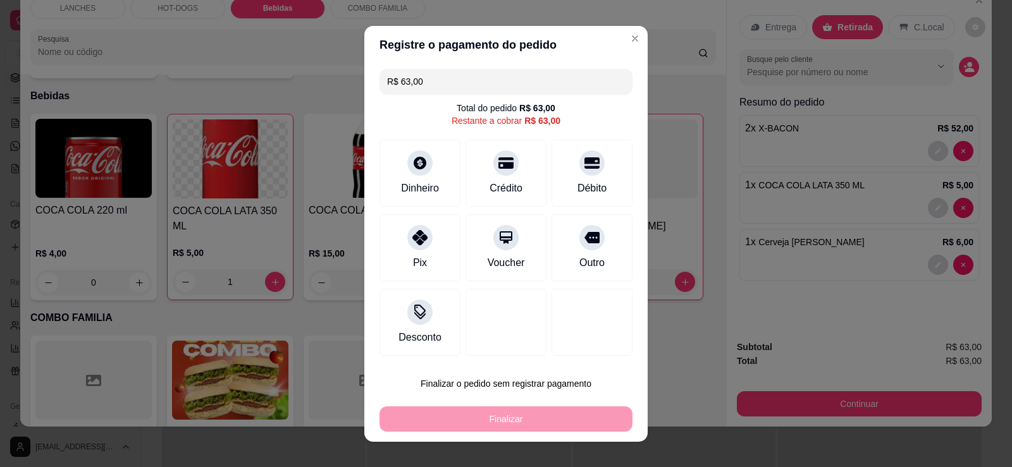
click at [556, 423] on div "Finalizar" at bounding box center [505, 419] width 253 height 25
click at [589, 178] on div "Débito" at bounding box center [592, 170] width 89 height 74
type input "R$ 0,00"
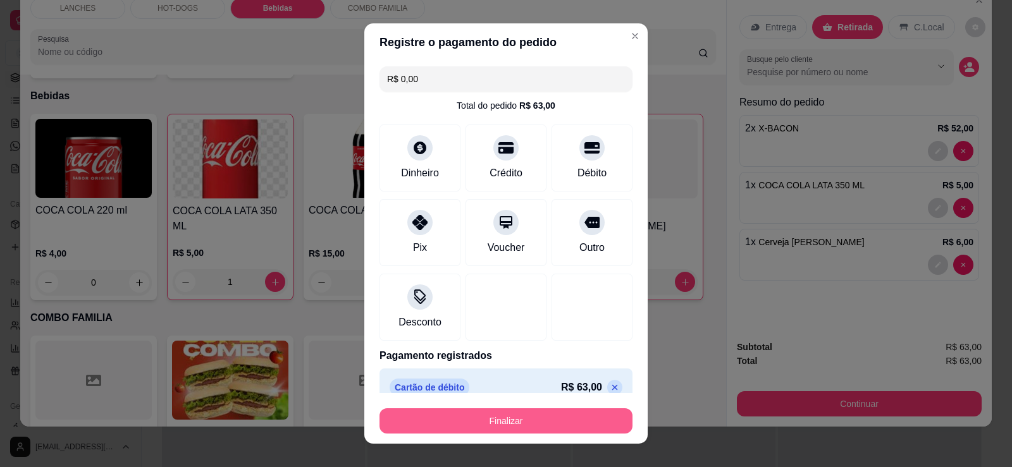
click at [505, 421] on button "Finalizar" at bounding box center [505, 421] width 253 height 25
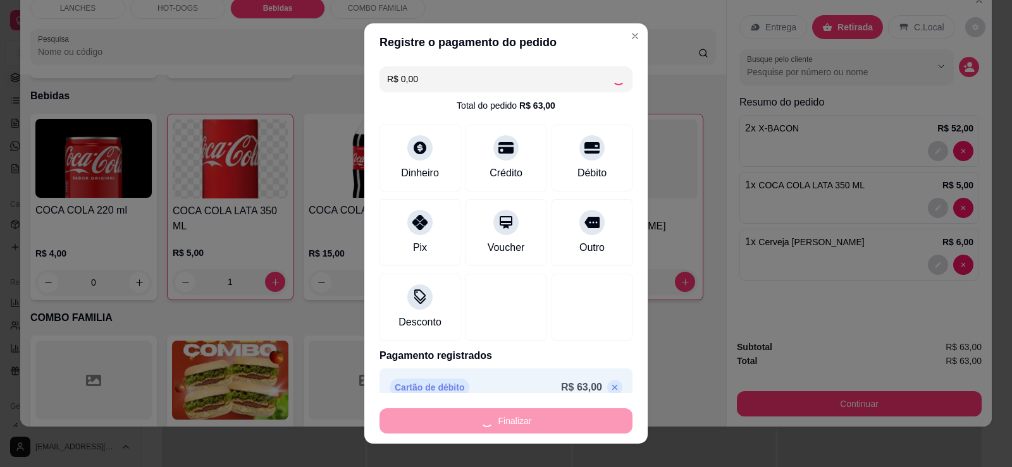
type input "0"
type input "-R$ 63,00"
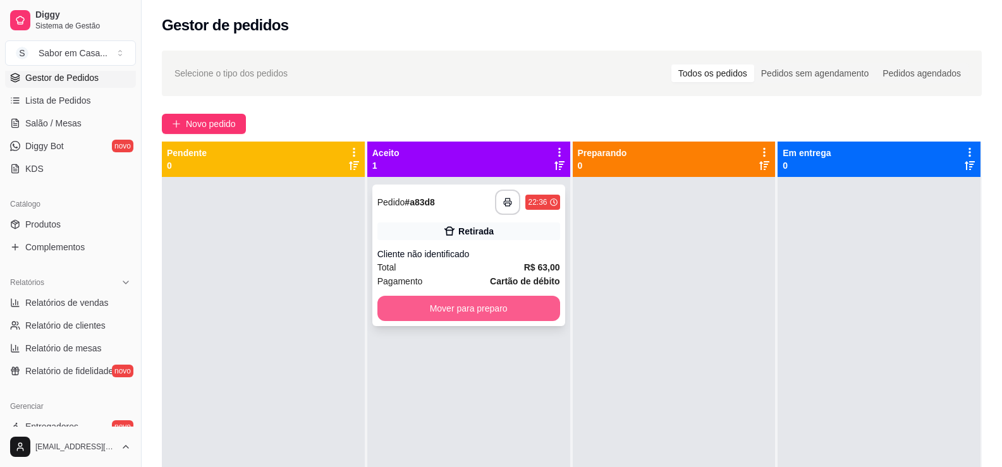
click at [452, 307] on button "Mover para preparo" at bounding box center [469, 308] width 183 height 25
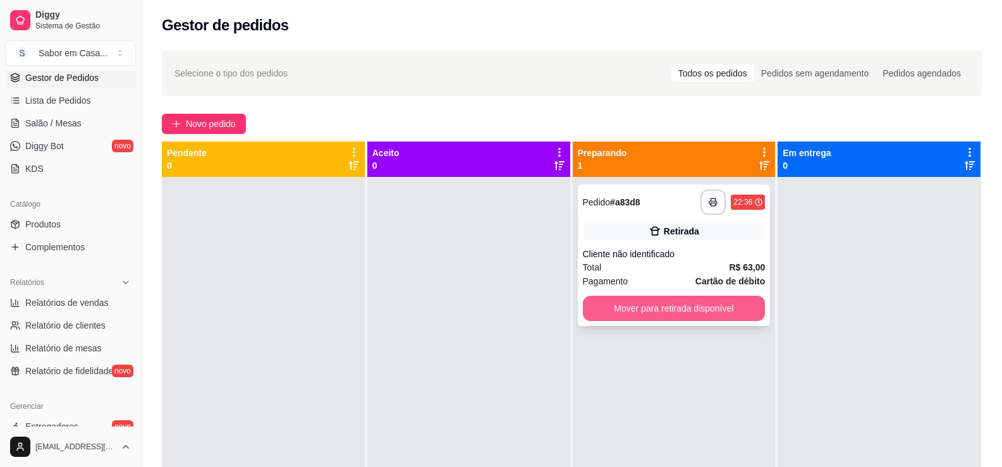
click at [706, 300] on button "Mover para retirada disponível" at bounding box center [674, 308] width 183 height 25
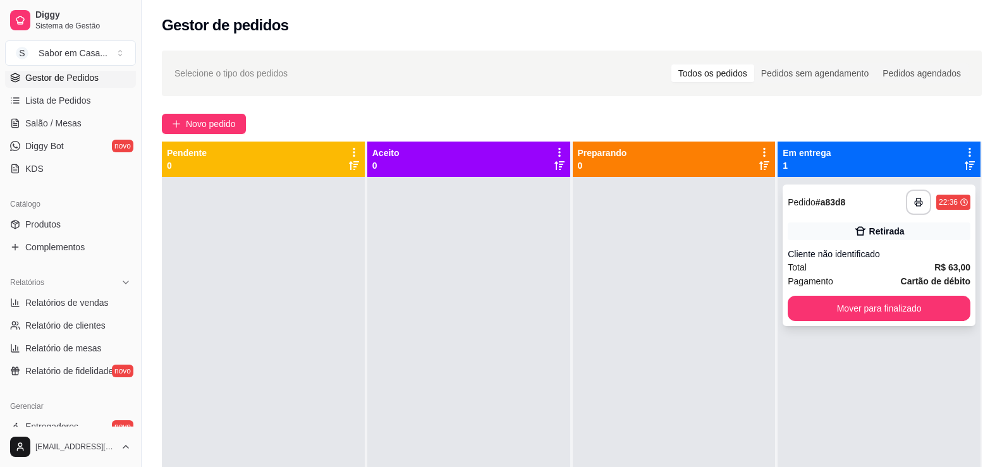
click at [805, 295] on div "**********" at bounding box center [879, 256] width 193 height 142
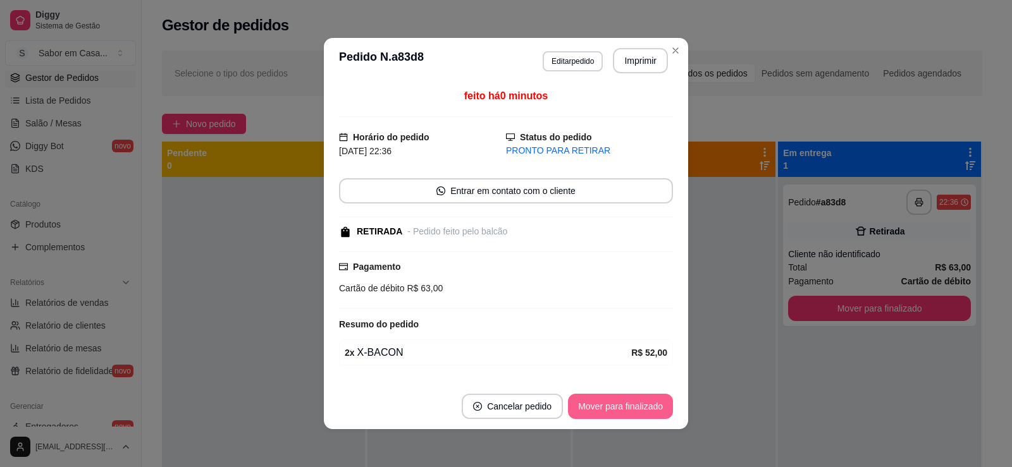
click at [630, 402] on button "Mover para finalizado" at bounding box center [620, 406] width 105 height 25
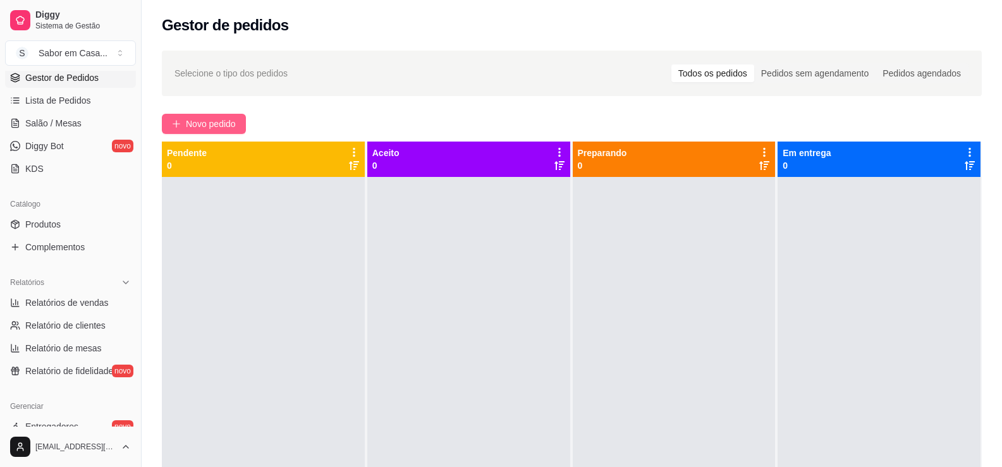
click at [221, 114] on button "Novo pedido" at bounding box center [204, 124] width 84 height 20
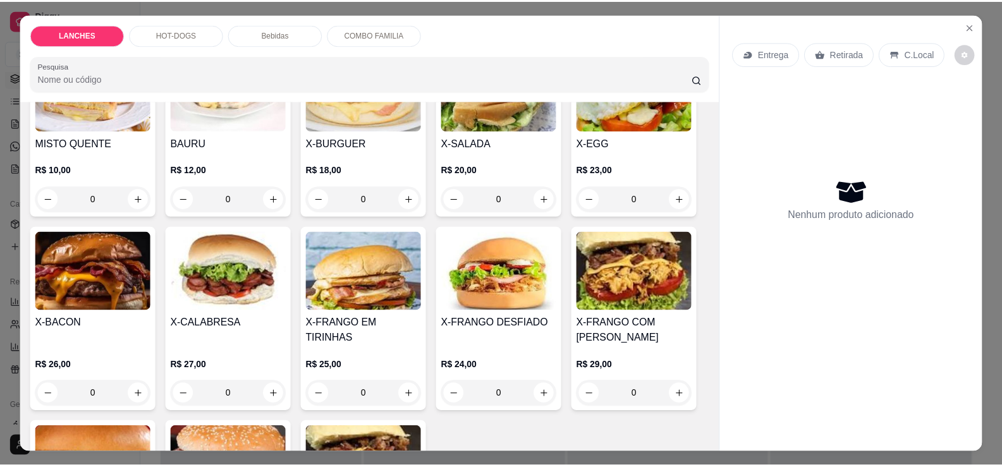
scroll to position [253, 0]
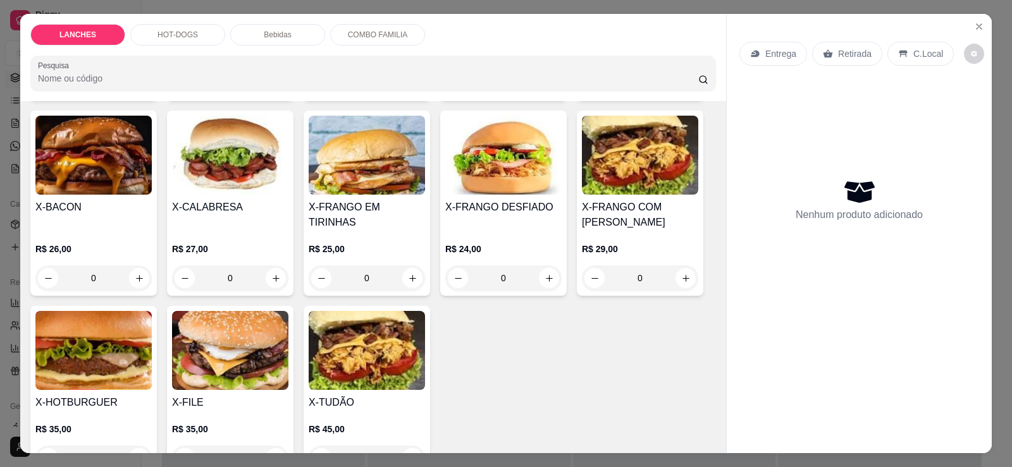
click at [628, 196] on div "X-FRANGO COM BACON R$ 29,00 0" at bounding box center [640, 203] width 126 height 185
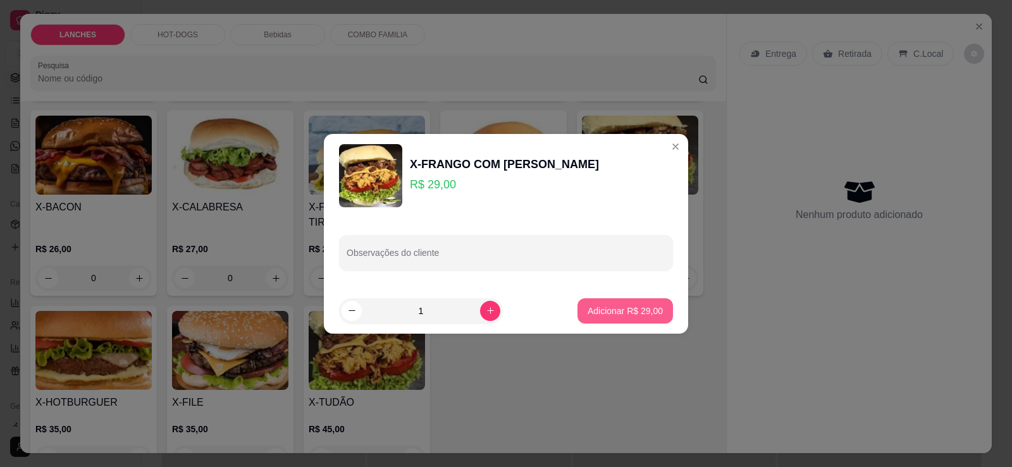
click at [614, 305] on p "Adicionar R$ 29,00" at bounding box center [625, 311] width 75 height 13
type input "1"
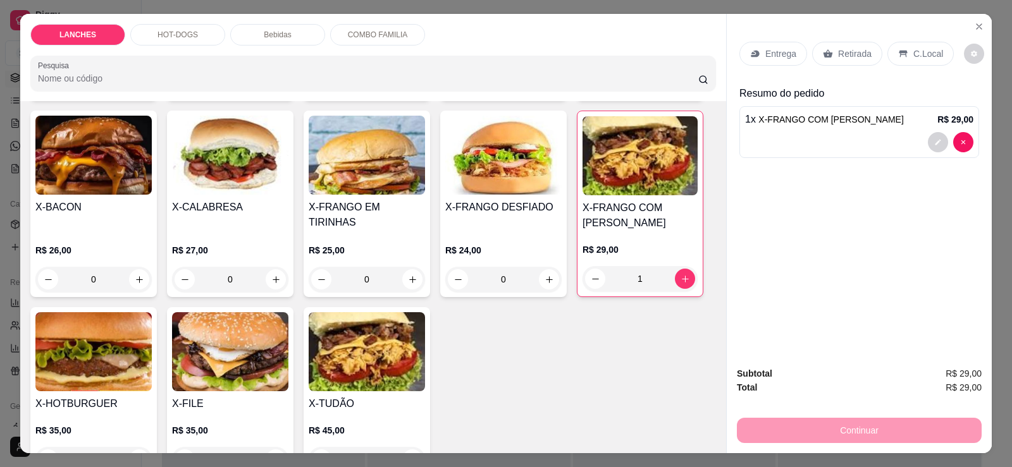
click at [854, 55] on p "Retirada" at bounding box center [855, 53] width 34 height 13
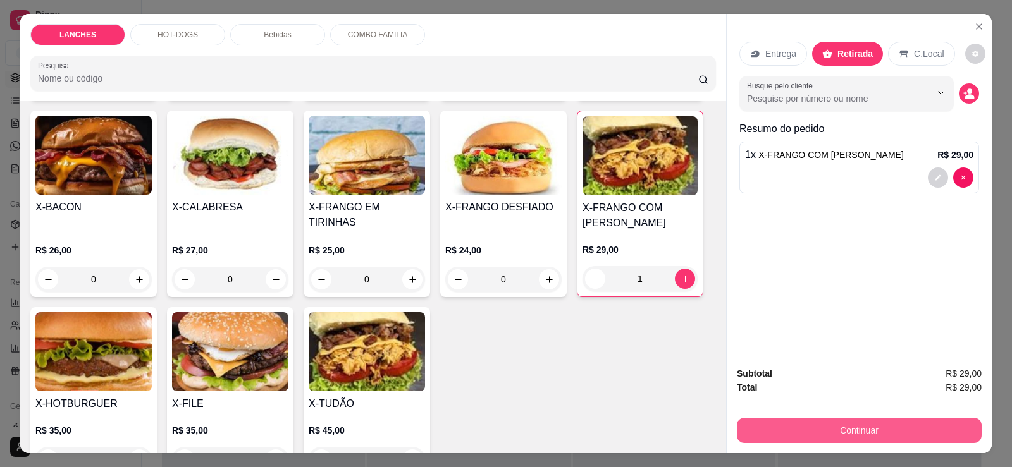
click at [851, 426] on button "Continuar" at bounding box center [859, 430] width 245 height 25
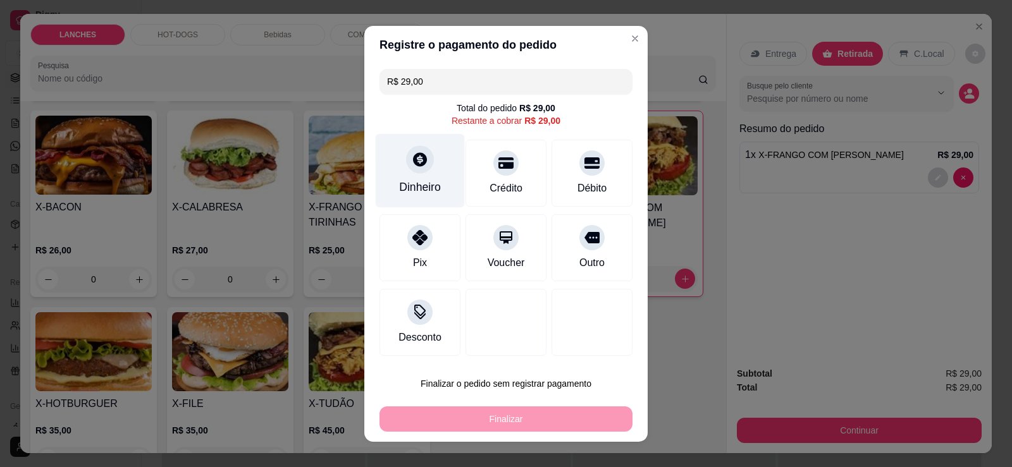
click at [419, 168] on icon at bounding box center [420, 159] width 16 height 16
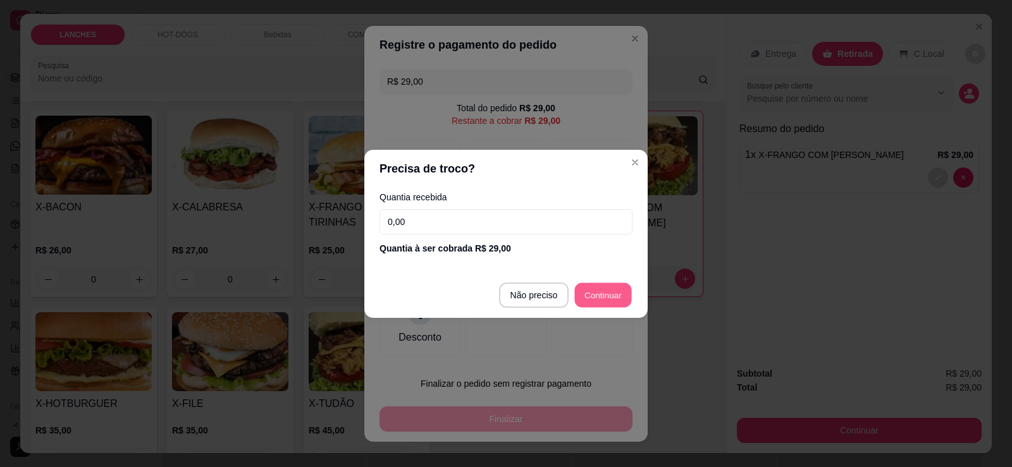
type input "R$ 0,00"
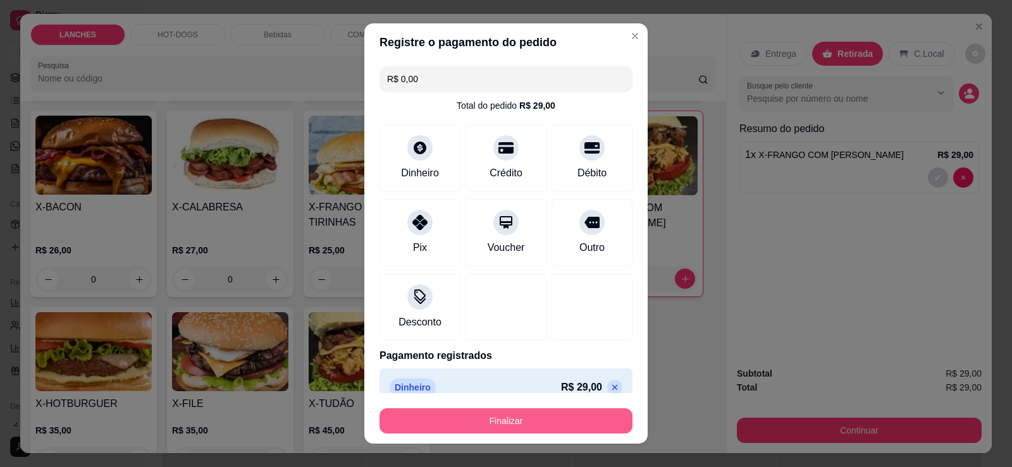
click at [529, 428] on button "Finalizar" at bounding box center [505, 421] width 253 height 25
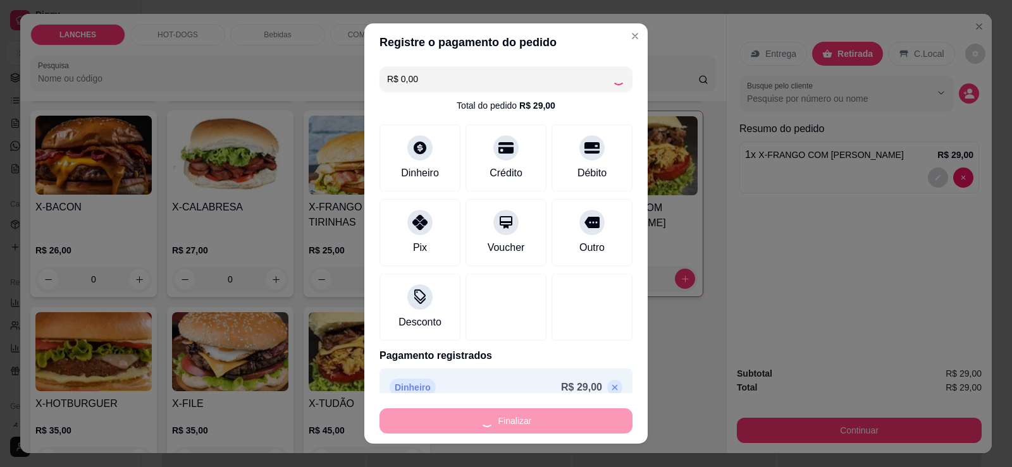
type input "0"
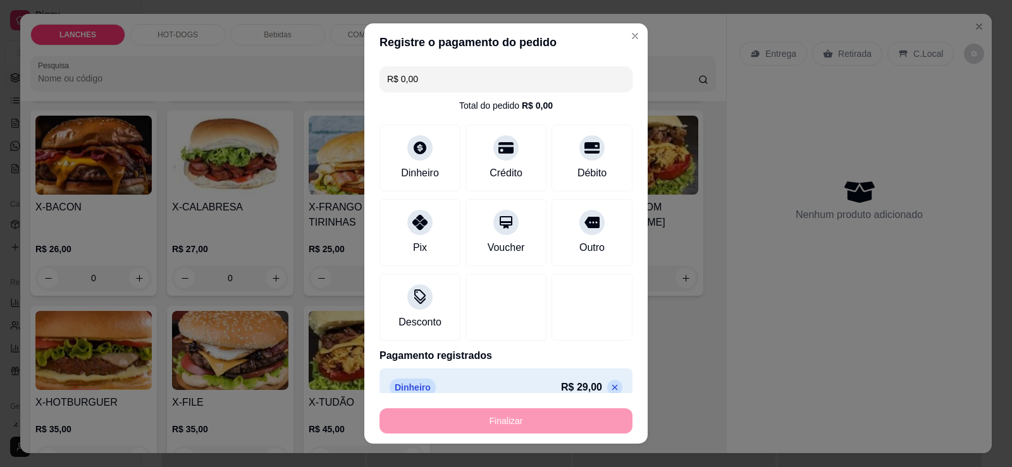
type input "-R$ 29,00"
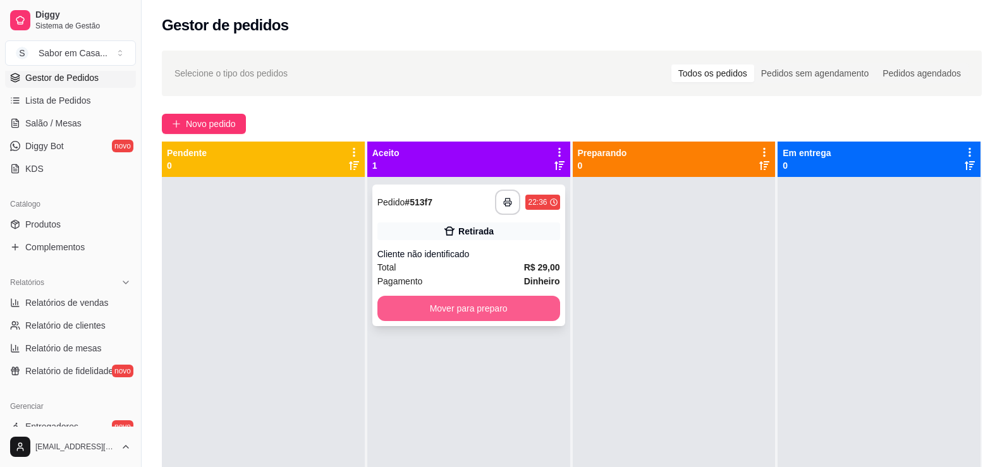
click at [523, 298] on button "Mover para preparo" at bounding box center [469, 308] width 183 height 25
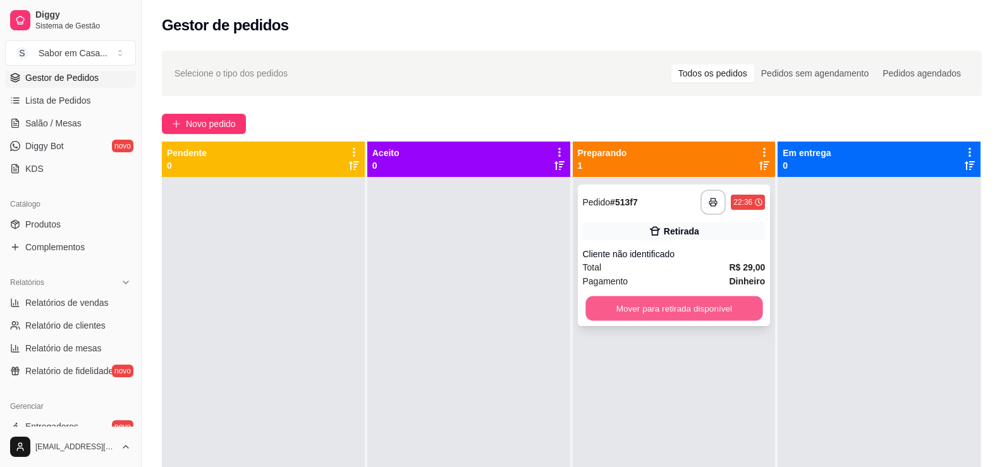
click at [679, 311] on button "Mover para retirada disponível" at bounding box center [674, 309] width 177 height 25
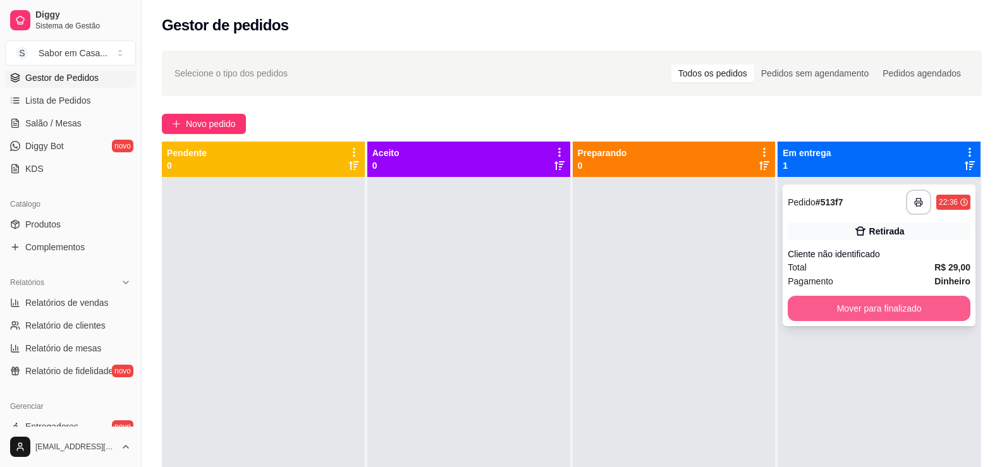
click at [882, 305] on button "Mover para finalizado" at bounding box center [879, 308] width 183 height 25
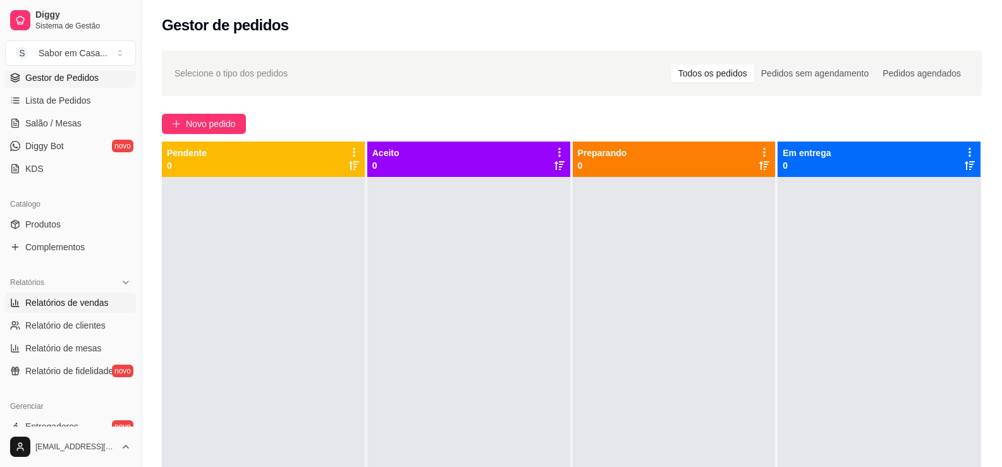
click at [70, 304] on span "Relatórios de vendas" at bounding box center [66, 303] width 83 height 13
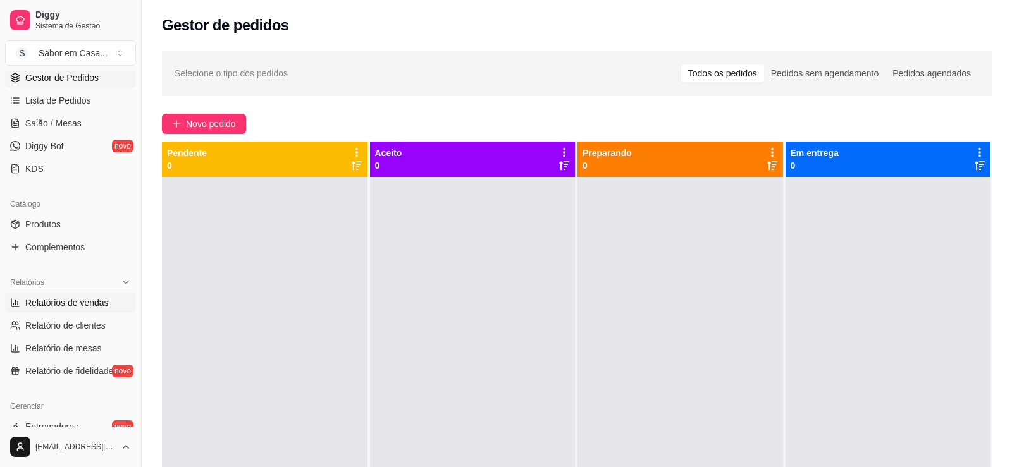
select select "ALL"
select select "0"
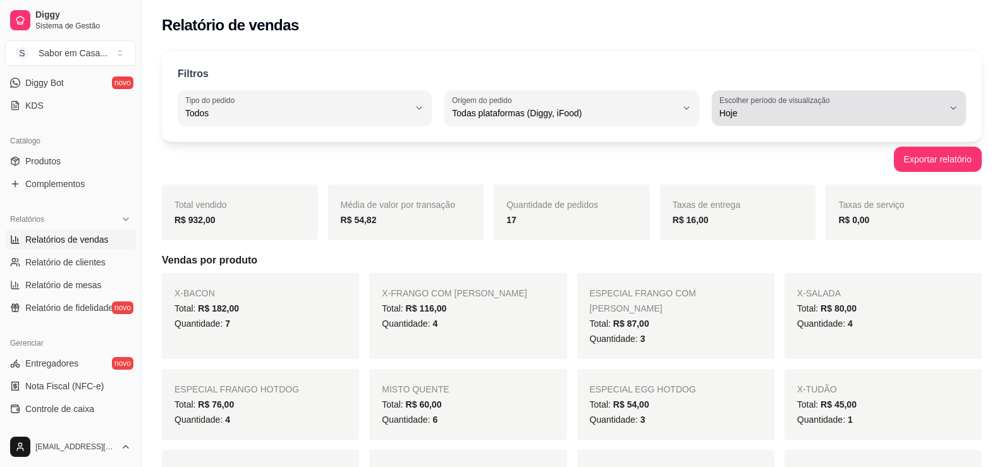
click at [953, 109] on icon "button" at bounding box center [954, 108] width 10 height 10
